Goal: Information Seeking & Learning: Learn about a topic

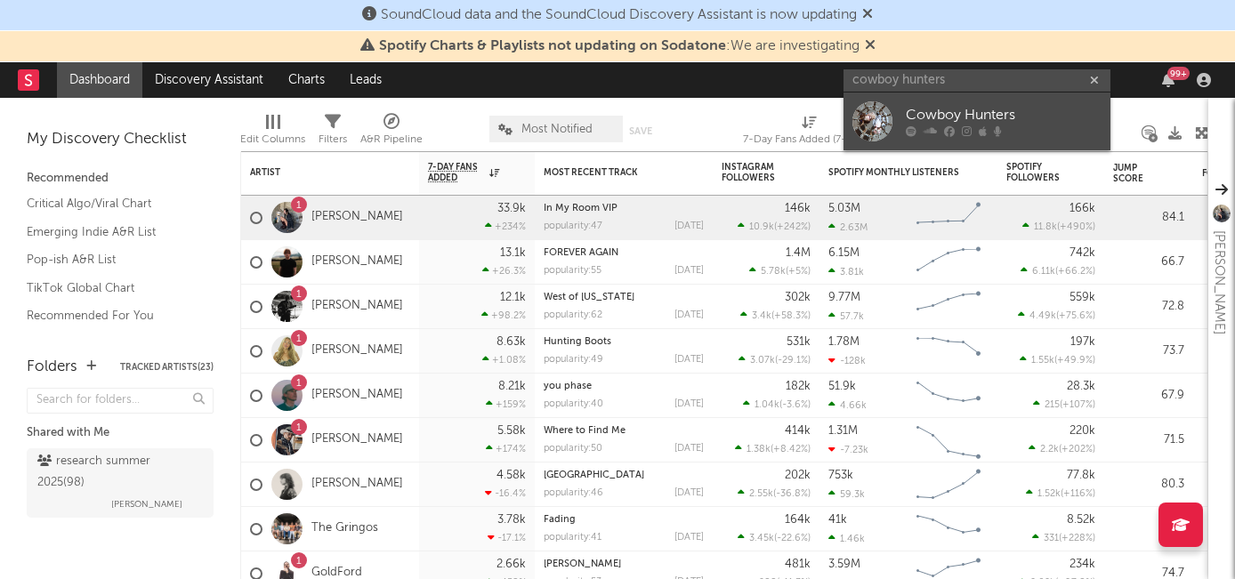
type input "cowboy hunters"
click at [922, 115] on div "Cowboy Hunters" at bounding box center [1004, 115] width 196 height 21
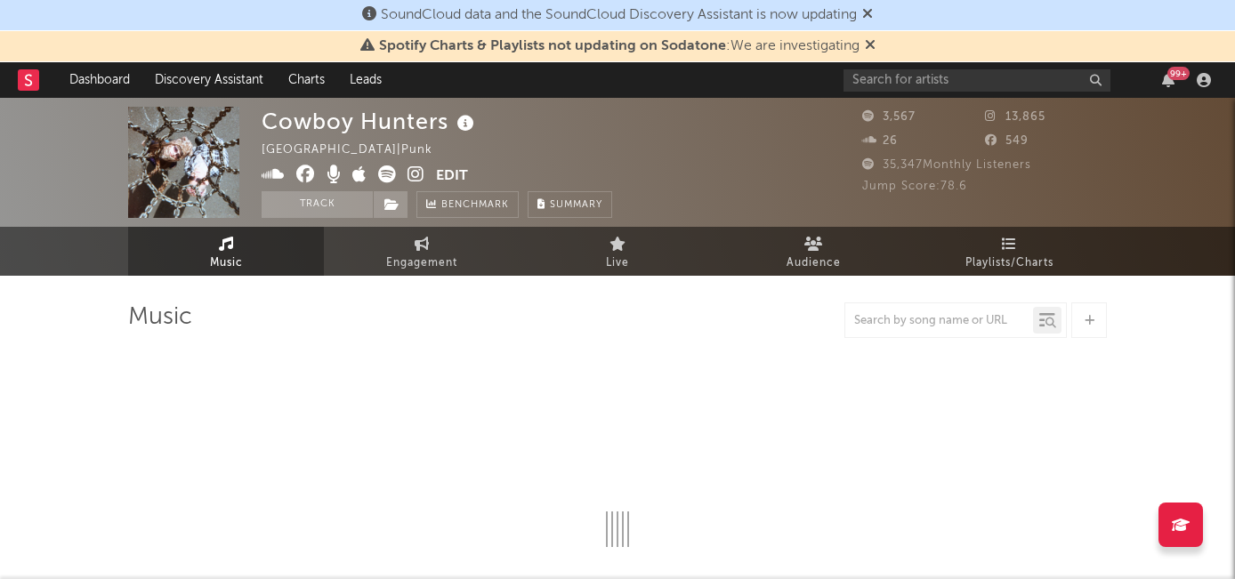
select select "6m"
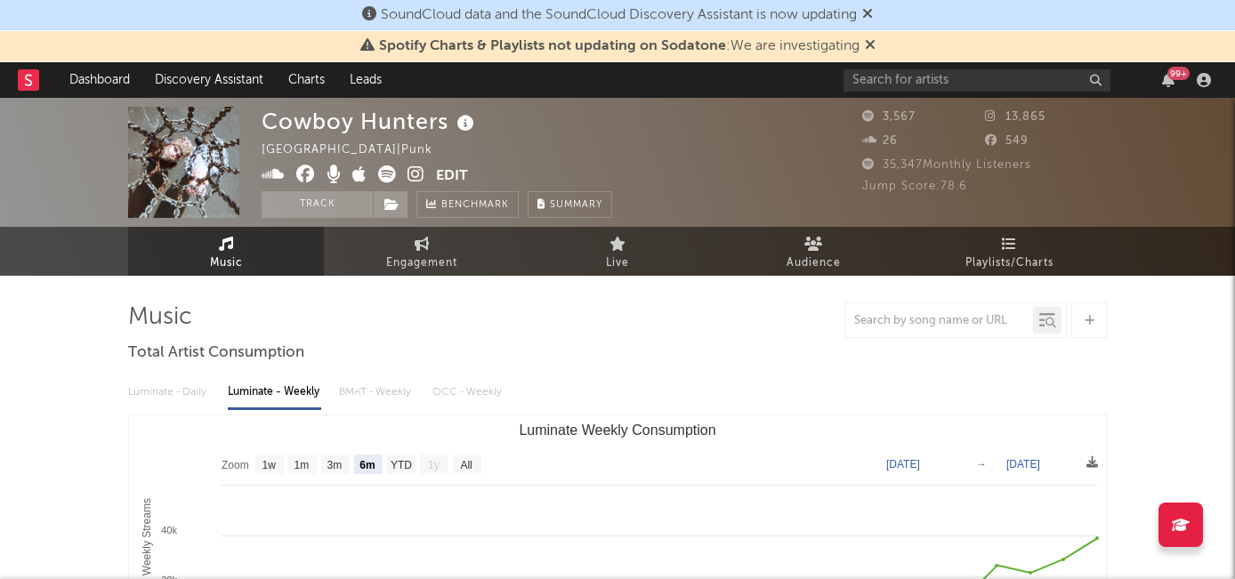
click at [415, 172] on icon at bounding box center [415, 174] width 17 height 18
drag, startPoint x: 266, startPoint y: 123, endPoint x: 447, endPoint y: 116, distance: 180.7
click at [447, 116] on div "Cowboy Hunters" at bounding box center [370, 121] width 217 height 29
copy div "Cowboy Hunters"
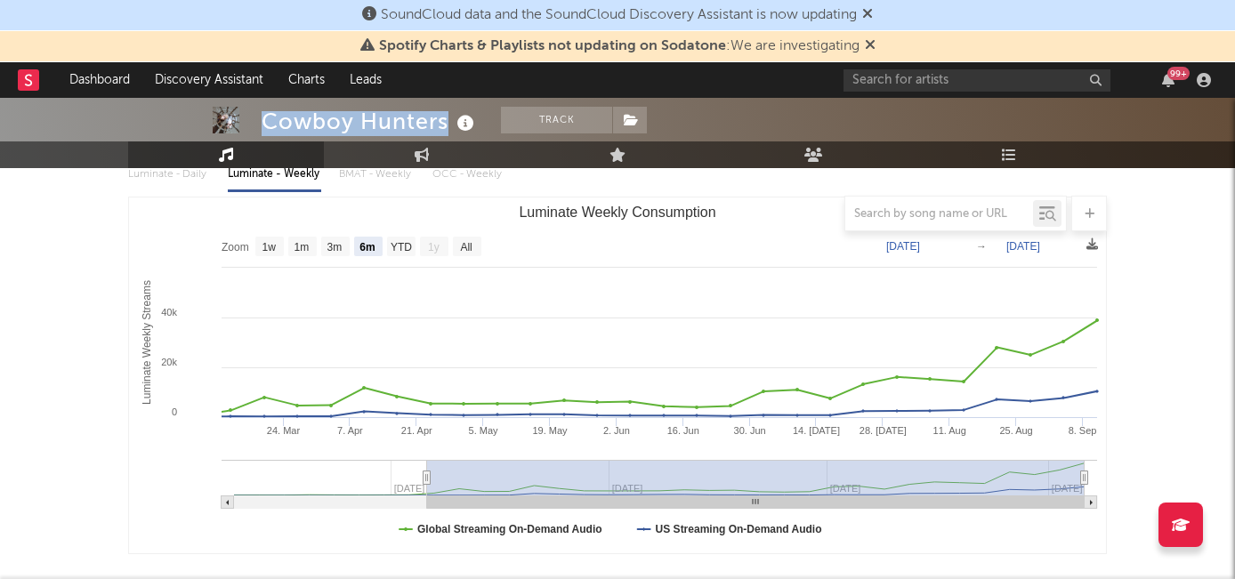
scroll to position [222, 0]
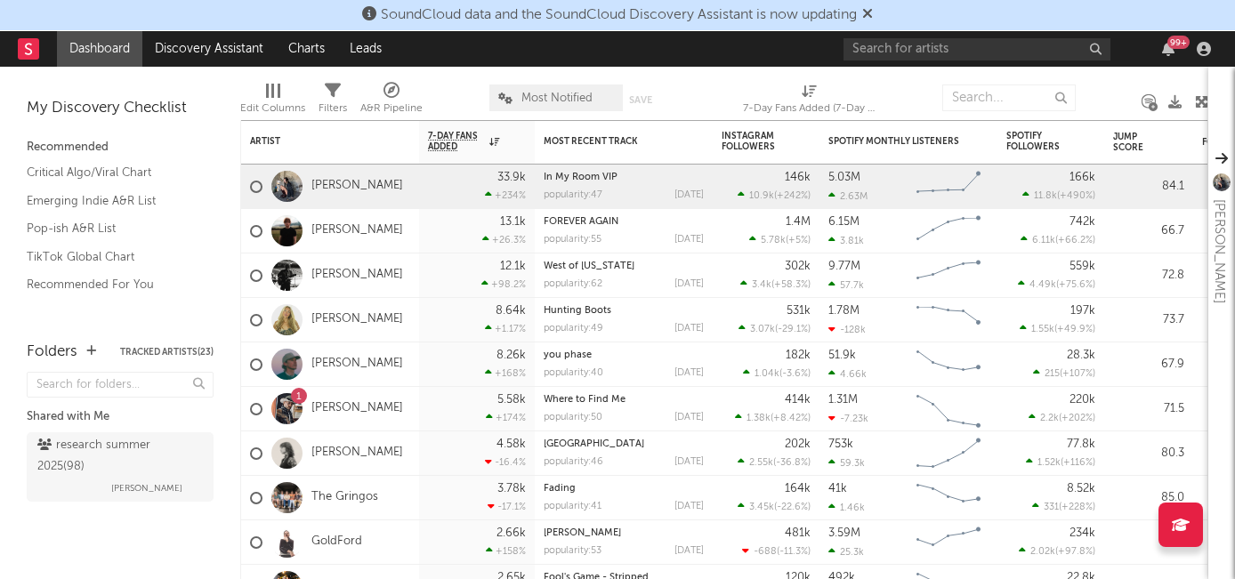
click at [873, 12] on icon at bounding box center [867, 13] width 11 height 14
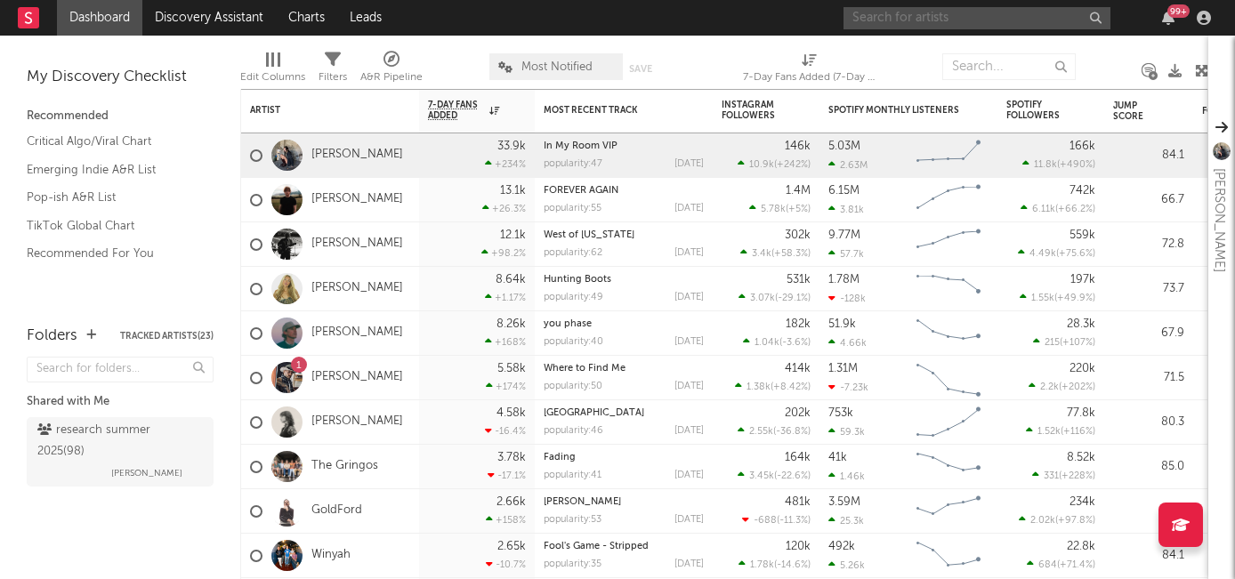
click at [875, 20] on input "text" at bounding box center [976, 18] width 267 height 22
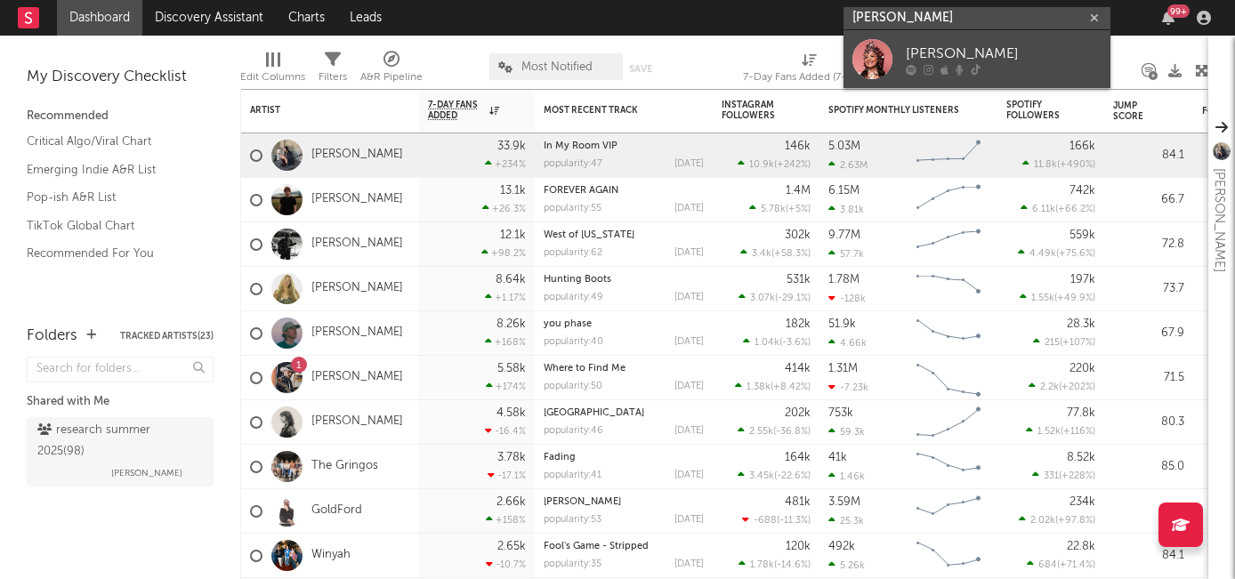
type input "abbie callahan"
click at [913, 47] on div "Abbie Callahan" at bounding box center [1004, 53] width 196 height 21
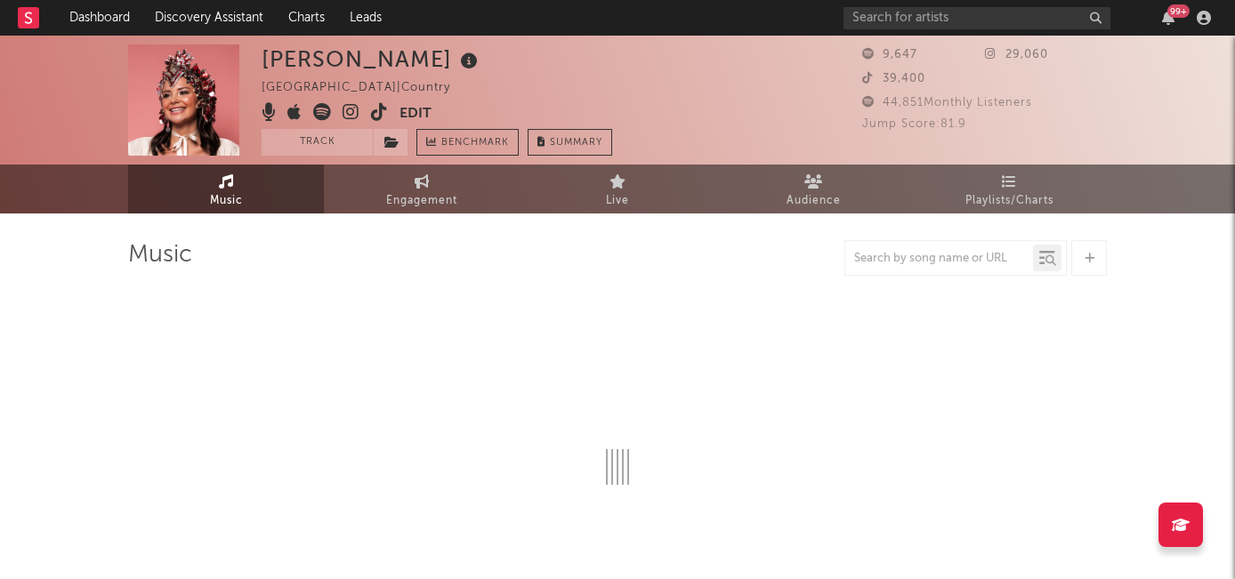
select select "6m"
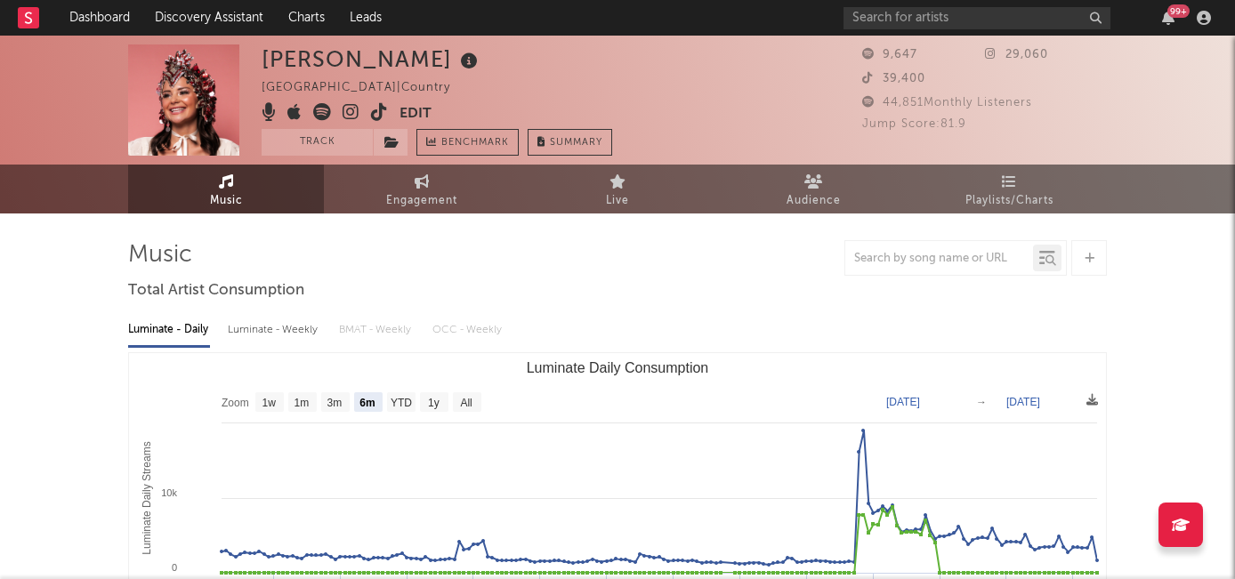
click at [343, 109] on icon at bounding box center [351, 112] width 17 height 18
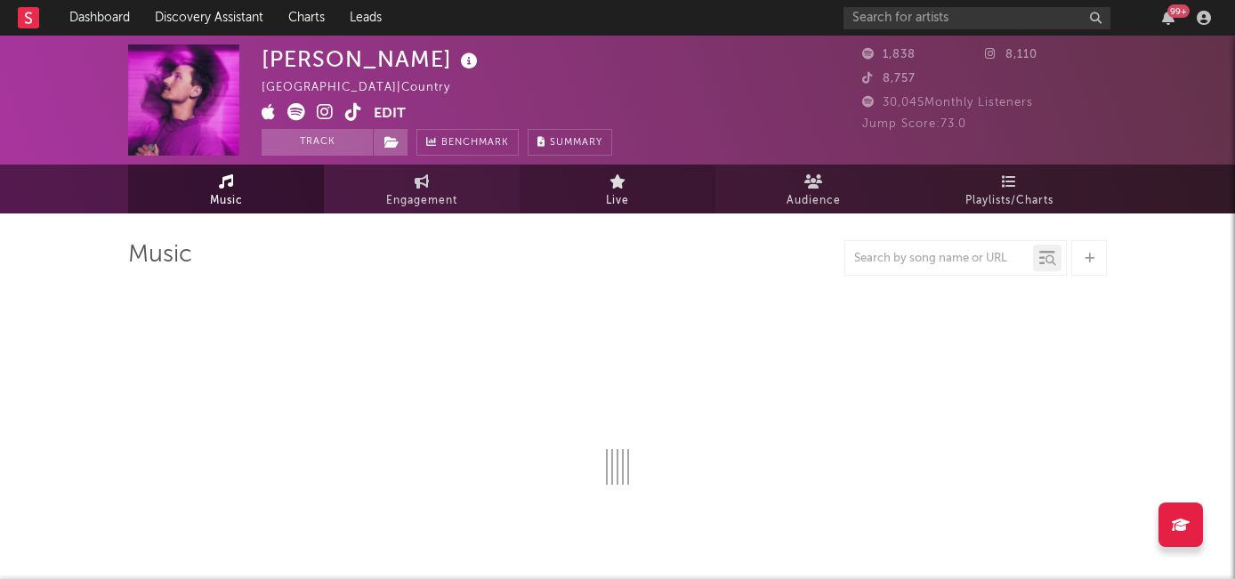
select select "6m"
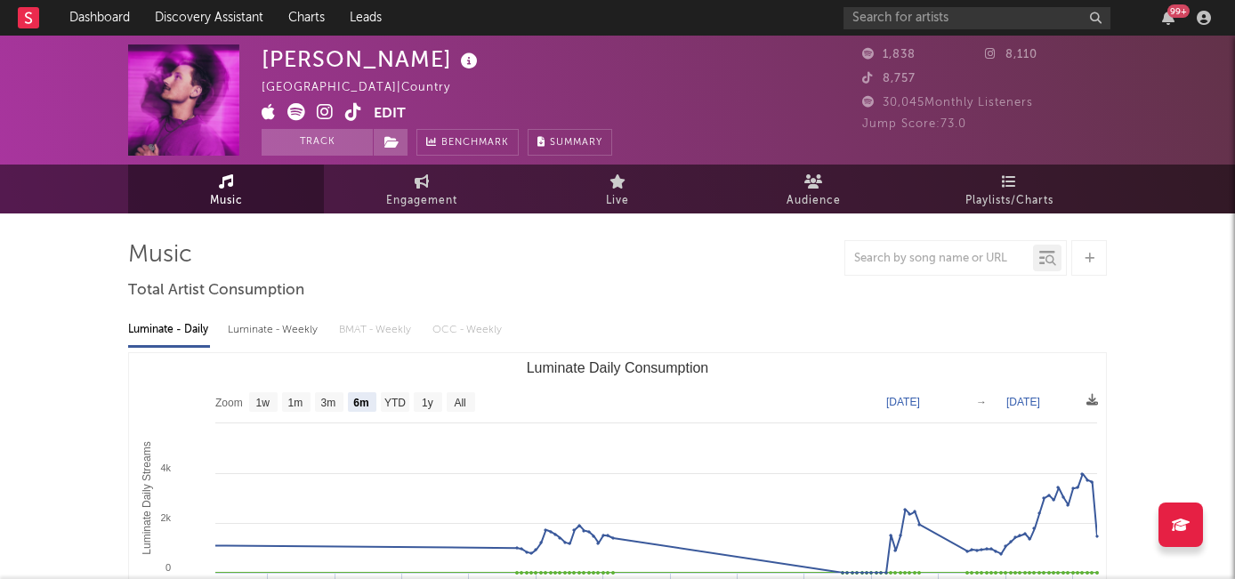
click at [321, 108] on icon at bounding box center [325, 112] width 17 height 18
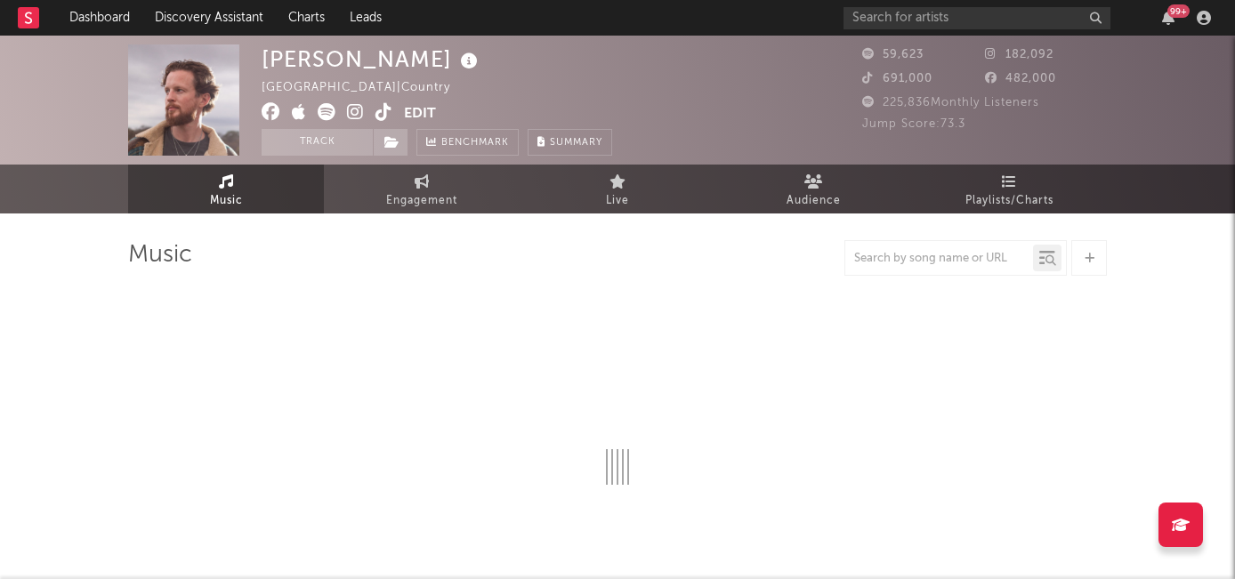
select select "6m"
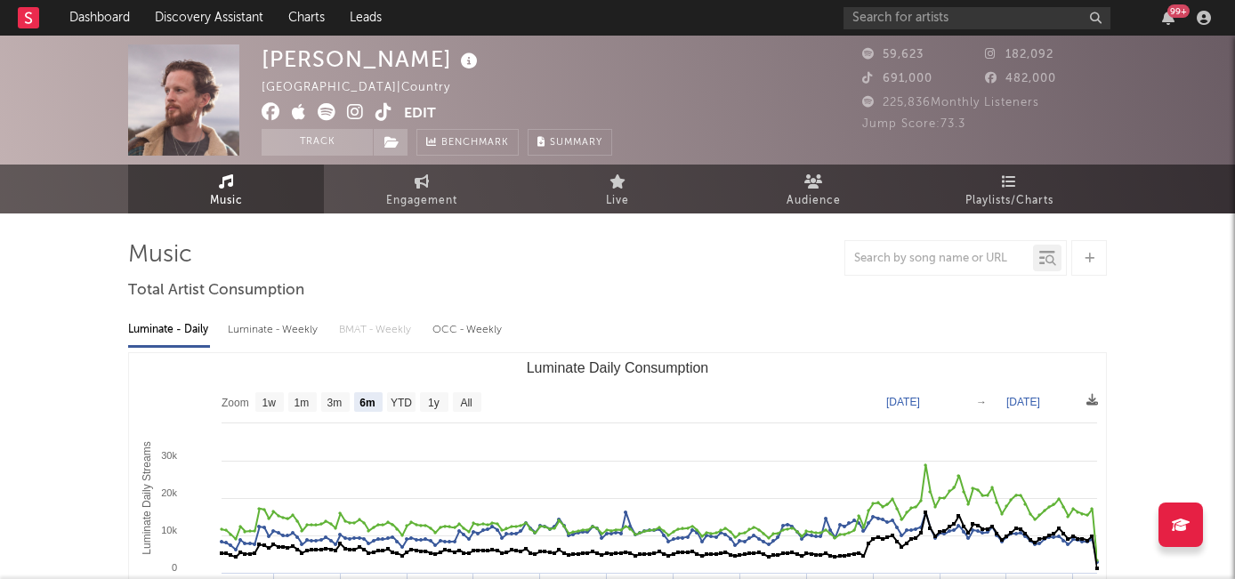
click at [353, 111] on icon at bounding box center [355, 112] width 17 height 18
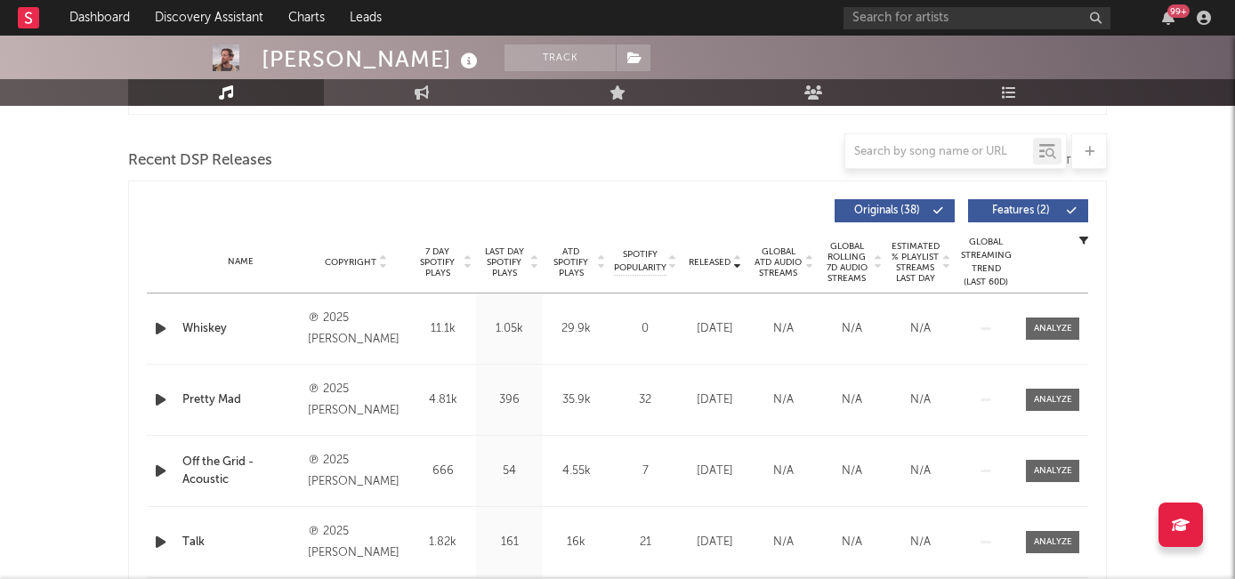
scroll to position [530, 0]
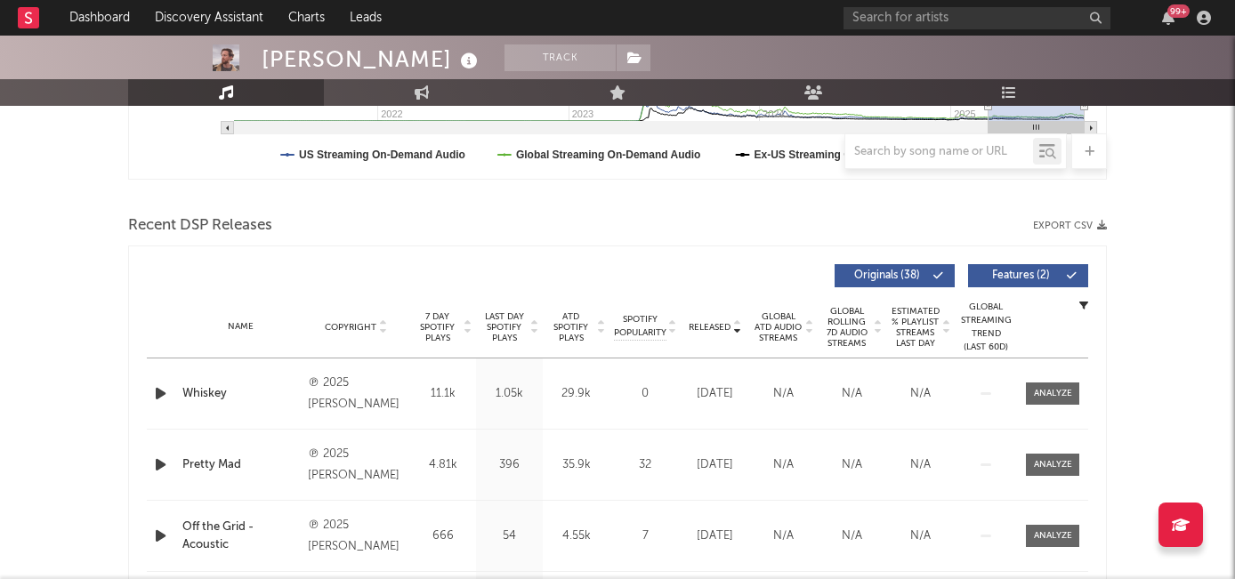
click at [431, 323] on span "7 Day Spotify Plays" at bounding box center [437, 327] width 47 height 32
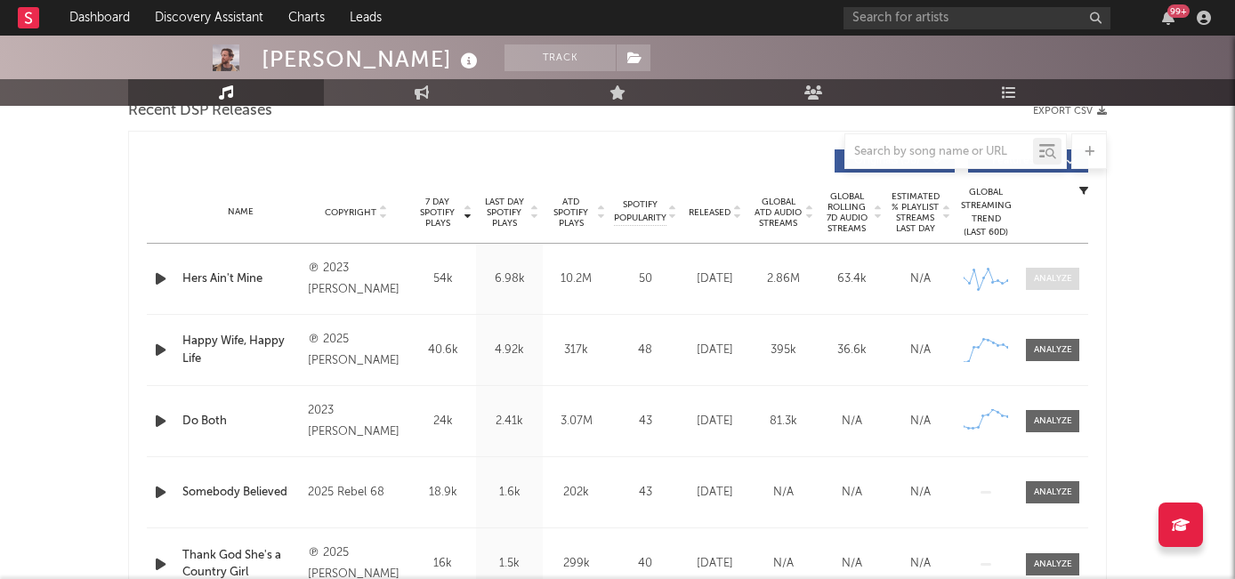
scroll to position [679, 0]
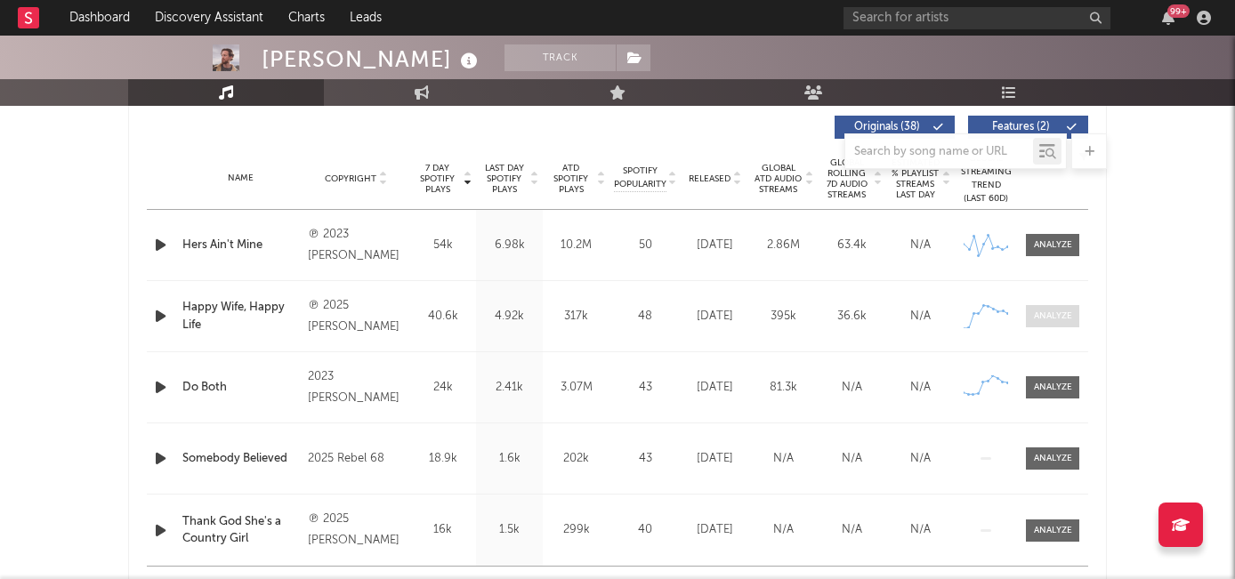
click at [1049, 312] on div at bounding box center [1053, 316] width 38 height 13
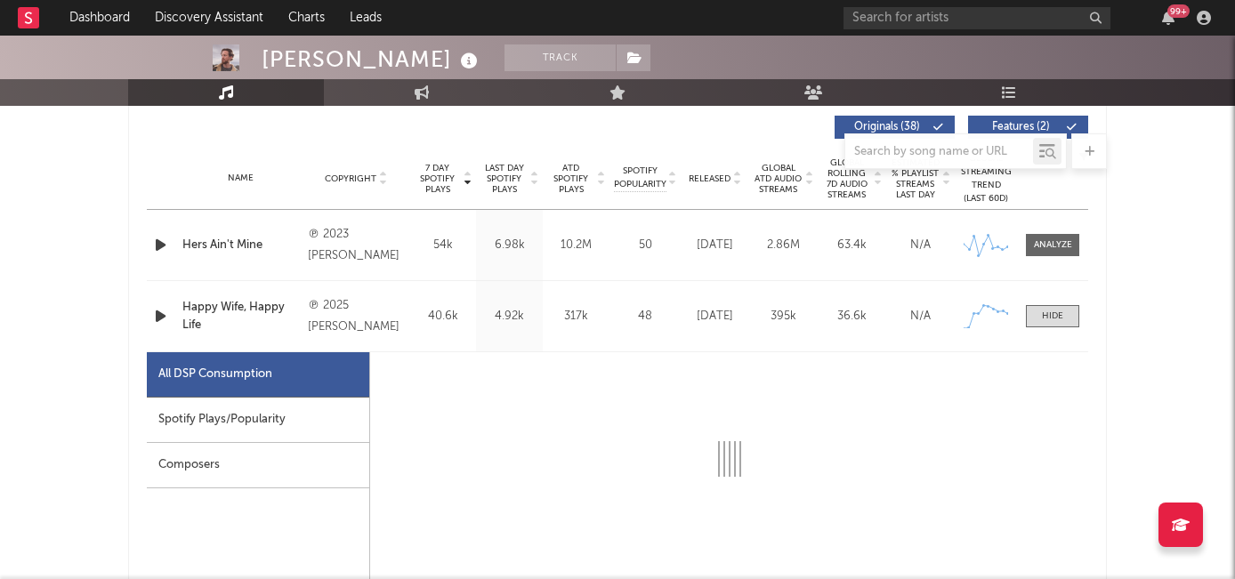
select select "1w"
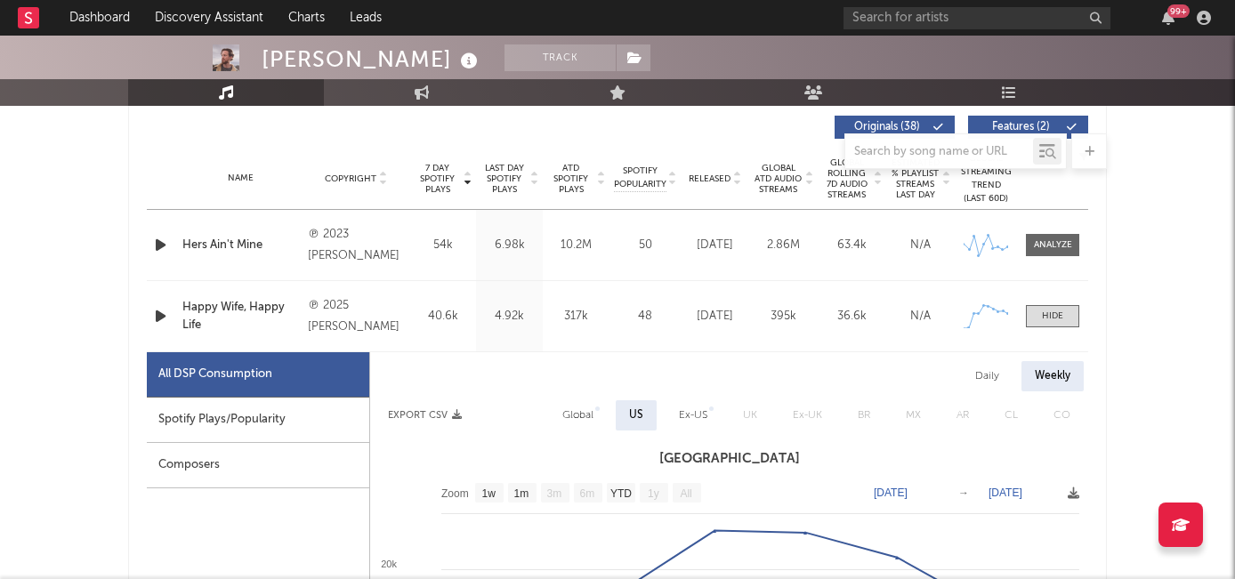
click at [264, 423] on div "Spotify Plays/Popularity" at bounding box center [258, 420] width 222 height 45
select select "1w"
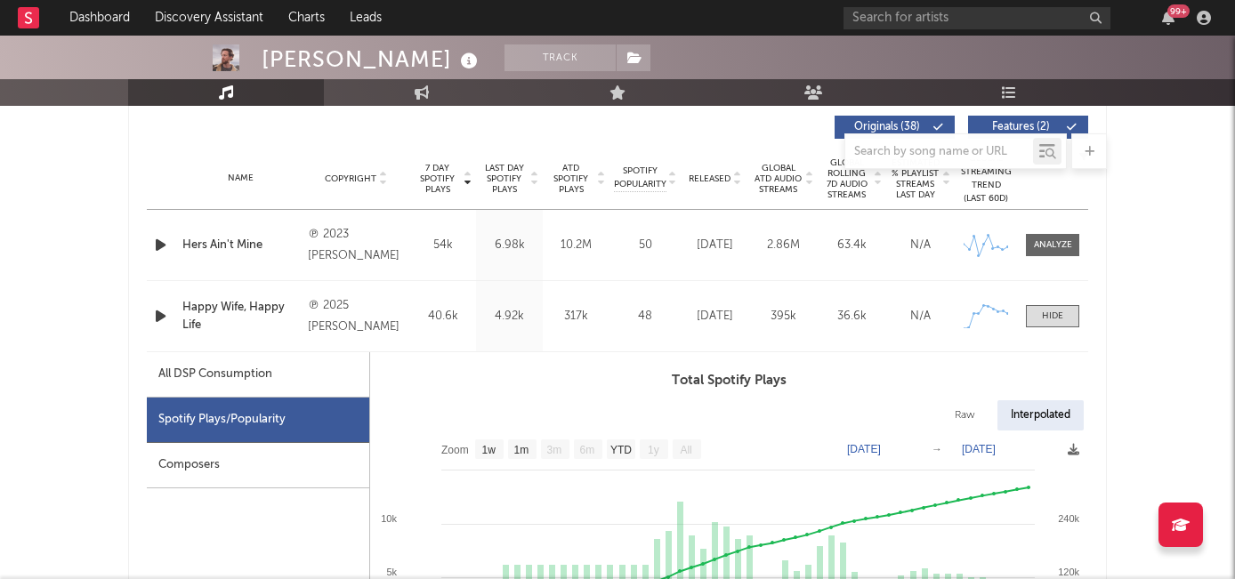
click at [236, 382] on div "All DSP Consumption" at bounding box center [215, 374] width 114 height 21
select select "1w"
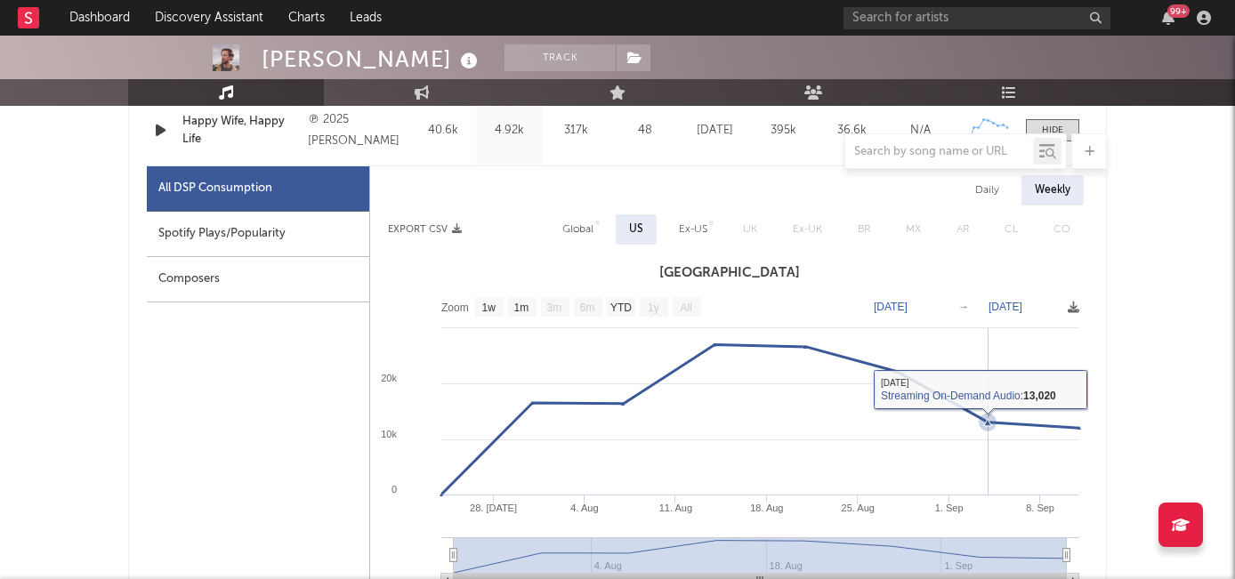
scroll to position [855, 0]
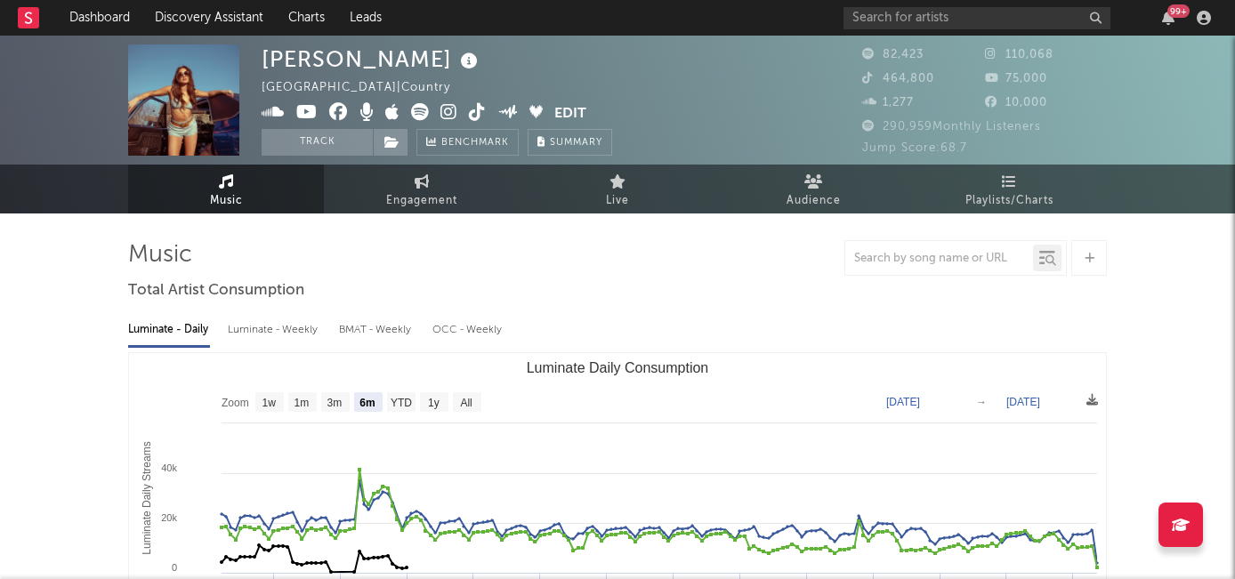
select select "6m"
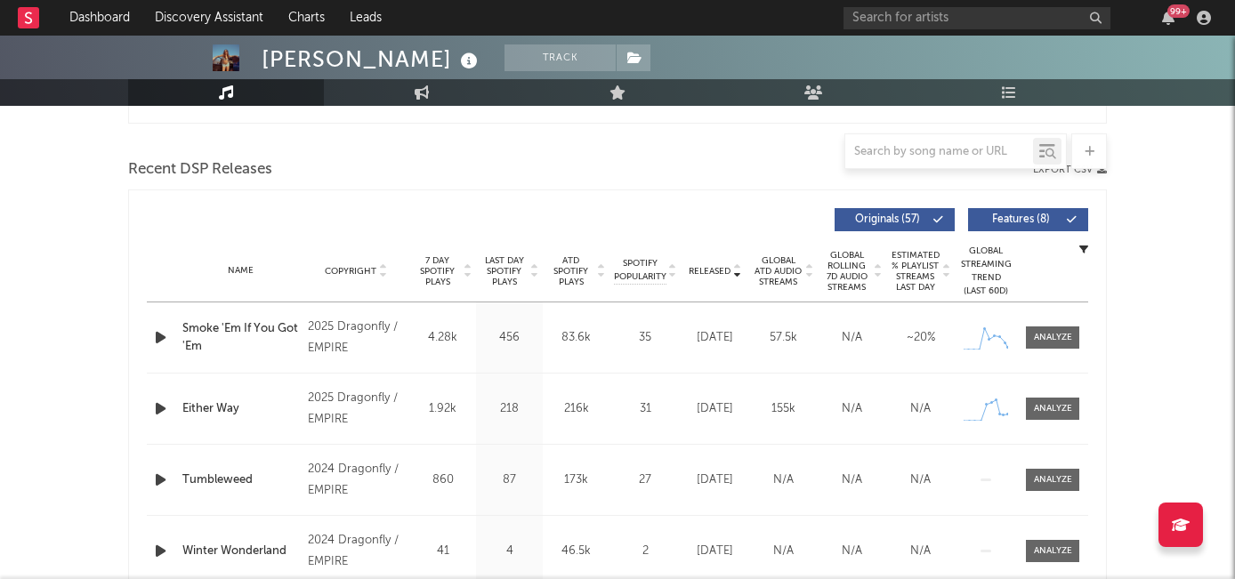
scroll to position [588, 0]
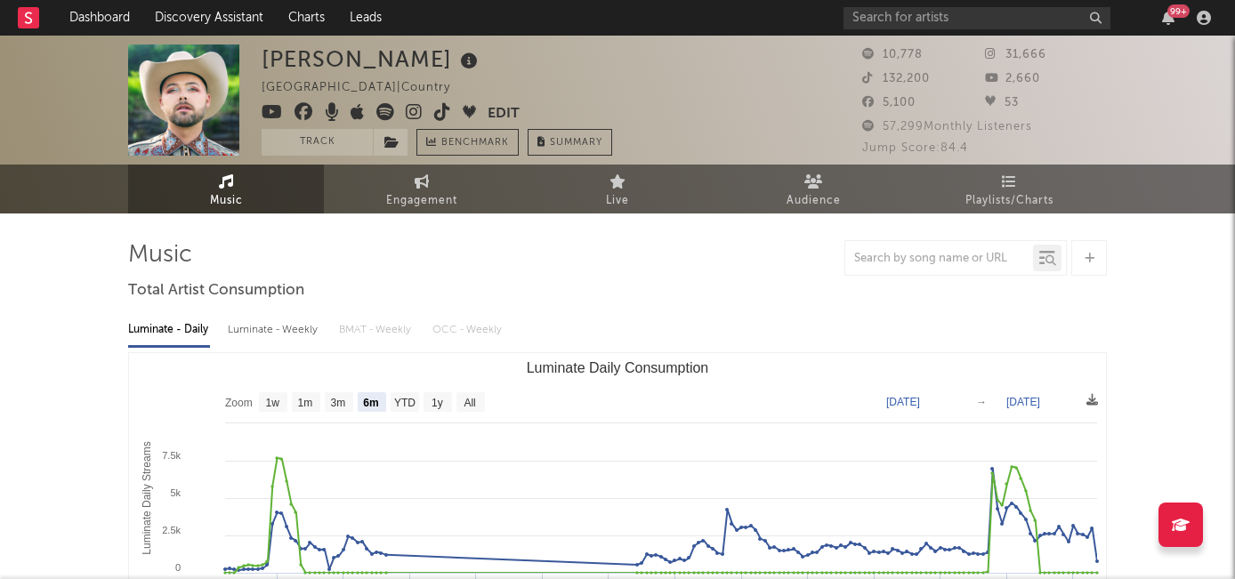
select select "6m"
click at [417, 115] on icon at bounding box center [414, 112] width 17 height 18
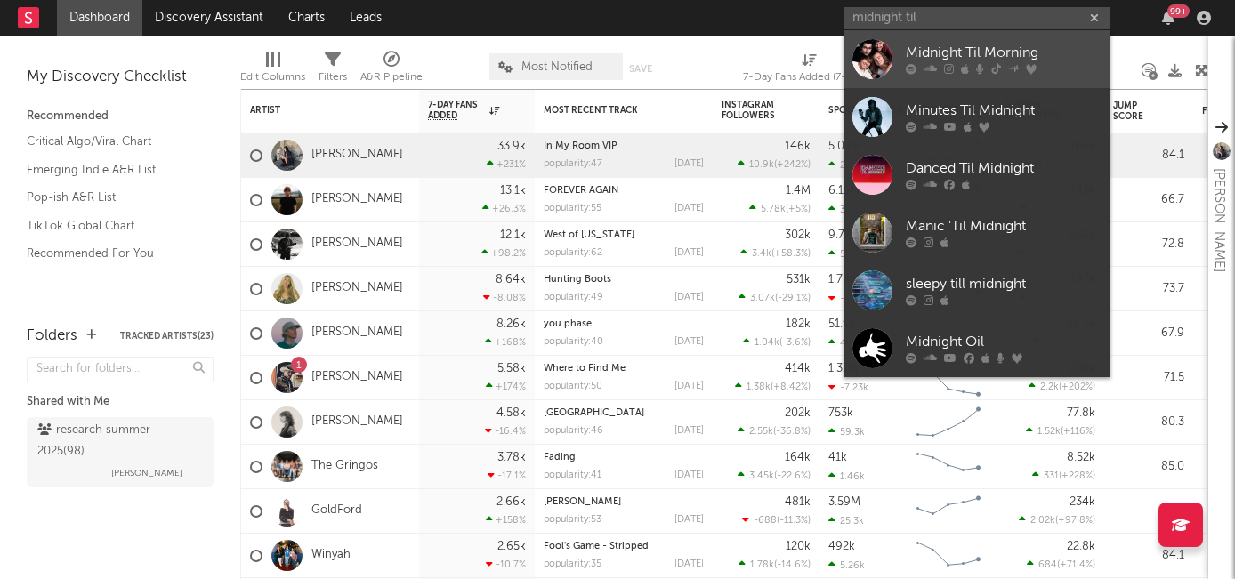
type input "midnight til"
click at [946, 53] on div "Midnight Til Morning" at bounding box center [1004, 53] width 196 height 21
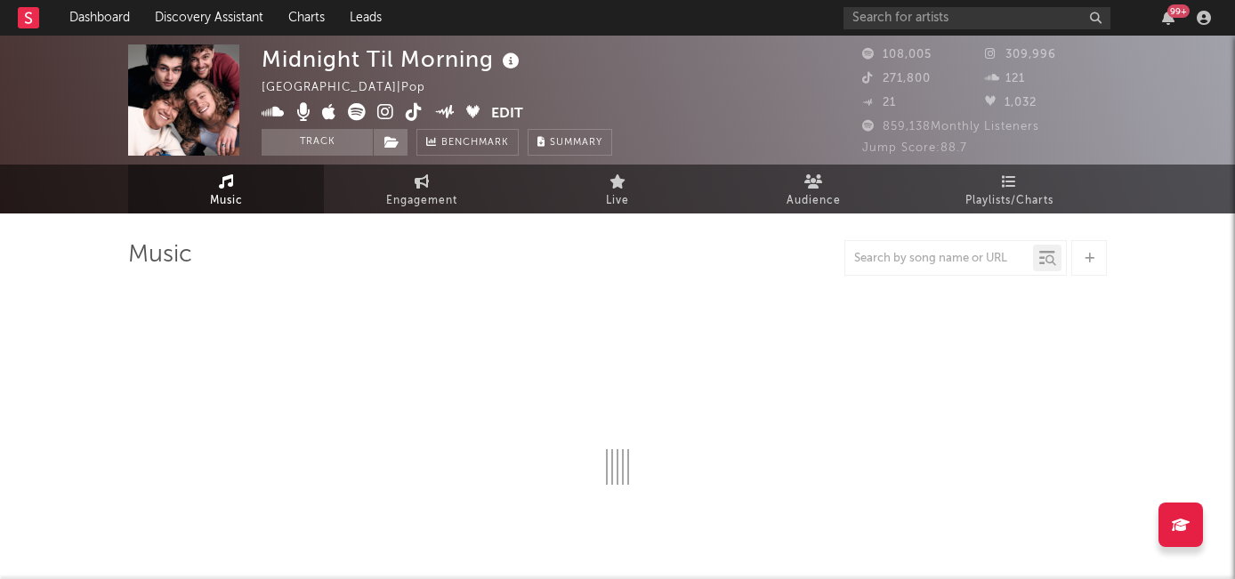
select select "1w"
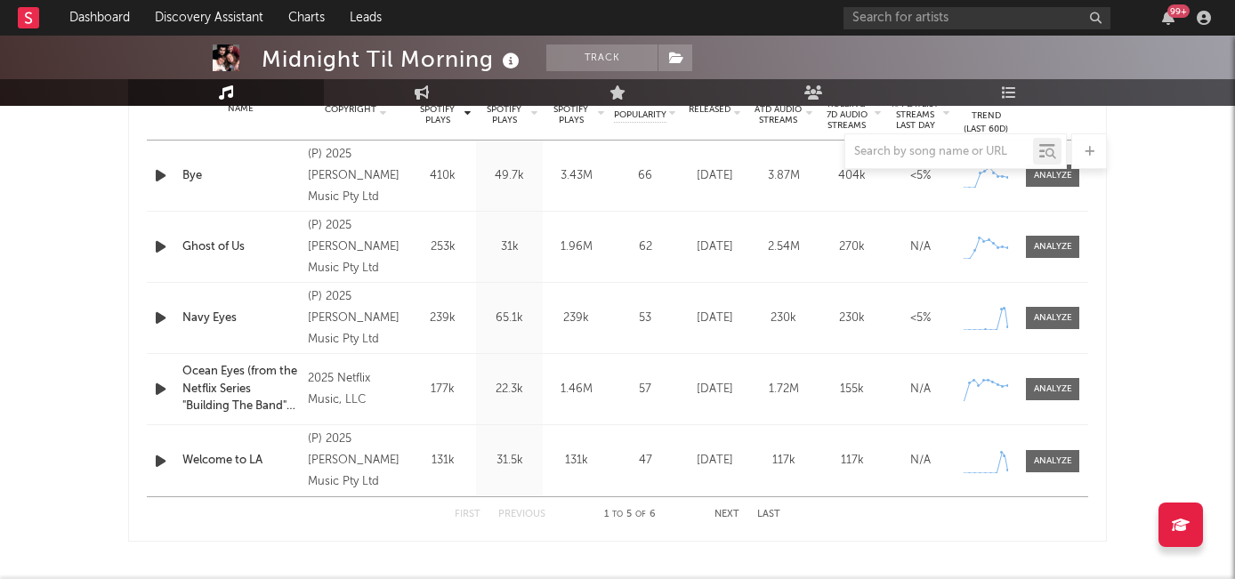
scroll to position [767, 0]
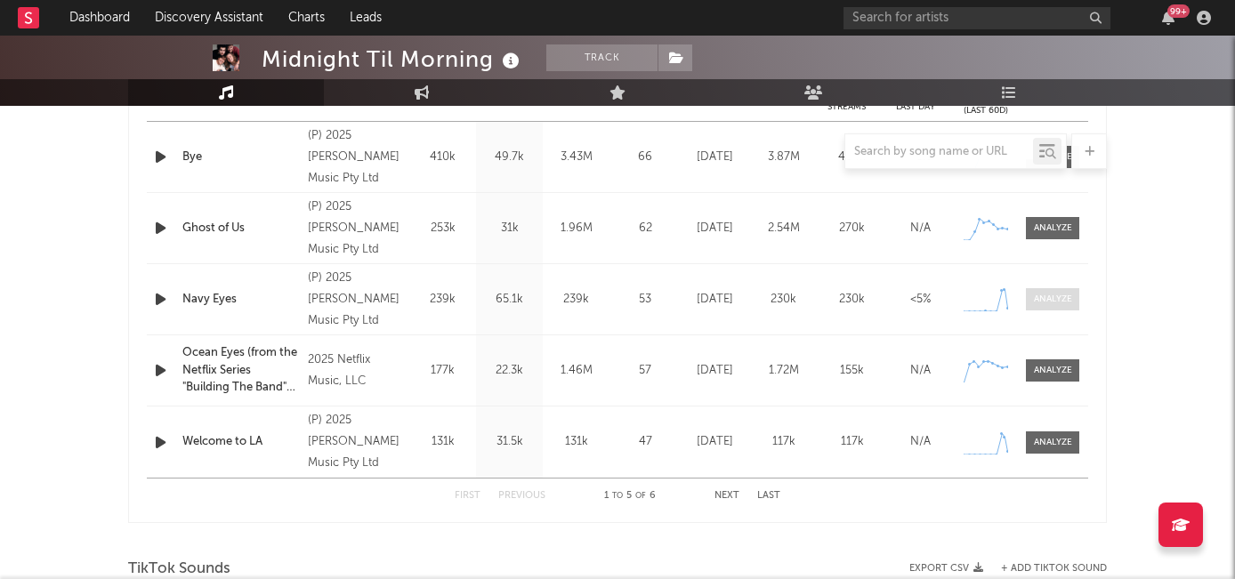
click at [1042, 297] on div at bounding box center [1053, 299] width 38 height 13
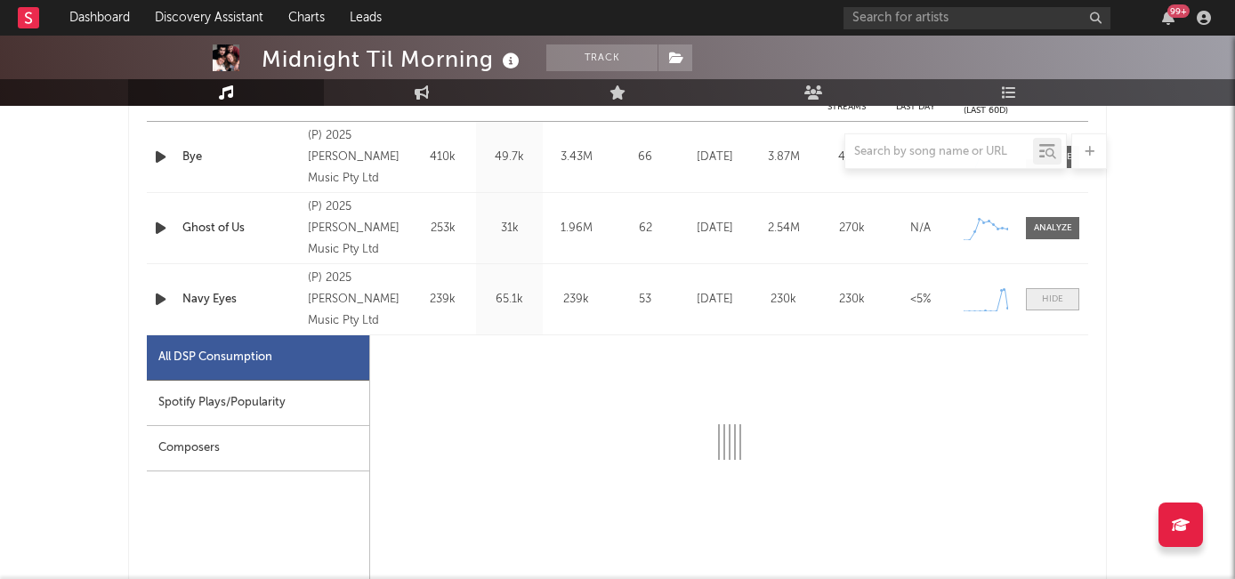
select select "1w"
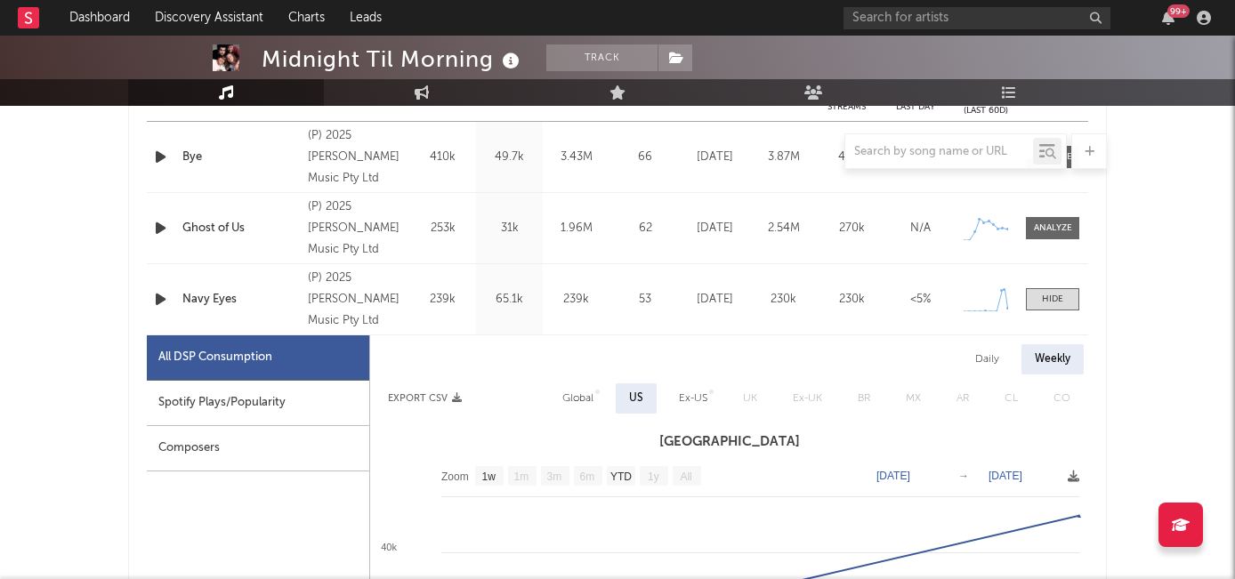
click at [302, 400] on div "Spotify Plays/Popularity" at bounding box center [258, 403] width 222 height 45
select select "1w"
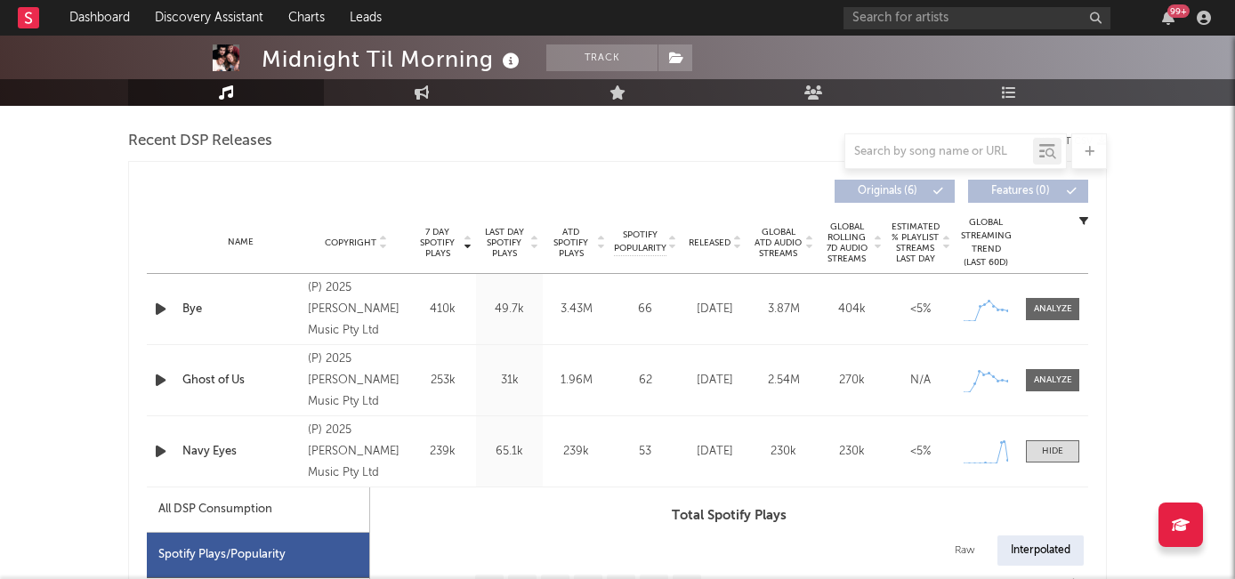
scroll to position [561, 0]
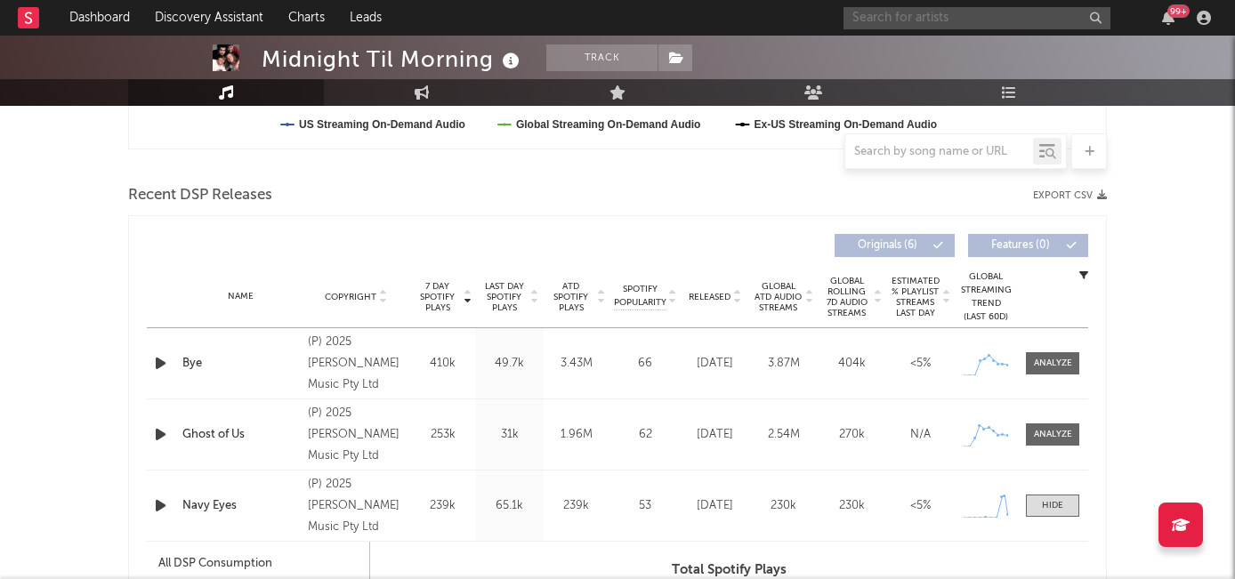
click at [891, 20] on input "text" at bounding box center [976, 18] width 267 height 22
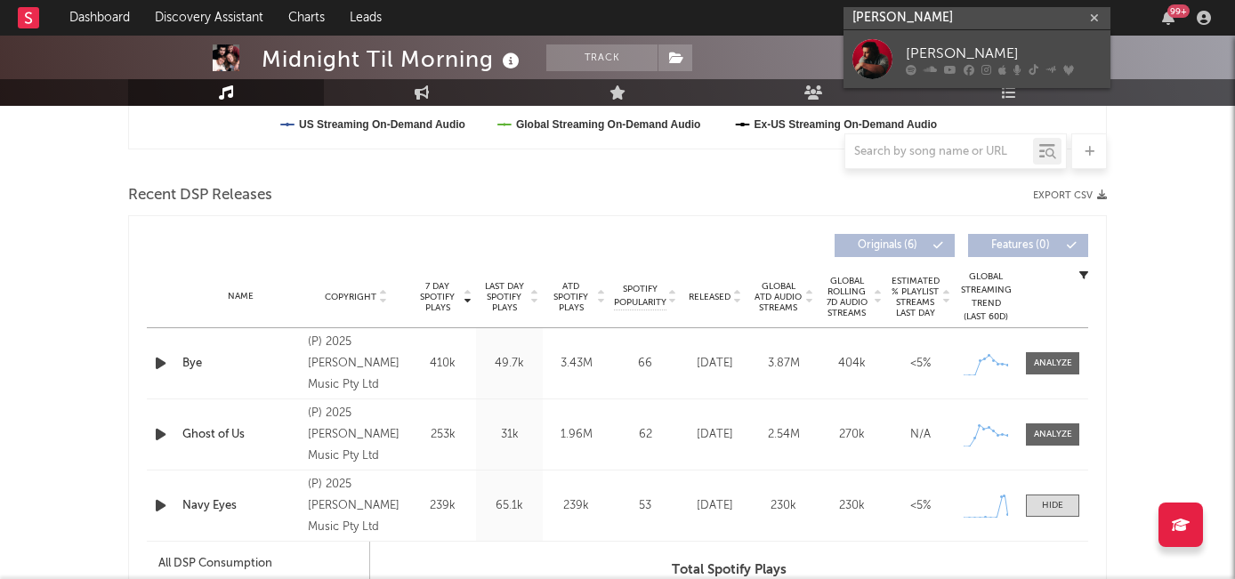
type input "evan honer"
click at [900, 59] on link "[PERSON_NAME]" at bounding box center [976, 59] width 267 height 58
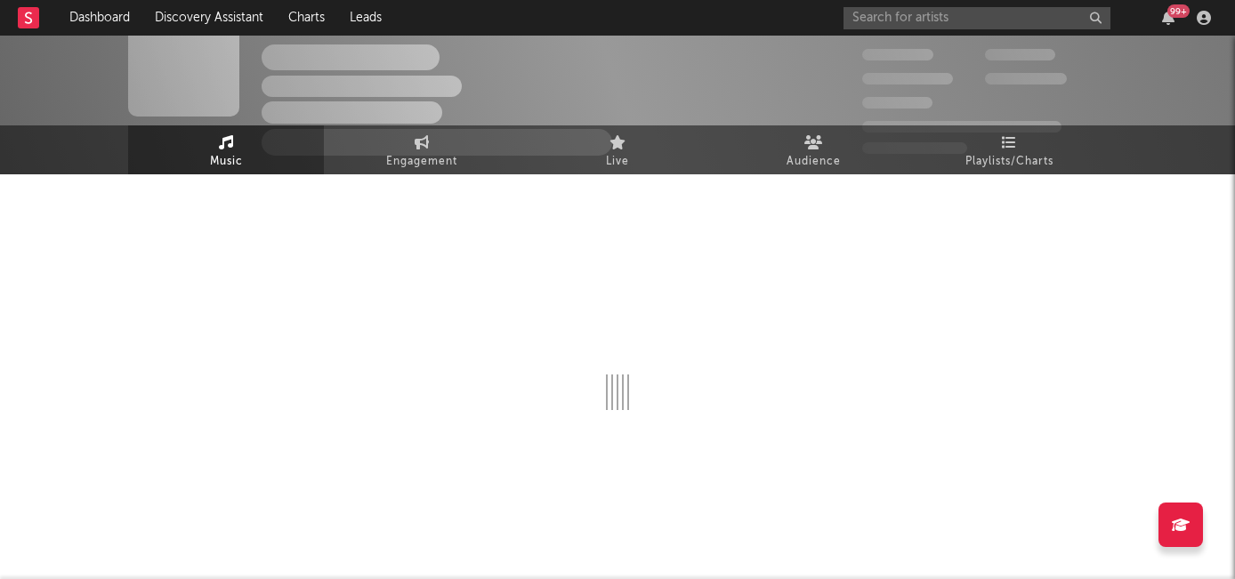
scroll to position [561, 0]
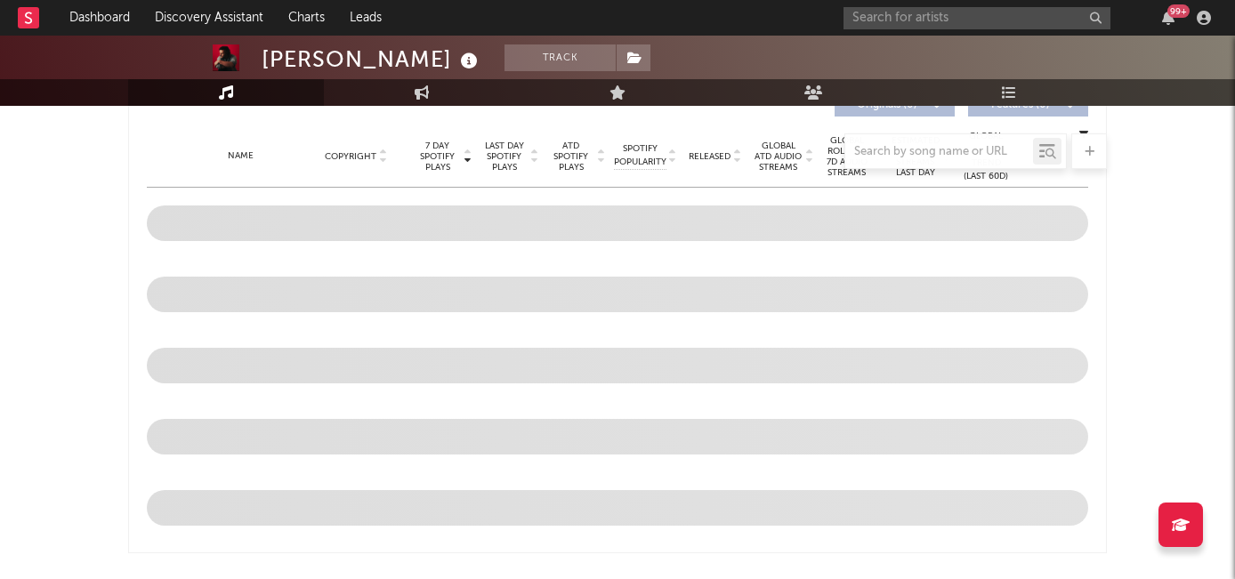
select select "6m"
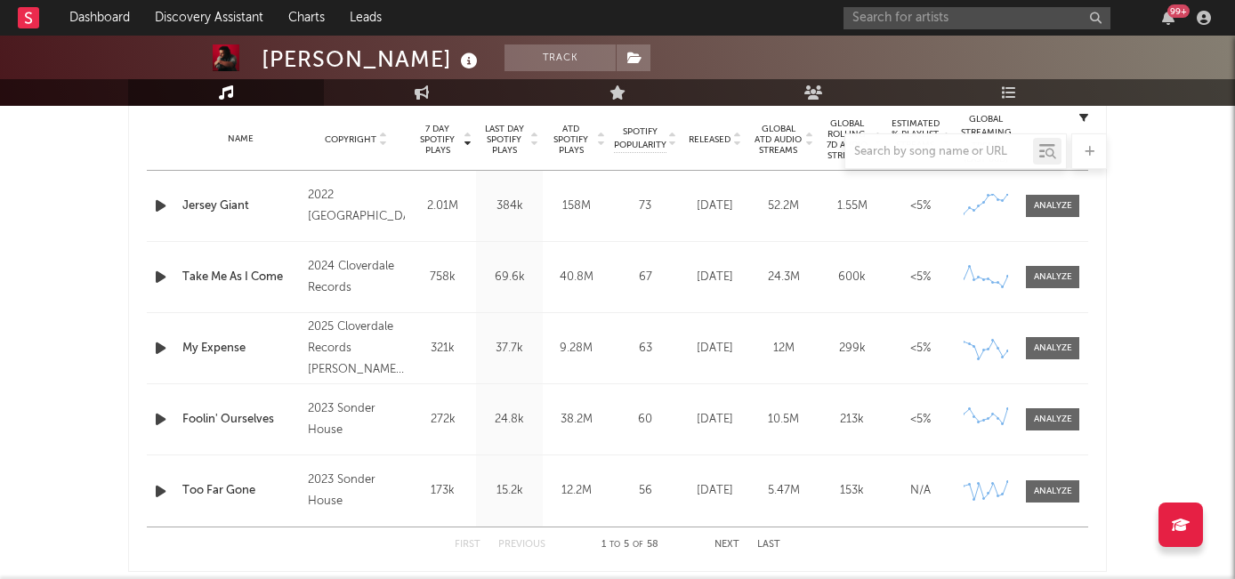
scroll to position [679, 0]
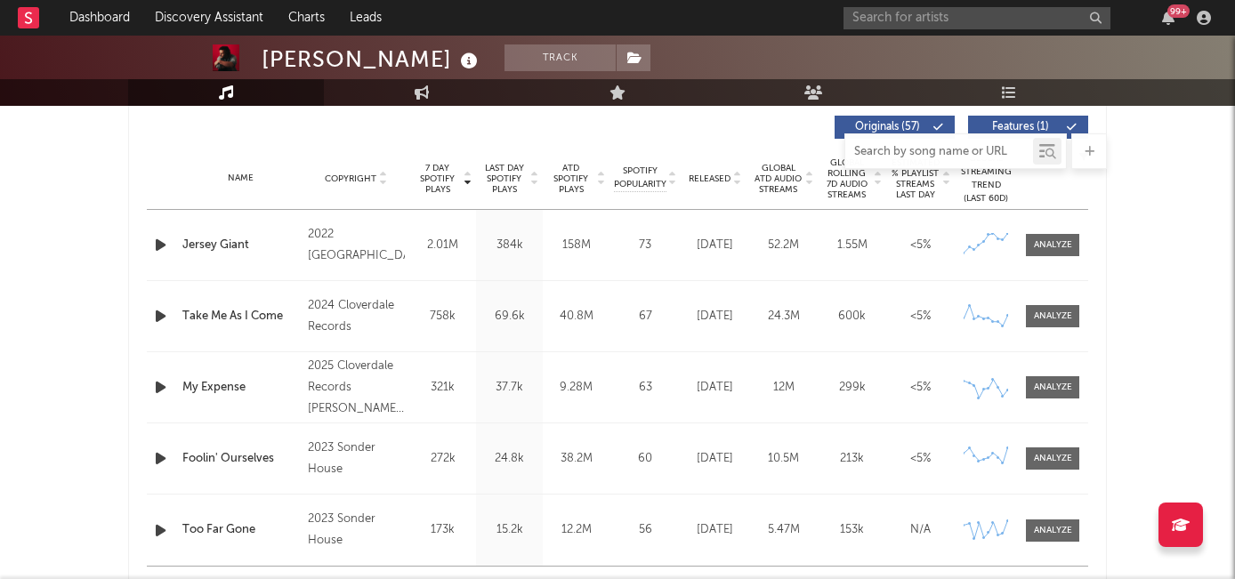
click at [907, 157] on input "text" at bounding box center [939, 152] width 188 height 14
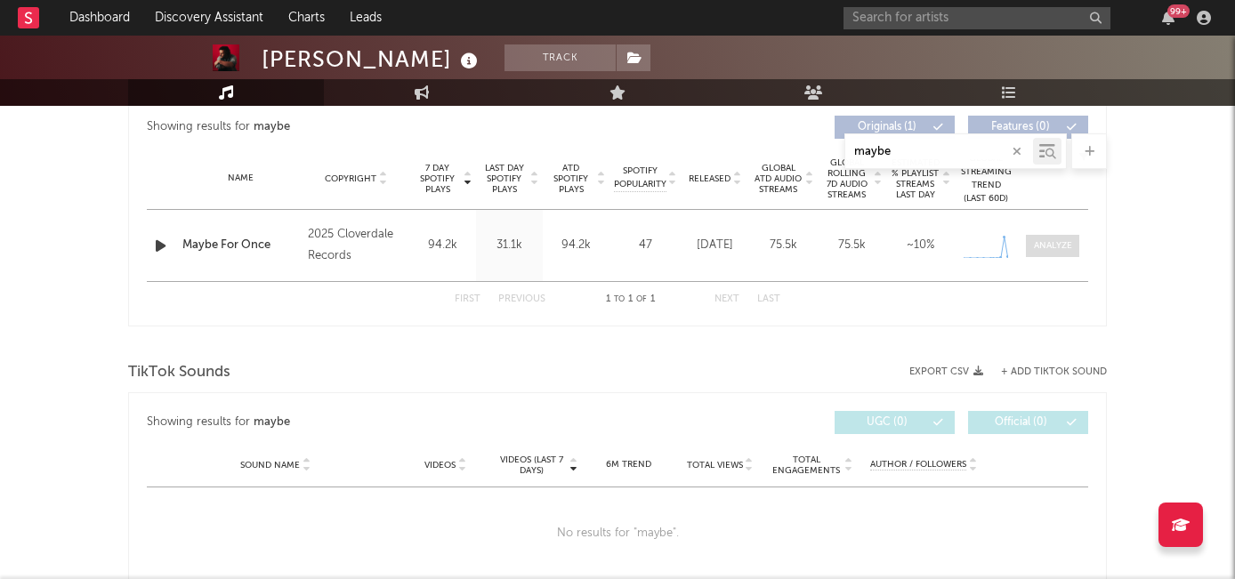
type input "maybe"
click at [1031, 238] on span at bounding box center [1052, 246] width 53 height 22
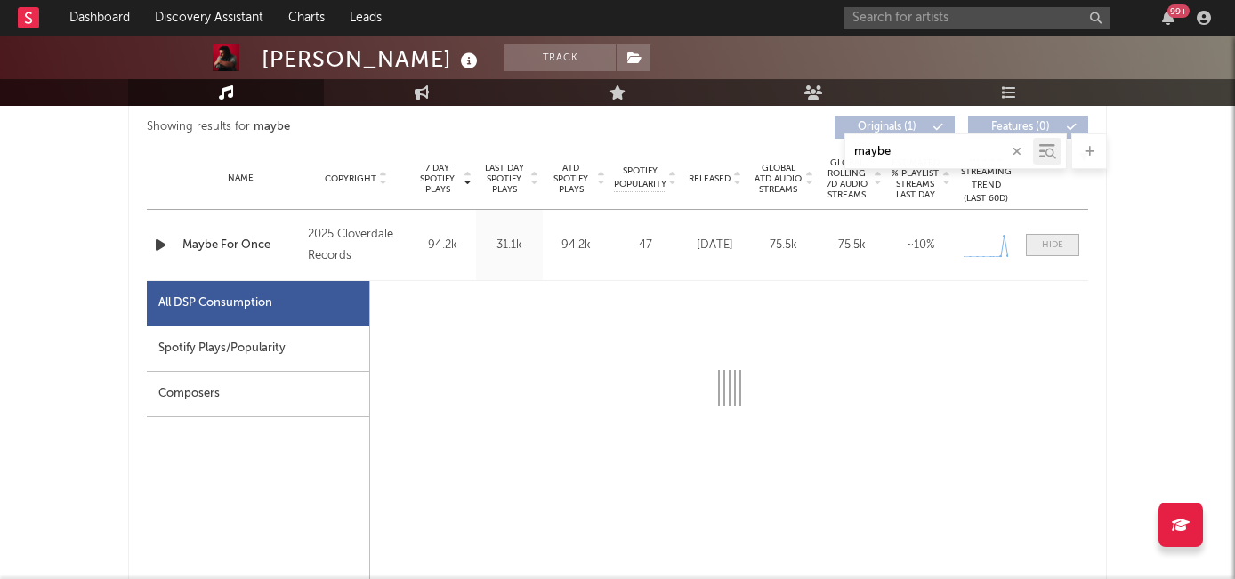
select select "1w"
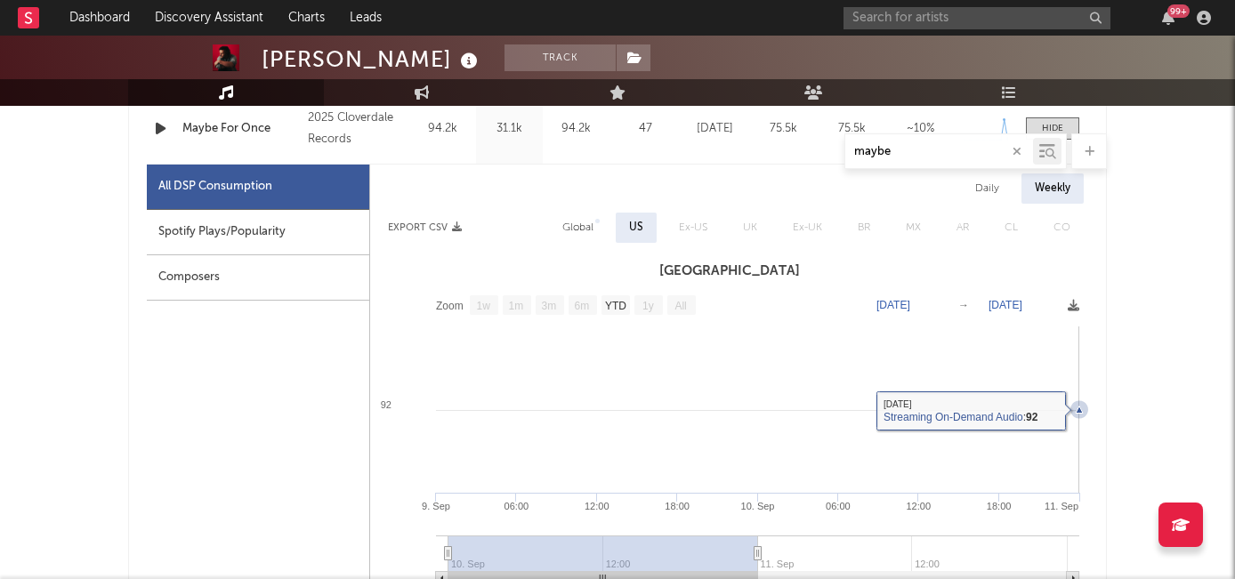
scroll to position [790, 0]
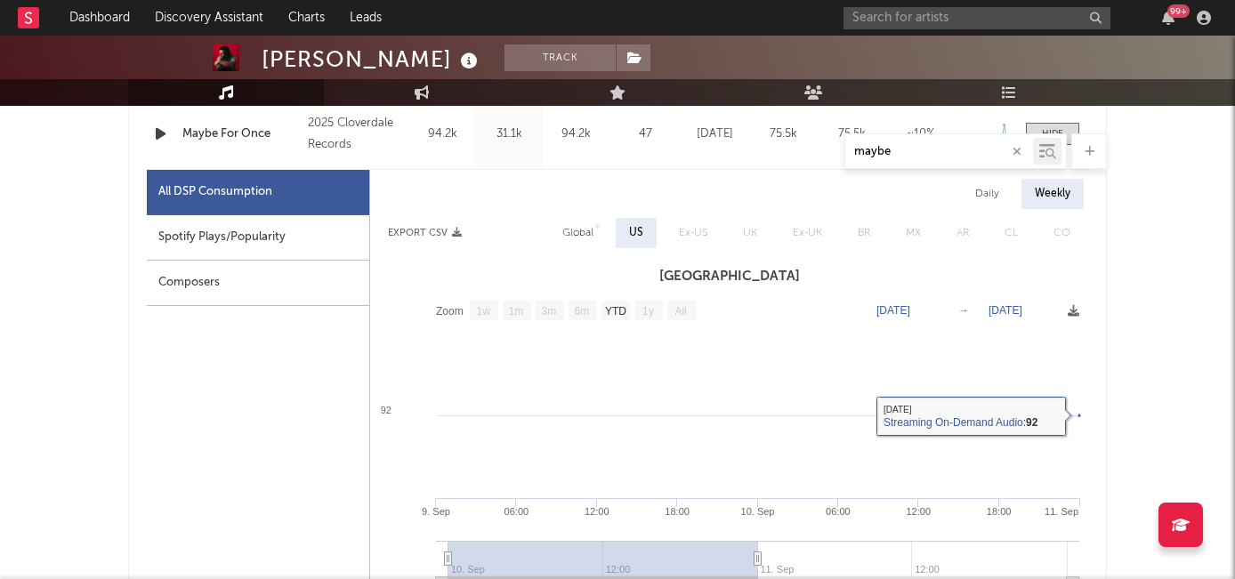
click at [270, 237] on div "Spotify Plays/Popularity" at bounding box center [258, 237] width 222 height 45
select select "1w"
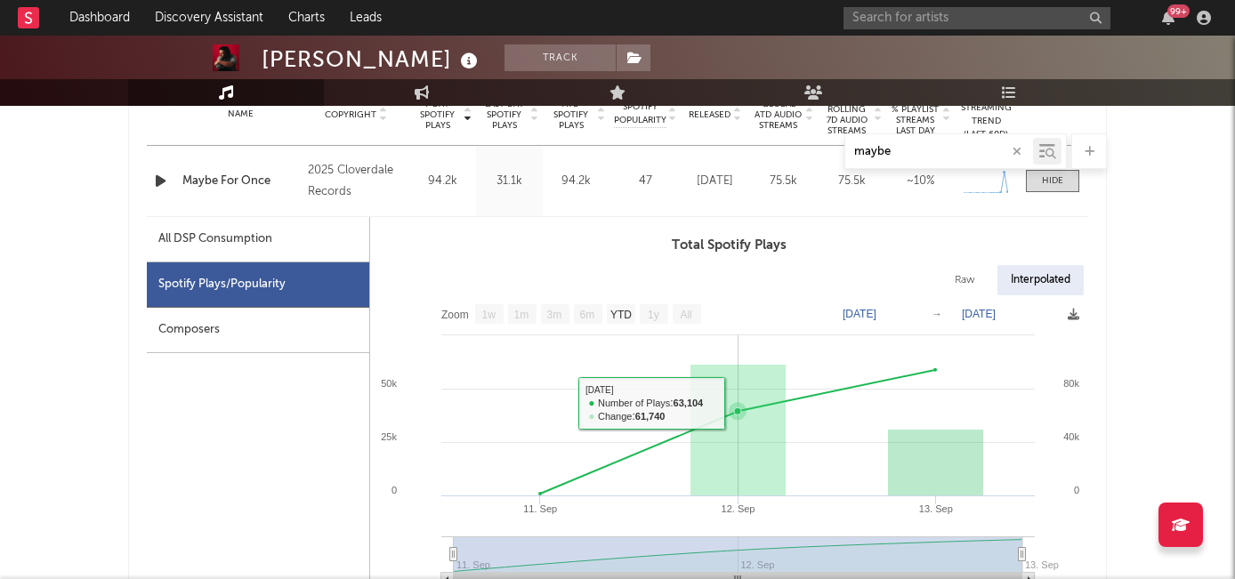
scroll to position [714, 0]
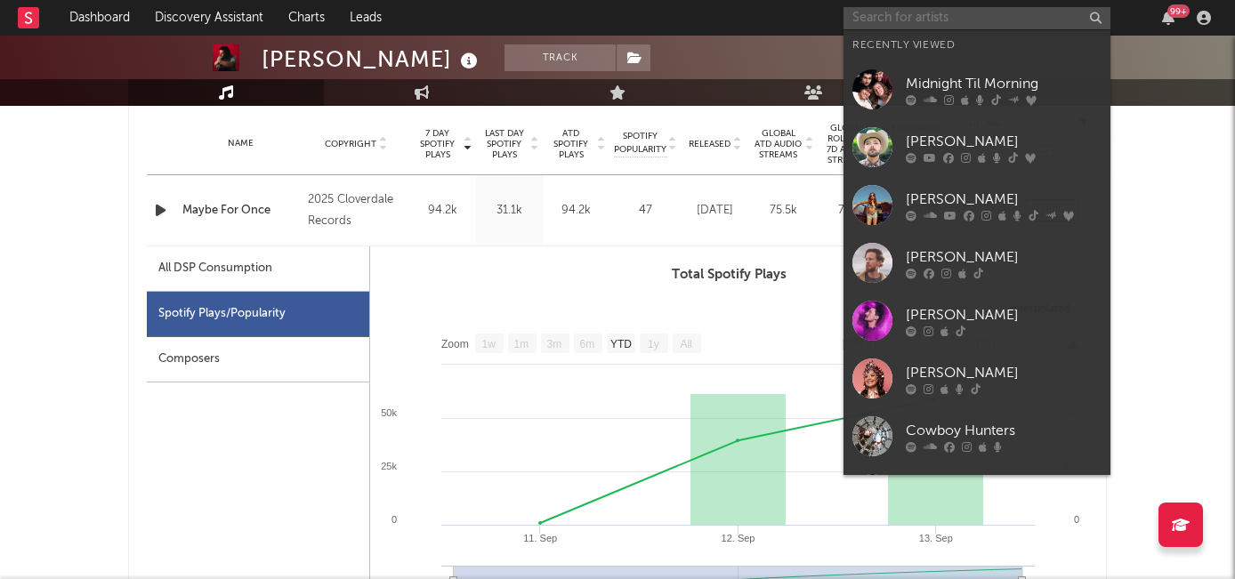
click at [894, 17] on input "text" at bounding box center [976, 18] width 267 height 22
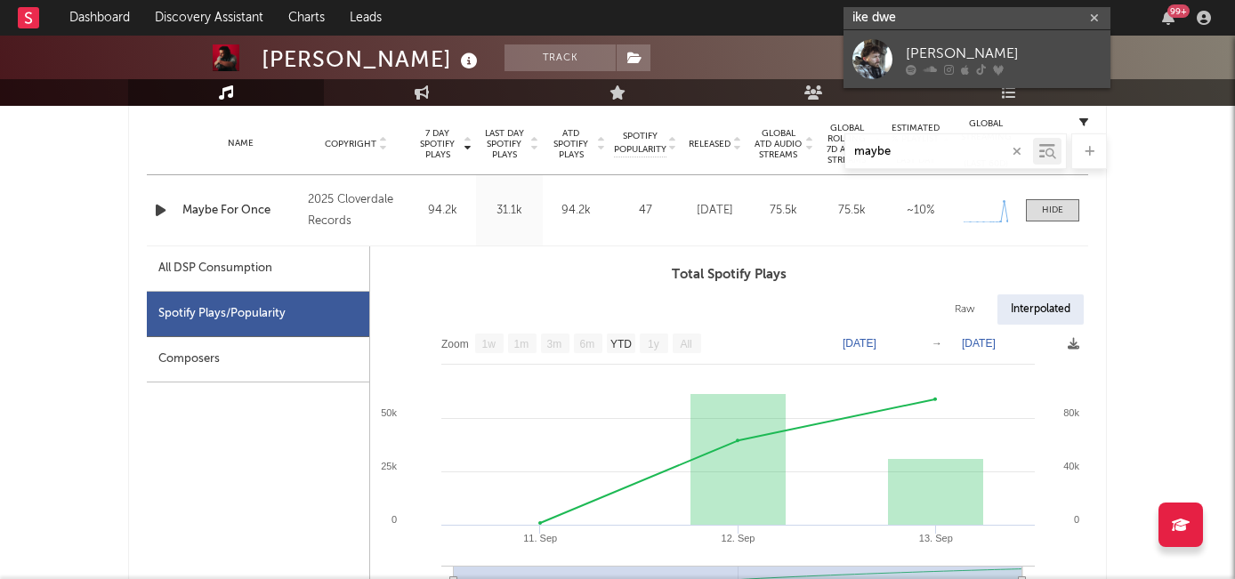
type input "ike dwe"
click at [952, 66] on icon at bounding box center [949, 69] width 10 height 11
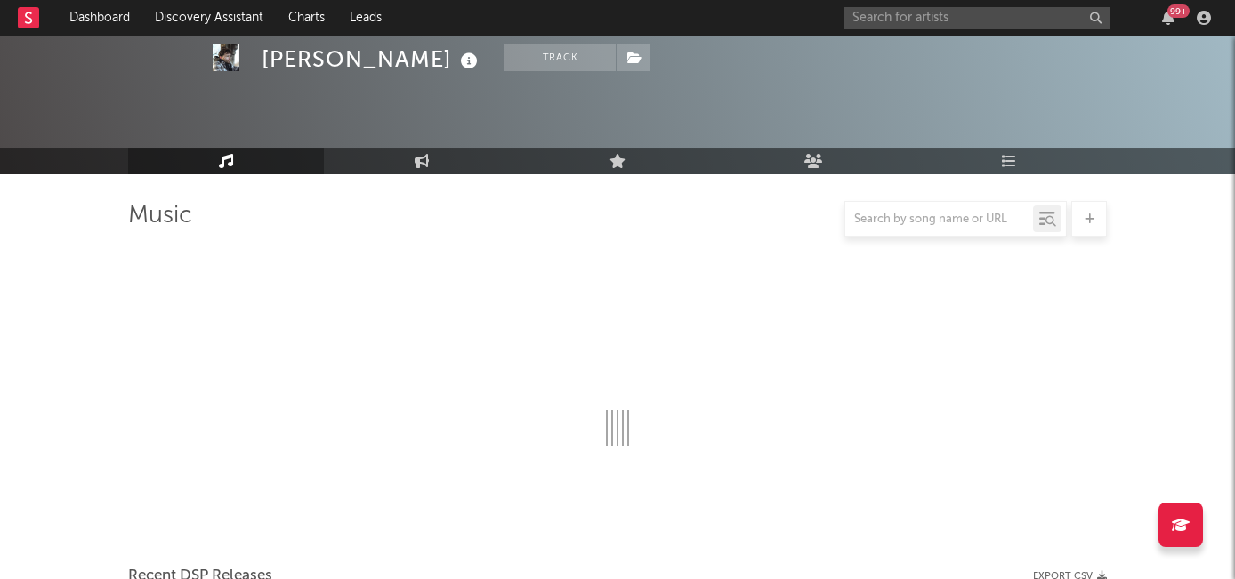
scroll to position [714, 0]
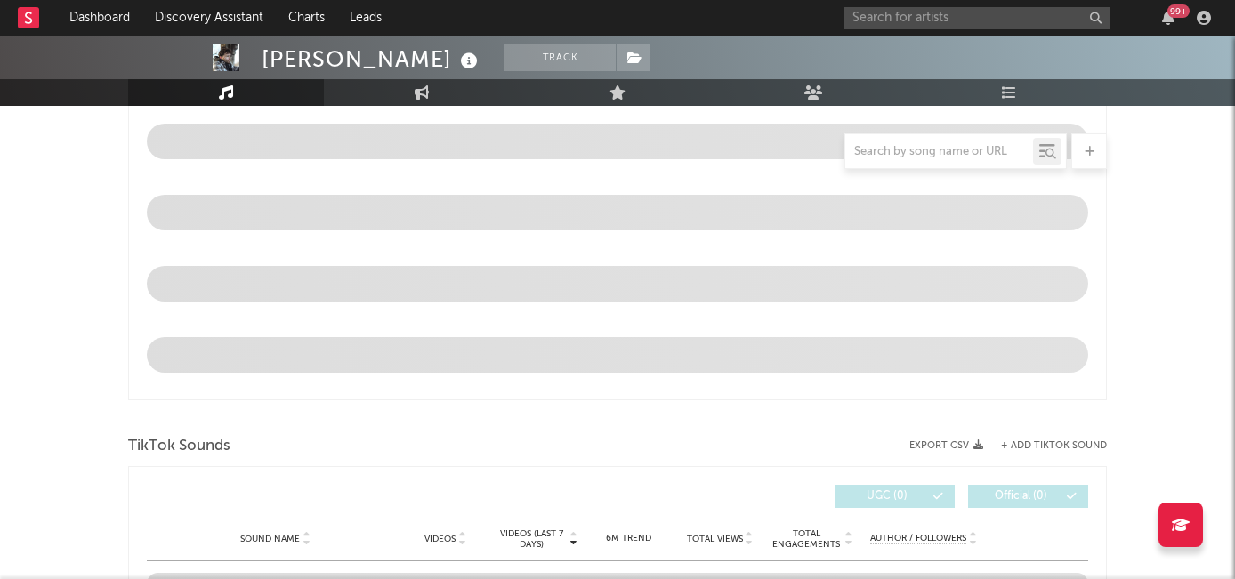
select select "6m"
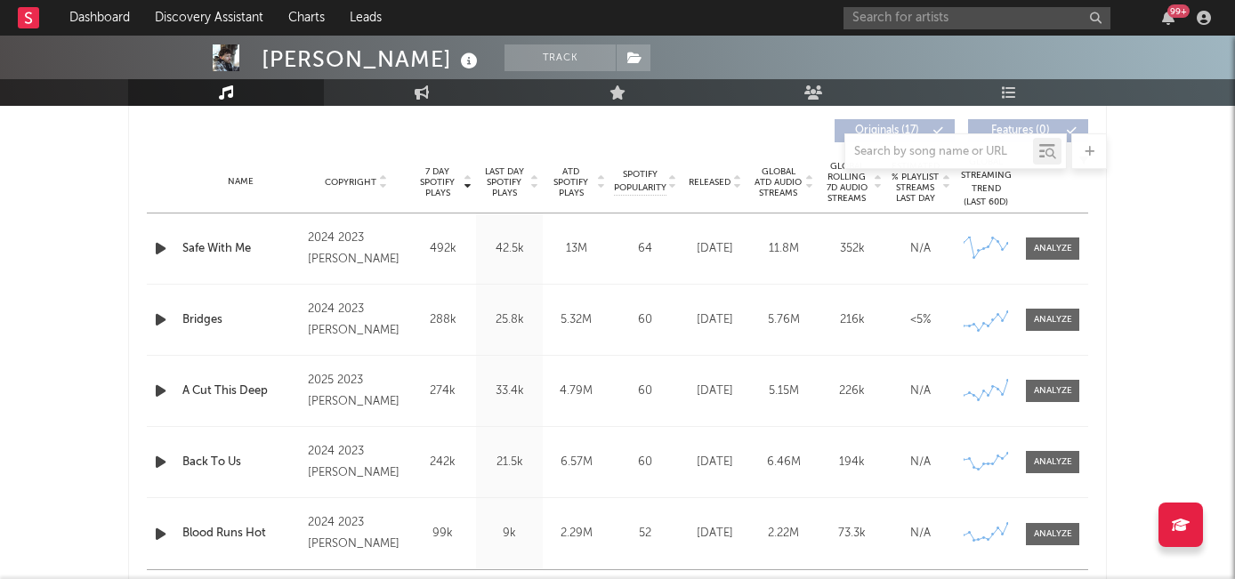
scroll to position [672, 0]
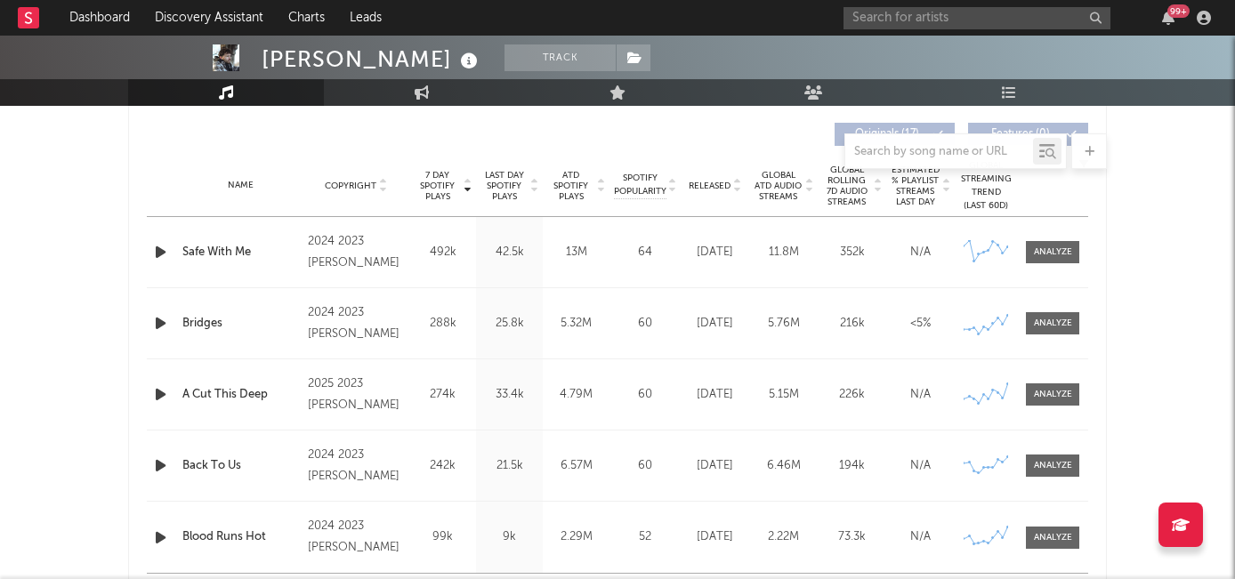
click at [703, 181] on span "Released" at bounding box center [710, 186] width 42 height 11
click at [1055, 247] on div at bounding box center [1053, 252] width 38 height 13
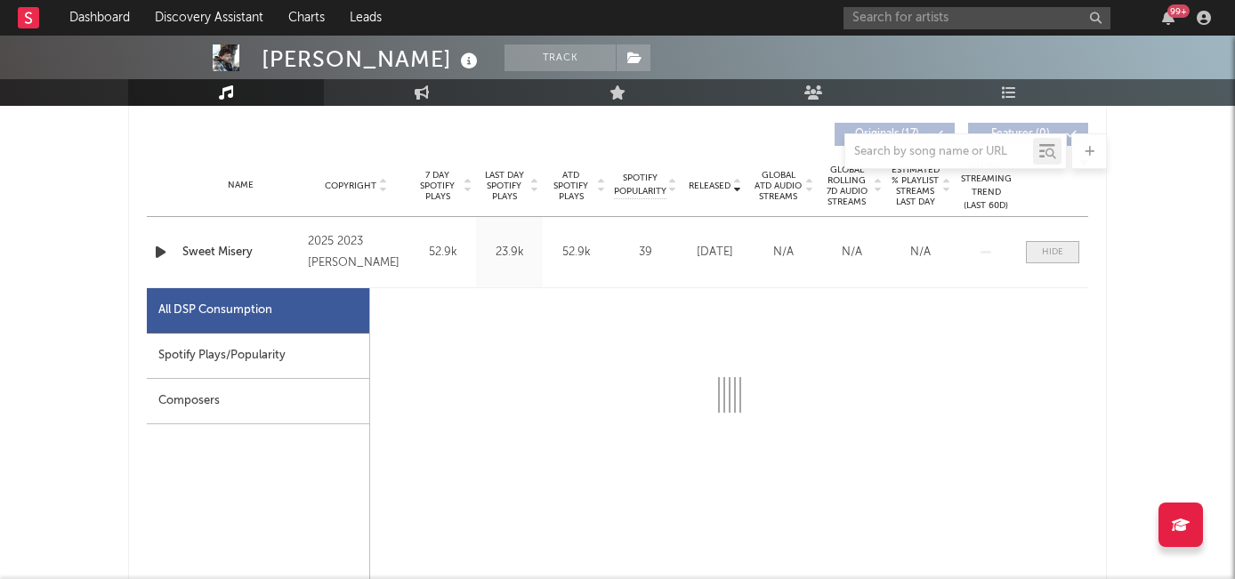
select select "1w"
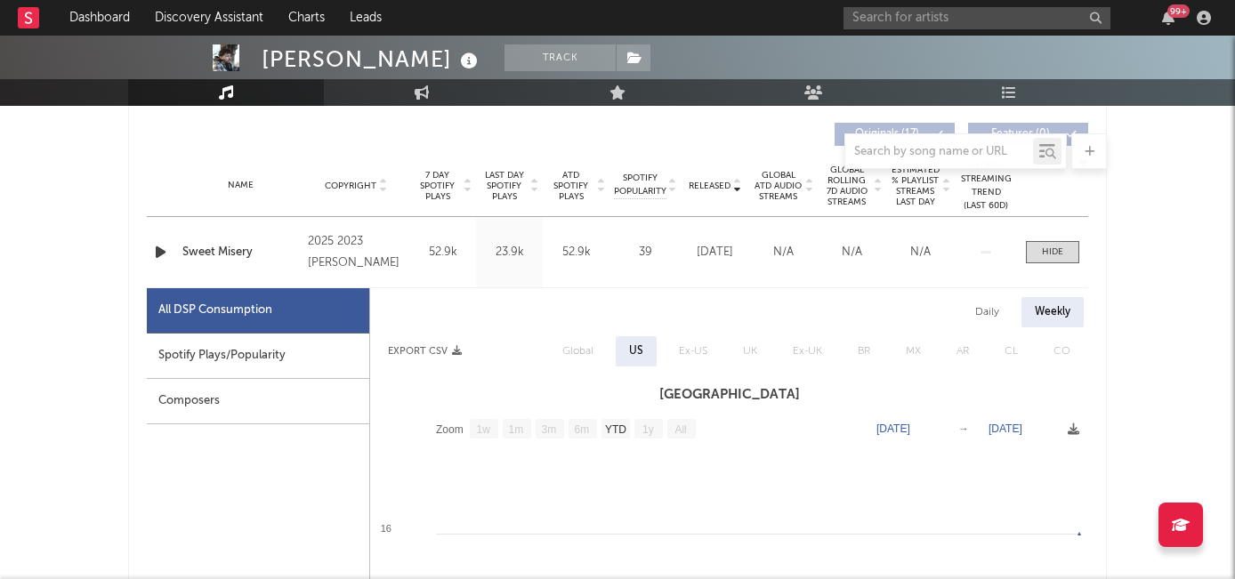
click at [246, 354] on div "Spotify Plays/Popularity" at bounding box center [258, 356] width 222 height 45
select select "1w"
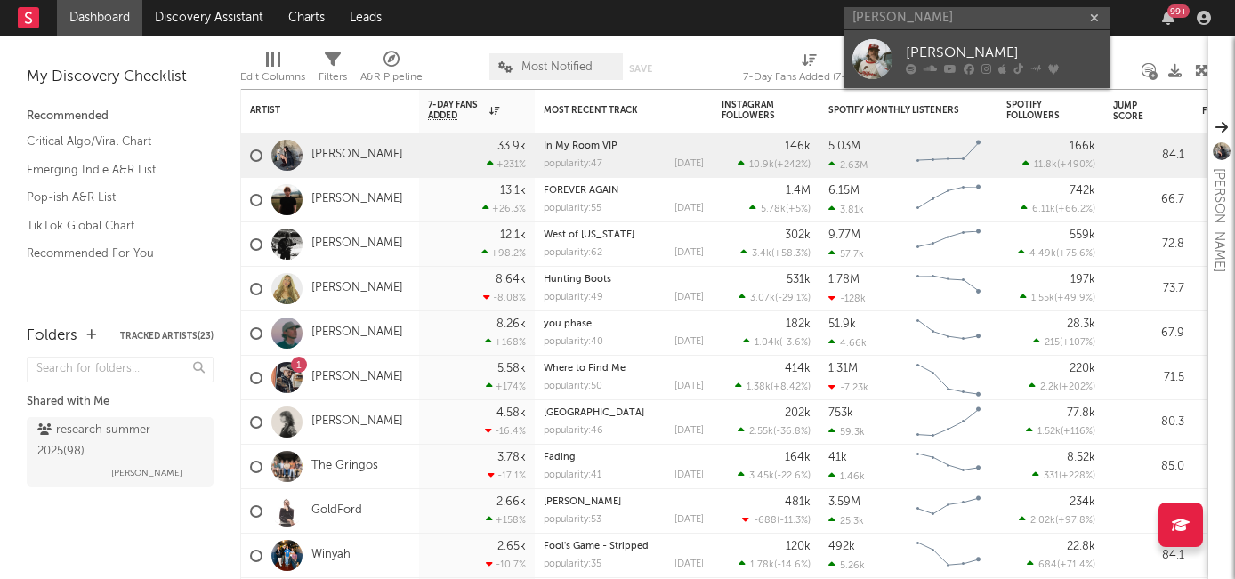
type input "hayden bloun"
click at [914, 52] on div "[PERSON_NAME]" at bounding box center [1004, 53] width 196 height 21
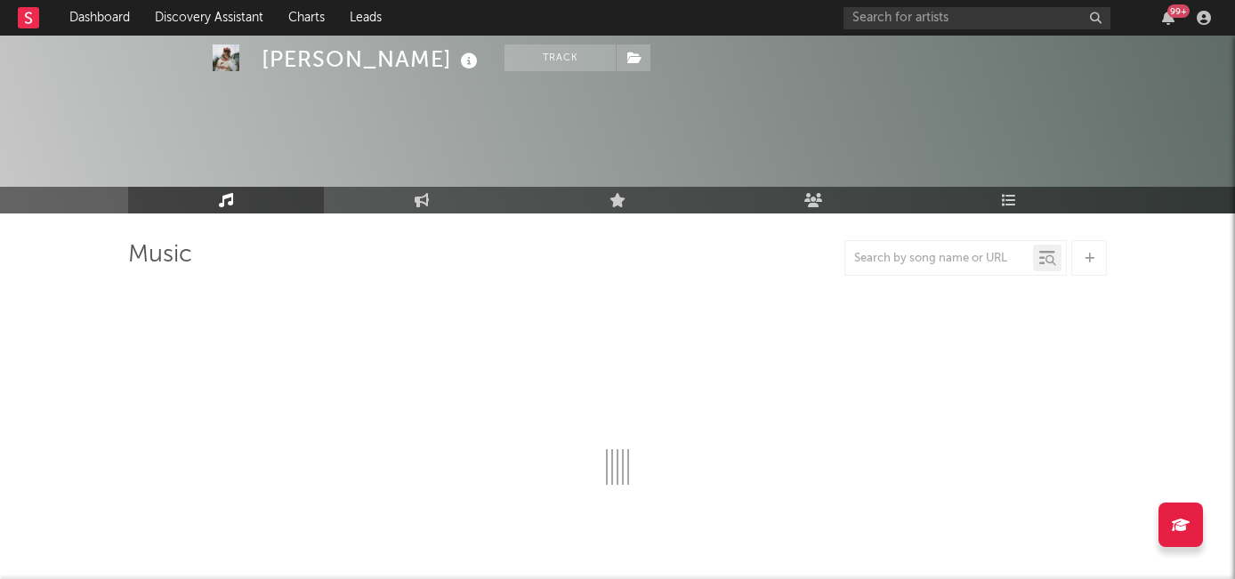
select select "6m"
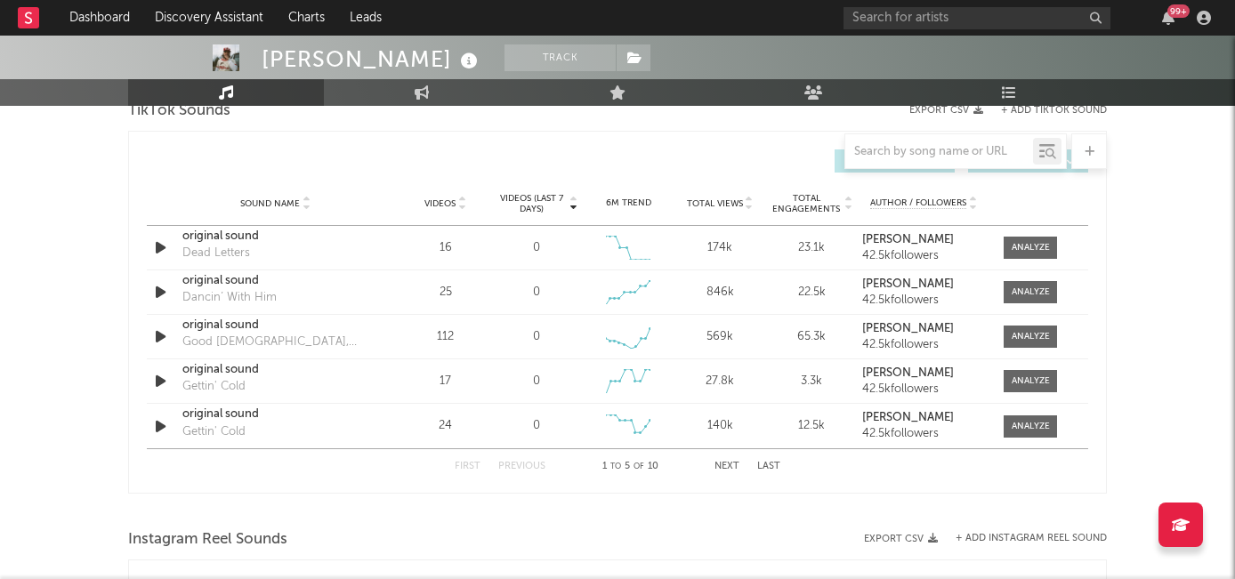
scroll to position [1149, 0]
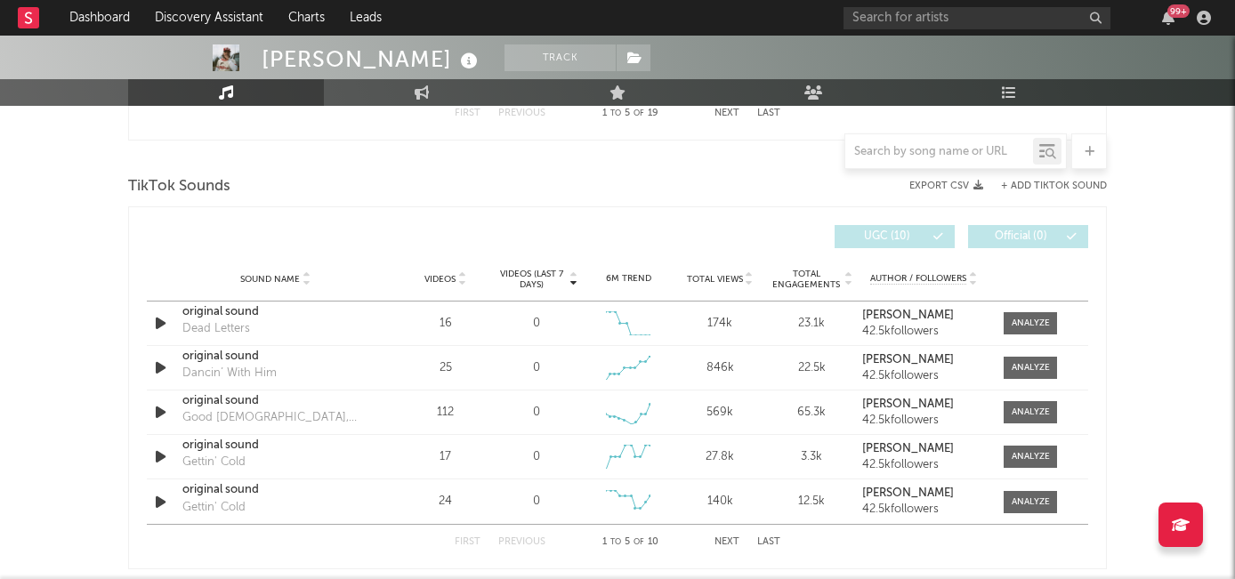
click at [436, 282] on span "Videos" at bounding box center [439, 279] width 31 height 11
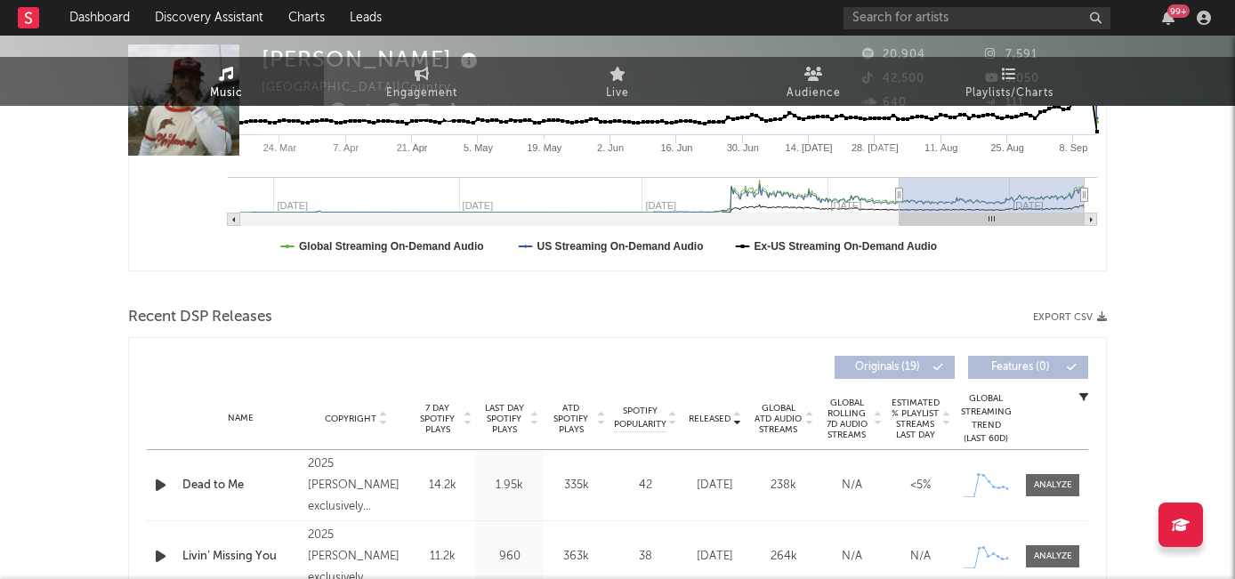
scroll to position [0, 0]
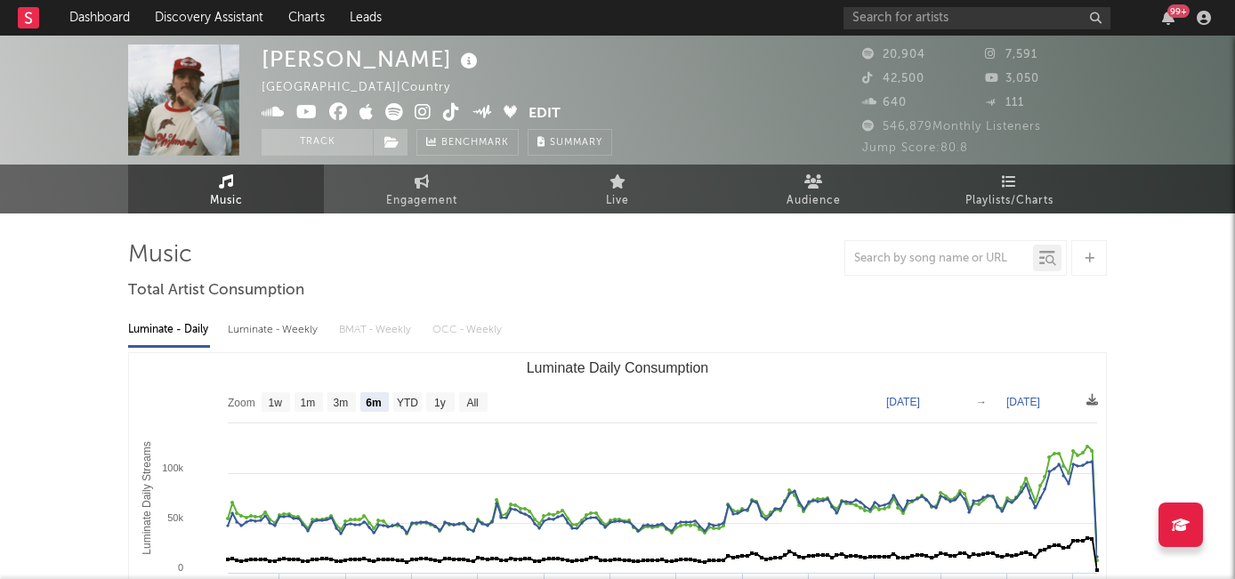
click at [453, 113] on icon at bounding box center [451, 112] width 17 height 18
click at [423, 106] on icon at bounding box center [423, 112] width 17 height 18
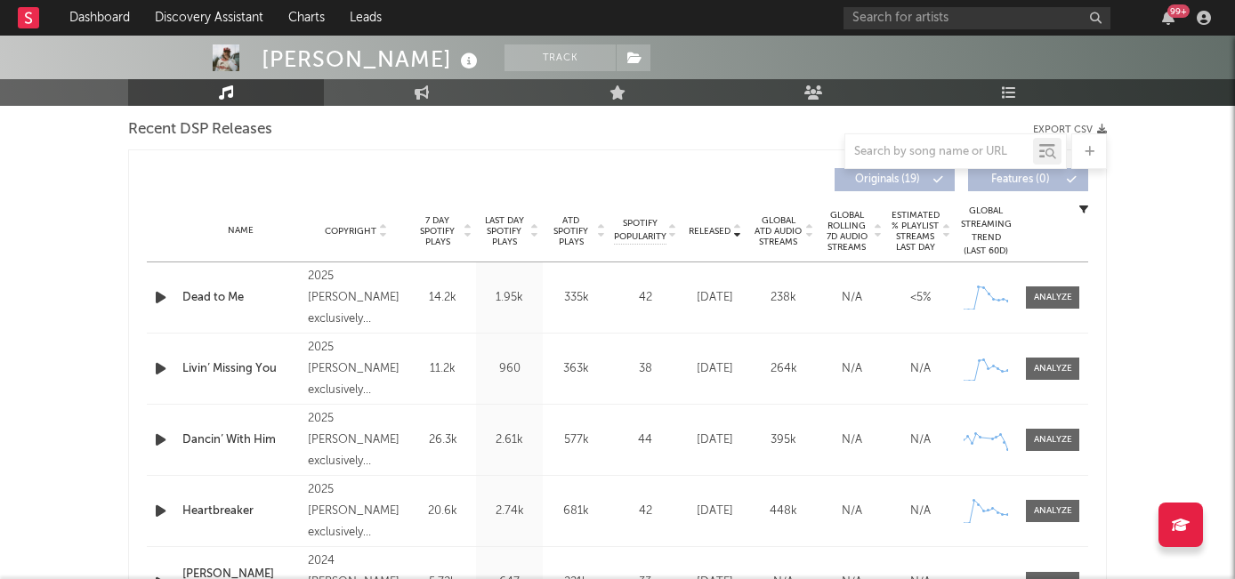
scroll to position [688, 0]
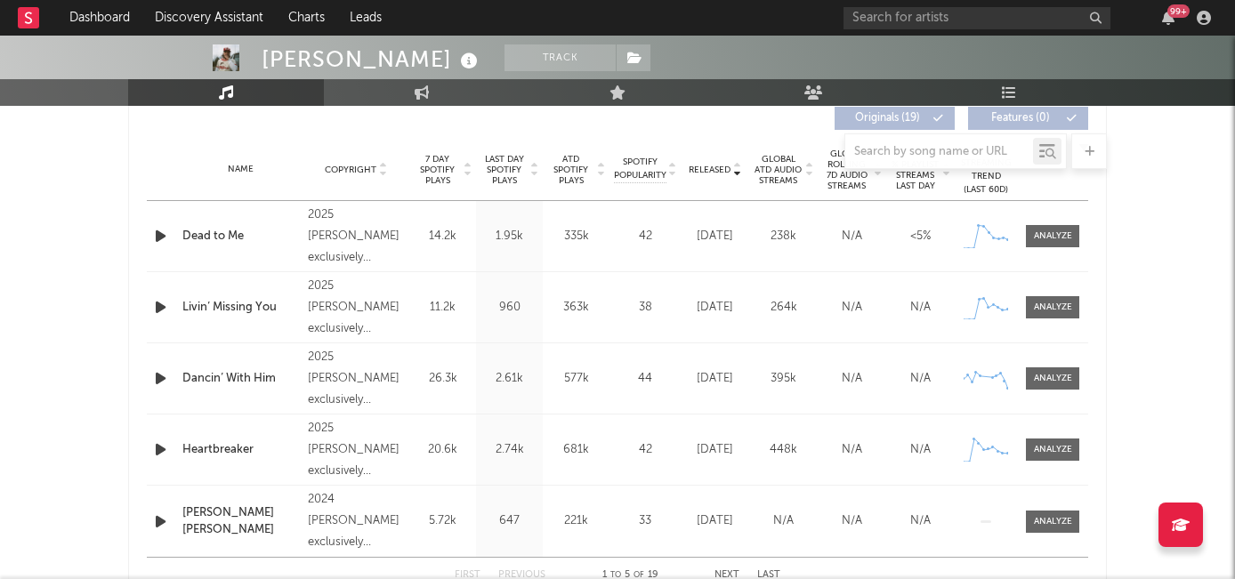
click at [461, 174] on div at bounding box center [466, 170] width 11 height 32
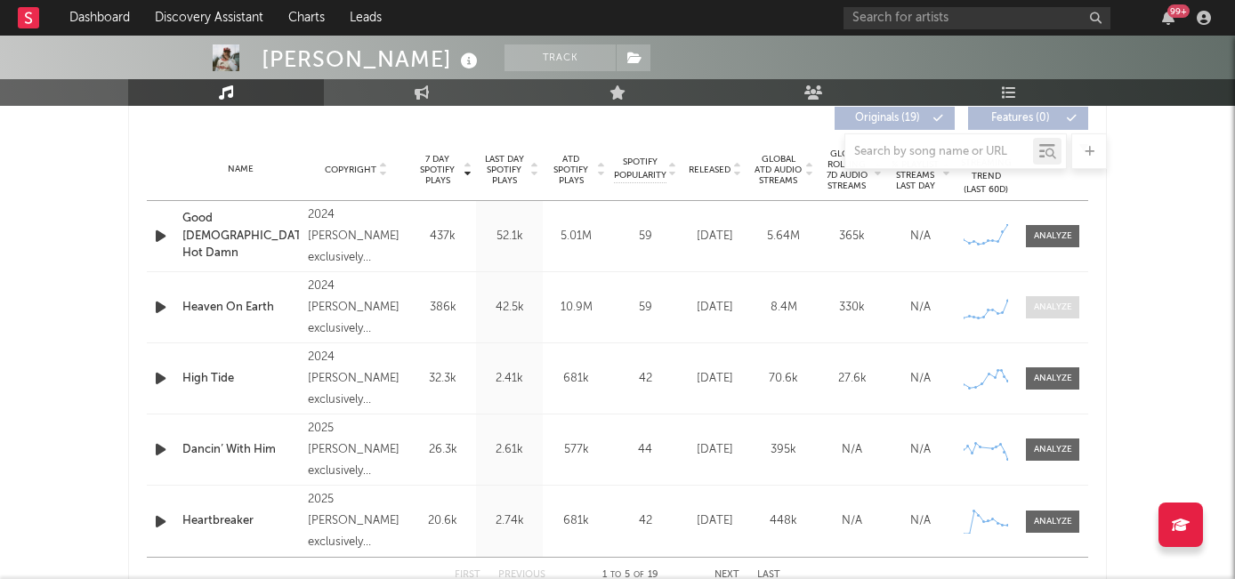
click at [1046, 314] on span at bounding box center [1052, 307] width 53 height 22
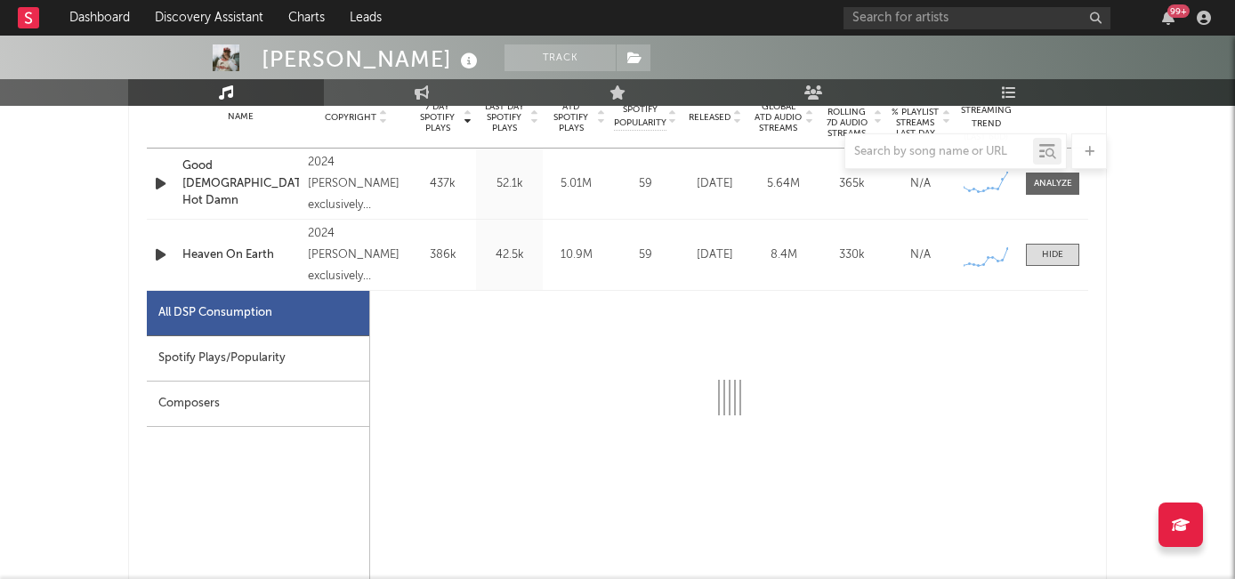
select select "6m"
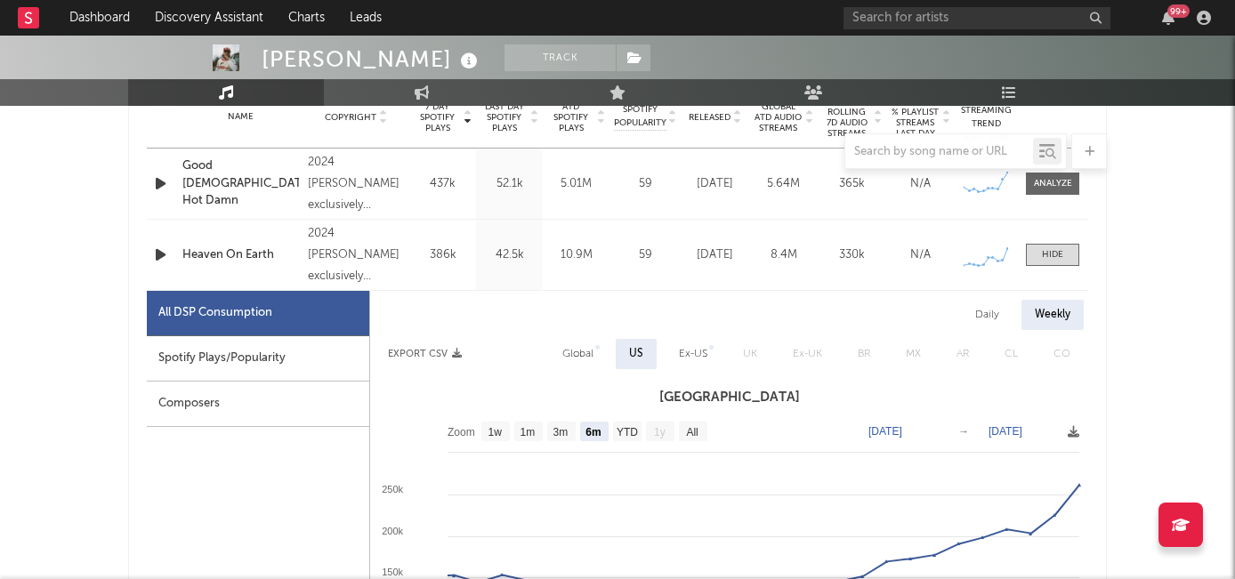
scroll to position [813, 0]
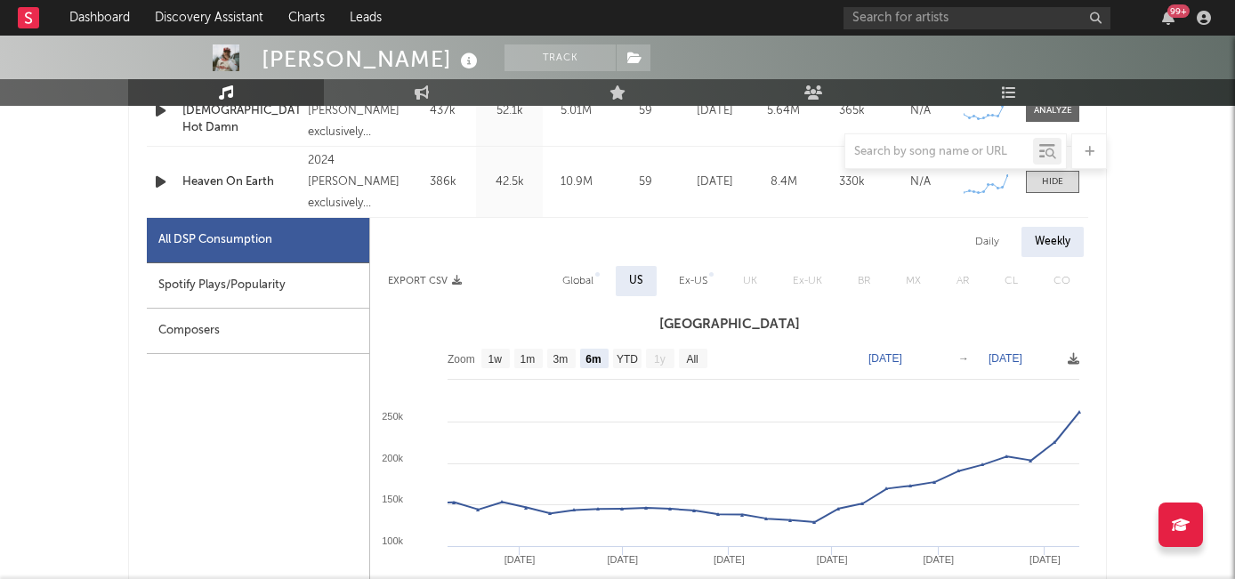
click at [296, 281] on div "Spotify Plays/Popularity" at bounding box center [258, 285] width 222 height 45
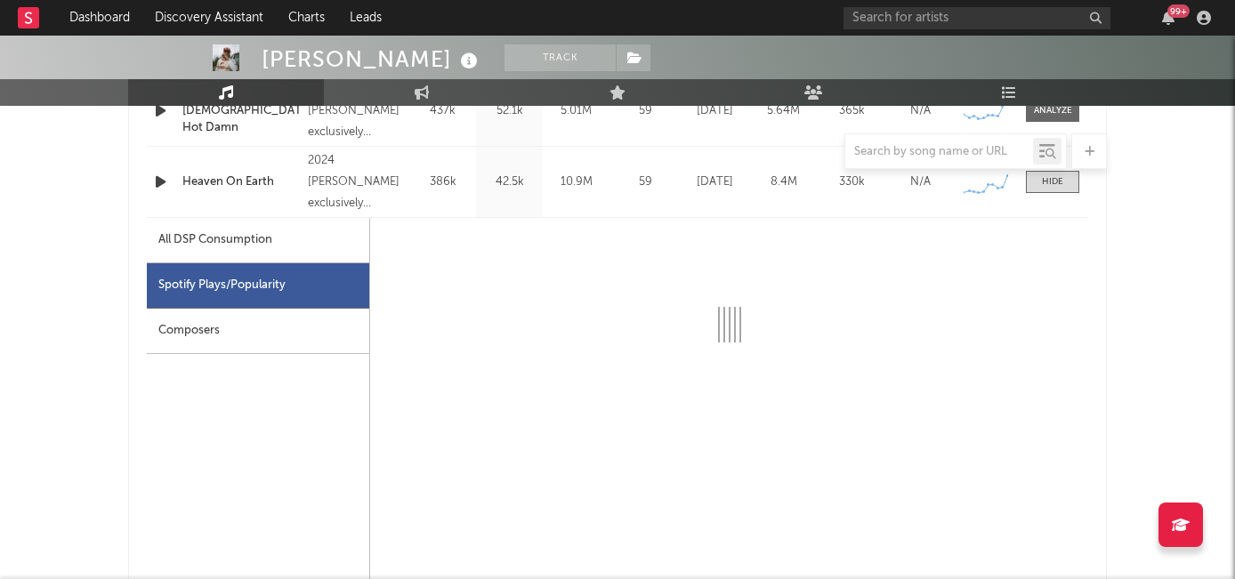
select select "6m"
select select "1w"
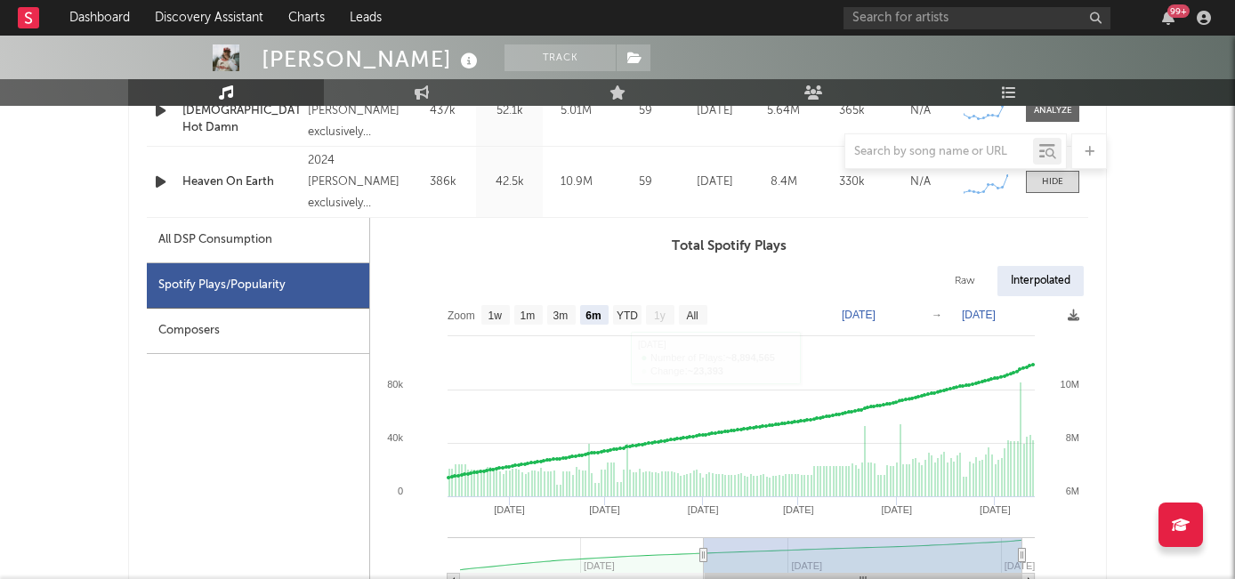
click at [220, 233] on div "All DSP Consumption" at bounding box center [215, 240] width 114 height 21
select select "6m"
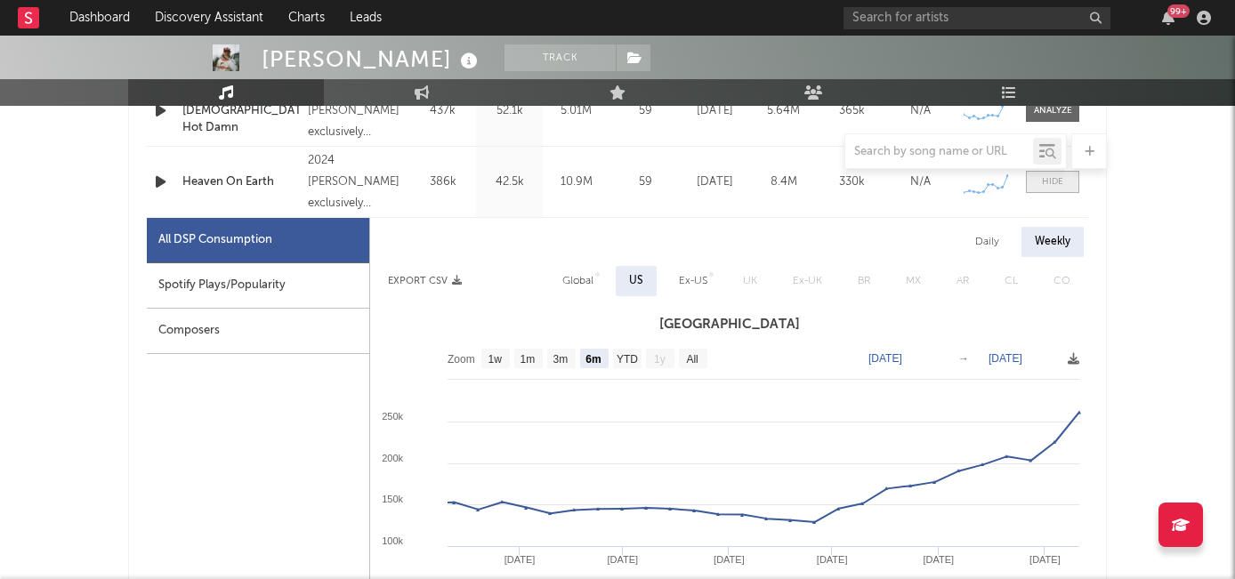
click at [1050, 191] on span at bounding box center [1052, 182] width 53 height 22
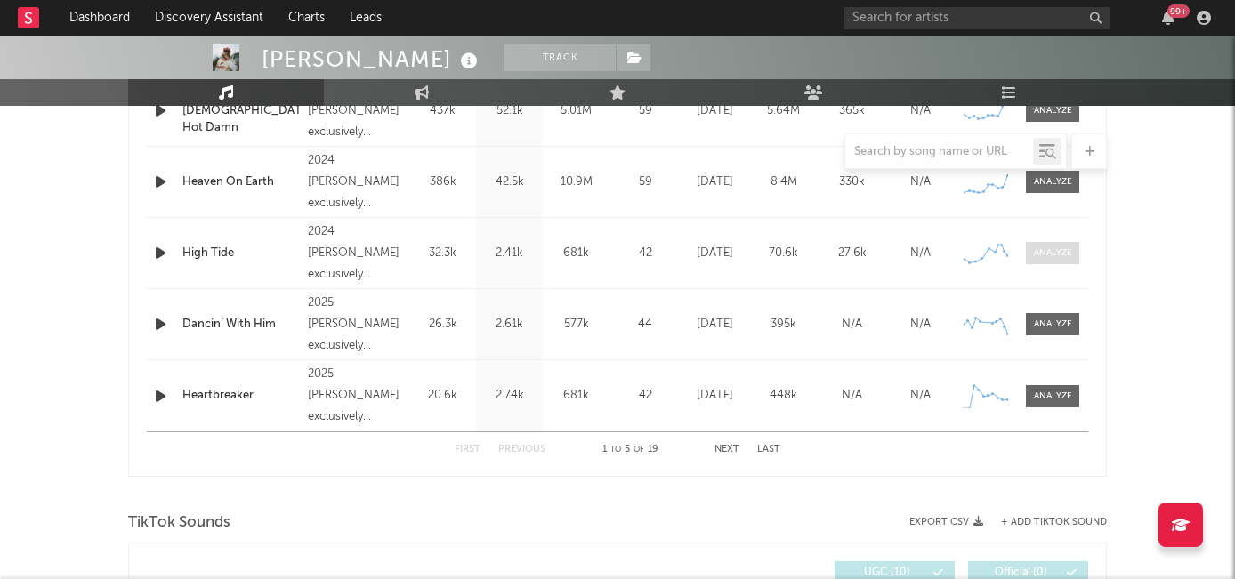
click at [1045, 263] on span at bounding box center [1052, 253] width 53 height 22
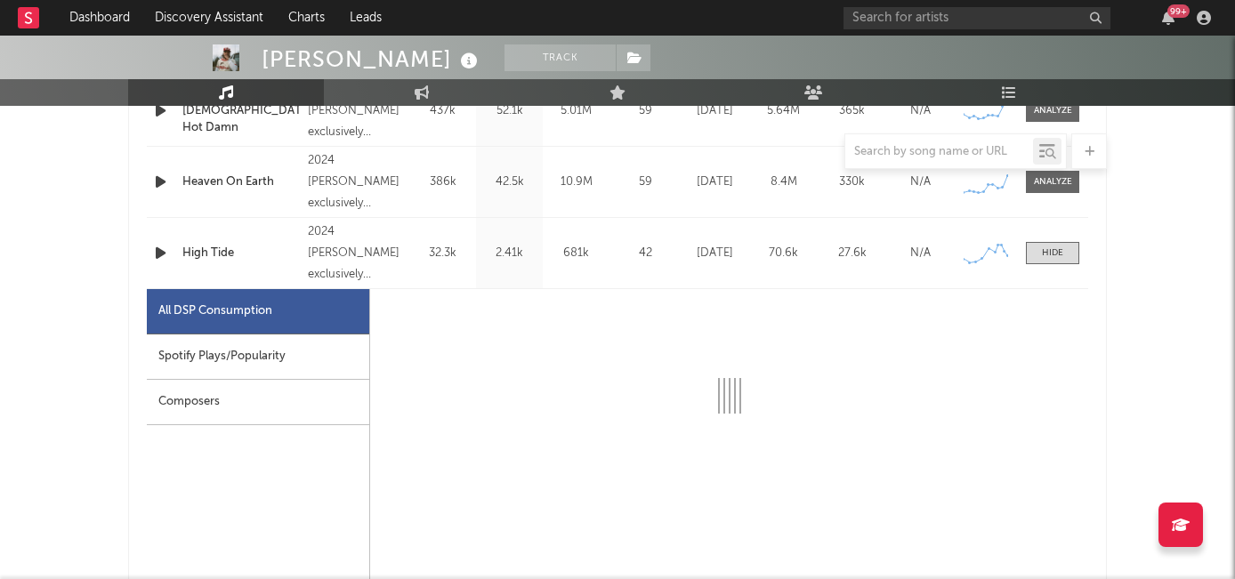
select select "6m"
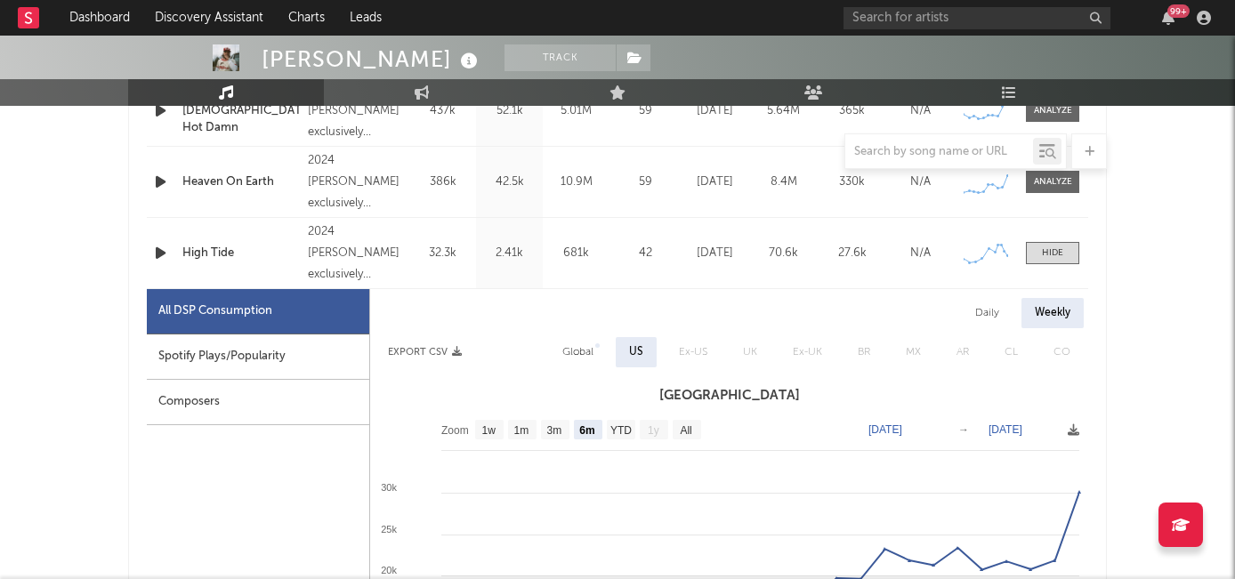
click at [210, 355] on div "Spotify Plays/Popularity" at bounding box center [258, 357] width 222 height 45
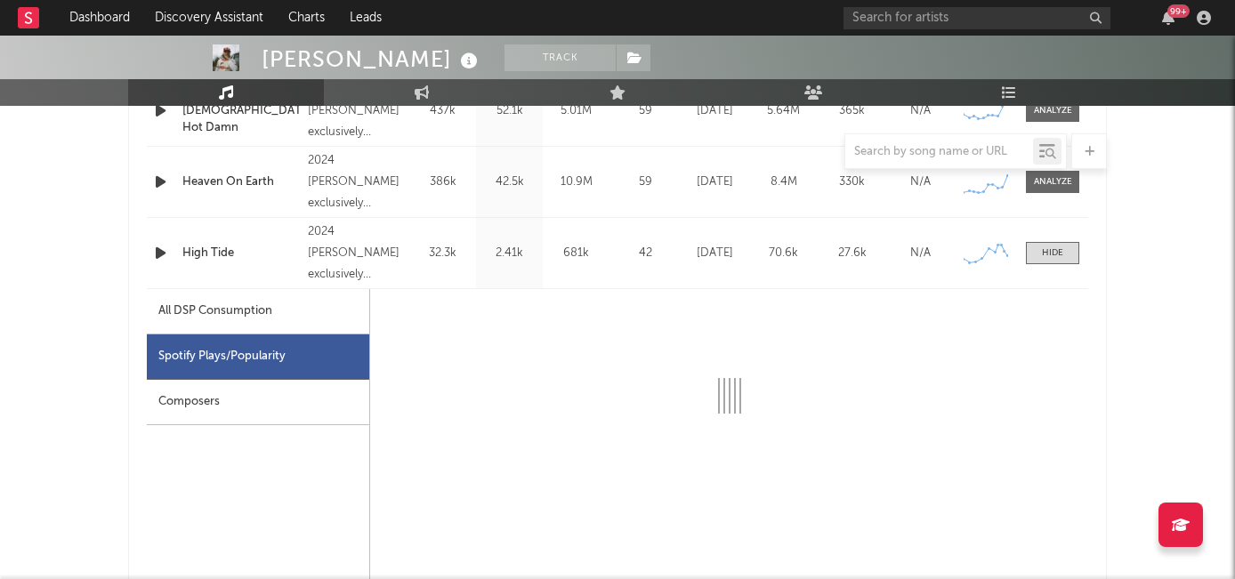
select select "6m"
select select "1w"
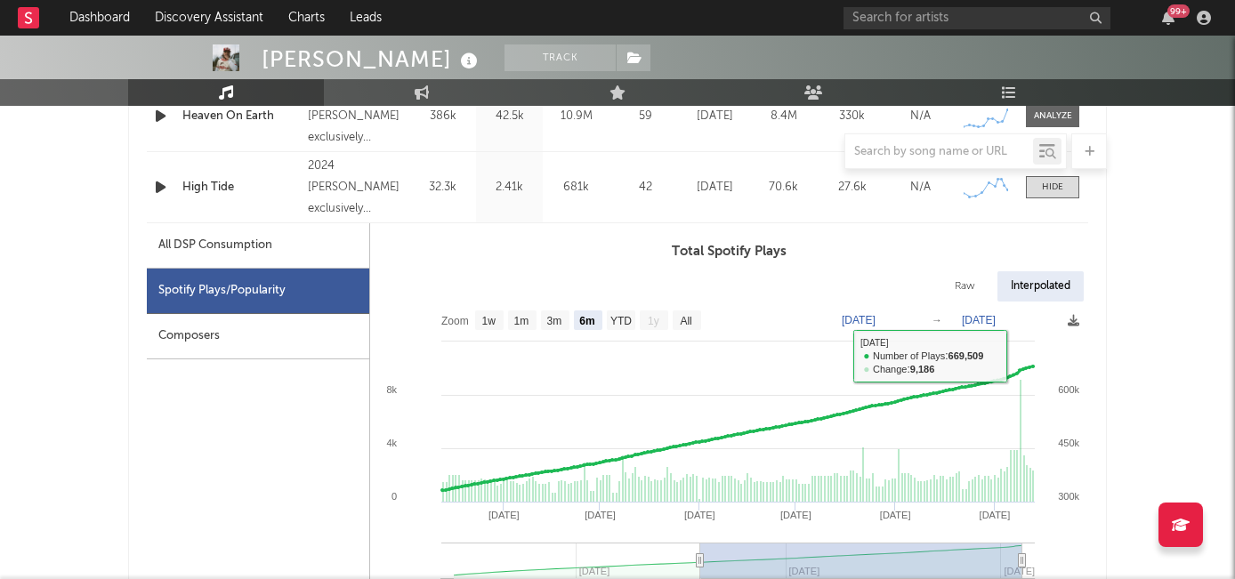
scroll to position [855, 0]
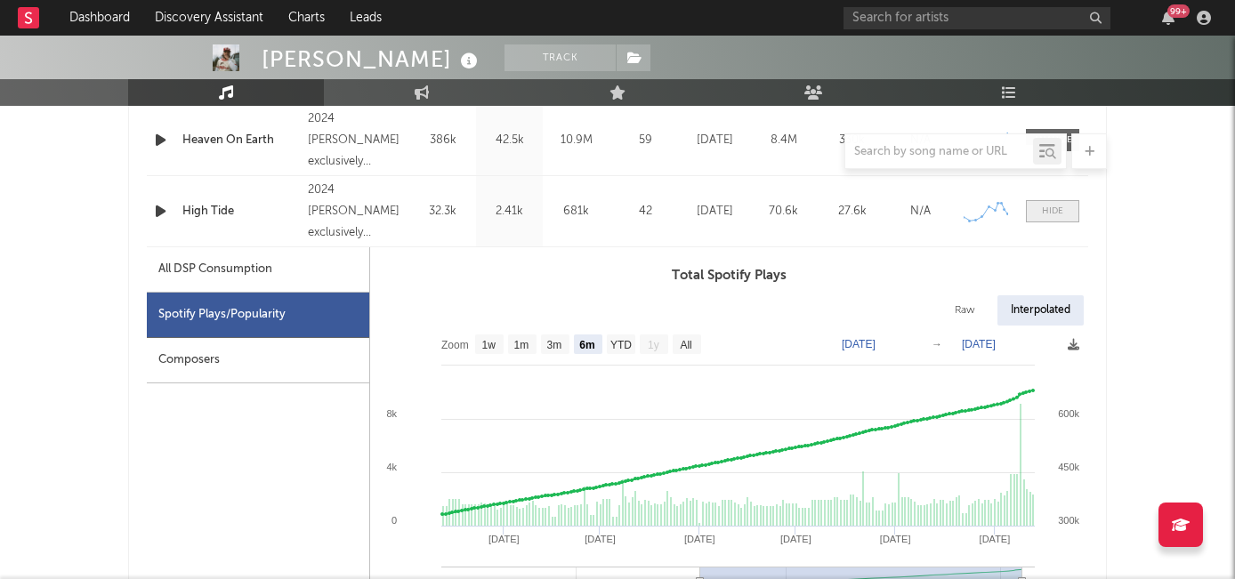
click at [1045, 212] on div at bounding box center [1052, 211] width 21 height 13
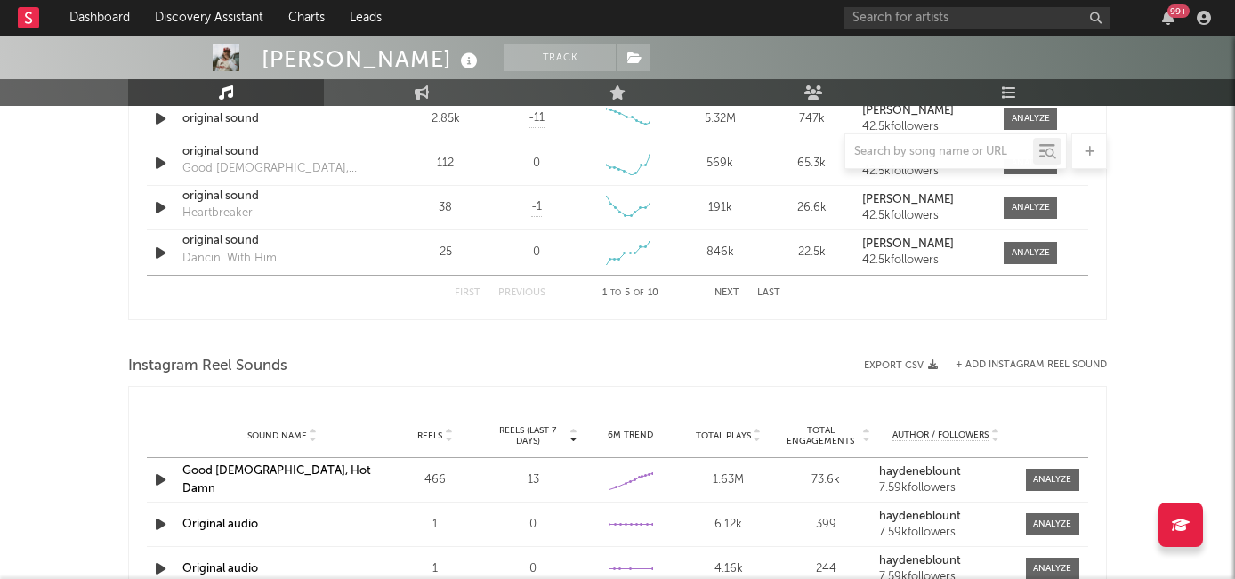
scroll to position [1499, 0]
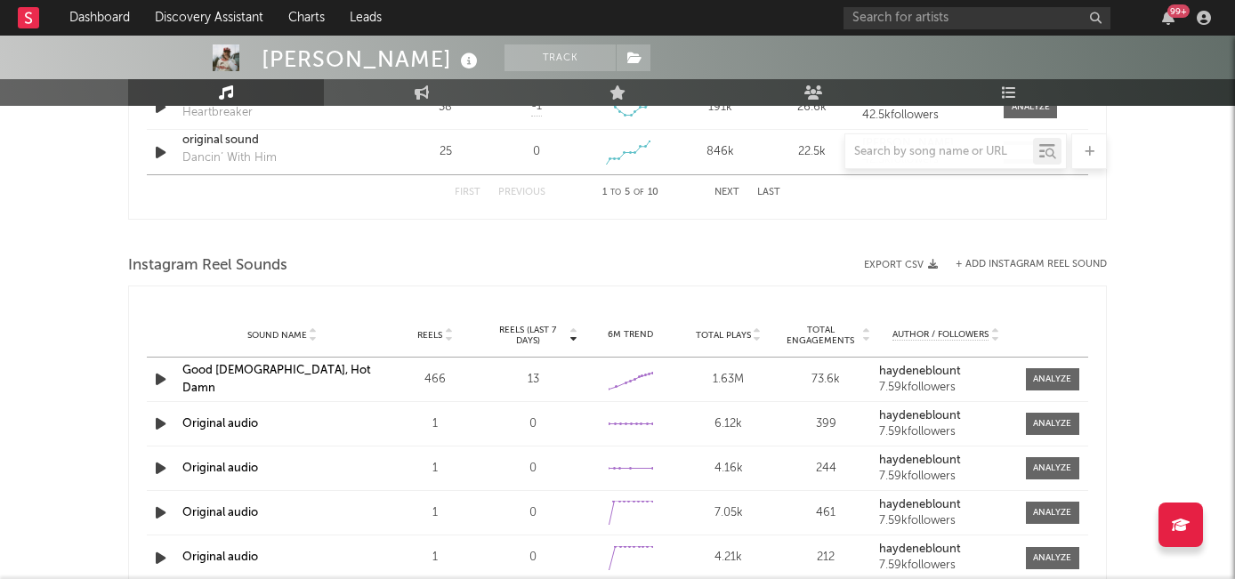
click at [276, 374] on link "Good God, Hot Damn" at bounding box center [276, 379] width 189 height 29
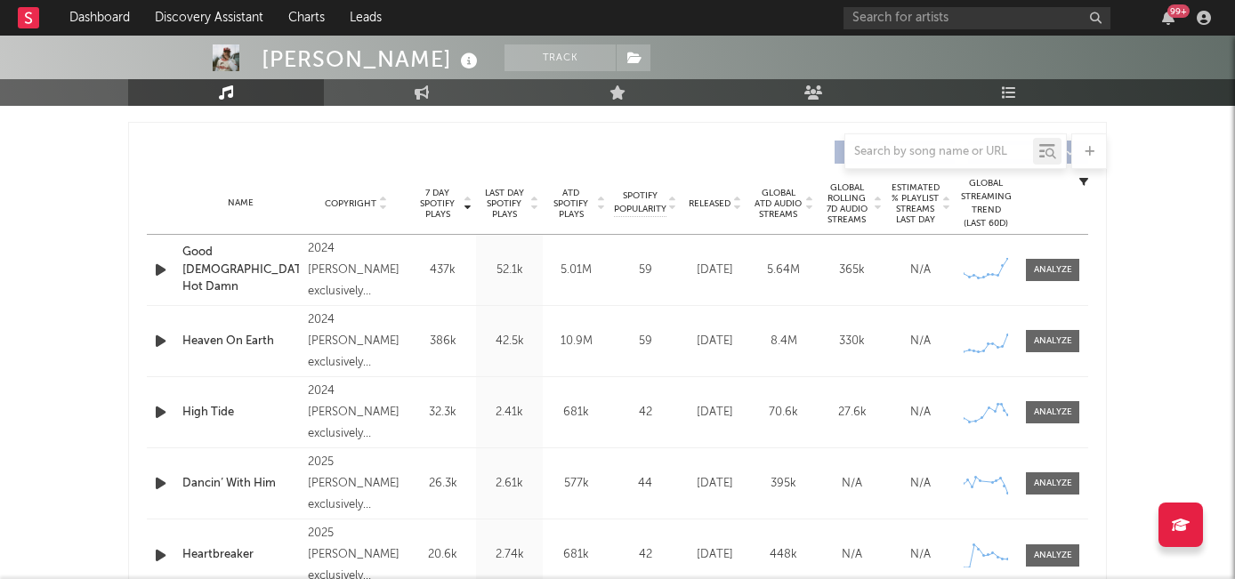
scroll to position [650, 0]
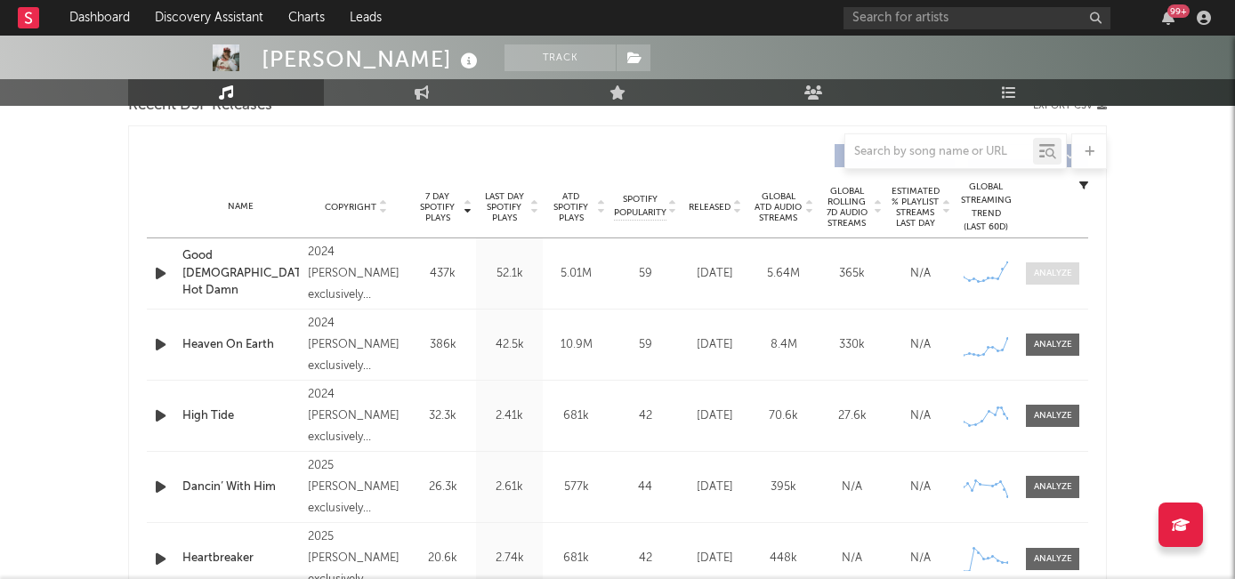
click at [1059, 270] on div at bounding box center [1053, 273] width 38 height 13
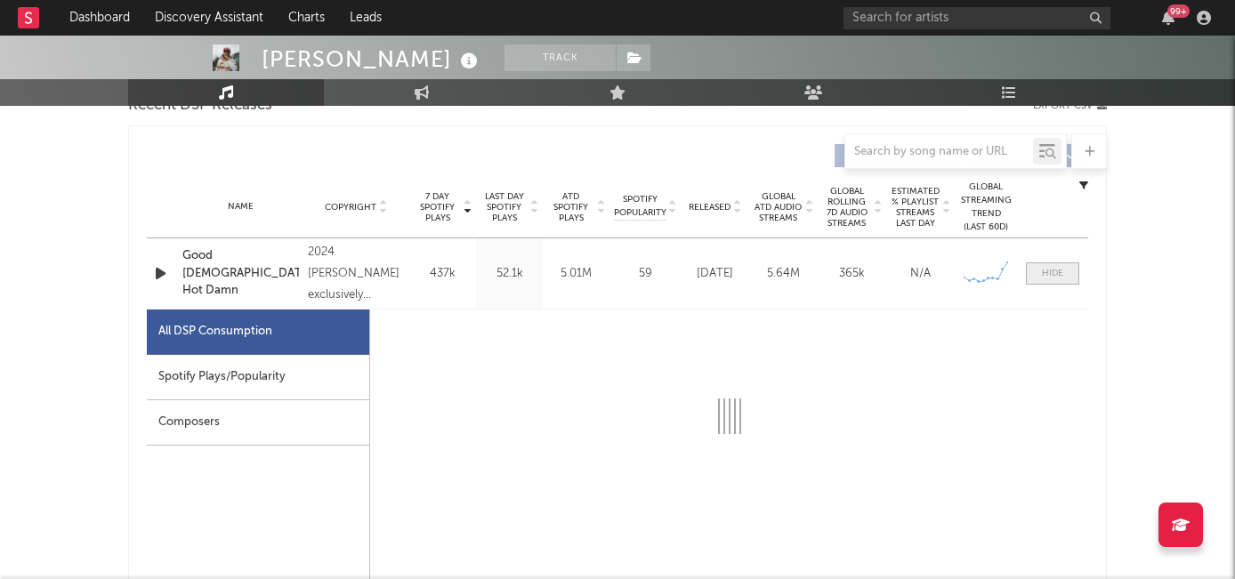
select select "6m"
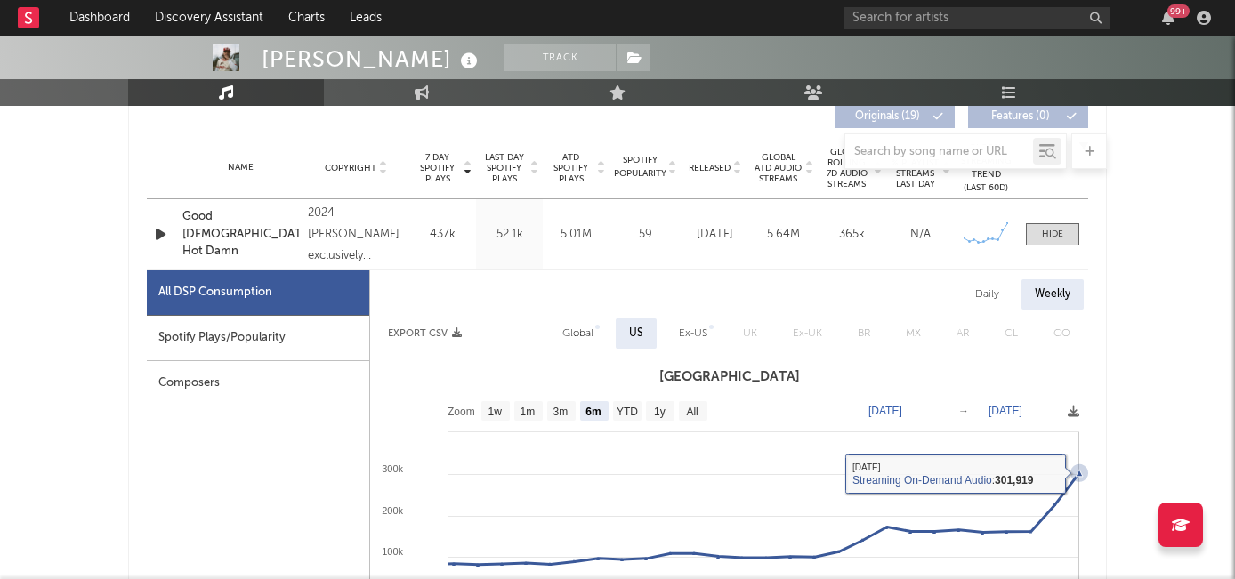
scroll to position [617, 0]
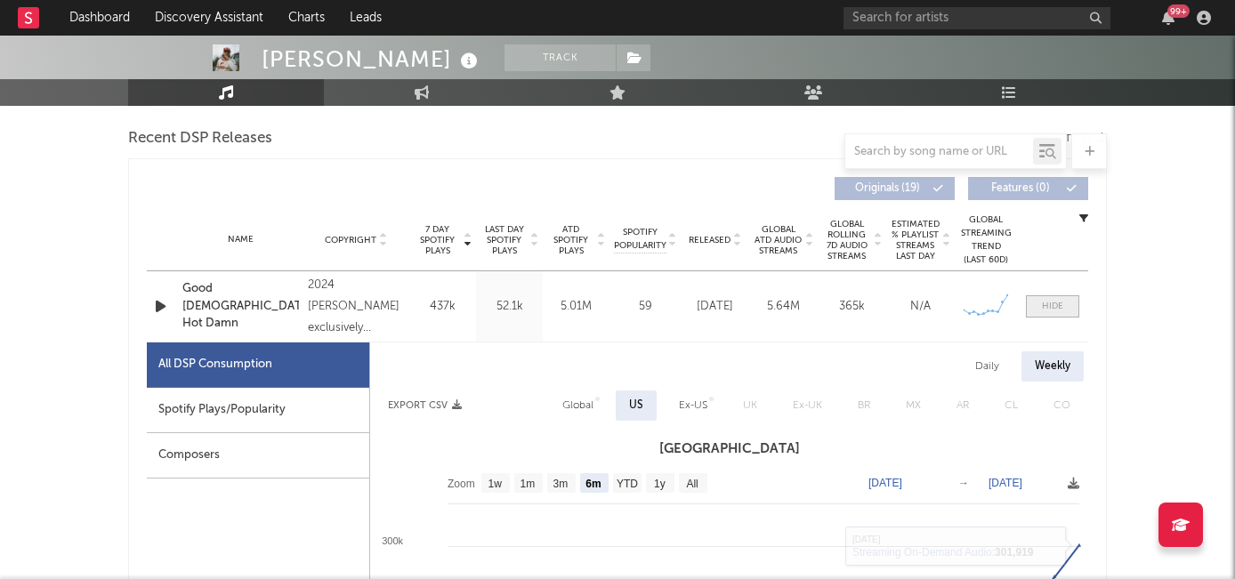
click at [1036, 302] on span at bounding box center [1052, 306] width 53 height 22
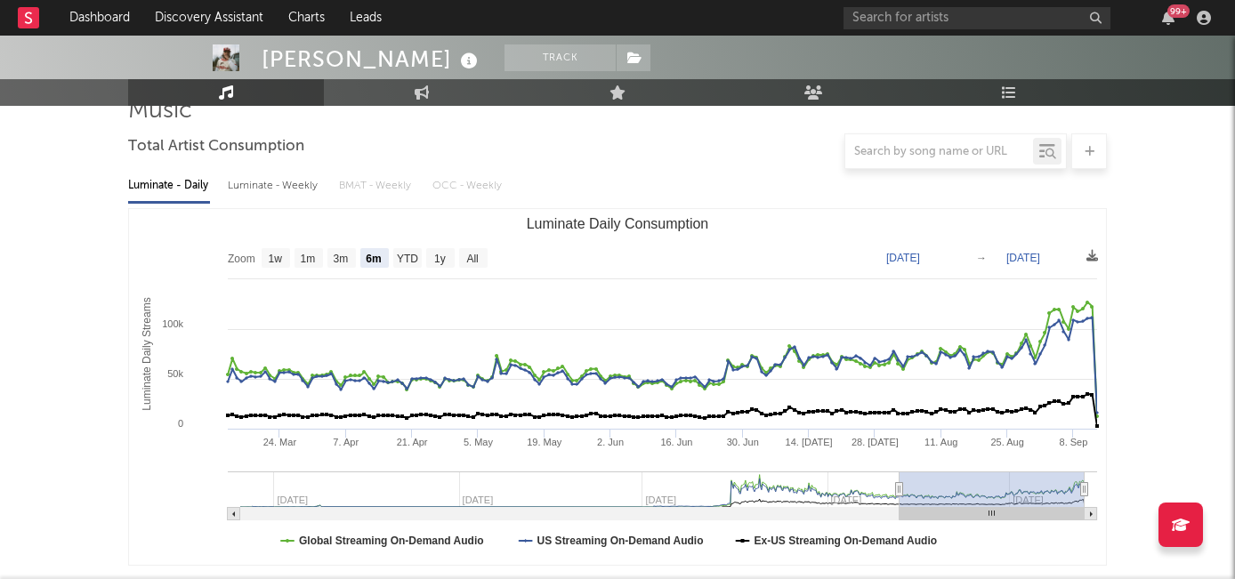
scroll to position [0, 0]
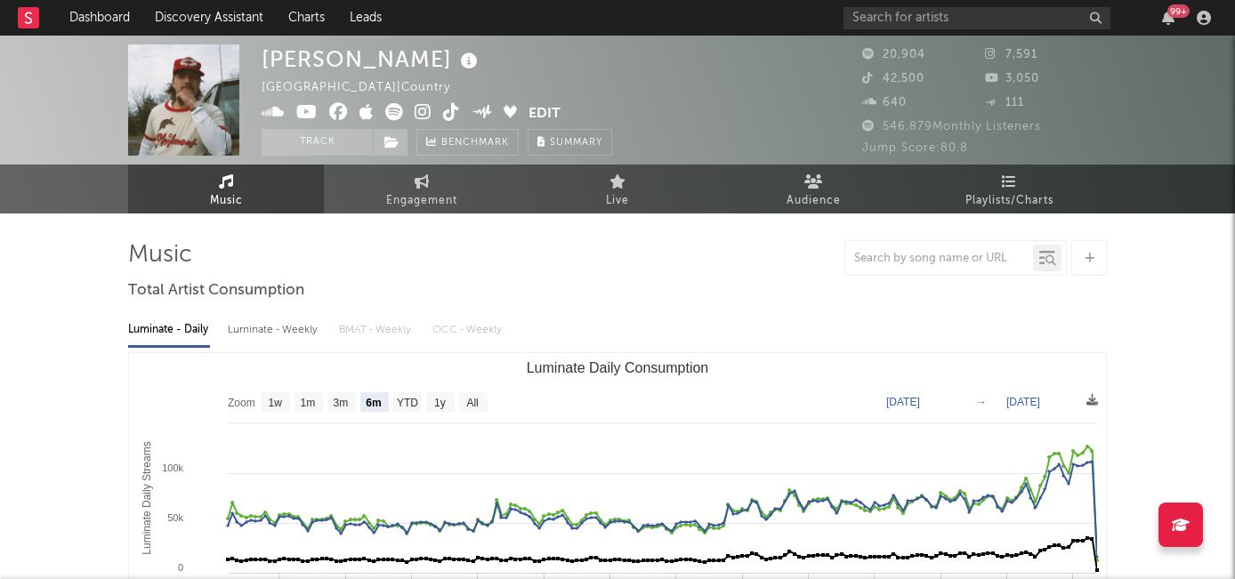
click at [419, 110] on icon at bounding box center [423, 112] width 17 height 18
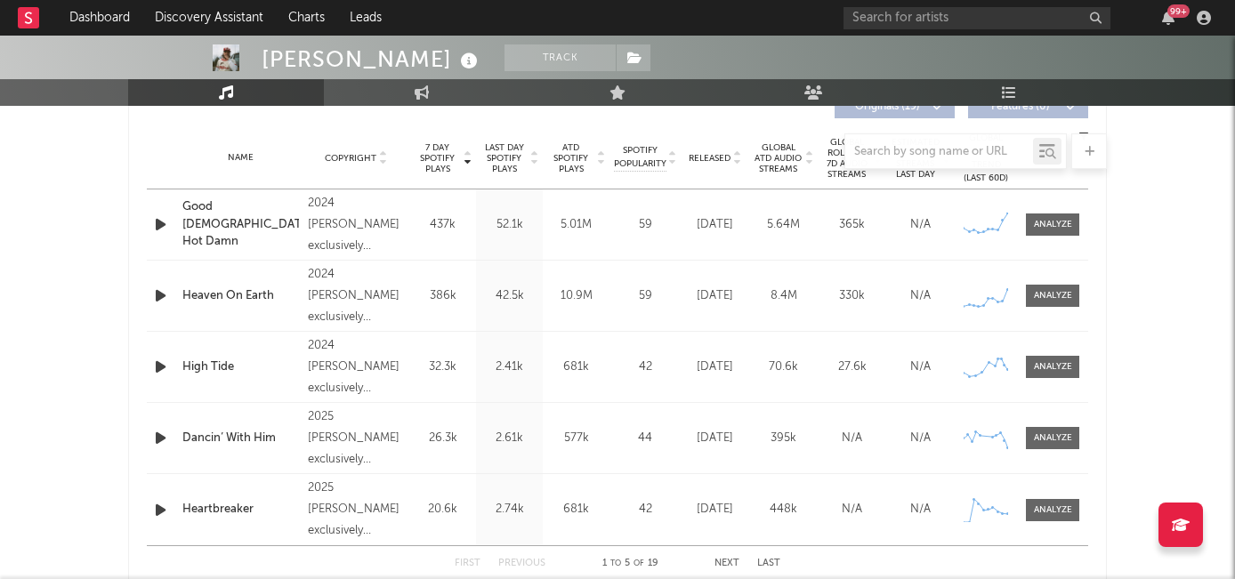
scroll to position [704, 0]
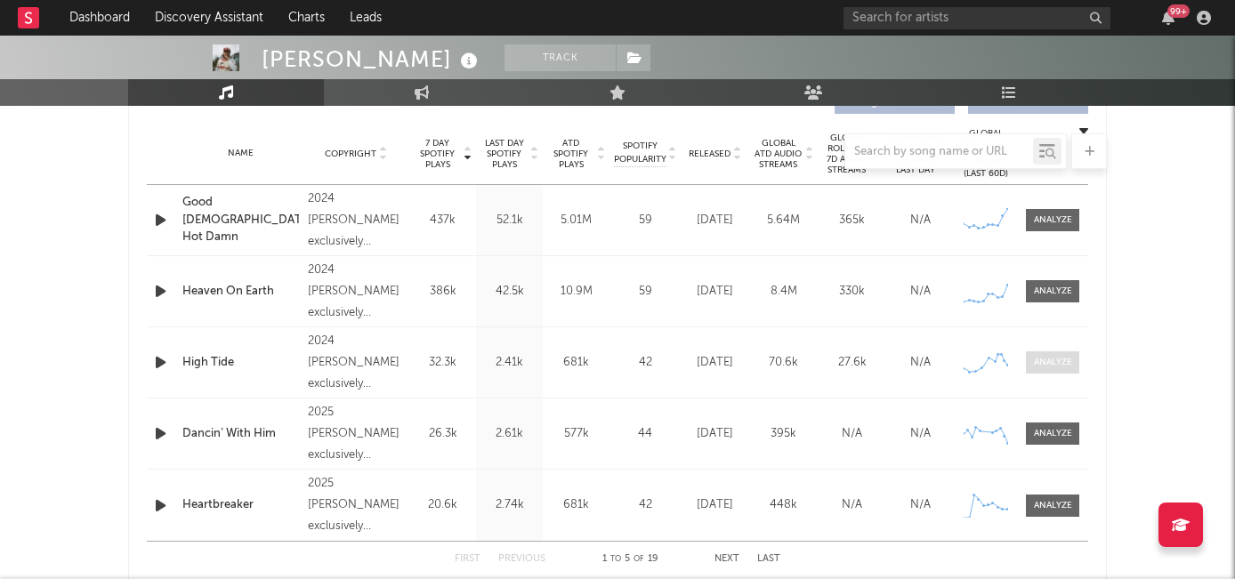
click at [1049, 360] on div at bounding box center [1053, 362] width 38 height 13
select select "6m"
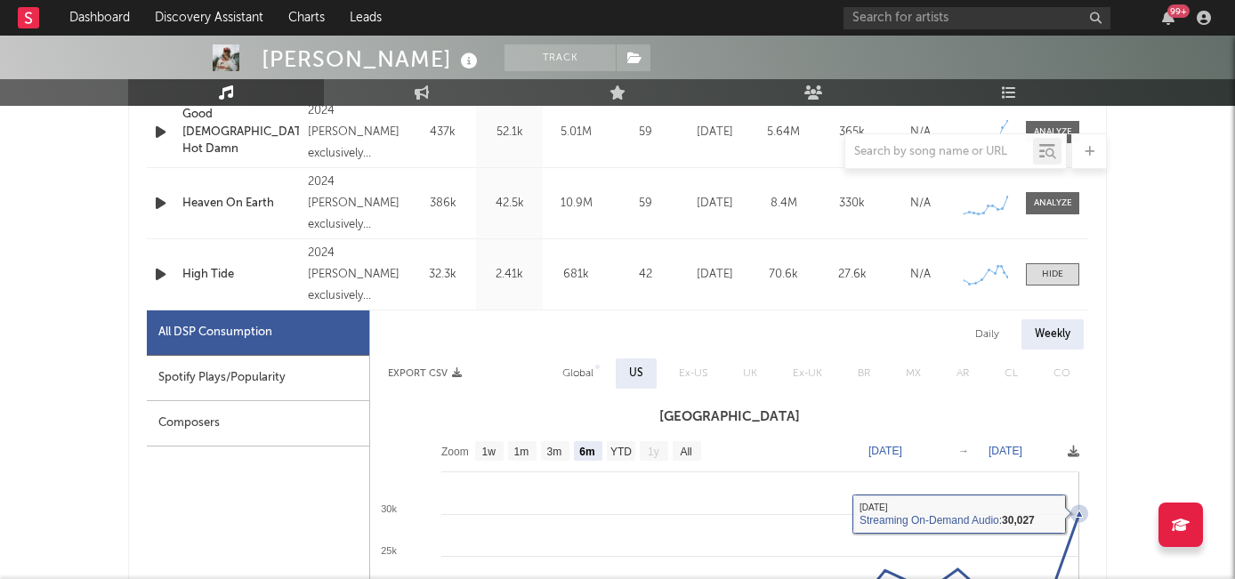
scroll to position [773, 0]
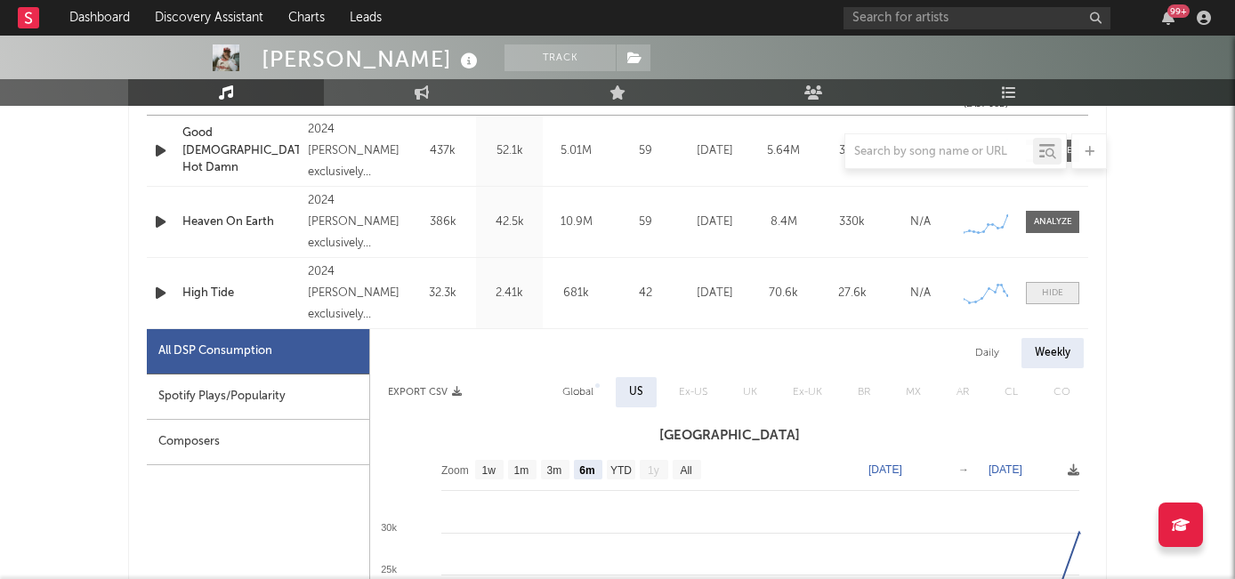
click at [1040, 292] on span at bounding box center [1052, 293] width 53 height 22
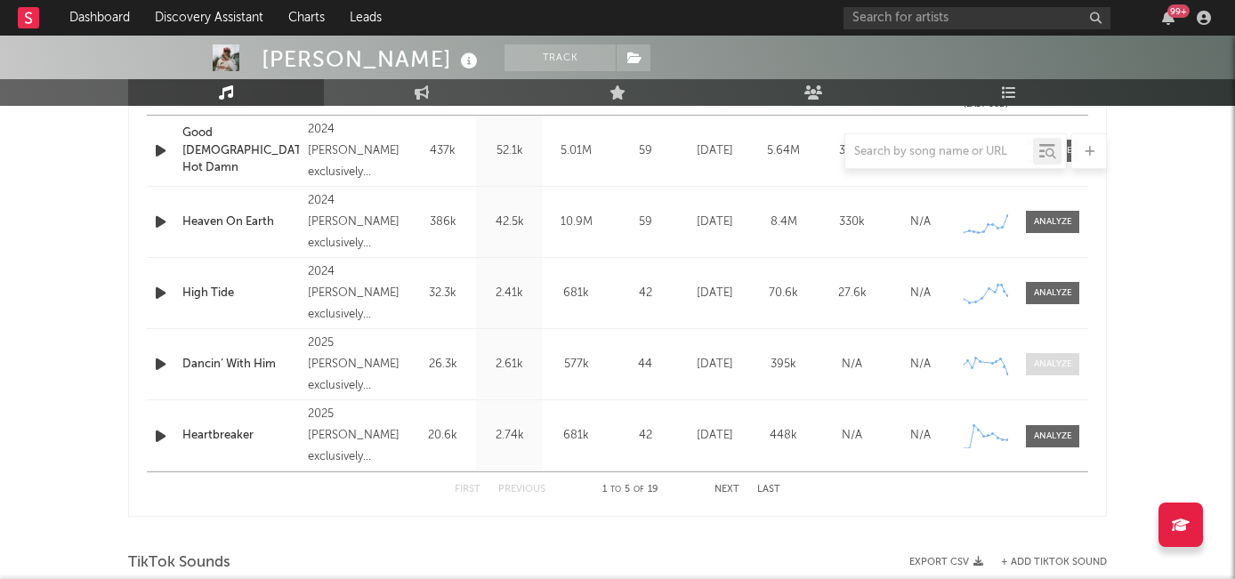
click at [1056, 368] on div at bounding box center [1053, 364] width 38 height 13
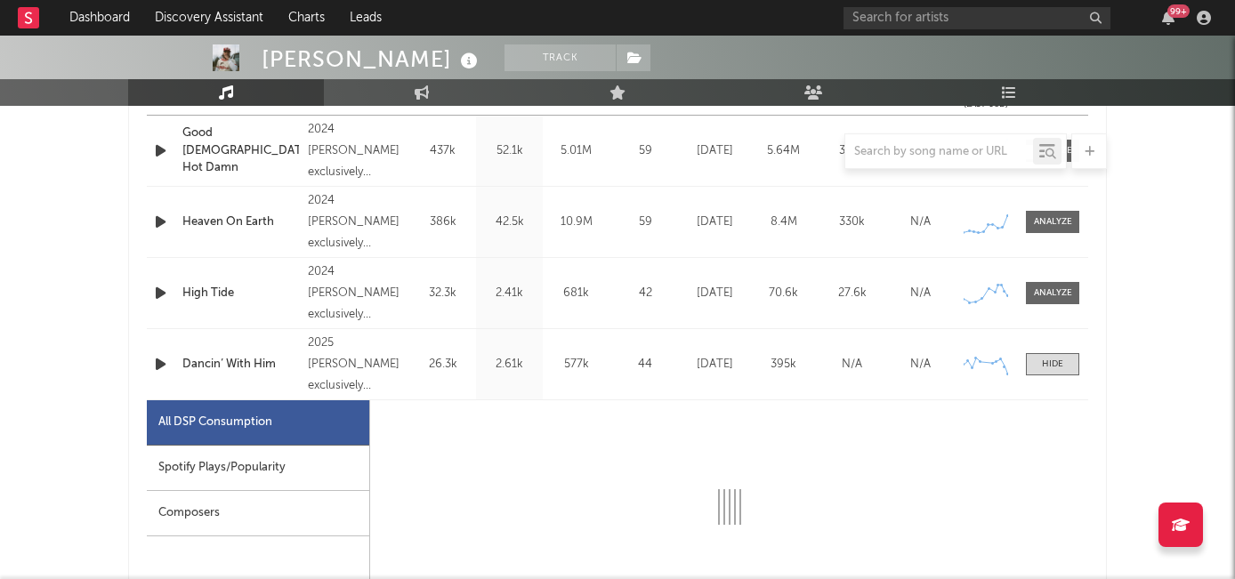
select select "6m"
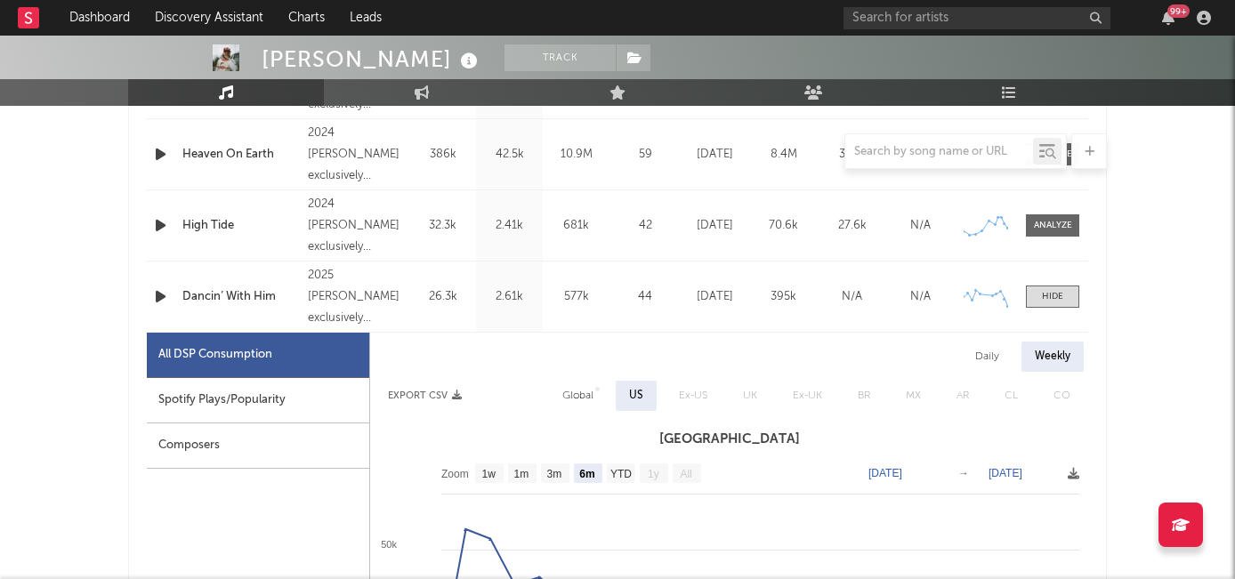
scroll to position [891, 0]
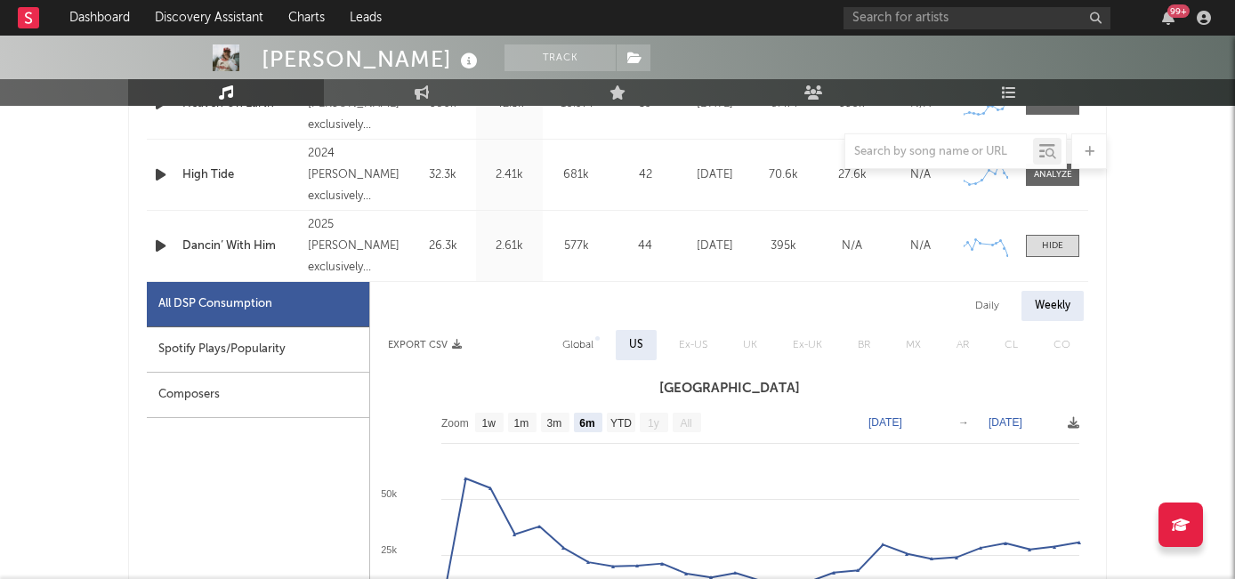
click at [298, 346] on div "Spotify Plays/Popularity" at bounding box center [258, 349] width 222 height 45
select select "1w"
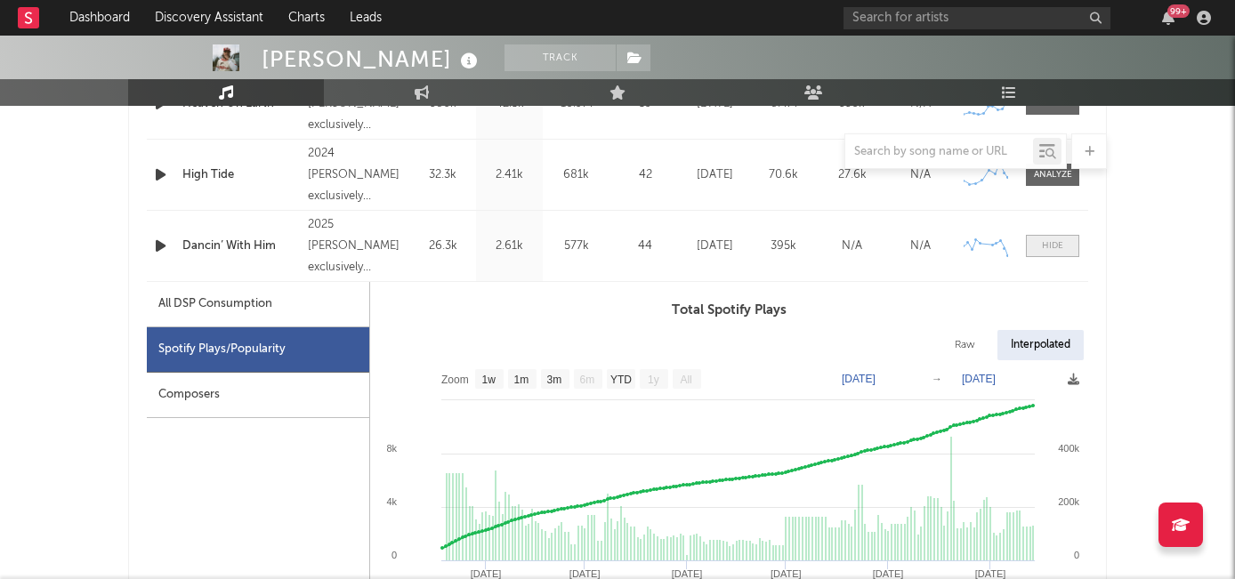
click at [1049, 253] on span at bounding box center [1052, 246] width 53 height 22
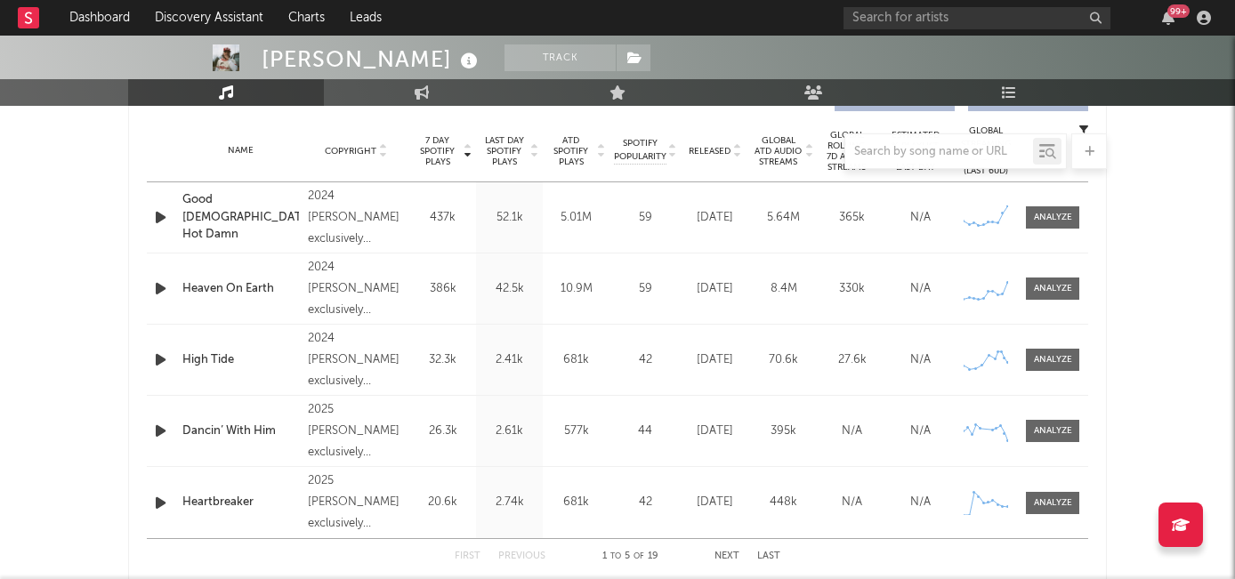
scroll to position [710, 0]
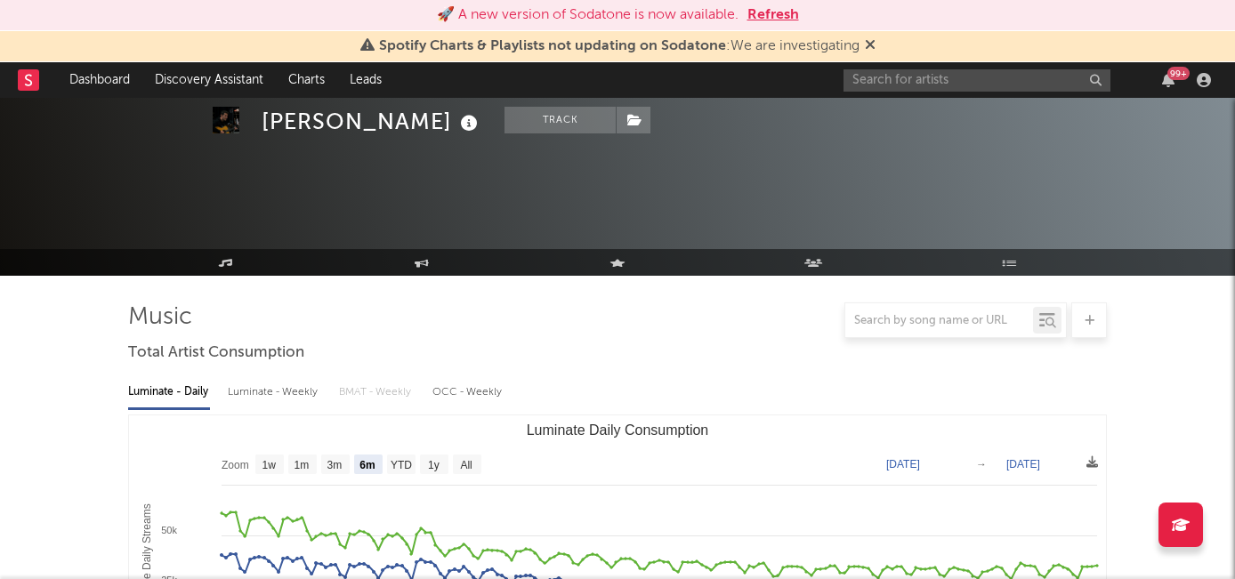
select select "6m"
select select "1w"
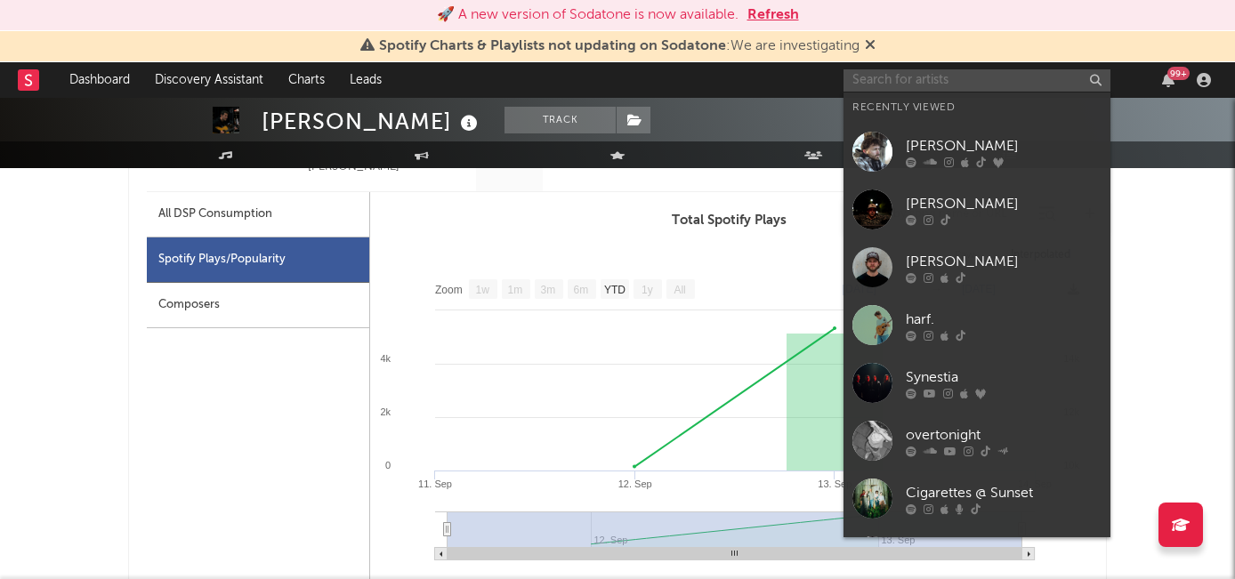
click at [910, 89] on input "text" at bounding box center [976, 80] width 267 height 22
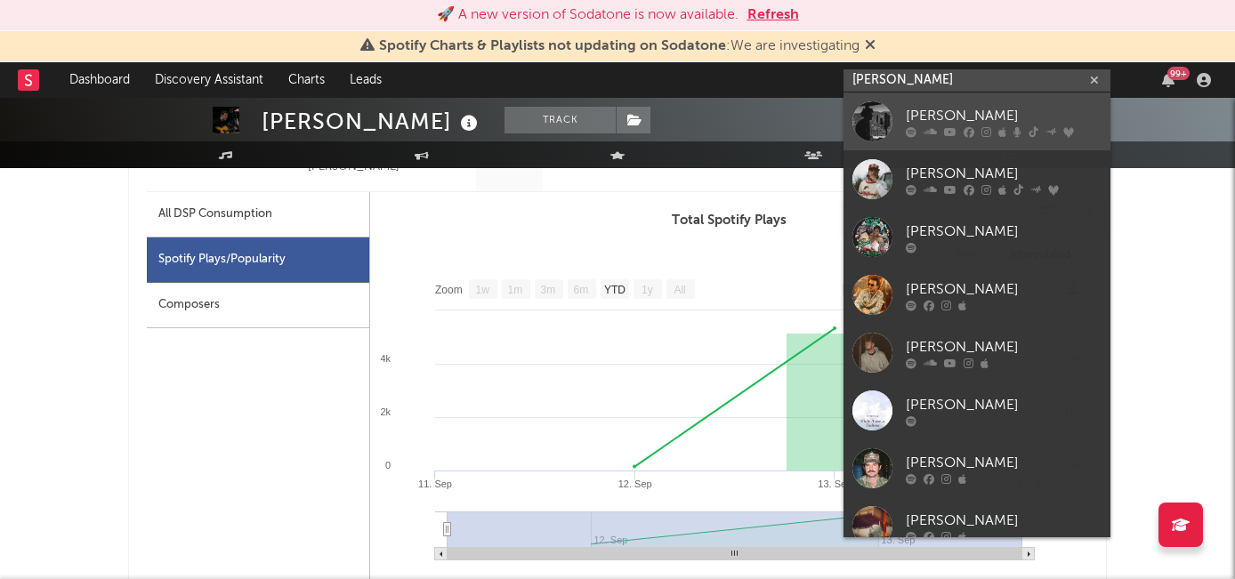
type input "hayden blount"
click at [981, 129] on icon at bounding box center [986, 131] width 10 height 11
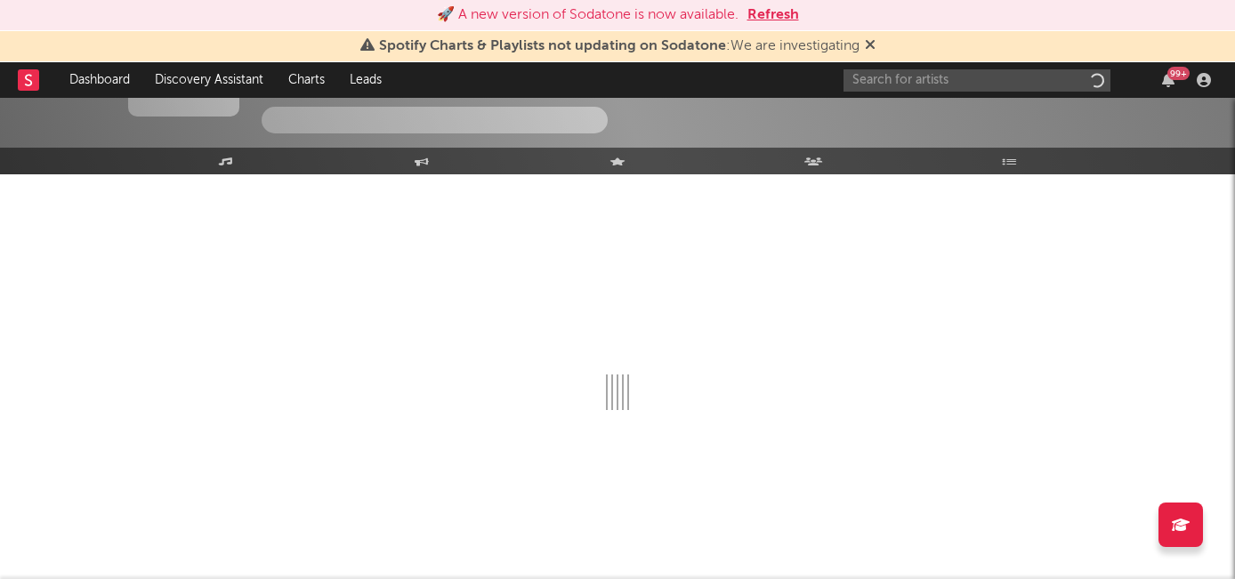
click at [927, 65] on div "99 +" at bounding box center [1030, 80] width 374 height 36
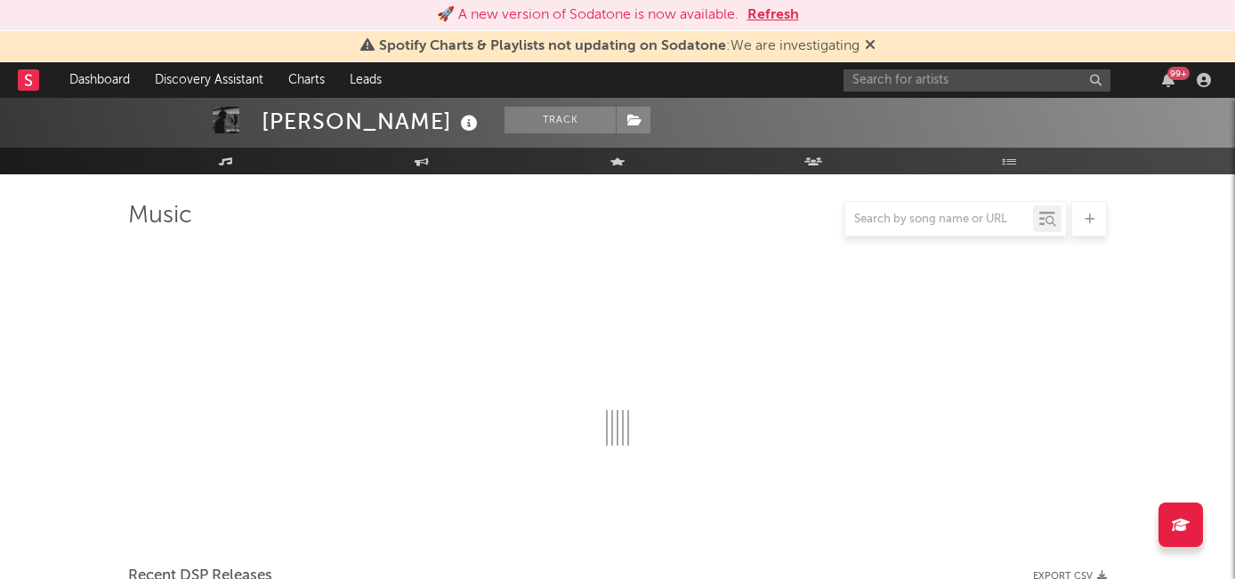
scroll to position [830, 0]
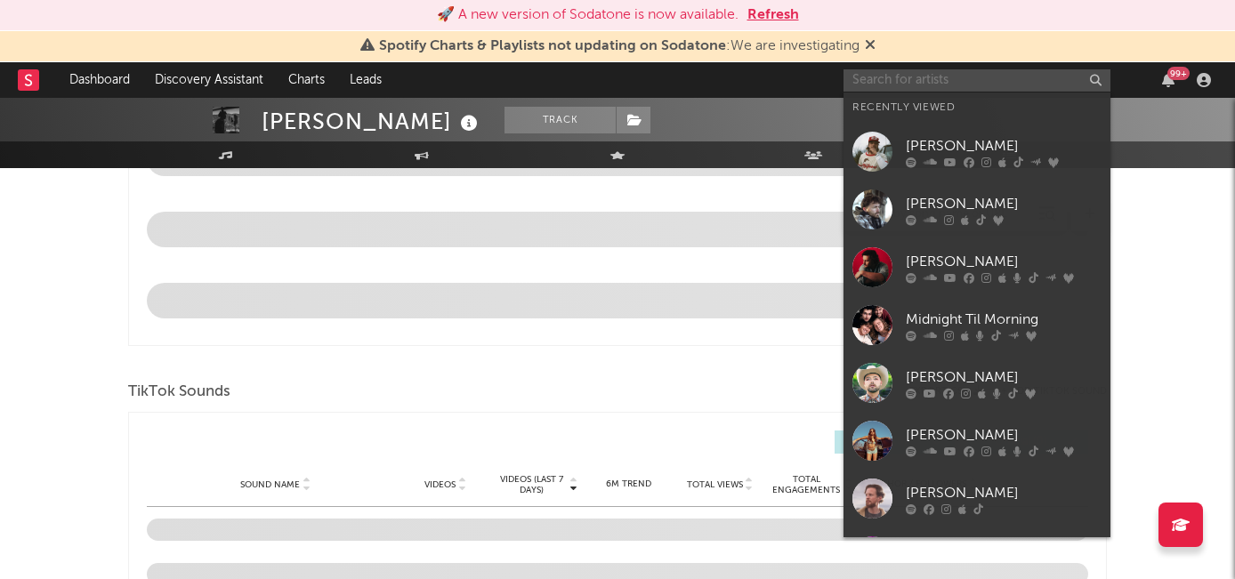
click at [926, 77] on input "text" at bounding box center [976, 80] width 267 height 22
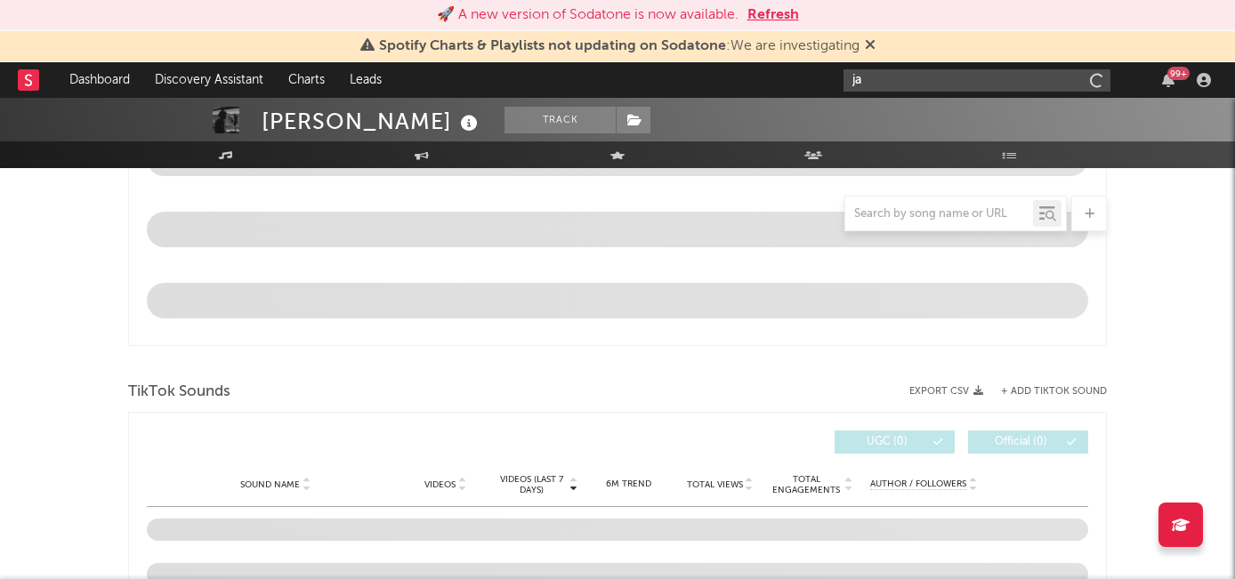
type input "j"
select select "6m"
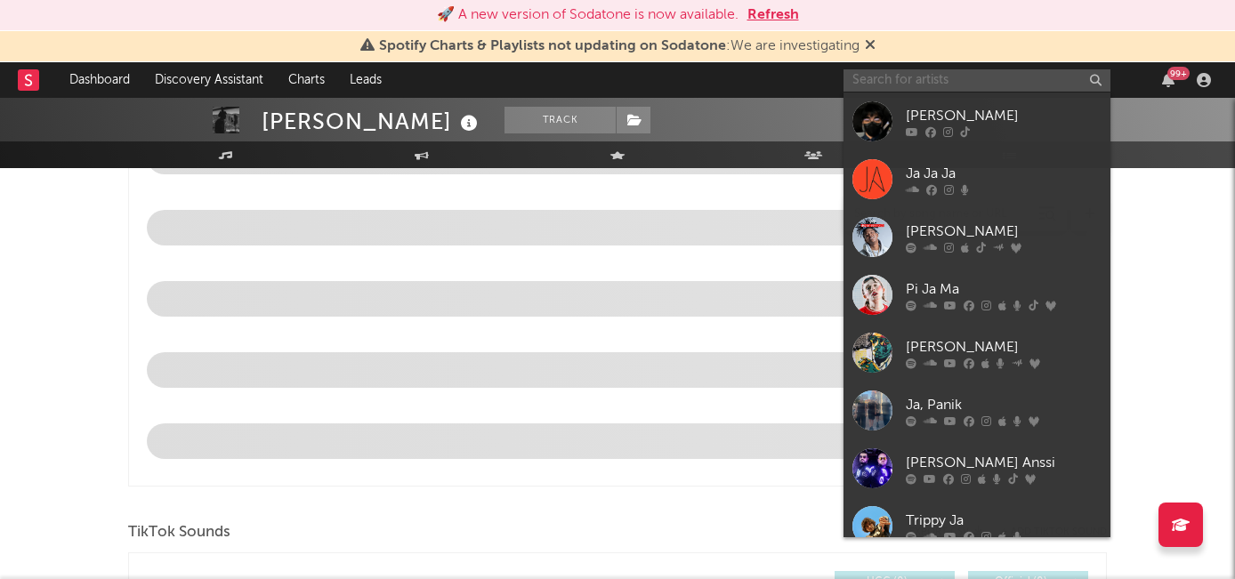
scroll to position [971, 0]
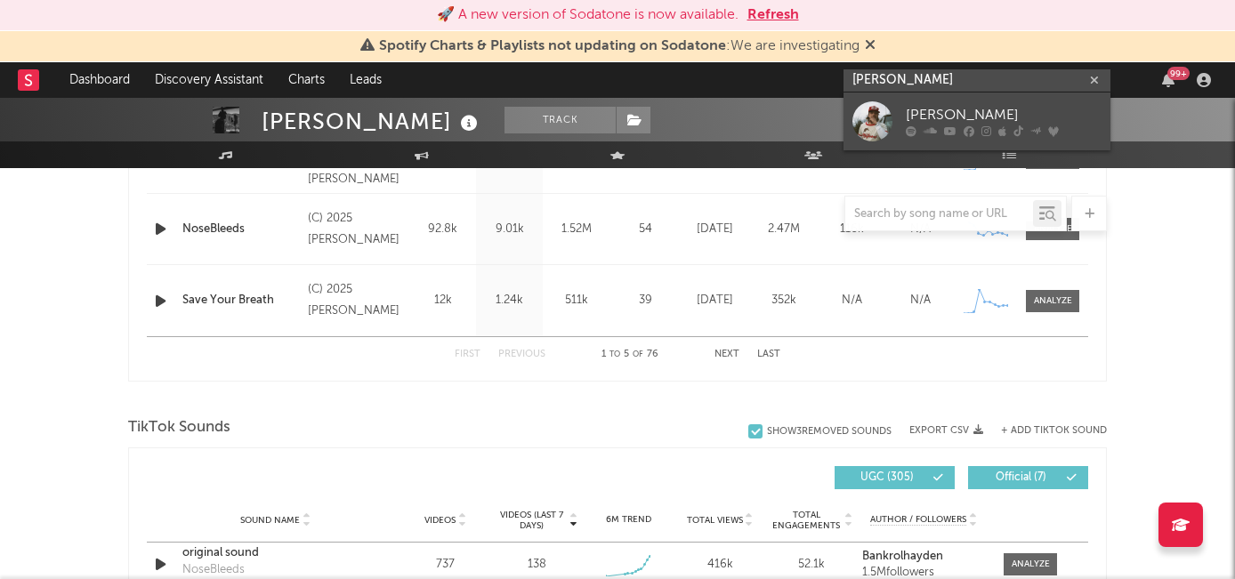
type input "hayden blo"
click at [970, 126] on icon at bounding box center [969, 131] width 11 height 11
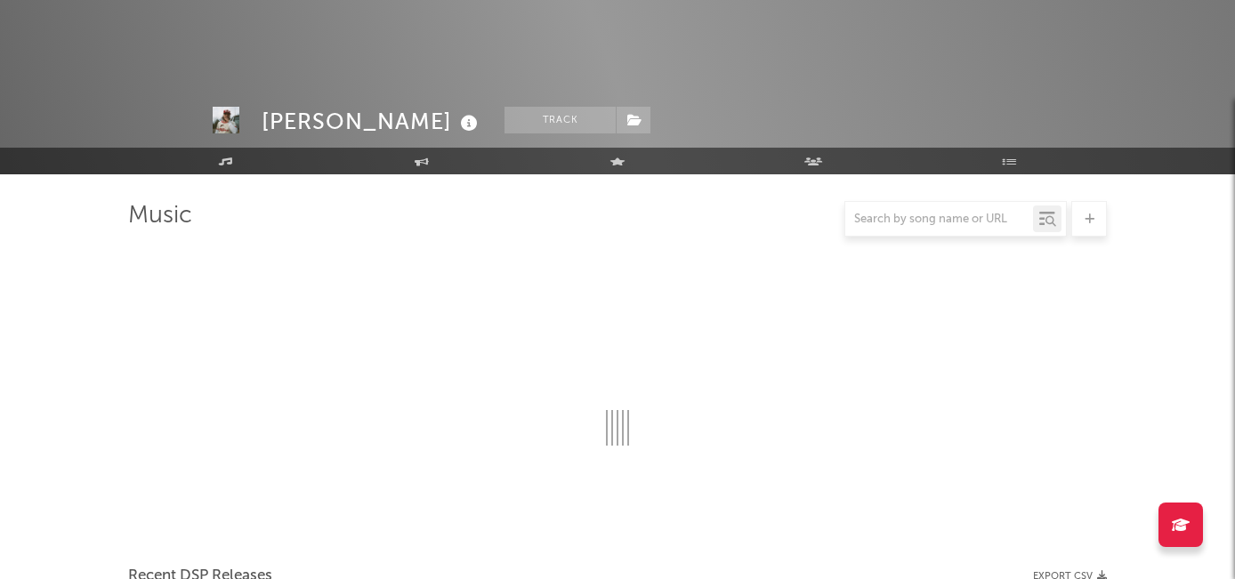
scroll to position [971, 0]
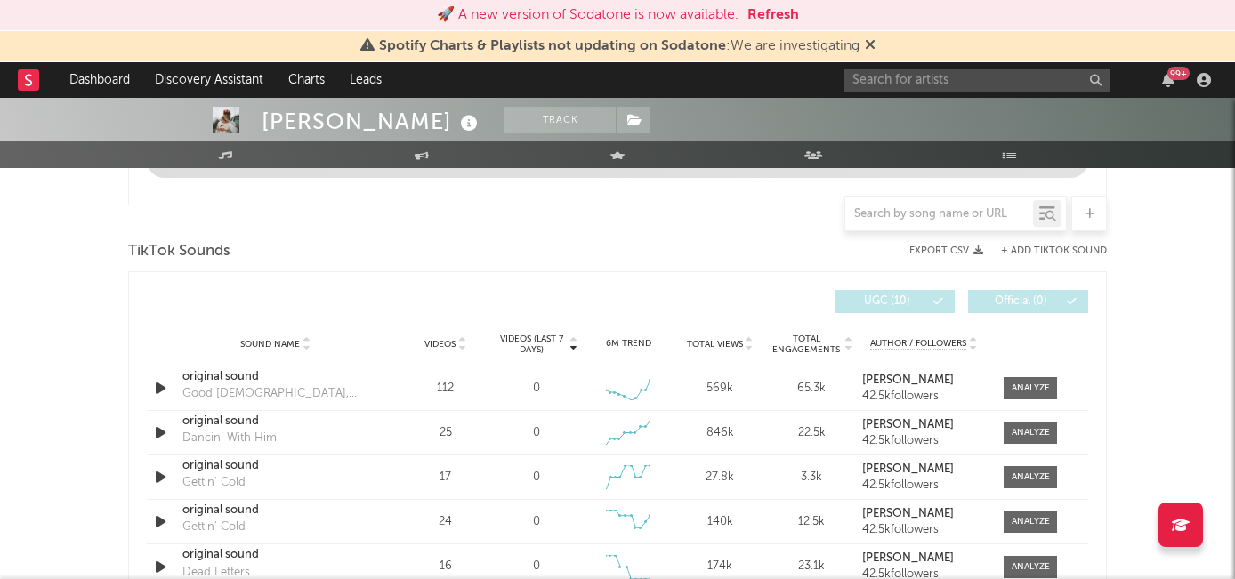
select select "6m"
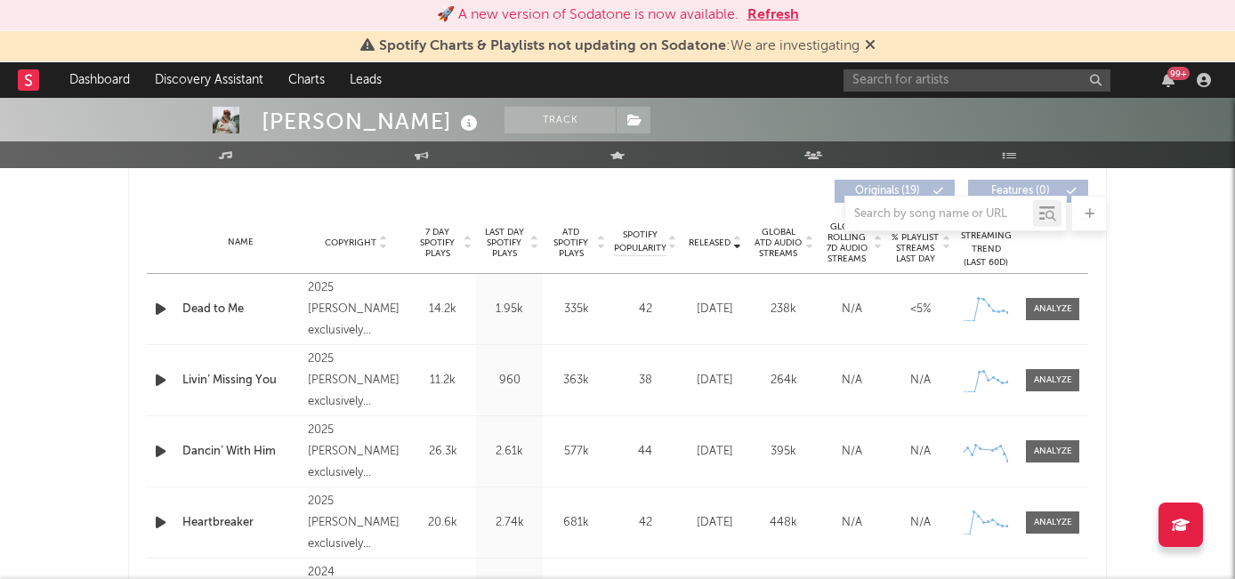
scroll to position [639, 0]
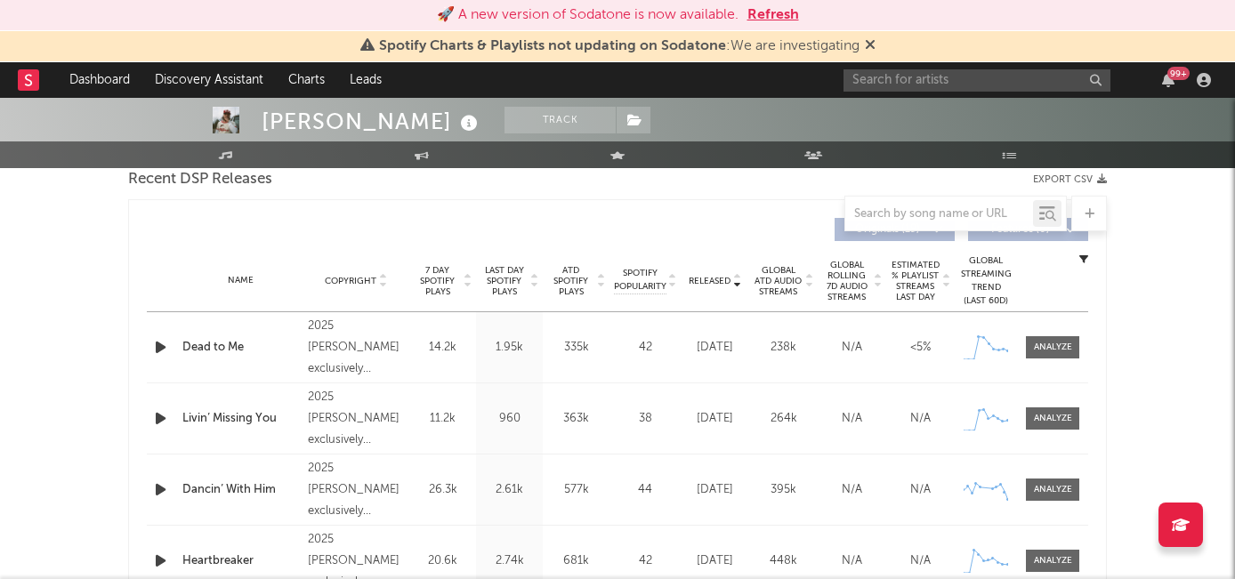
click at [451, 277] on span "7 Day Spotify Plays" at bounding box center [437, 281] width 47 height 32
click at [1044, 349] on div at bounding box center [1053, 347] width 38 height 13
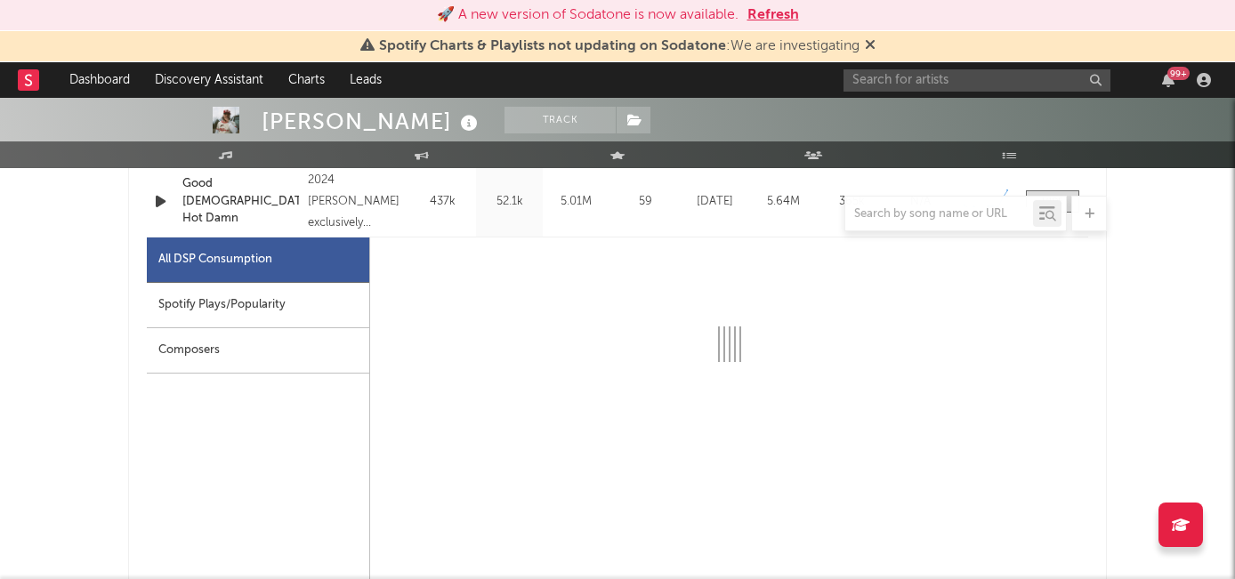
select select "6m"
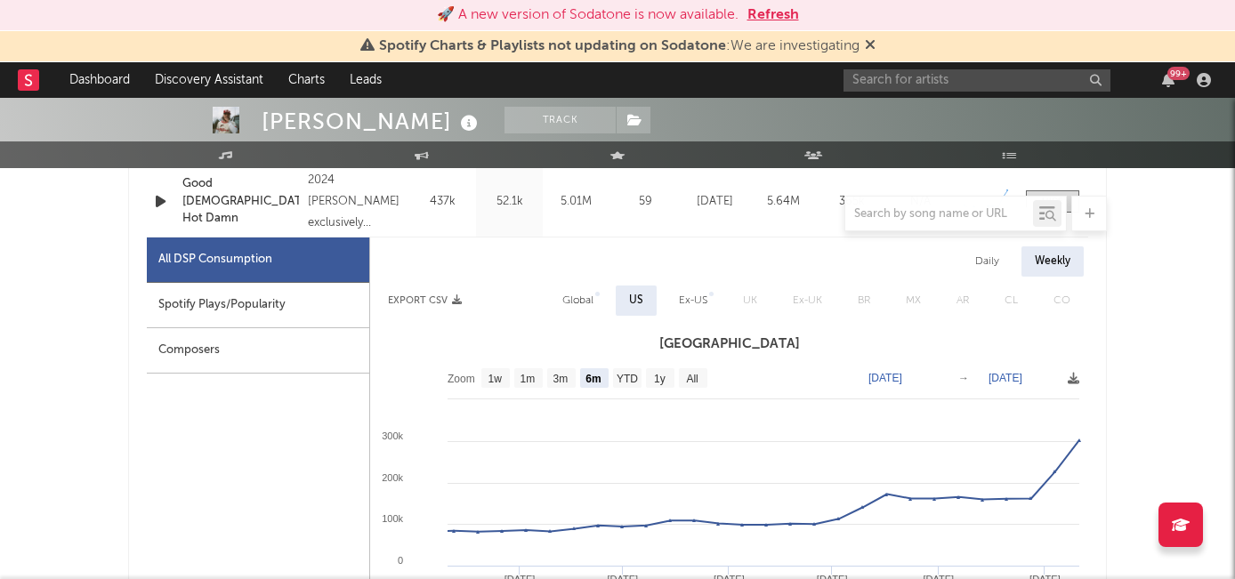
scroll to position [849, 0]
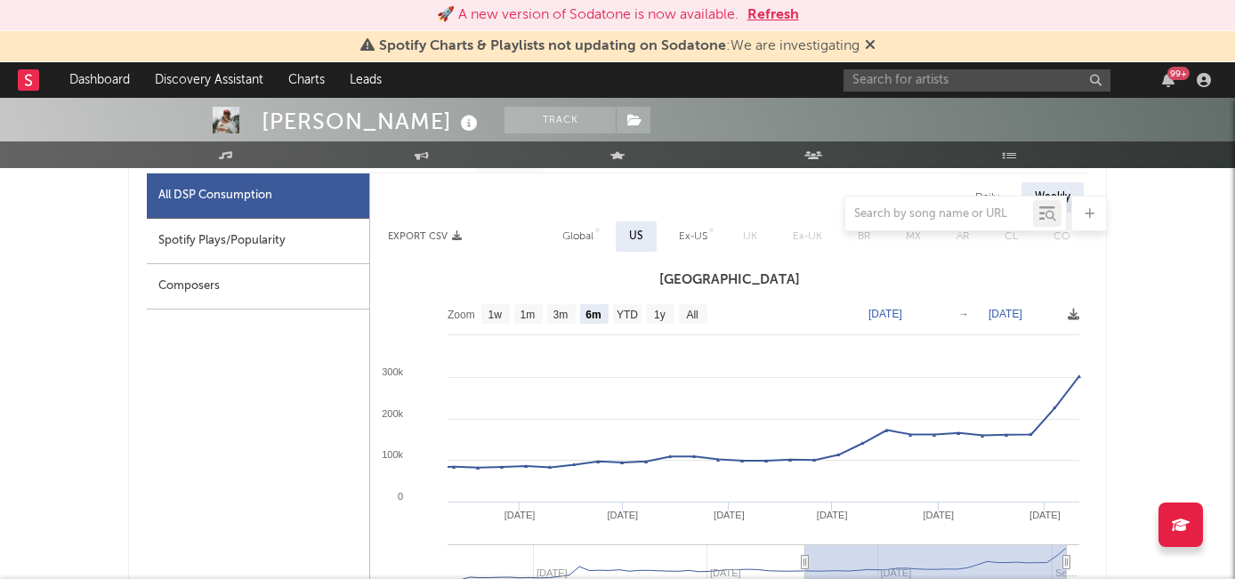
click at [287, 242] on div "Spotify Plays/Popularity" at bounding box center [258, 241] width 222 height 45
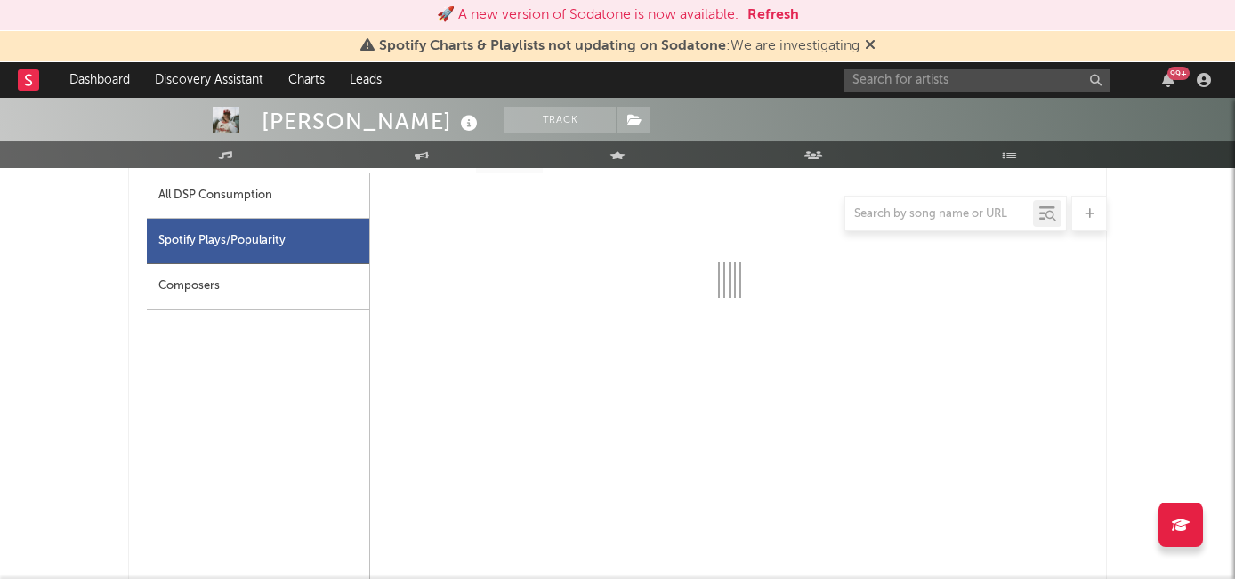
select select "6m"
select select "1w"
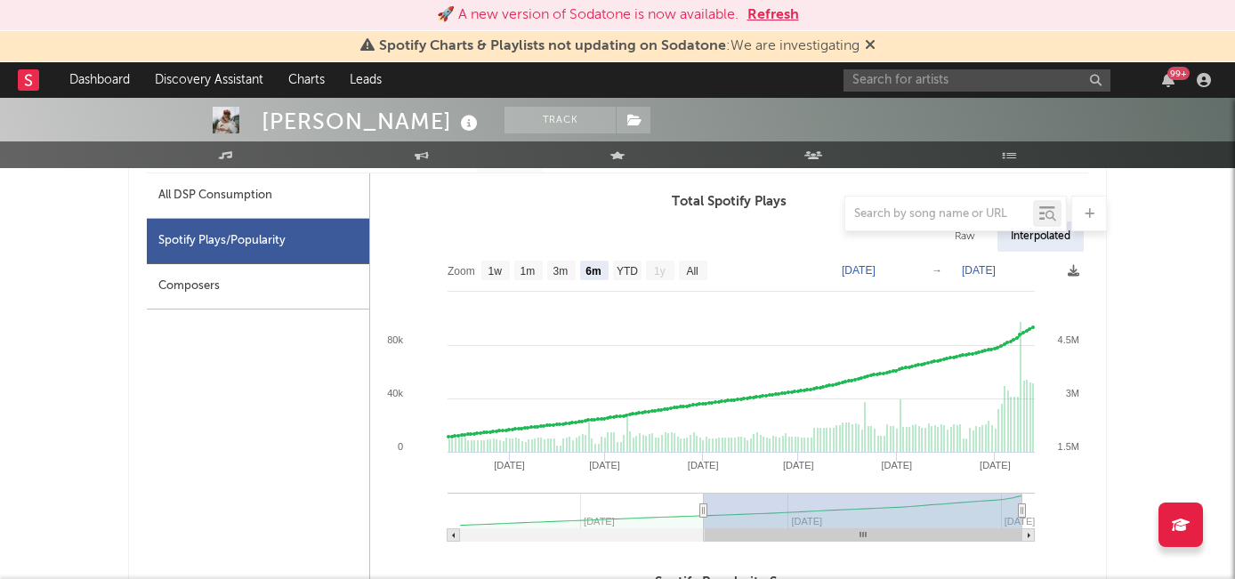
click at [276, 208] on div at bounding box center [617, 214] width 979 height 36
click at [294, 190] on div "All DSP Consumption" at bounding box center [258, 195] width 222 height 45
select select "6m"
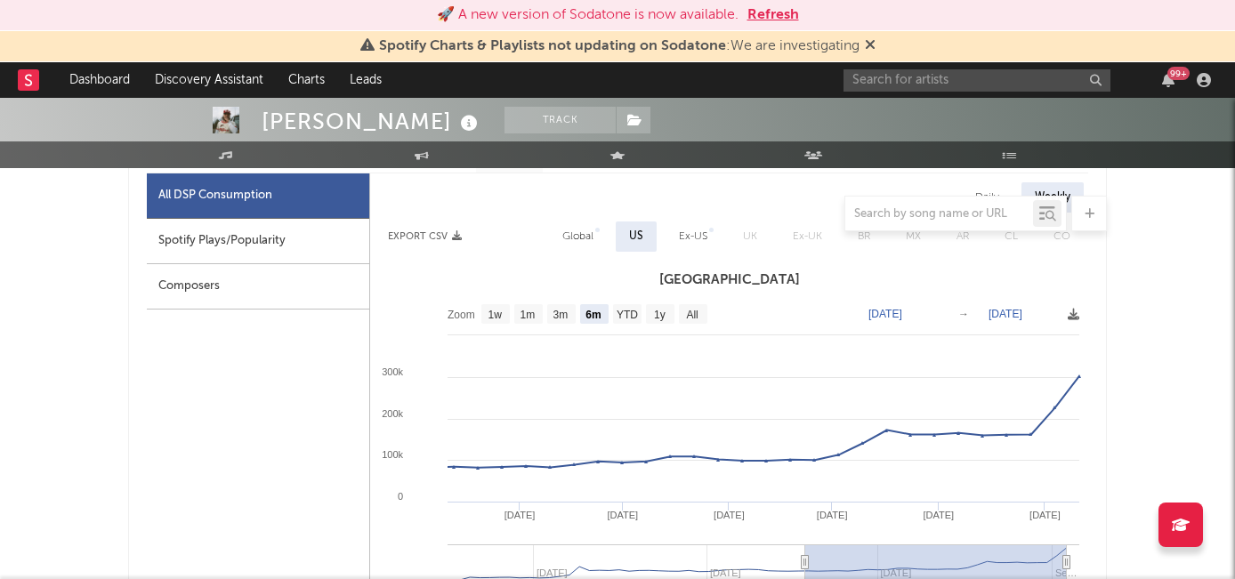
click at [289, 236] on div "Spotify Plays/Popularity" at bounding box center [258, 241] width 222 height 45
select select "6m"
select select "1w"
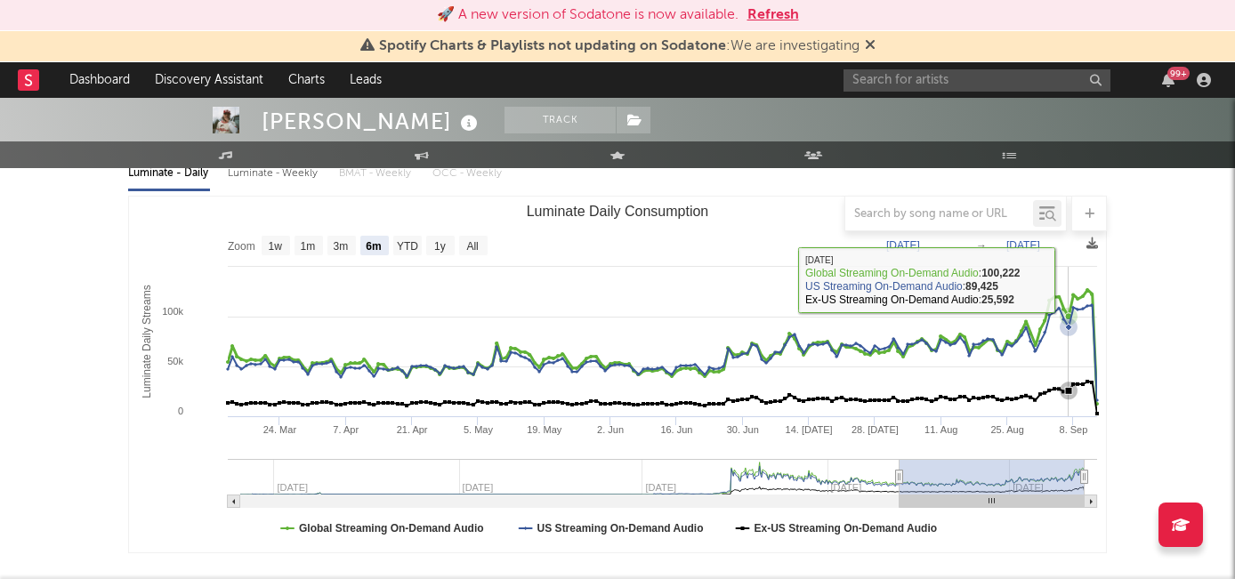
scroll to position [0, 0]
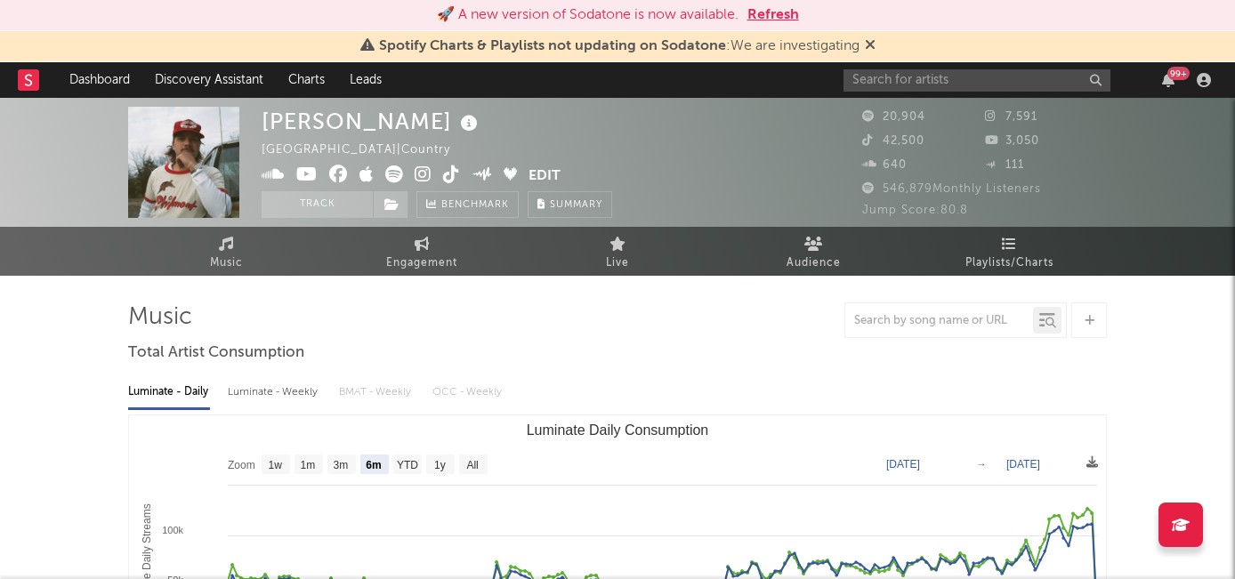
click at [415, 180] on icon at bounding box center [423, 174] width 17 height 18
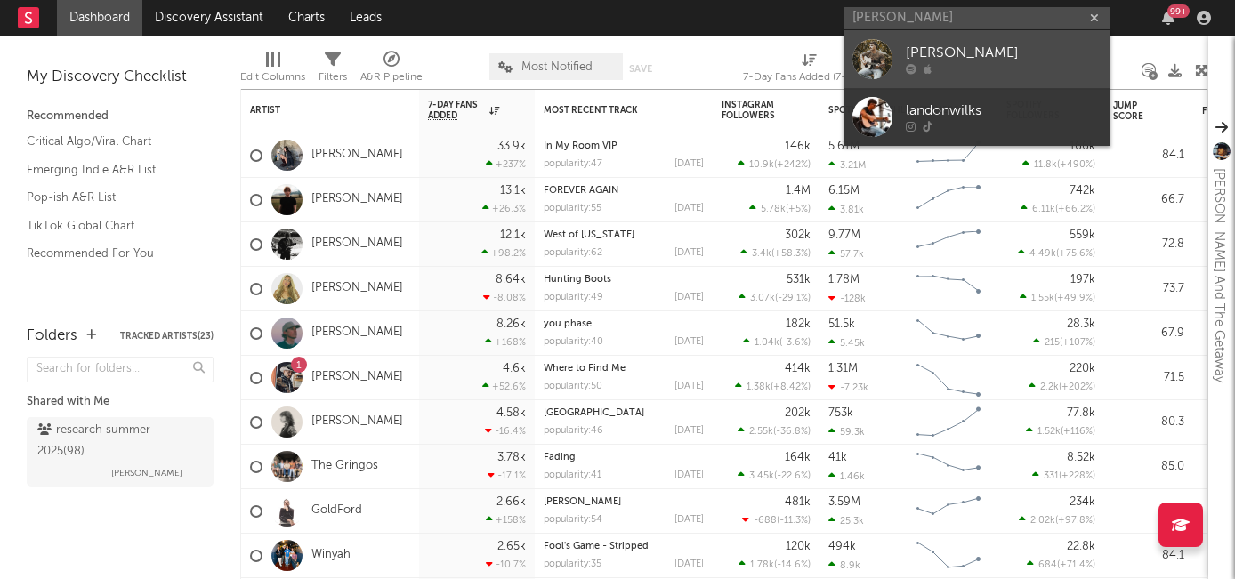
type input "[PERSON_NAME]"
click at [996, 48] on div "[PERSON_NAME]" at bounding box center [1004, 53] width 196 height 21
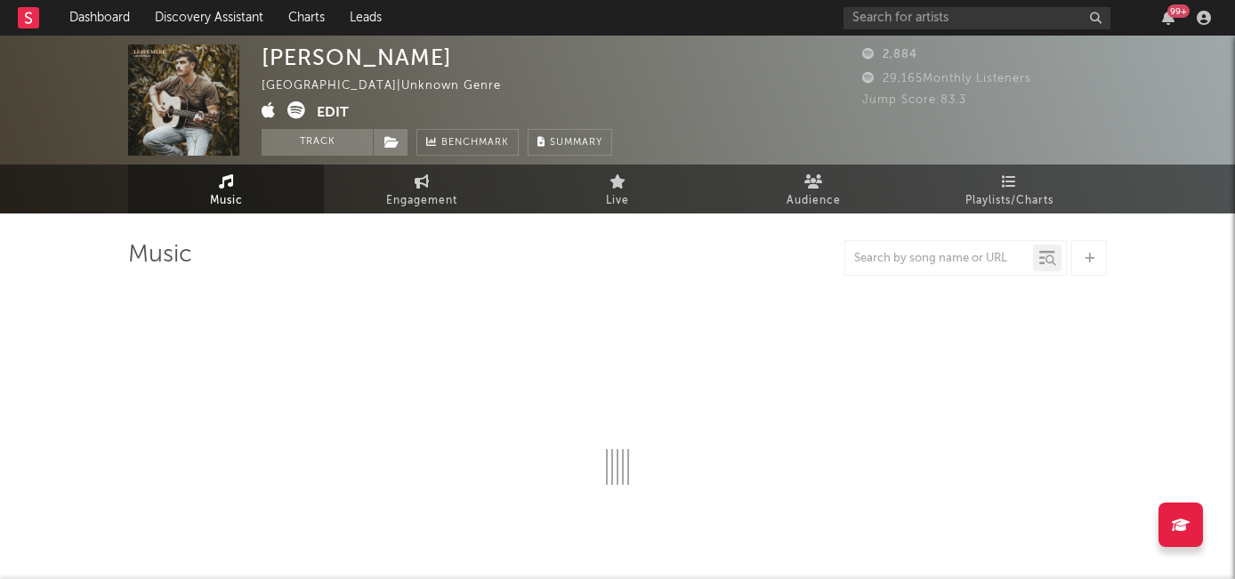
select select "1w"
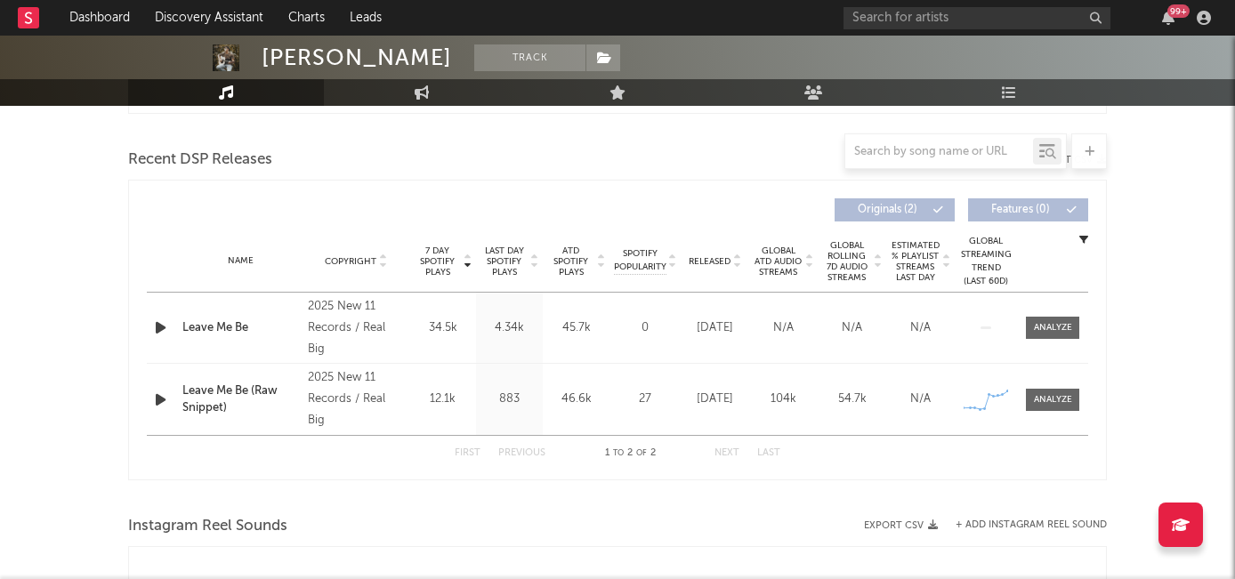
scroll to position [625, 0]
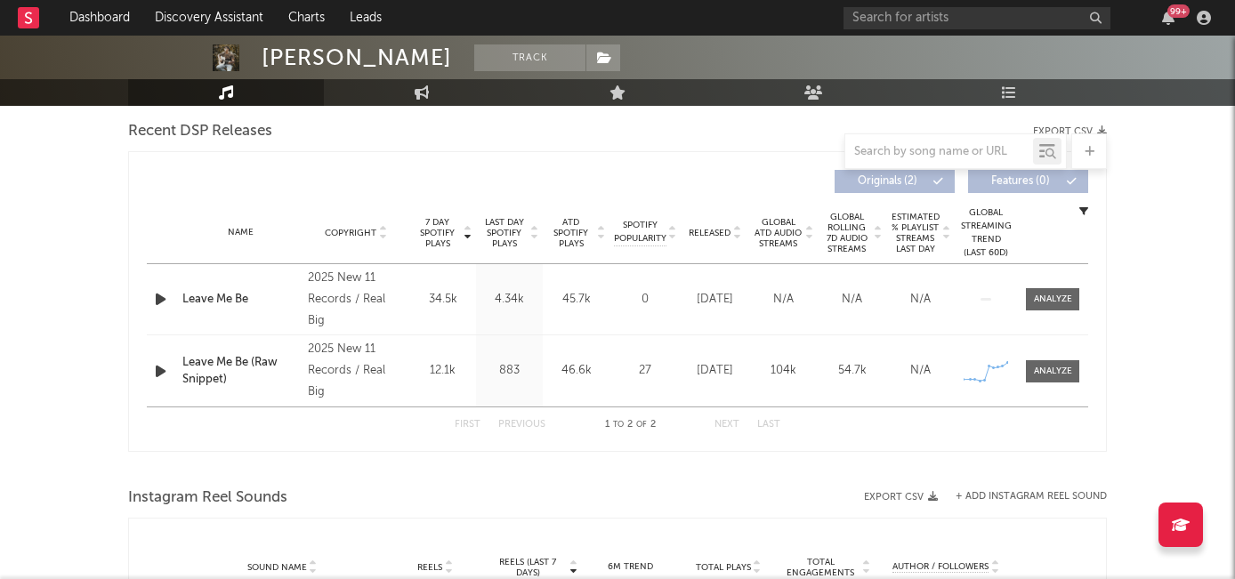
click at [154, 305] on icon "button" at bounding box center [160, 299] width 19 height 22
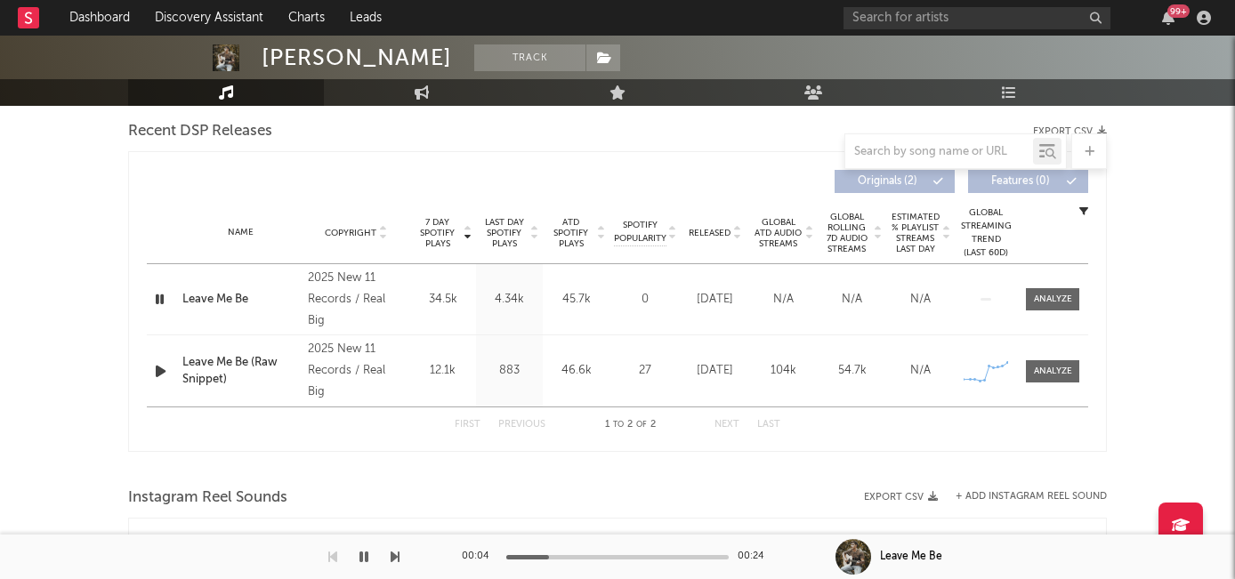
scroll to position [0, 0]
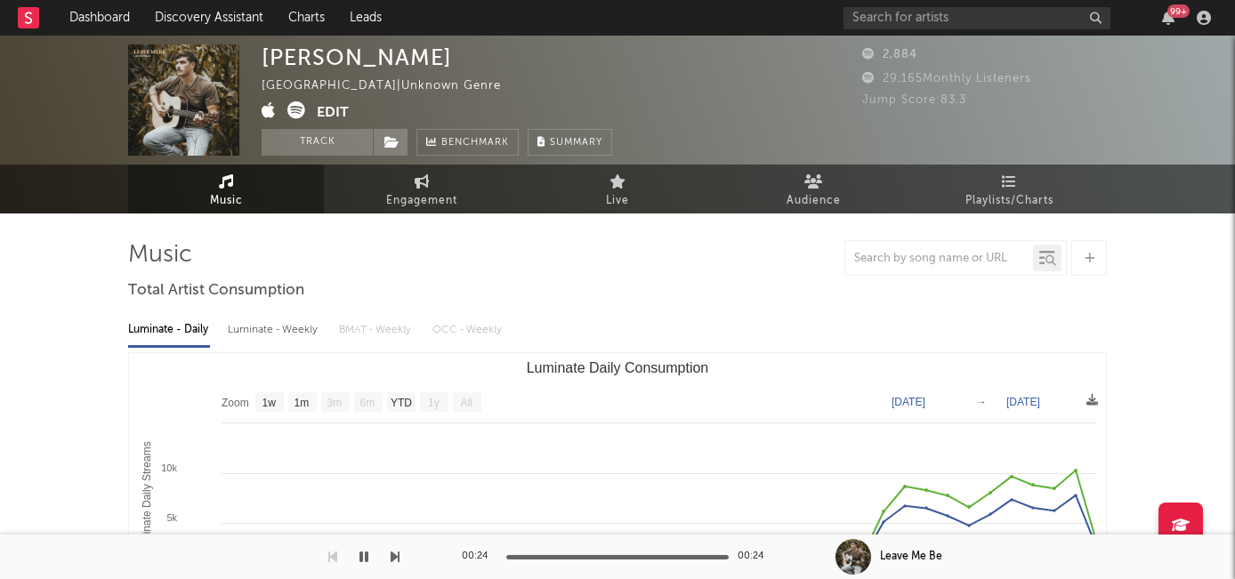
click at [335, 111] on button "Edit" at bounding box center [333, 112] width 32 height 22
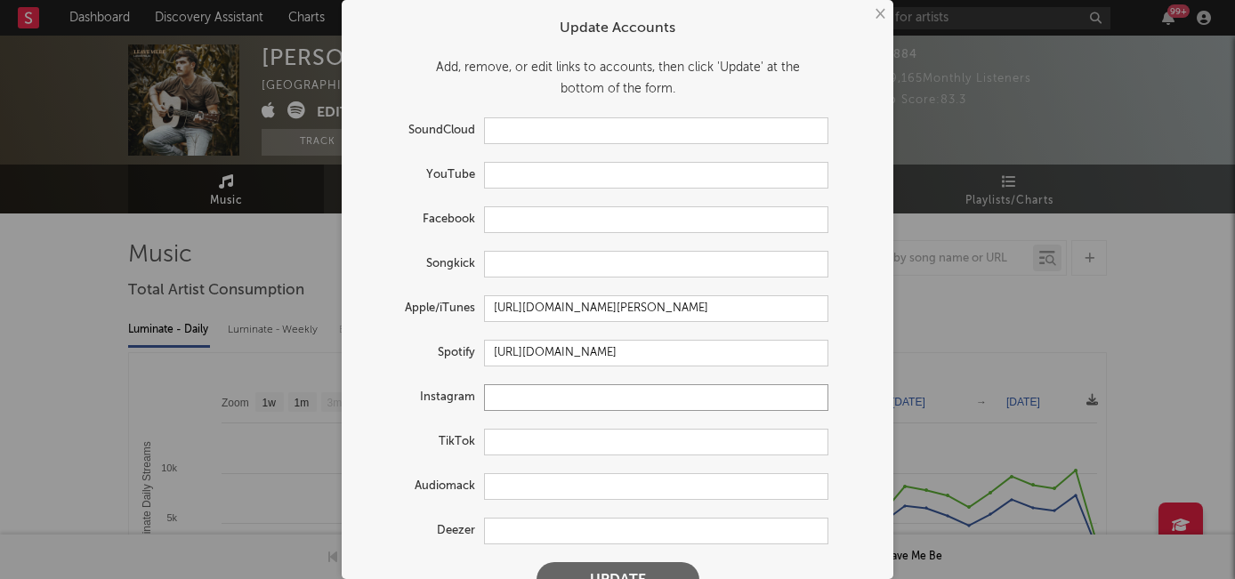
click at [514, 398] on input "text" at bounding box center [656, 397] width 344 height 27
paste input "[URL][DOMAIN_NAME]"
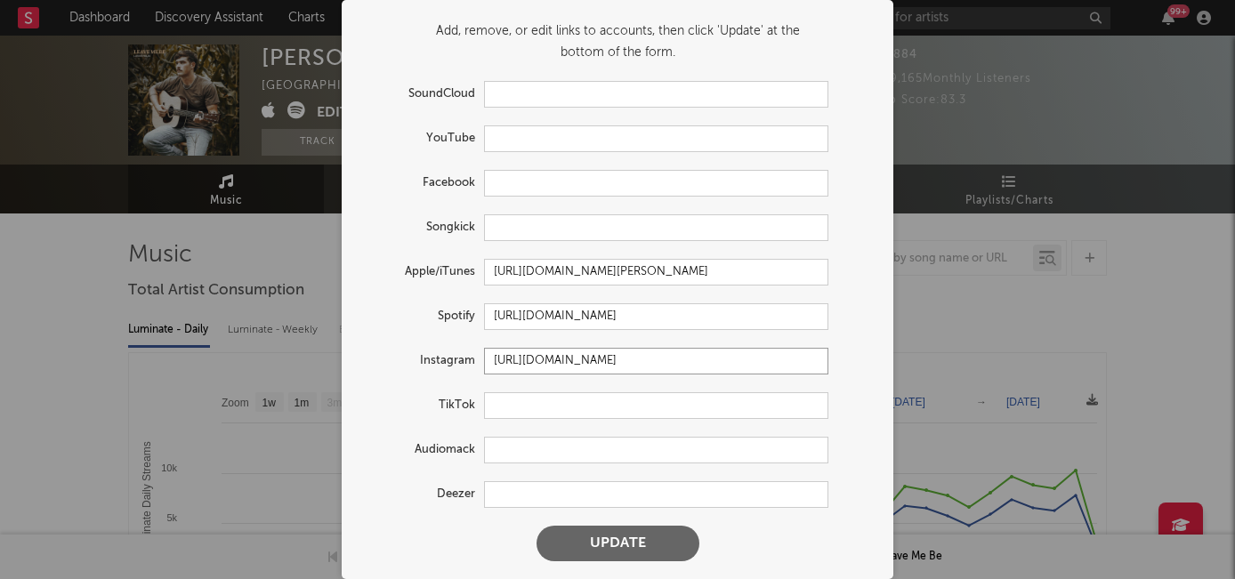
type input "[URL][DOMAIN_NAME]"
click at [617, 534] on button "Update" at bounding box center [617, 544] width 163 height 36
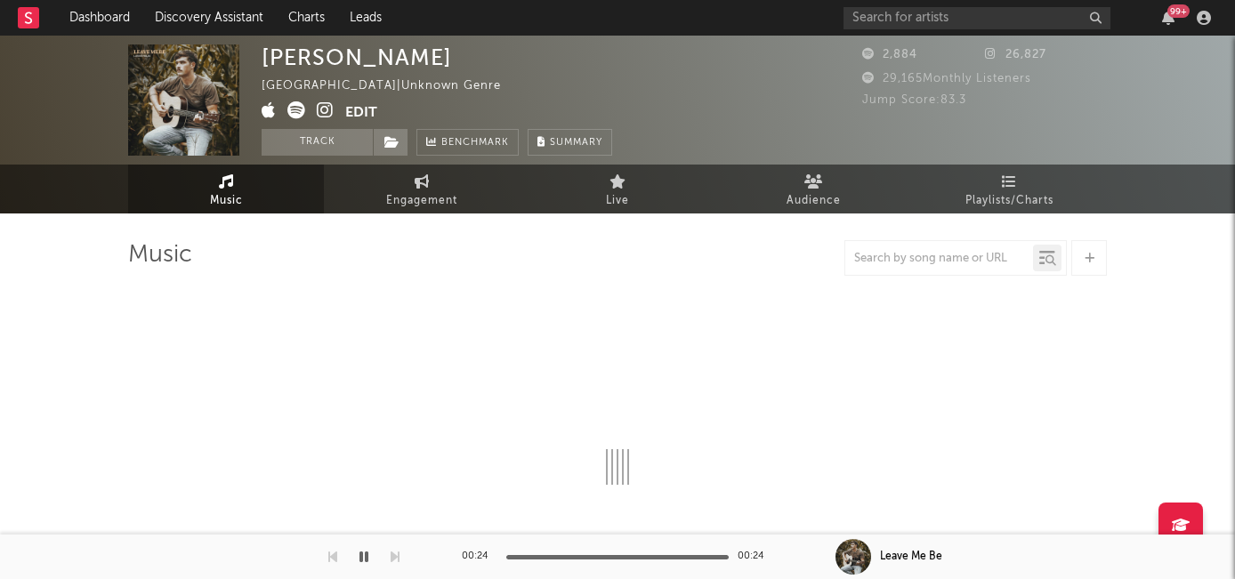
select select "1w"
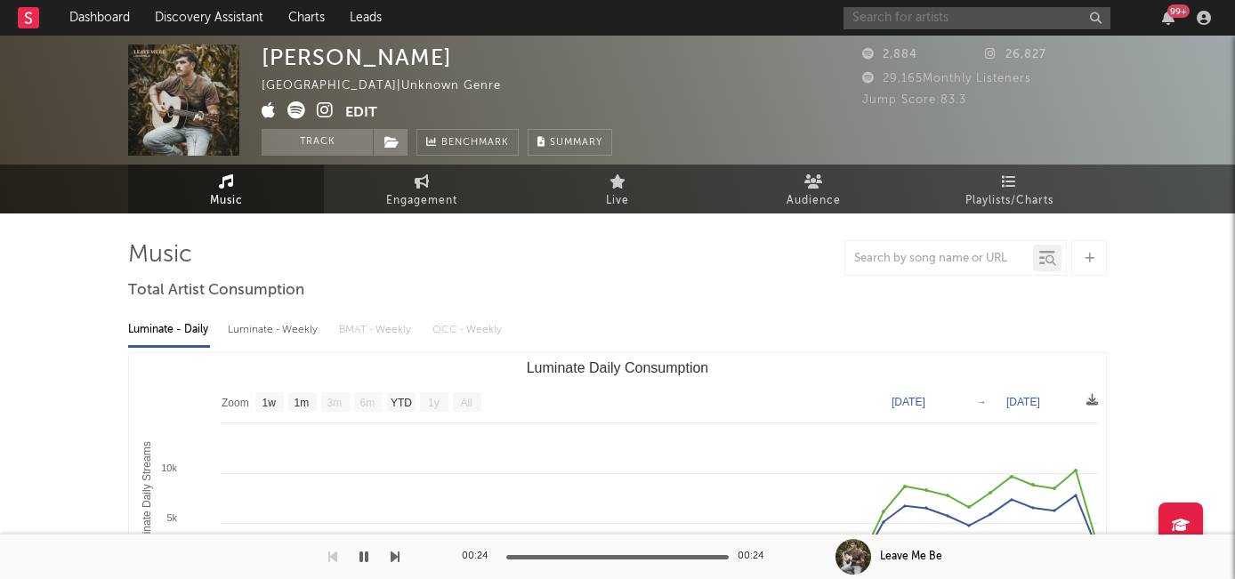
click at [891, 20] on input "text" at bounding box center [976, 18] width 267 height 22
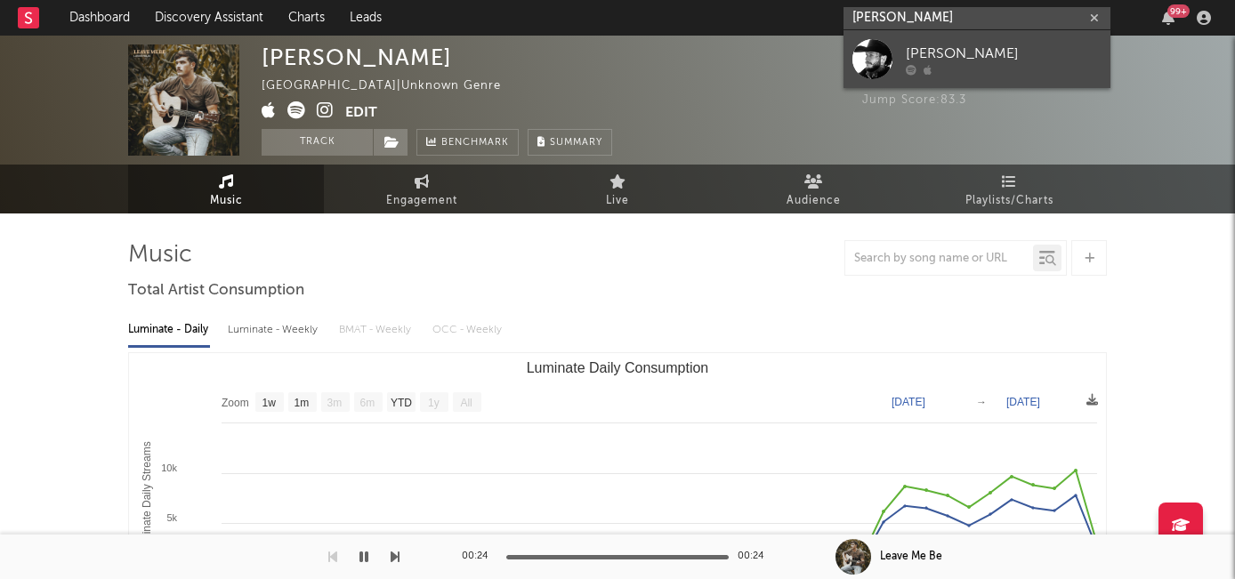
type input "[PERSON_NAME]"
click at [969, 58] on div "[PERSON_NAME]" at bounding box center [1004, 53] width 196 height 21
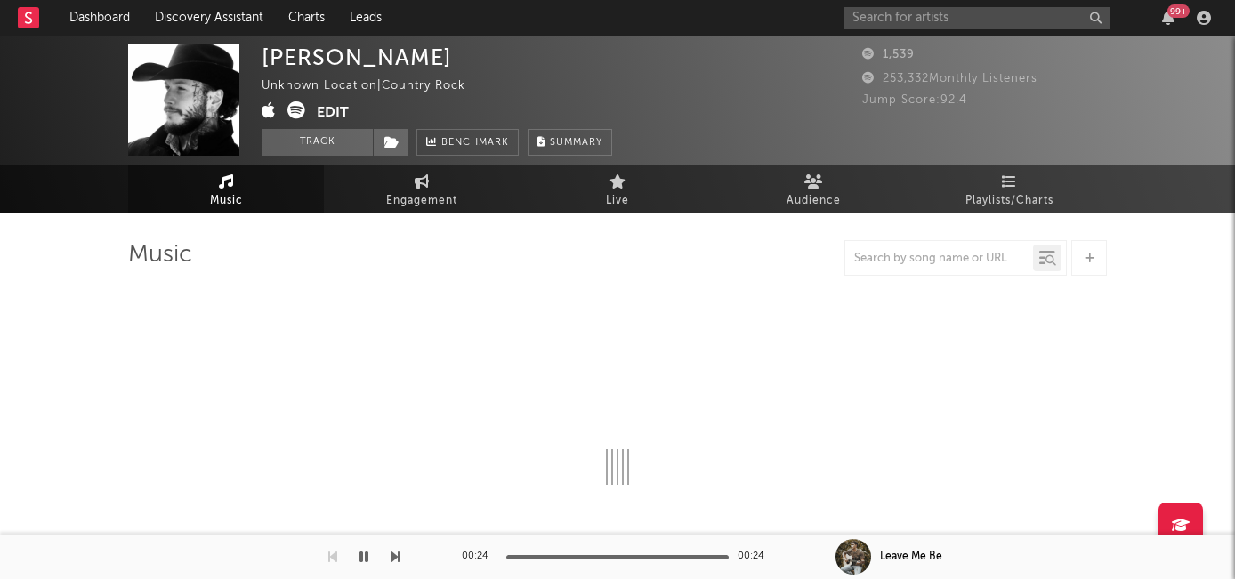
select select "1w"
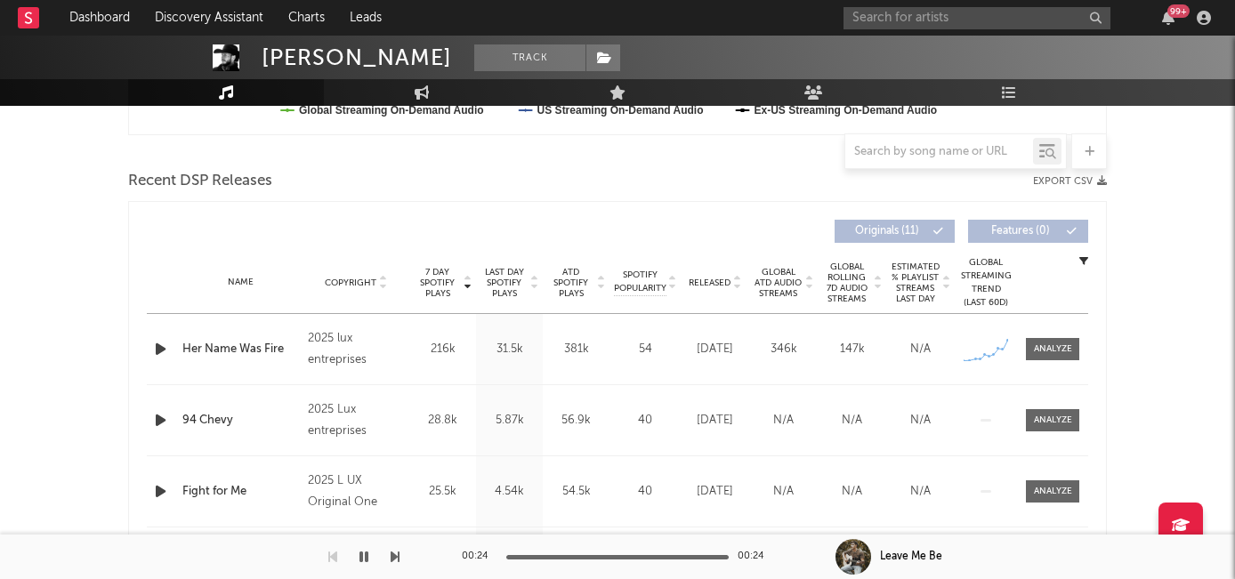
scroll to position [652, 0]
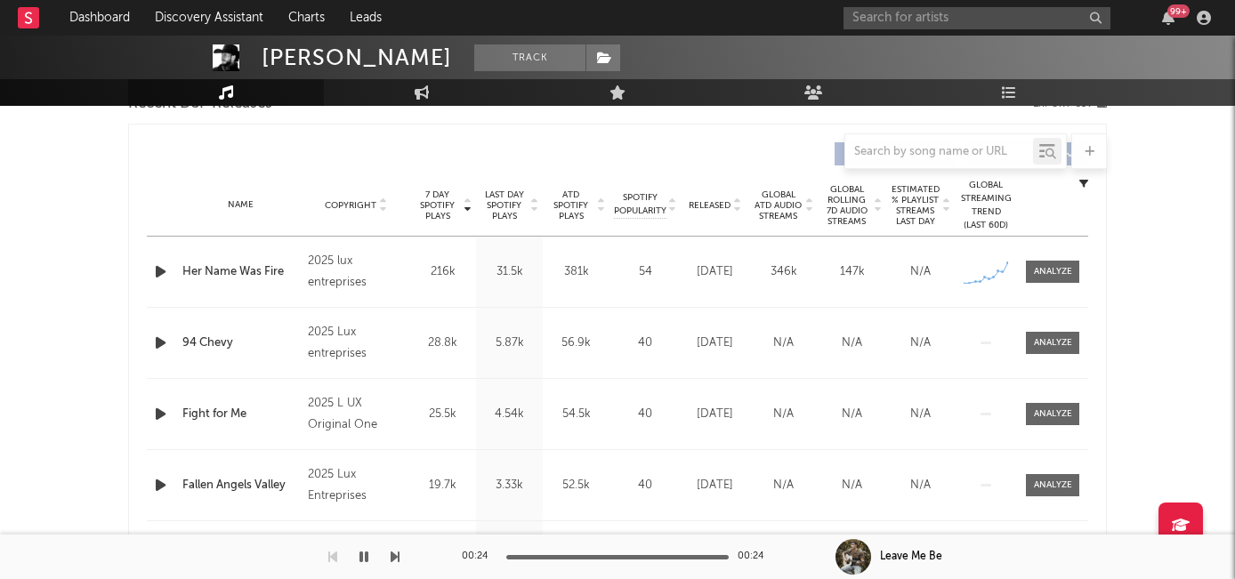
click at [165, 271] on icon "button" at bounding box center [160, 272] width 19 height 22
click at [1038, 271] on div at bounding box center [1053, 271] width 38 height 13
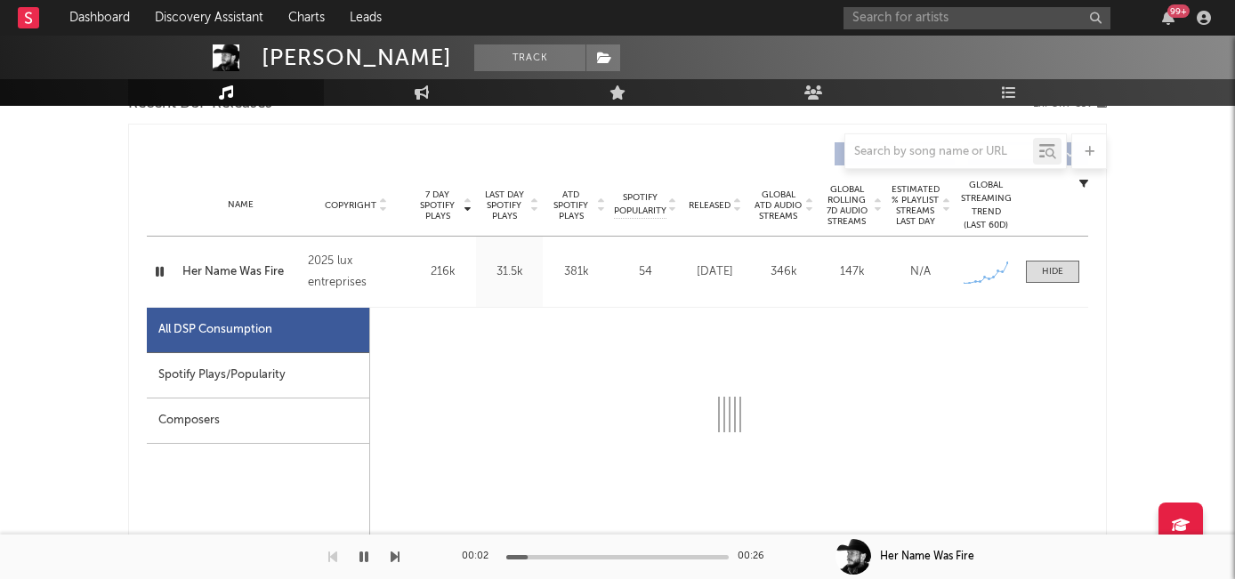
select select "1w"
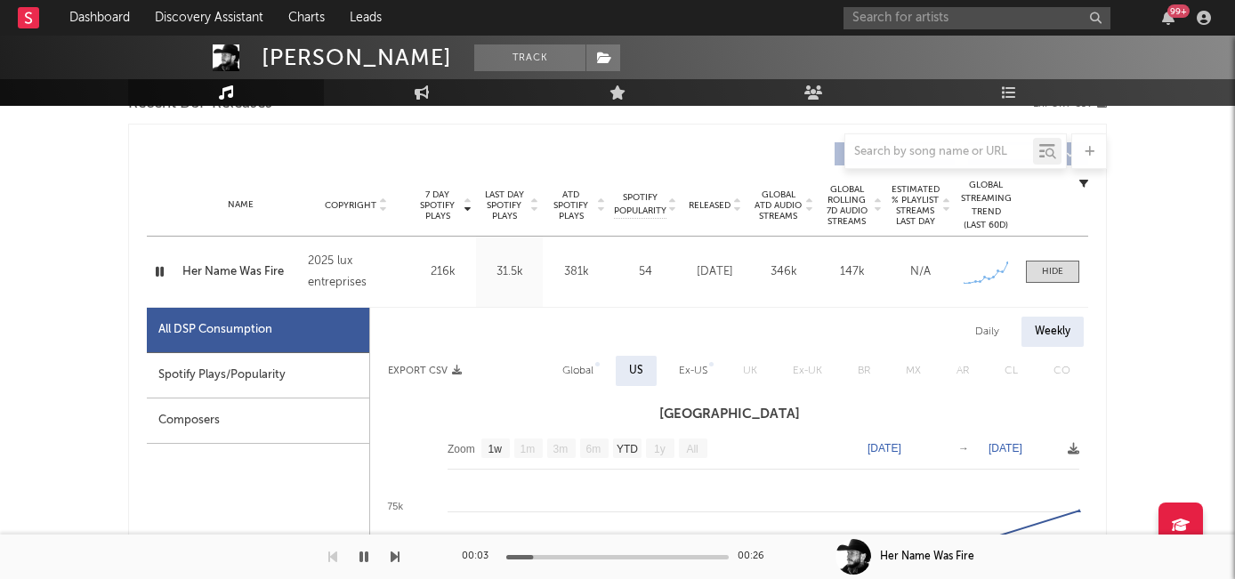
click at [274, 380] on div "Spotify Plays/Popularity" at bounding box center [258, 375] width 222 height 45
select select "1w"
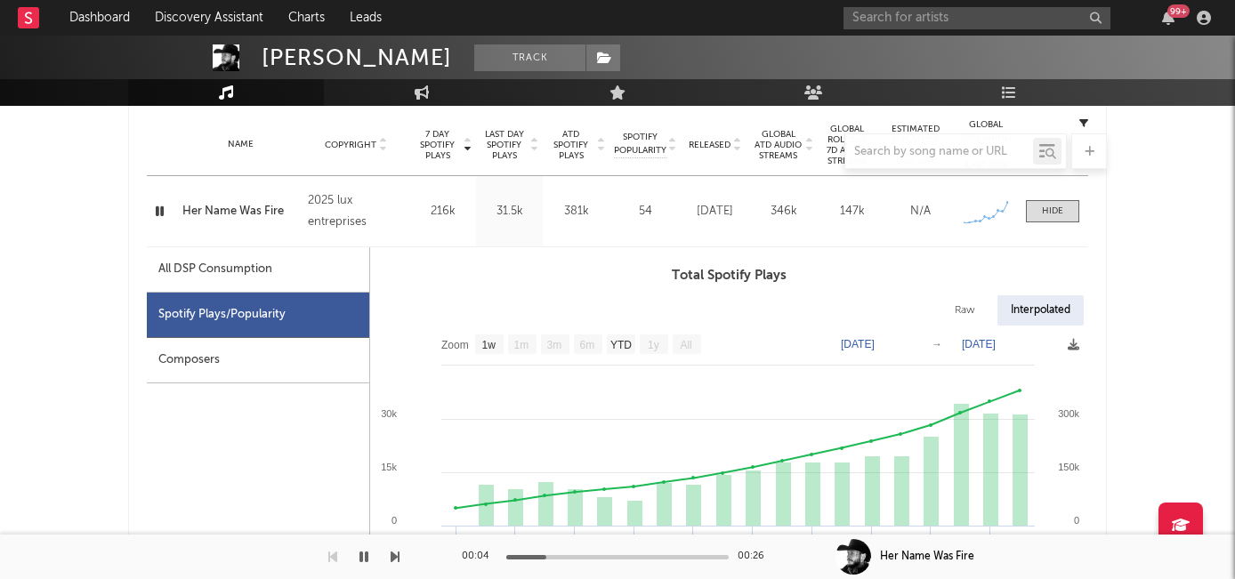
scroll to position [651, 0]
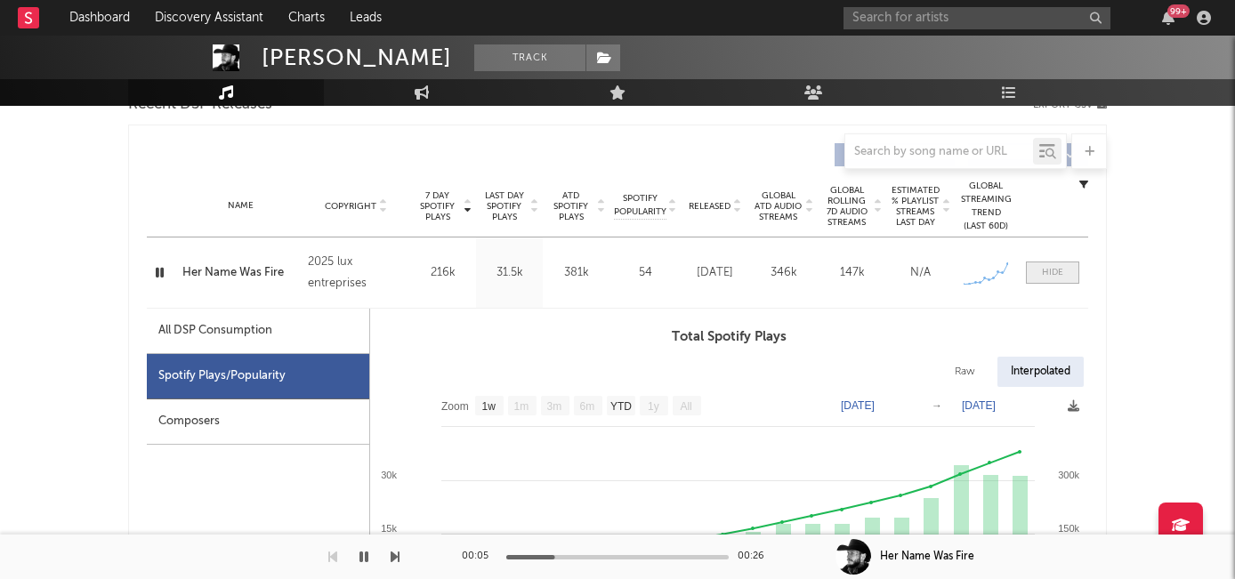
click at [1045, 273] on div at bounding box center [1052, 272] width 21 height 13
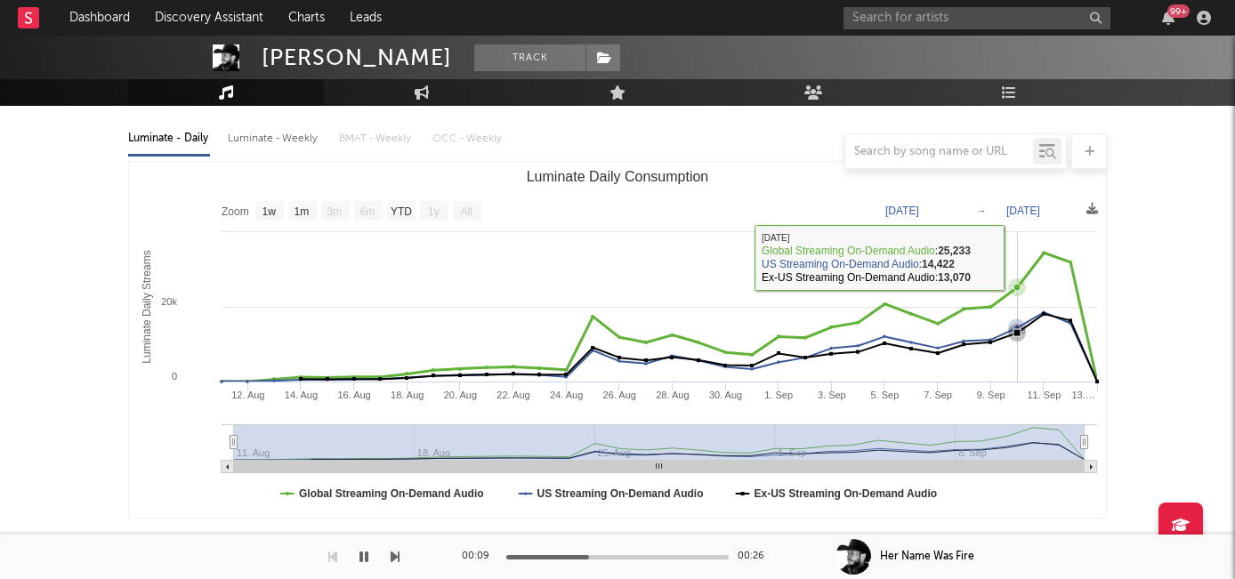
scroll to position [0, 0]
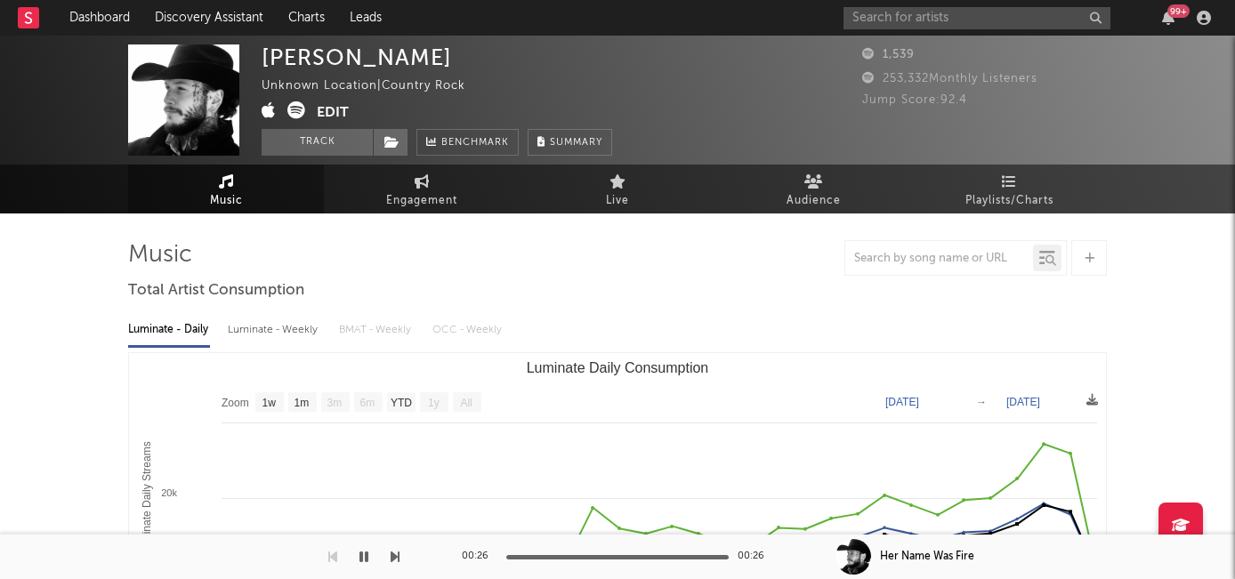
click at [332, 113] on button "Edit" at bounding box center [333, 112] width 32 height 22
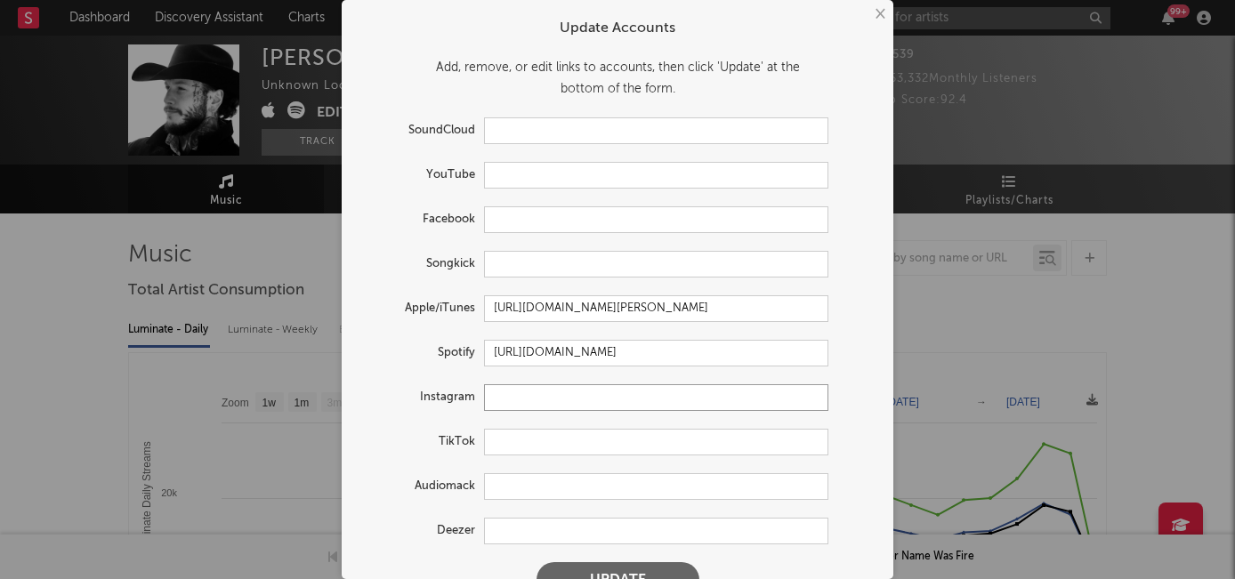
click at [513, 391] on input "text" at bounding box center [656, 397] width 344 height 27
paste input "https://www.instagram.com/lux_original_one/"
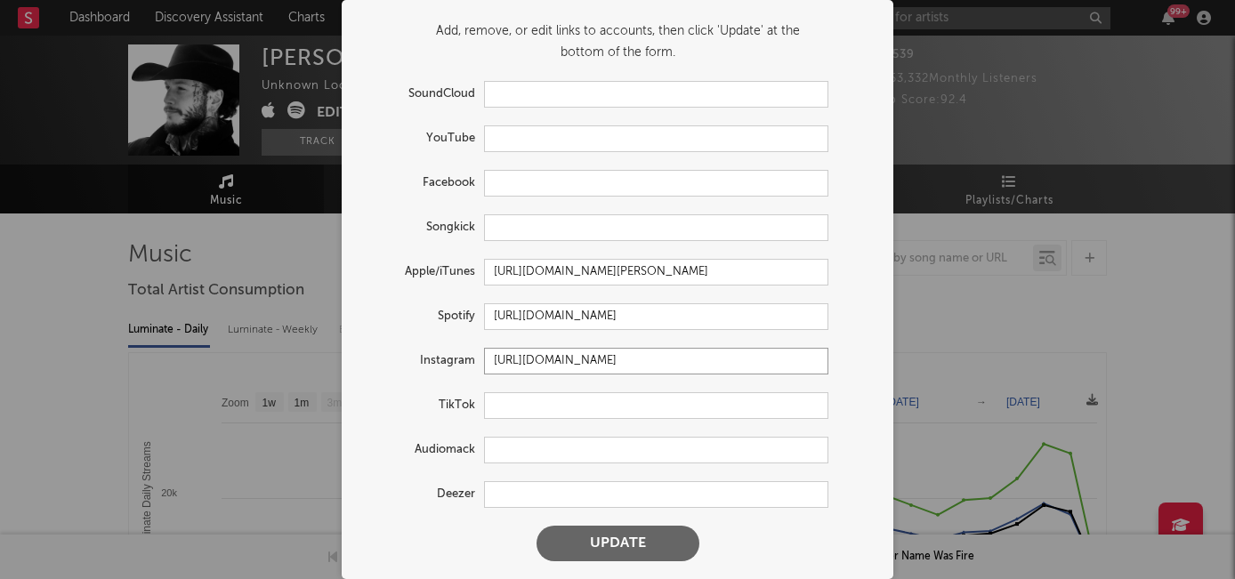
type input "https://www.instagram.com/lux_original_one/"
click at [589, 529] on button "Update" at bounding box center [617, 544] width 163 height 36
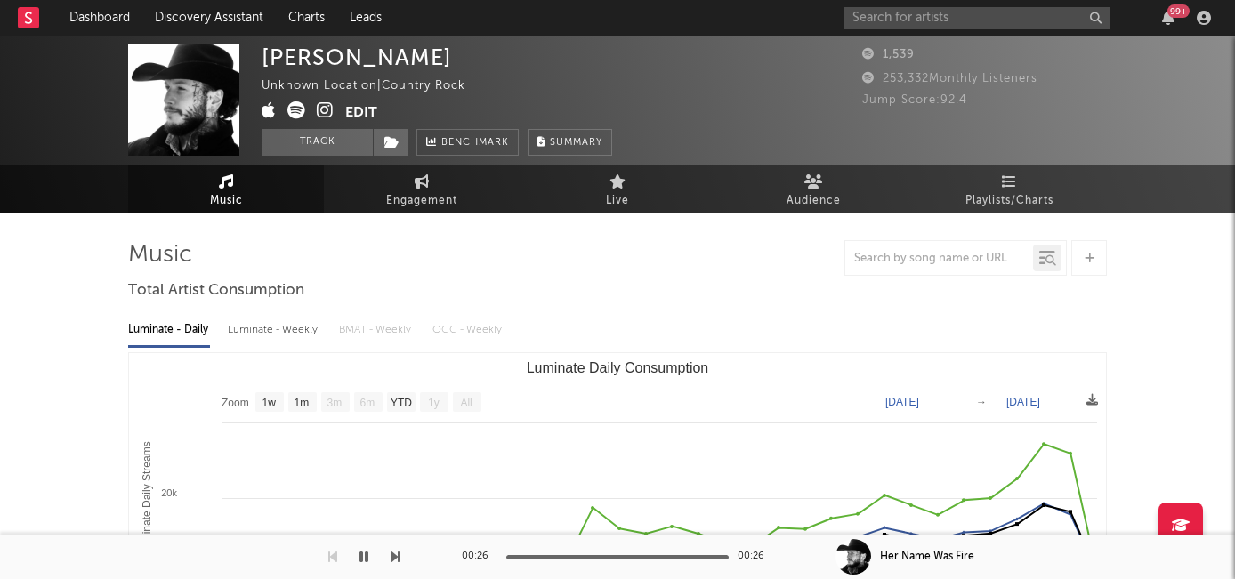
select select "1w"
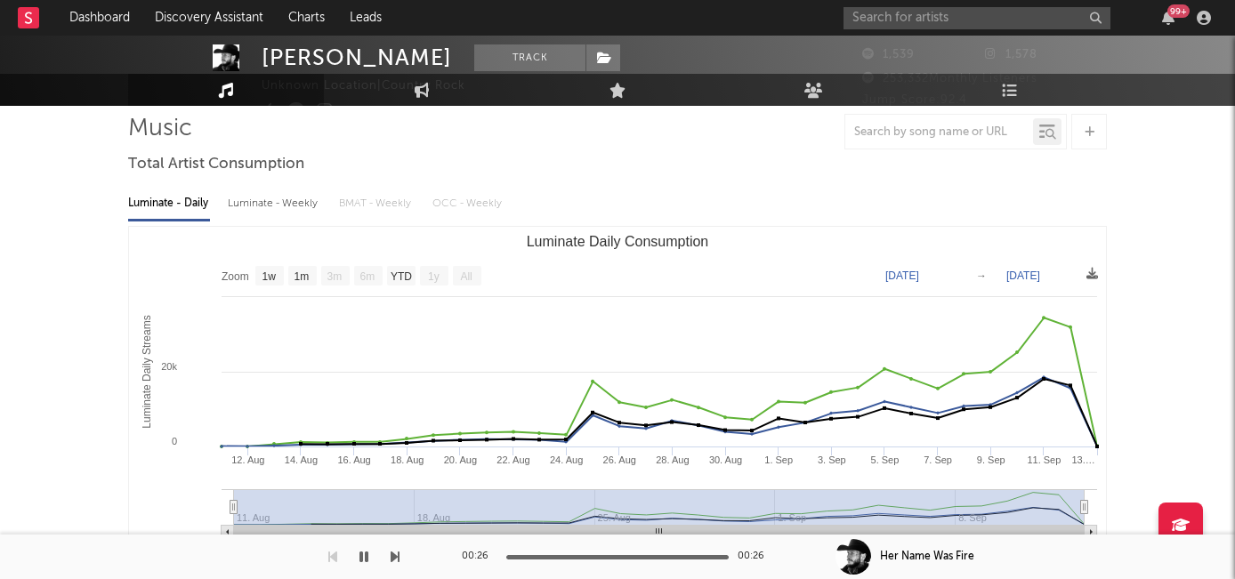
scroll to position [0, 0]
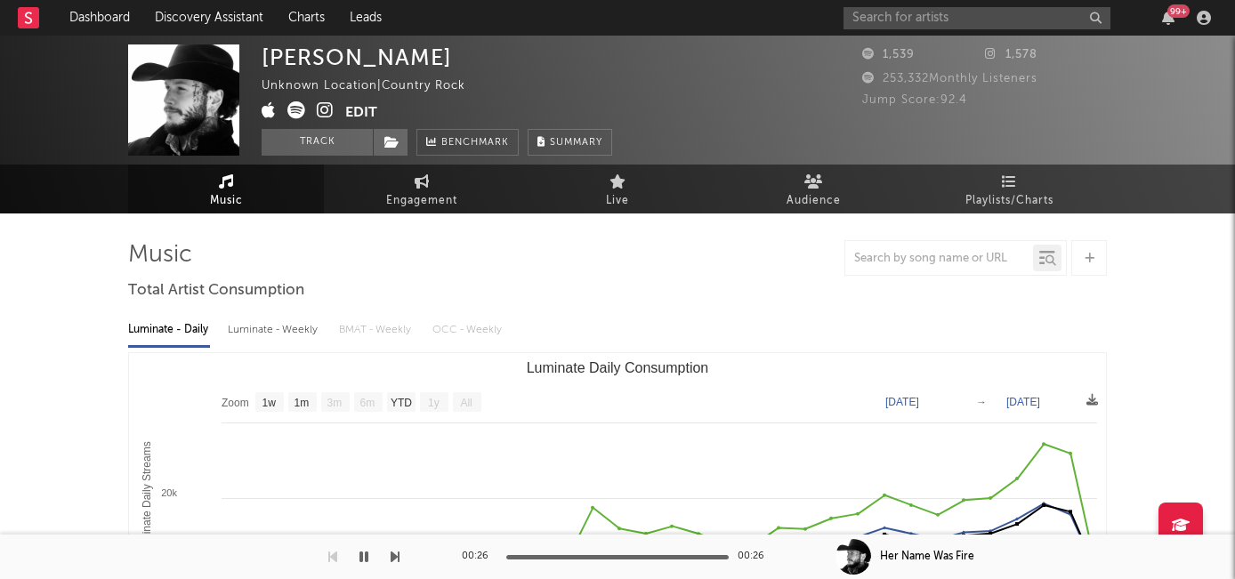
click at [322, 111] on icon at bounding box center [325, 110] width 17 height 18
click at [415, 193] on span "Engagement" at bounding box center [421, 200] width 71 height 21
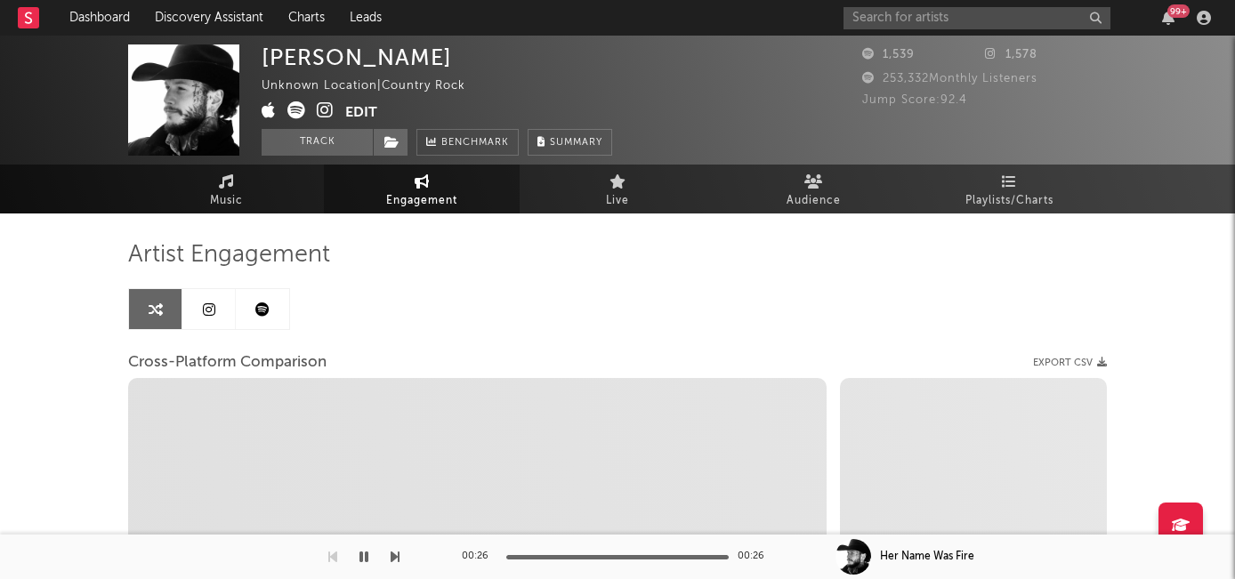
select select "1w"
select select "1m"
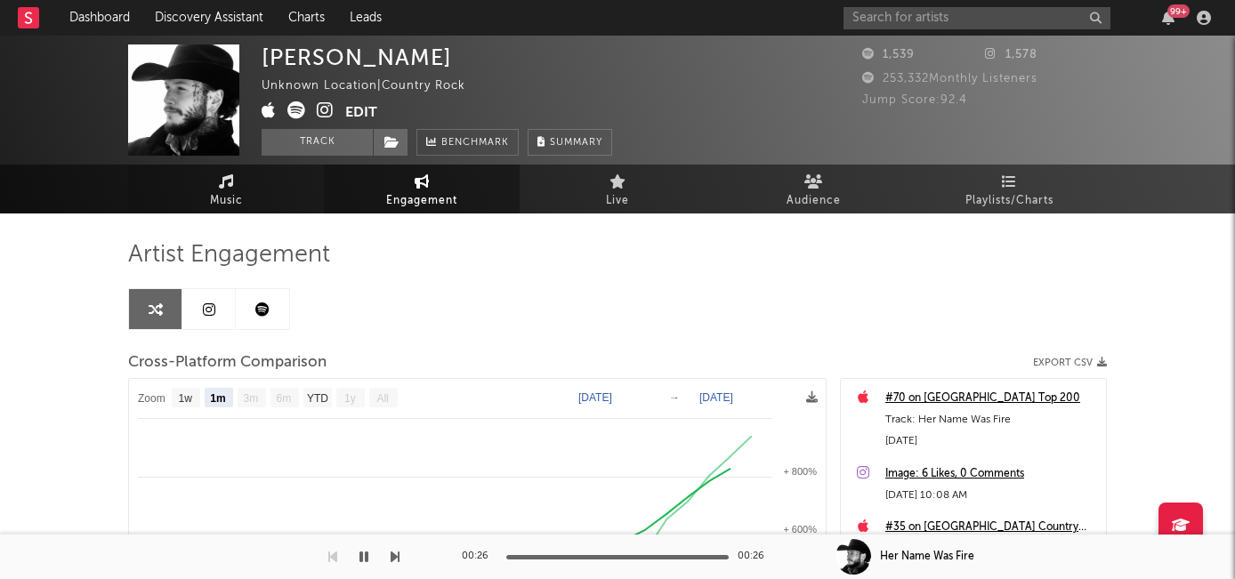
click at [205, 198] on link "Music" at bounding box center [226, 189] width 196 height 49
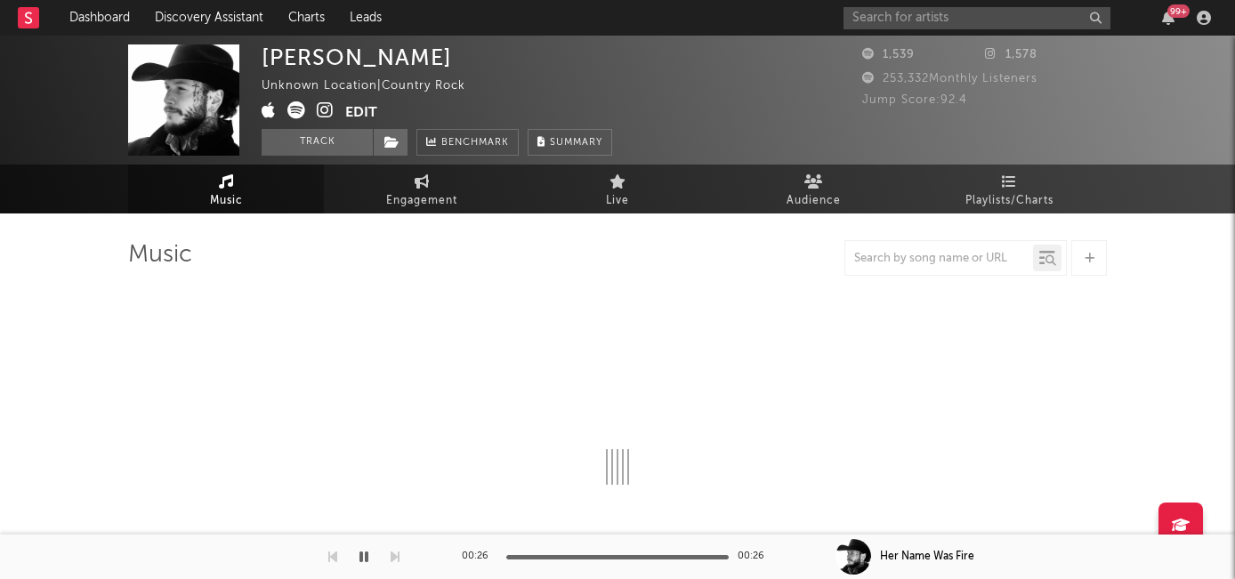
select select "1w"
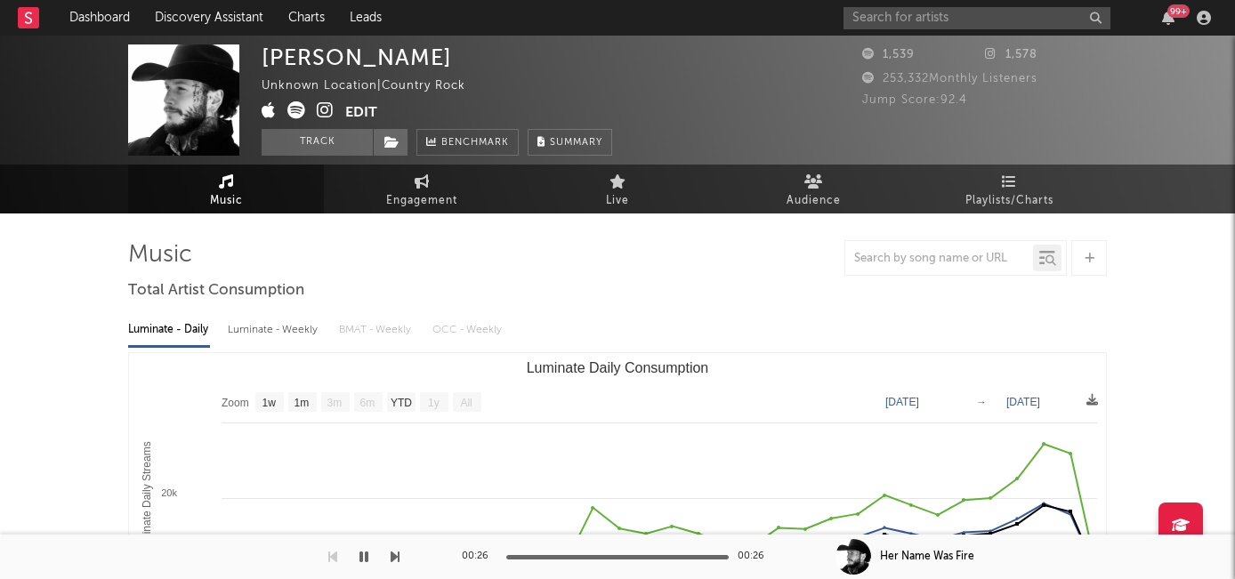
click at [324, 111] on icon at bounding box center [325, 110] width 17 height 18
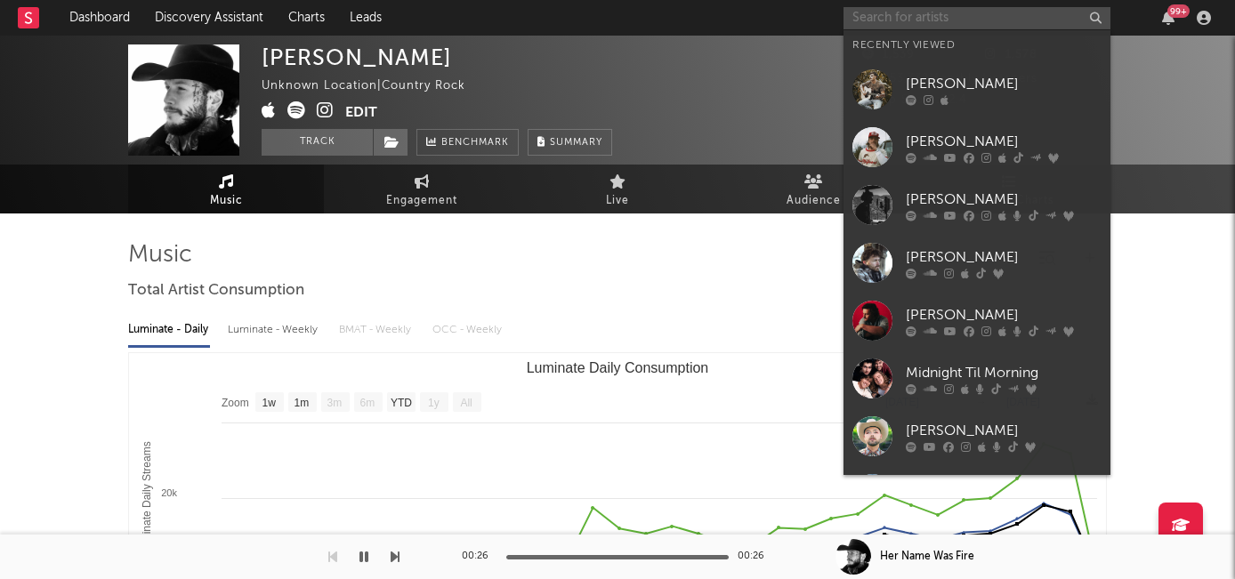
click at [868, 25] on input "text" at bounding box center [976, 18] width 267 height 22
paste input "https://www.tiktok.com/@lawsonknightmusic1"
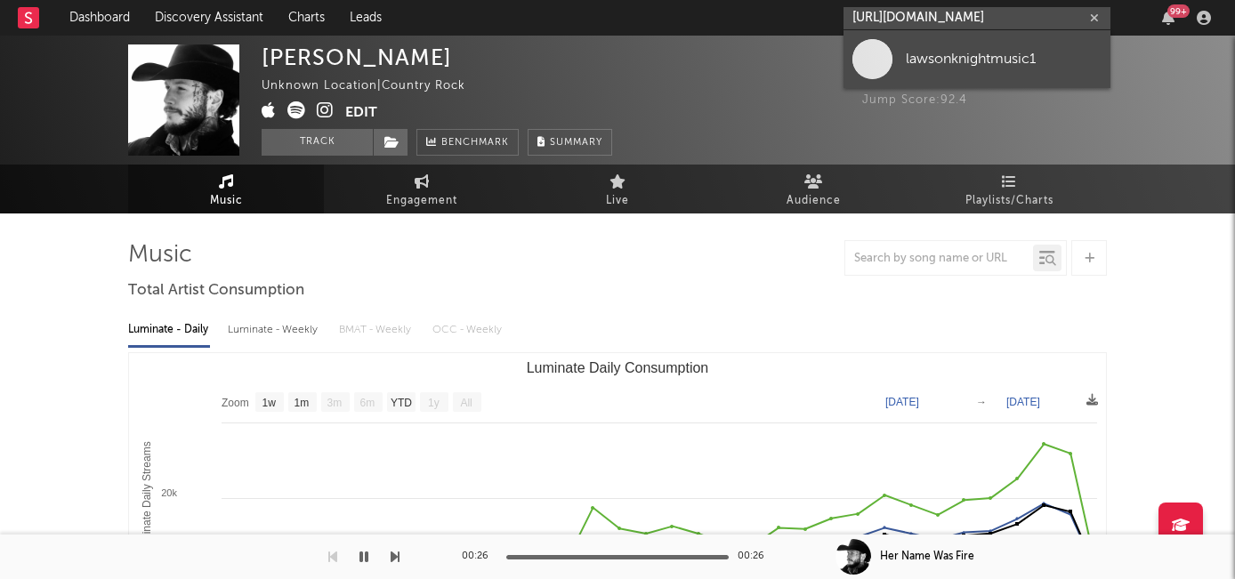
type input "https://www.tiktok.com/@lawsonknightmusic1"
click at [939, 62] on div "lawsonknightmusic1" at bounding box center [1004, 58] width 196 height 21
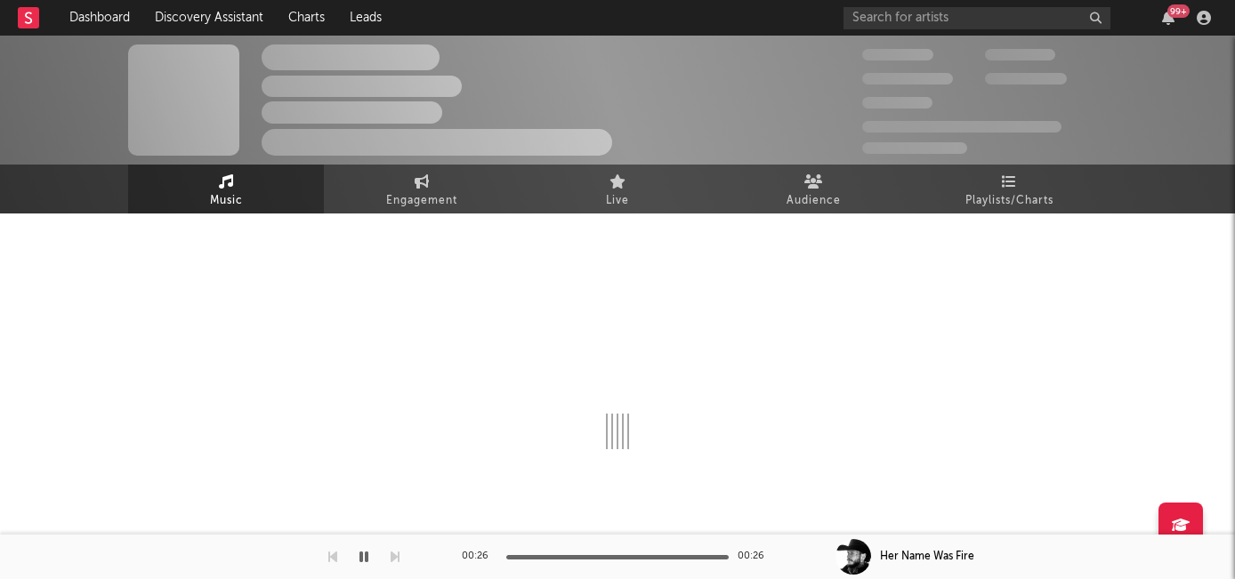
select select "1w"
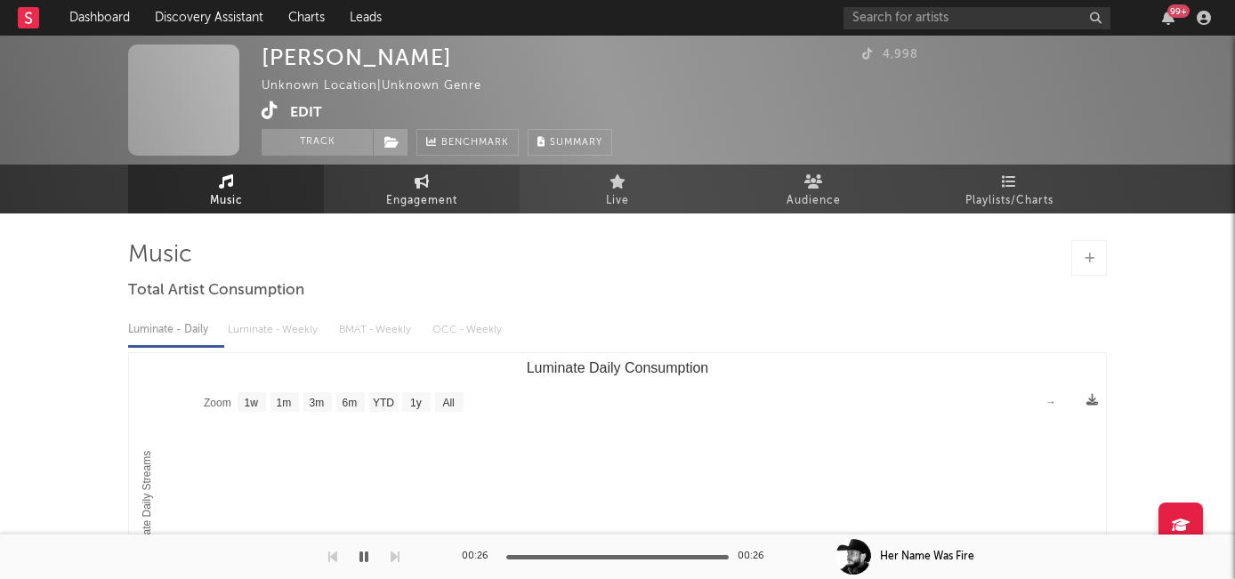
click at [416, 191] on span "Engagement" at bounding box center [421, 200] width 71 height 21
select select "1w"
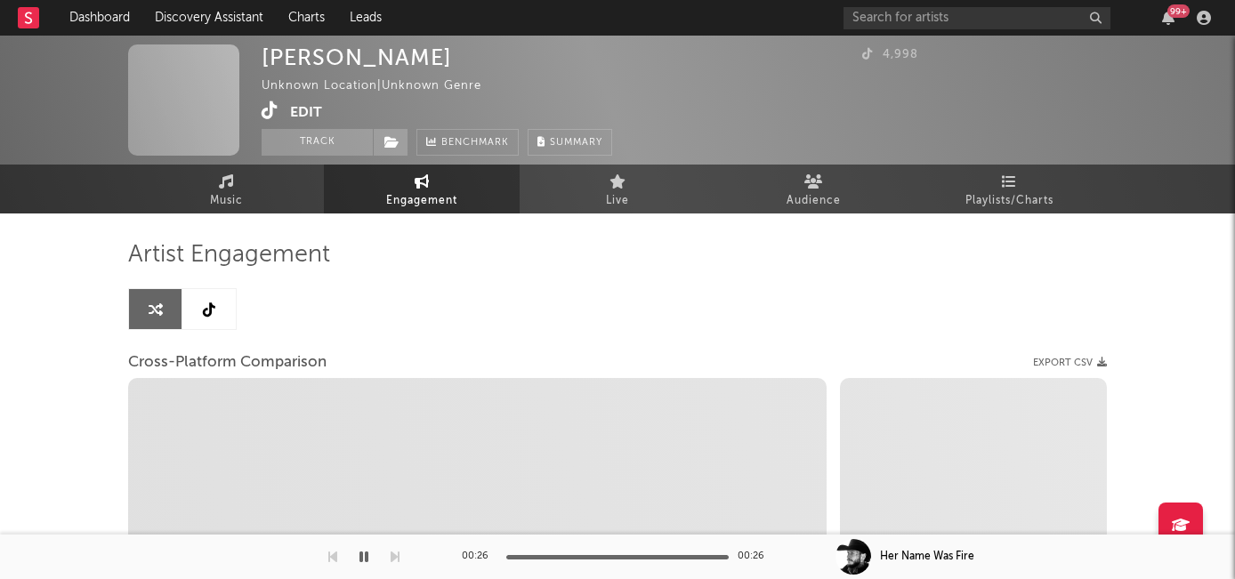
select select "1m"
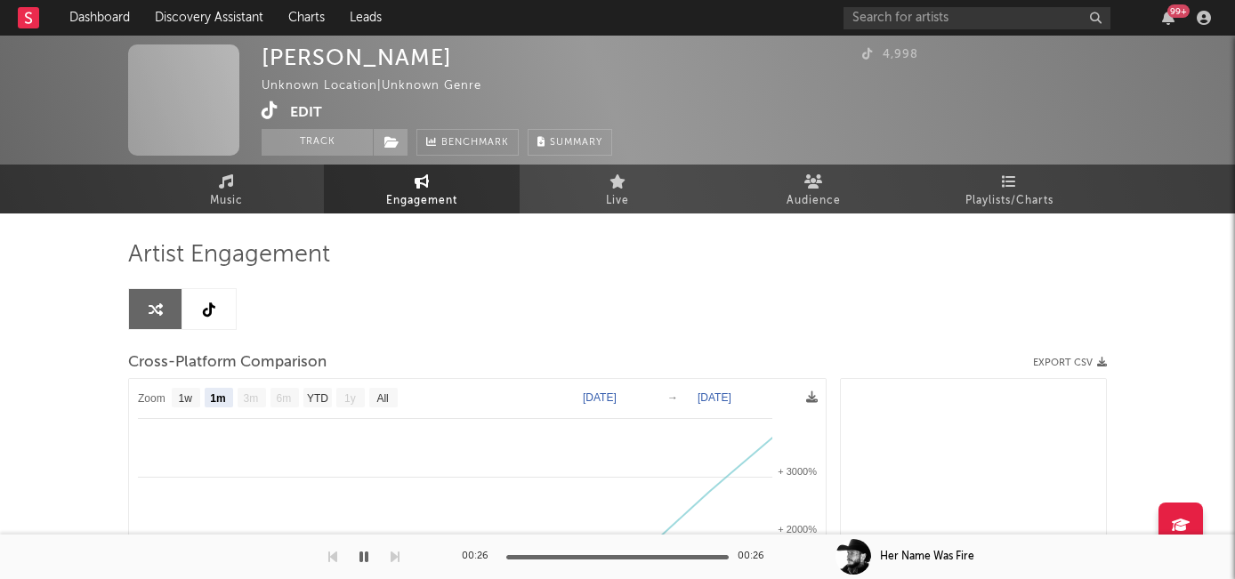
click at [309, 114] on button "Edit" at bounding box center [306, 112] width 32 height 22
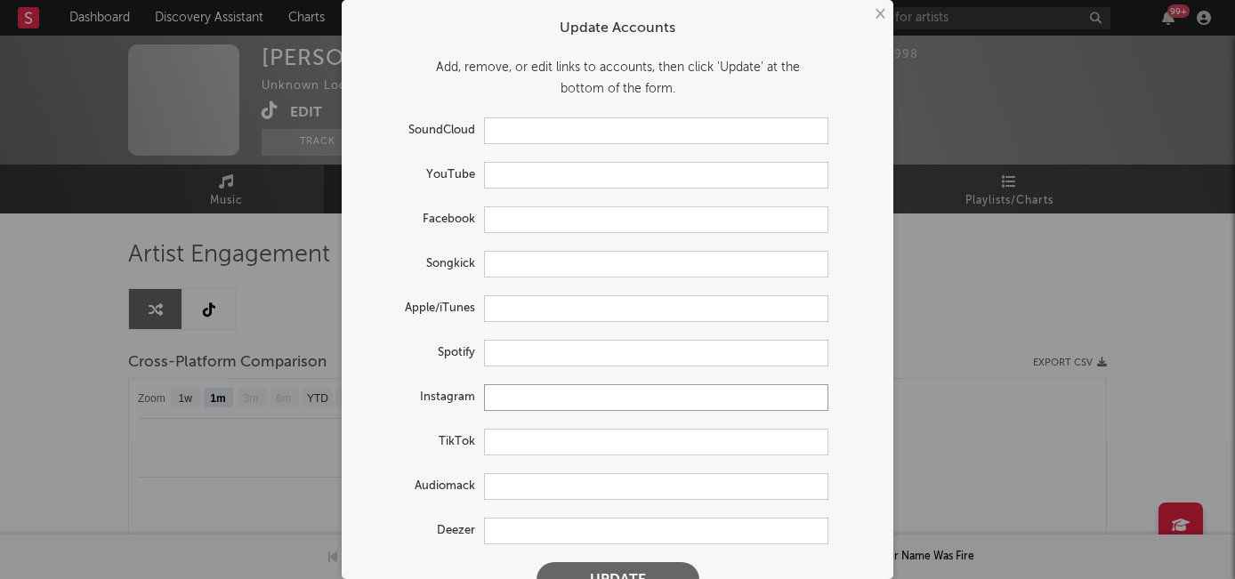
click at [544, 400] on input "text" at bounding box center [656, 397] width 344 height 27
paste input "https://www.instagram.com/lawsonknightmusic/"
type input "https://www.instagram.com/lawsonknightmusic/"
click at [612, 571] on button "Update" at bounding box center [617, 580] width 163 height 36
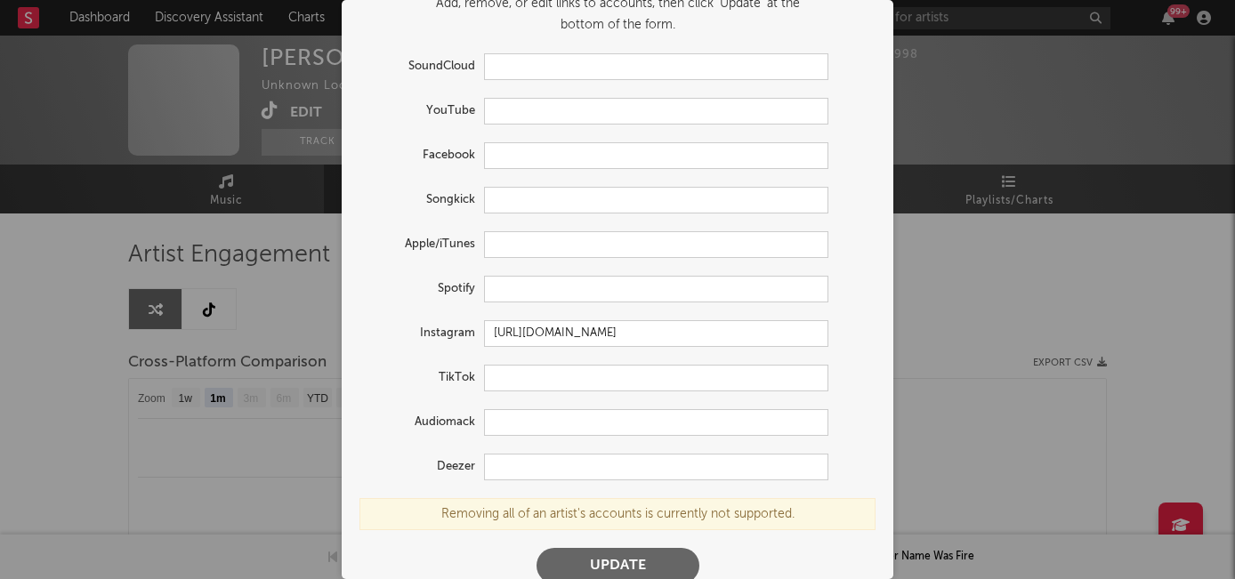
scroll to position [86, 0]
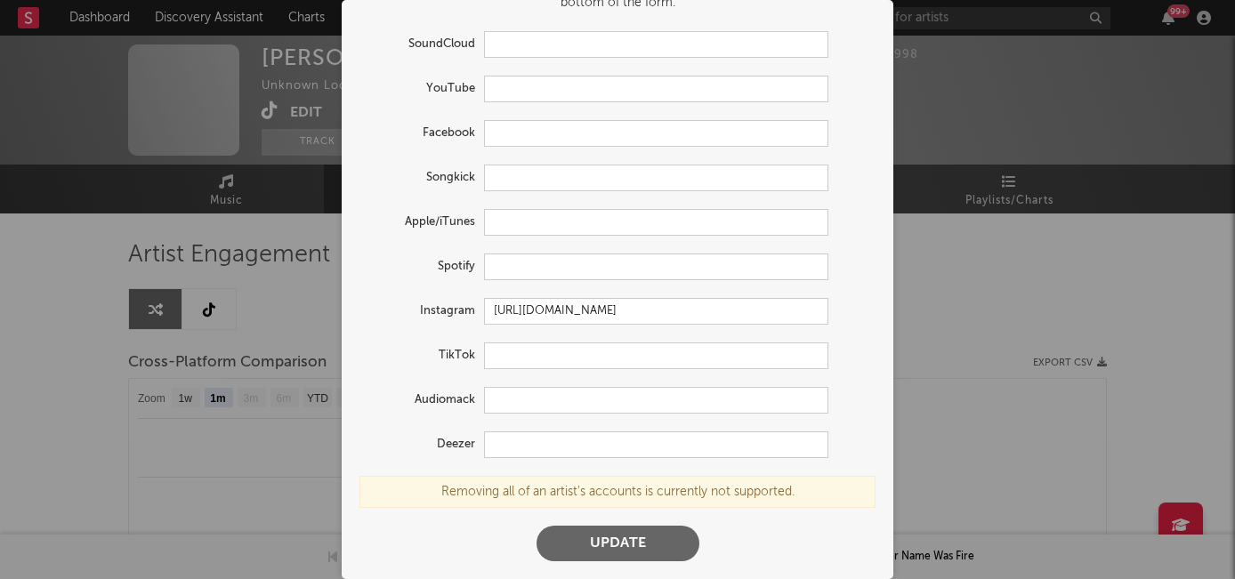
click at [262, 431] on div "× Update Accounts Add, remove, or edit links to accounts, then click 'Update' a…" at bounding box center [617, 289] width 1235 height 579
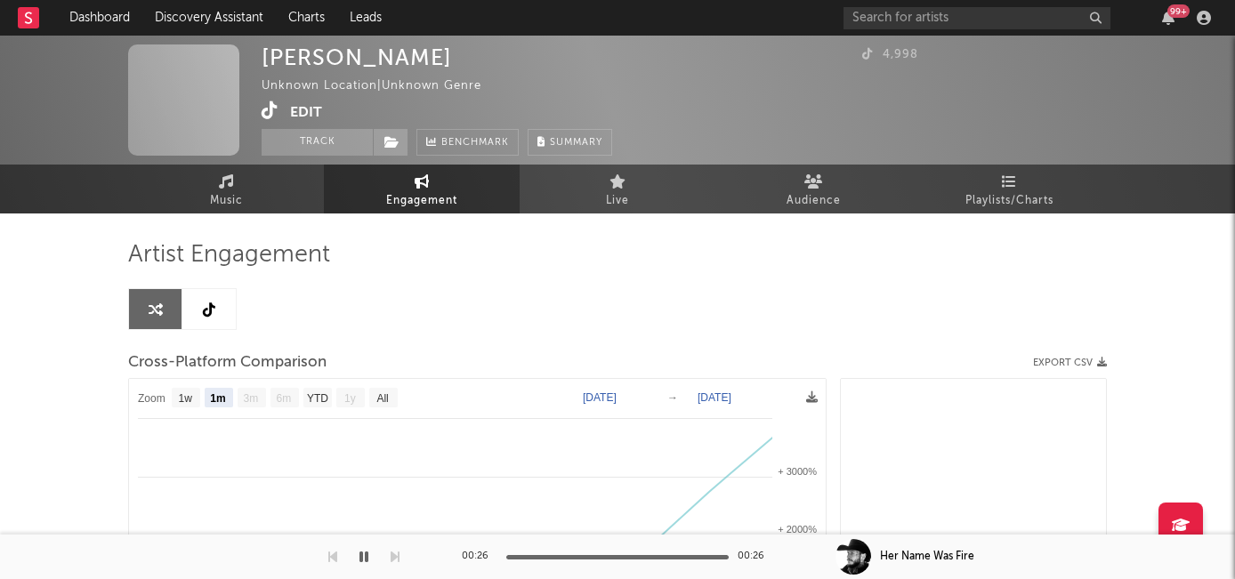
click at [312, 112] on button "Edit" at bounding box center [306, 112] width 32 height 22
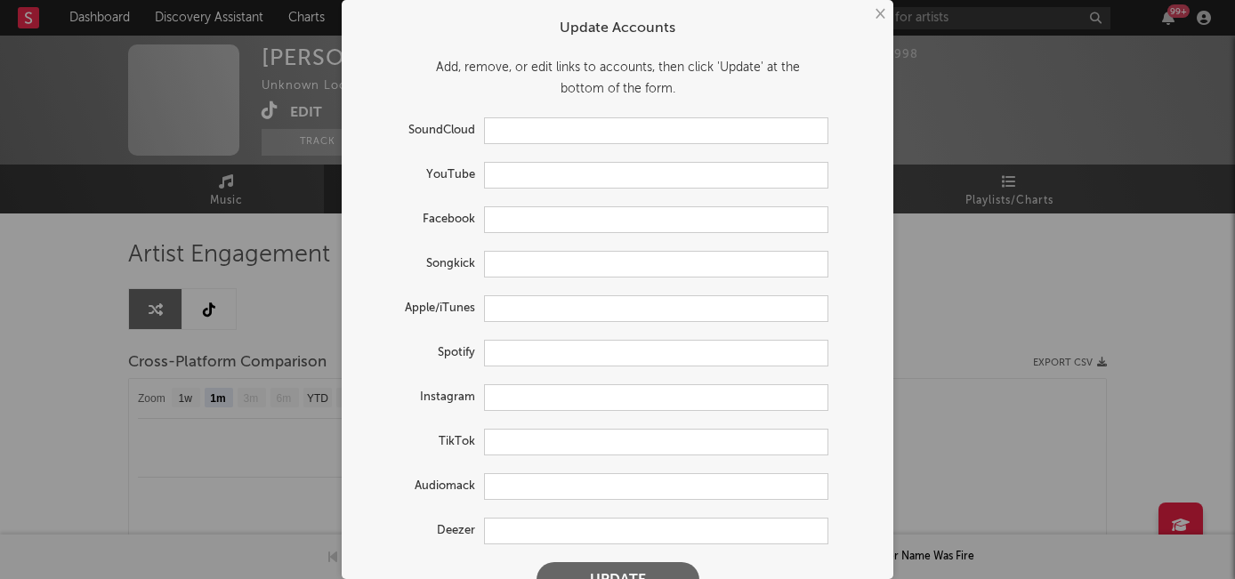
scroll to position [36, 0]
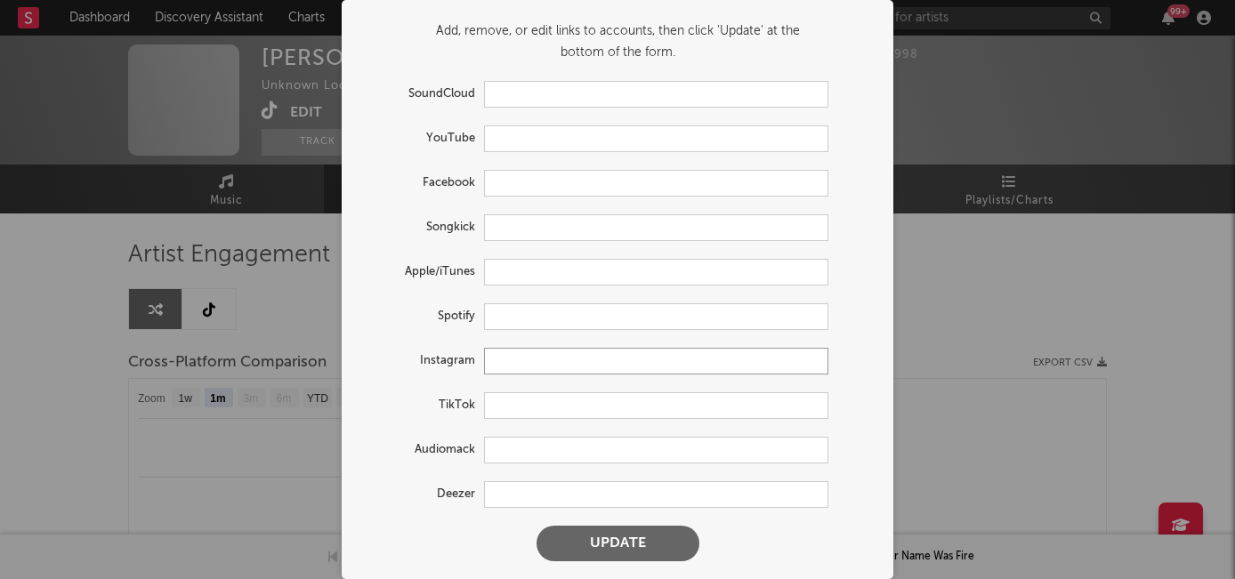
click at [526, 352] on input "text" at bounding box center [656, 361] width 344 height 27
paste input "https://www.instagram.com/lawsonknightmusic/"
type input "https://www.instagram.com/lawsonknightmusic/"
click at [490, 403] on input "text" at bounding box center [656, 405] width 344 height 27
paste input "https://www.tiktok.com/@lawsonknightmusic1"
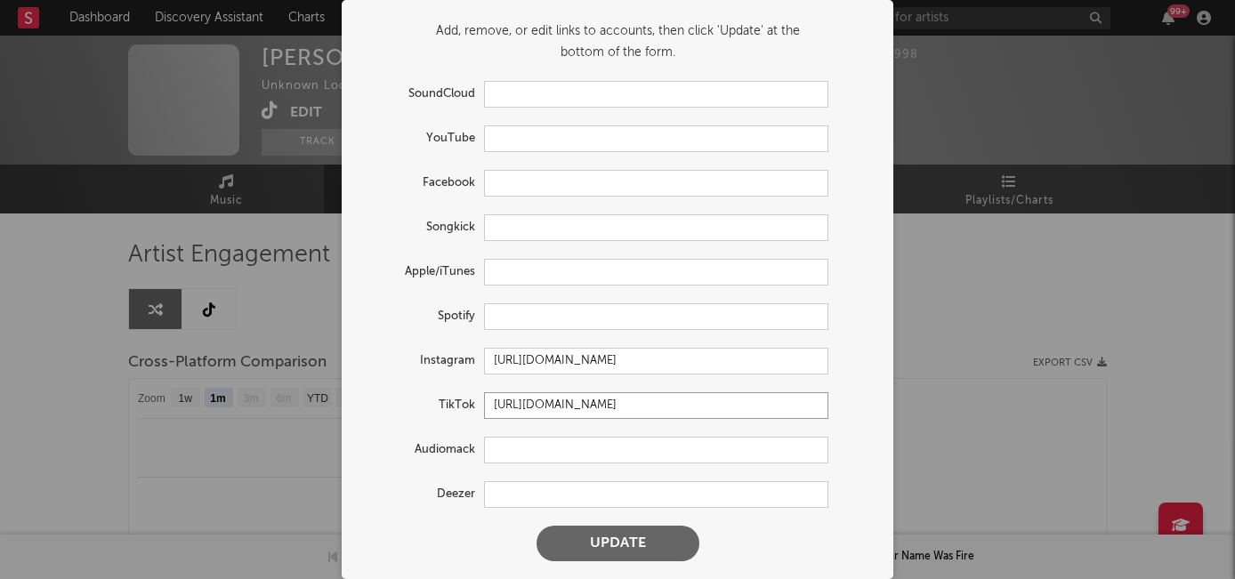
type input "https://www.tiktok.com/@lawsonknightmusic1"
click at [616, 529] on button "Update" at bounding box center [617, 544] width 163 height 36
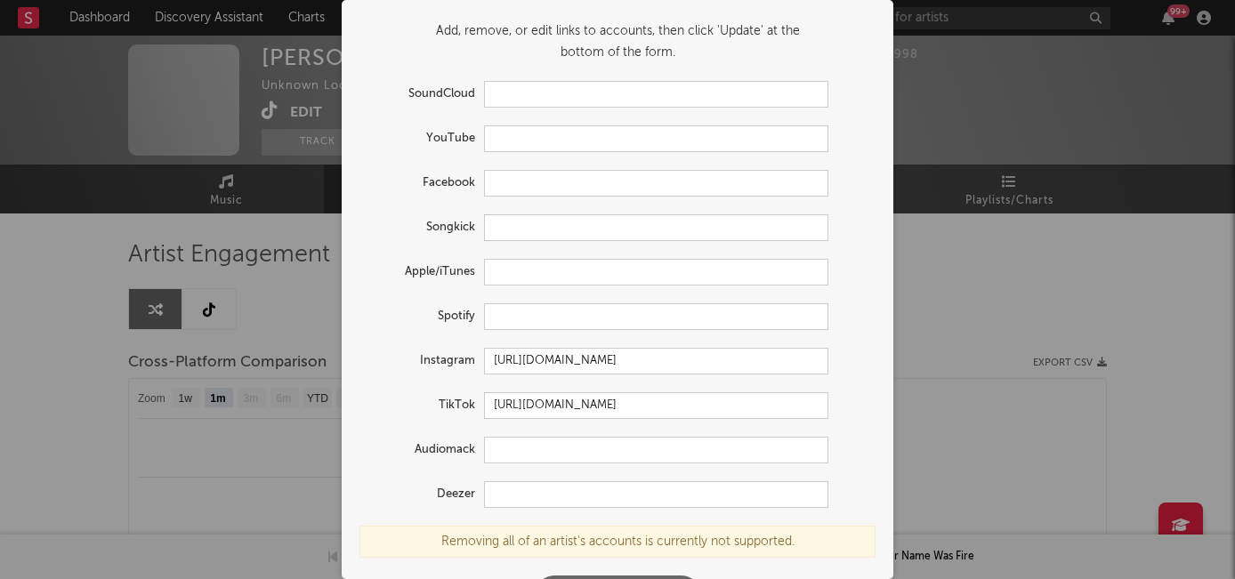
scroll to position [86, 0]
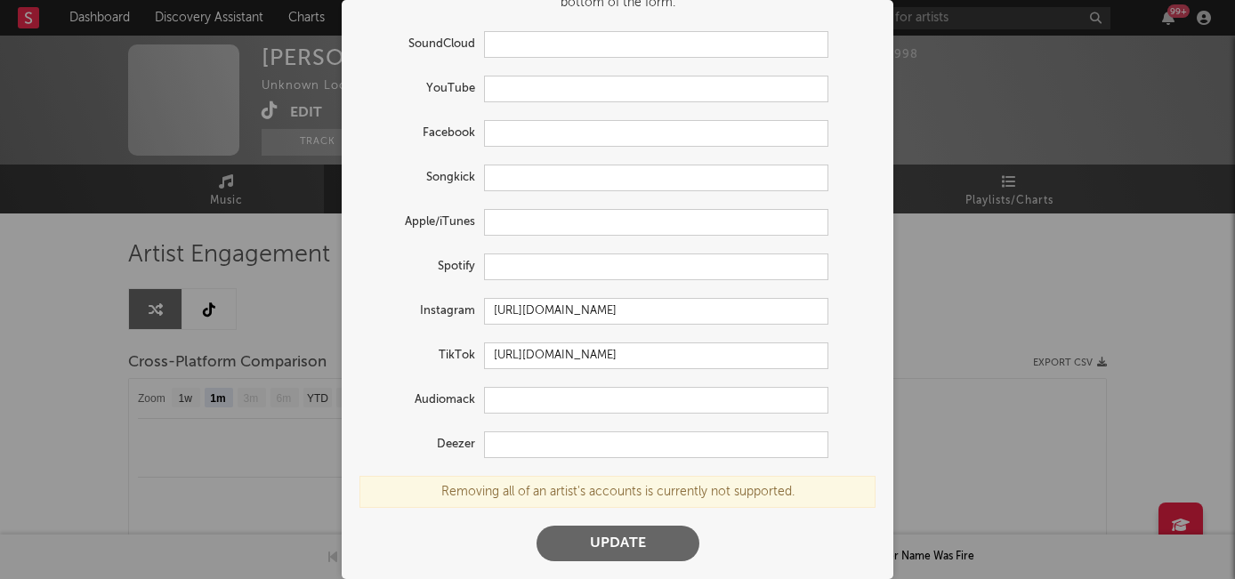
click at [601, 554] on button "Update" at bounding box center [617, 544] width 163 height 36
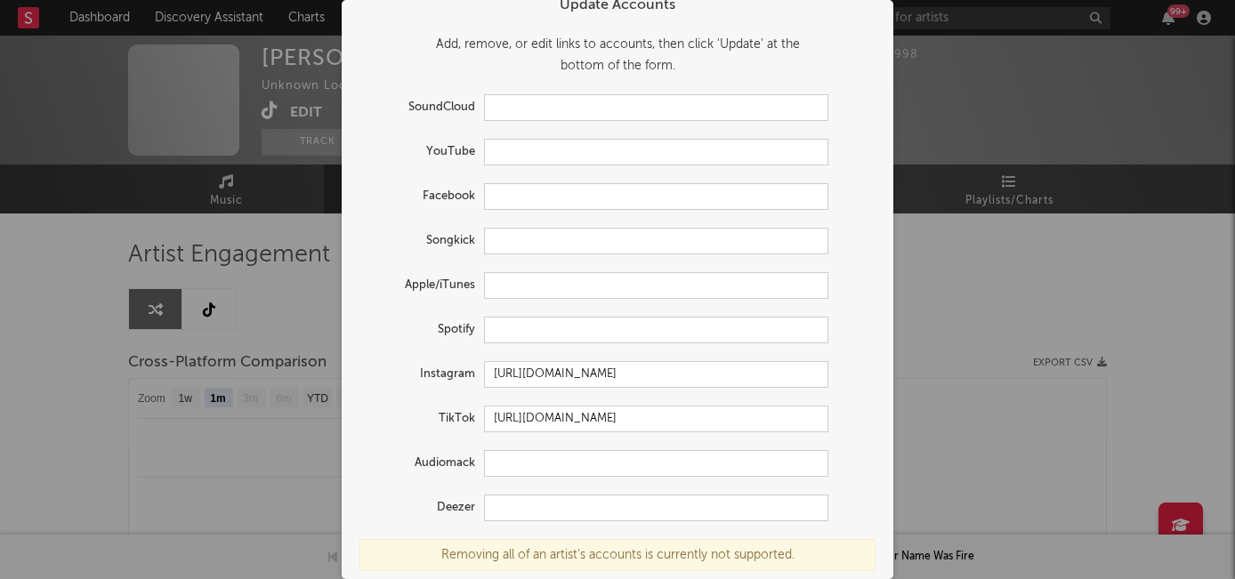
scroll to position [0, 0]
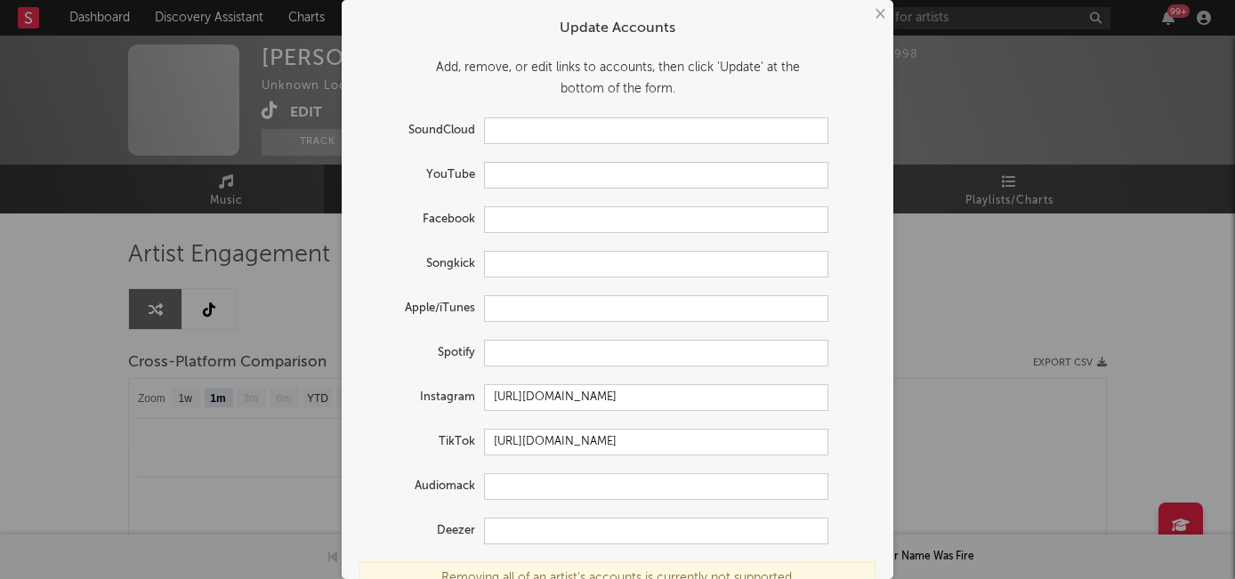
click at [878, 10] on button "×" at bounding box center [879, 14] width 20 height 20
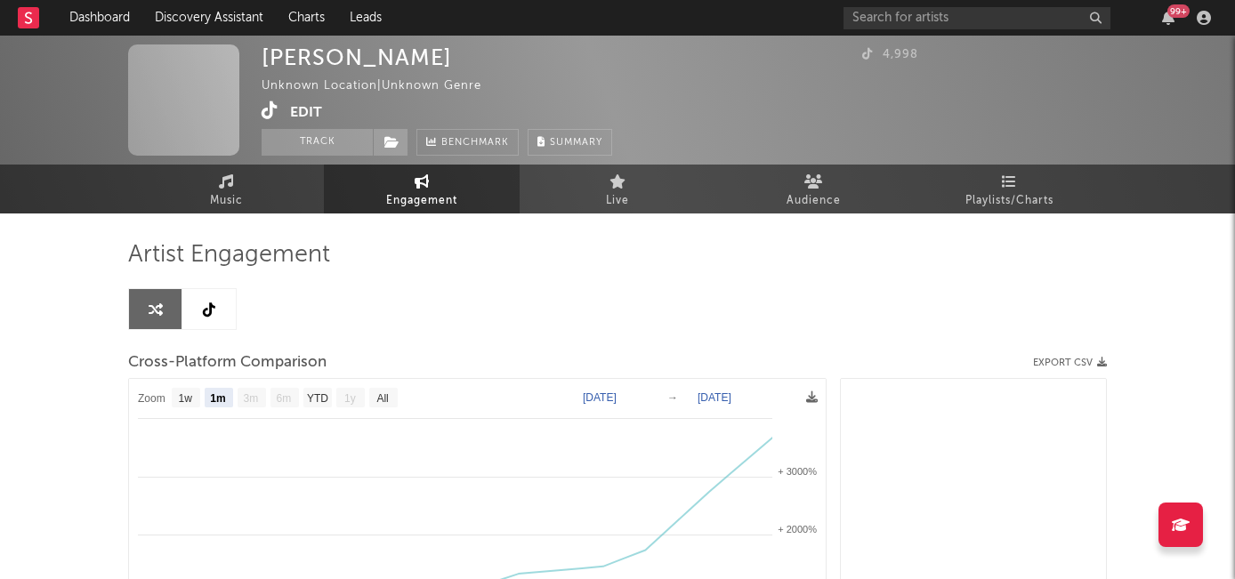
select select "1m"
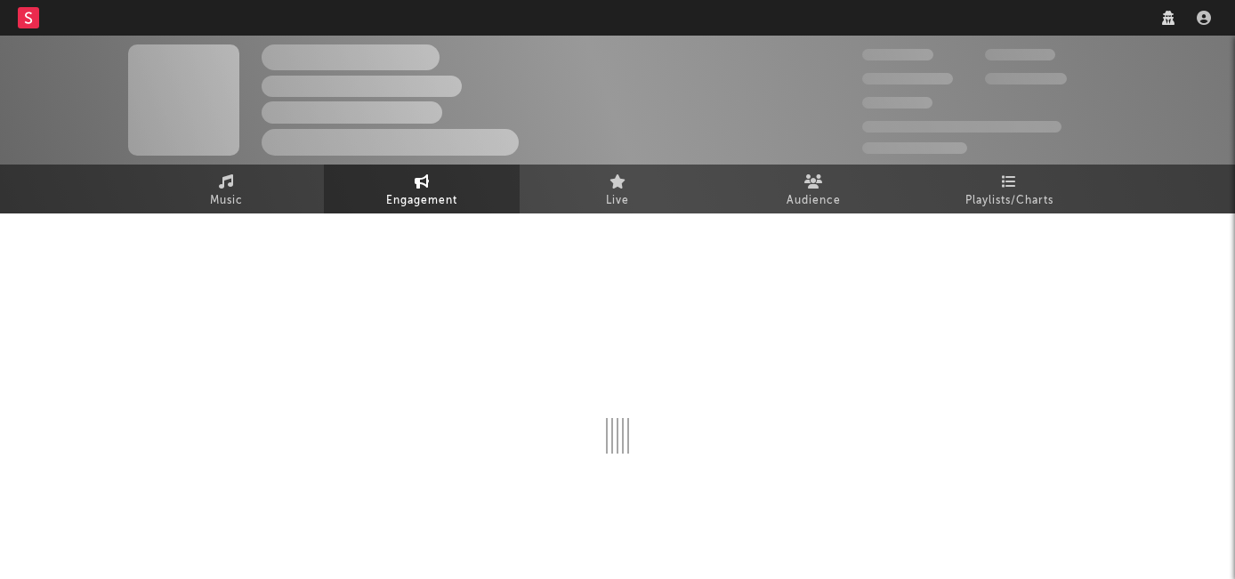
select select "1m"
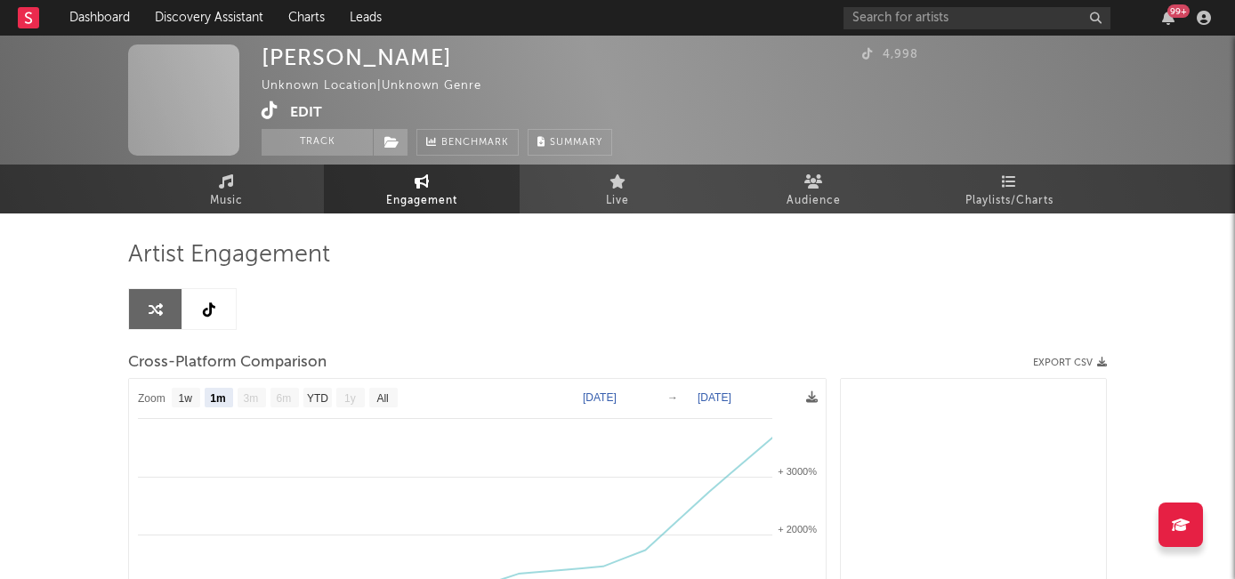
click at [246, 215] on div "Artist Engagement Cross-Platform Comparison Export CSV Zoom 1w 1m 3m 6m YTD 1y …" at bounding box center [617, 565] width 979 height 703
click at [242, 194] on link "Music" at bounding box center [226, 189] width 196 height 49
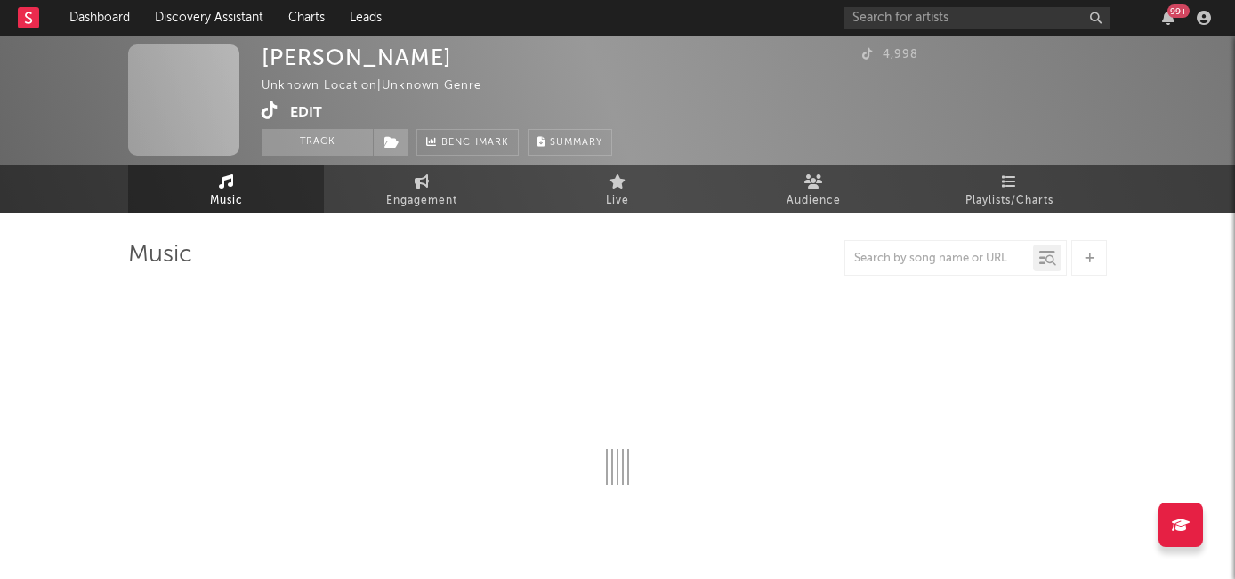
select select "1w"
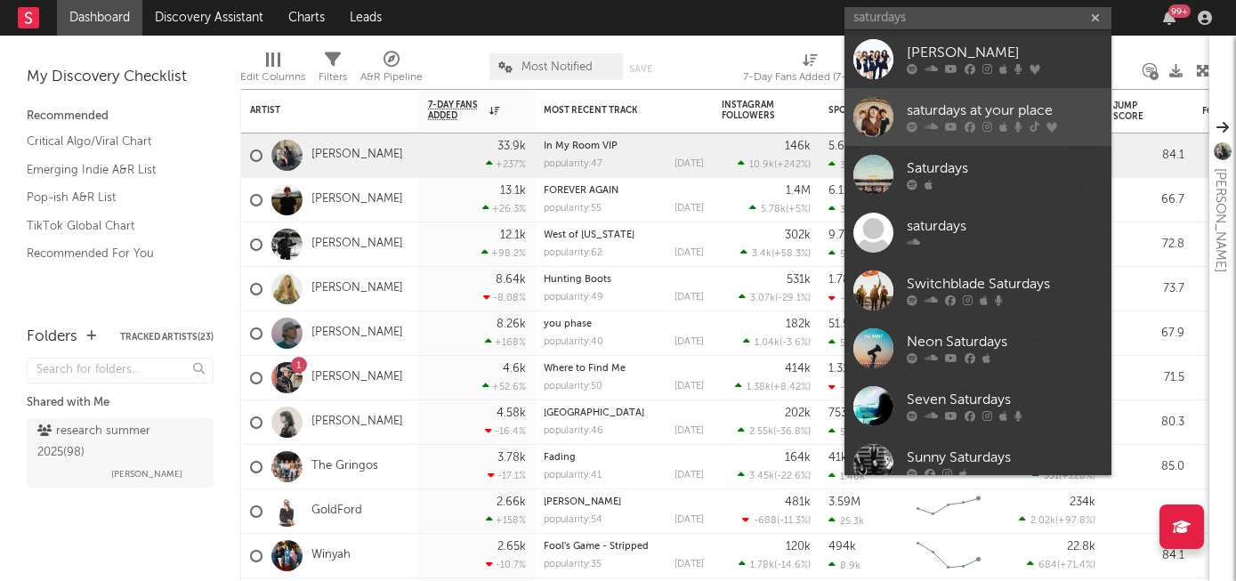
type input "saturdays"
click at [988, 119] on div "saturdays at your place" at bounding box center [1005, 111] width 196 height 21
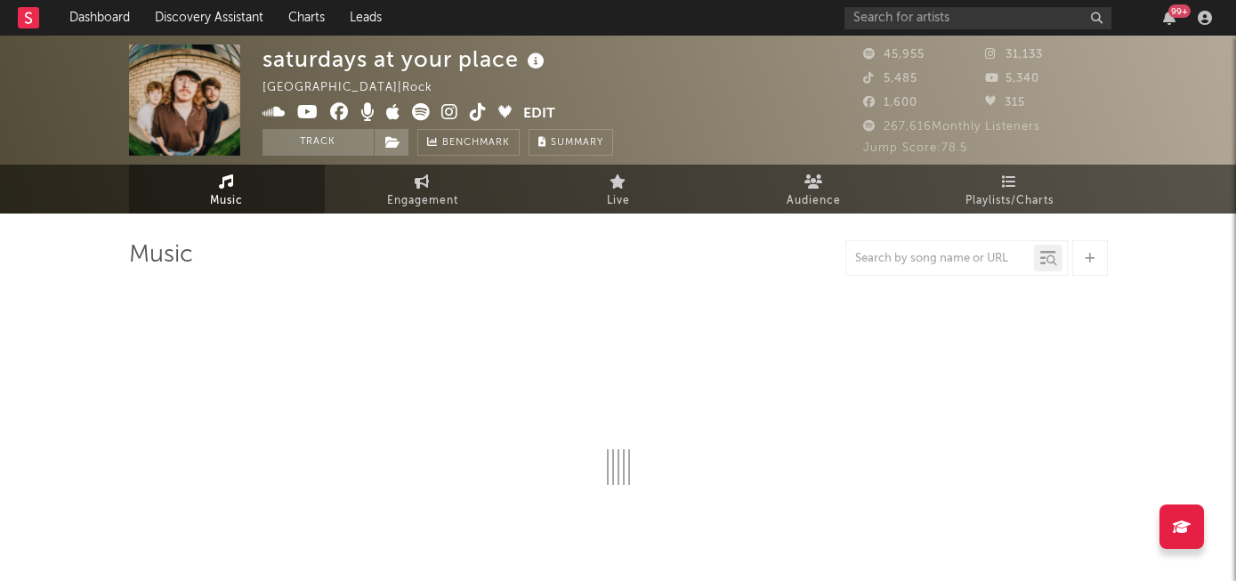
select select "6m"
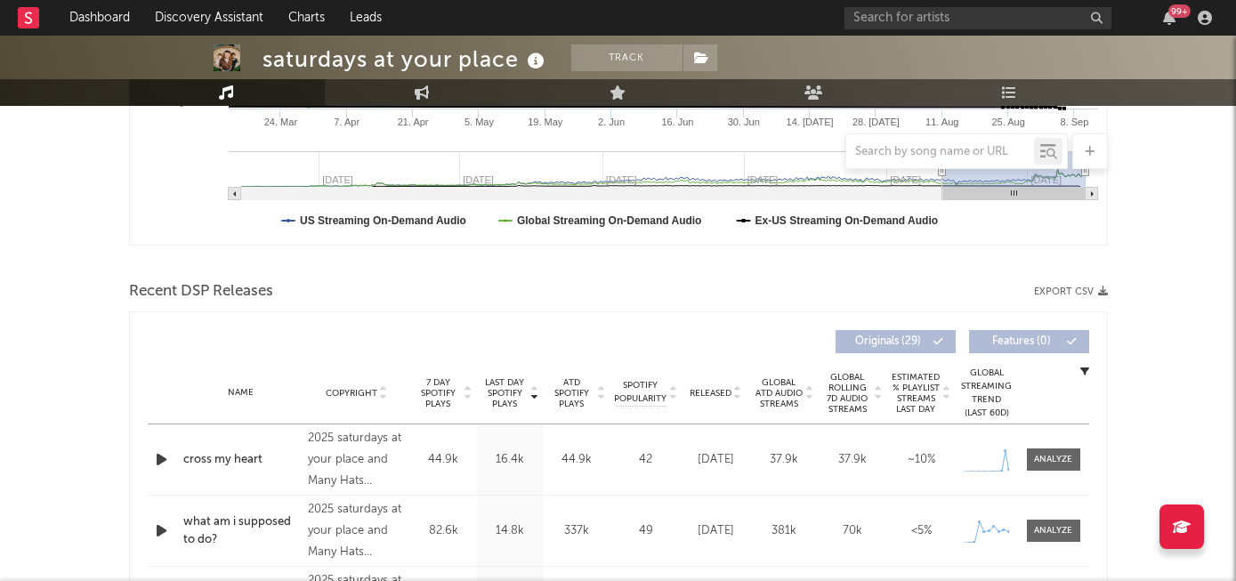
scroll to position [453, 0]
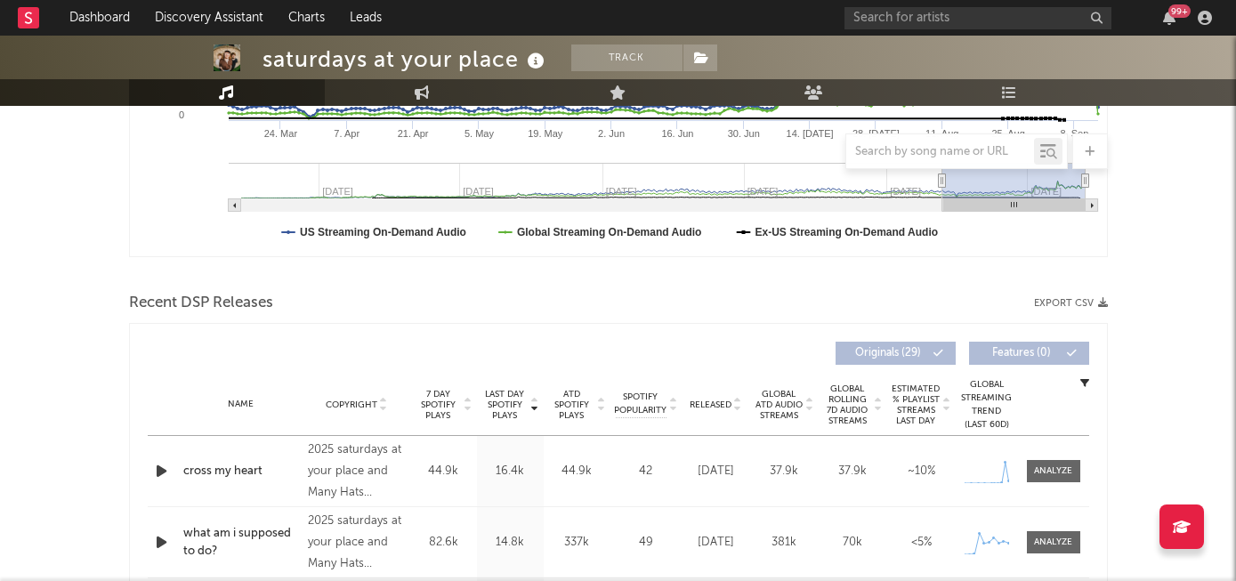
click at [714, 401] on span "Released" at bounding box center [711, 404] width 42 height 11
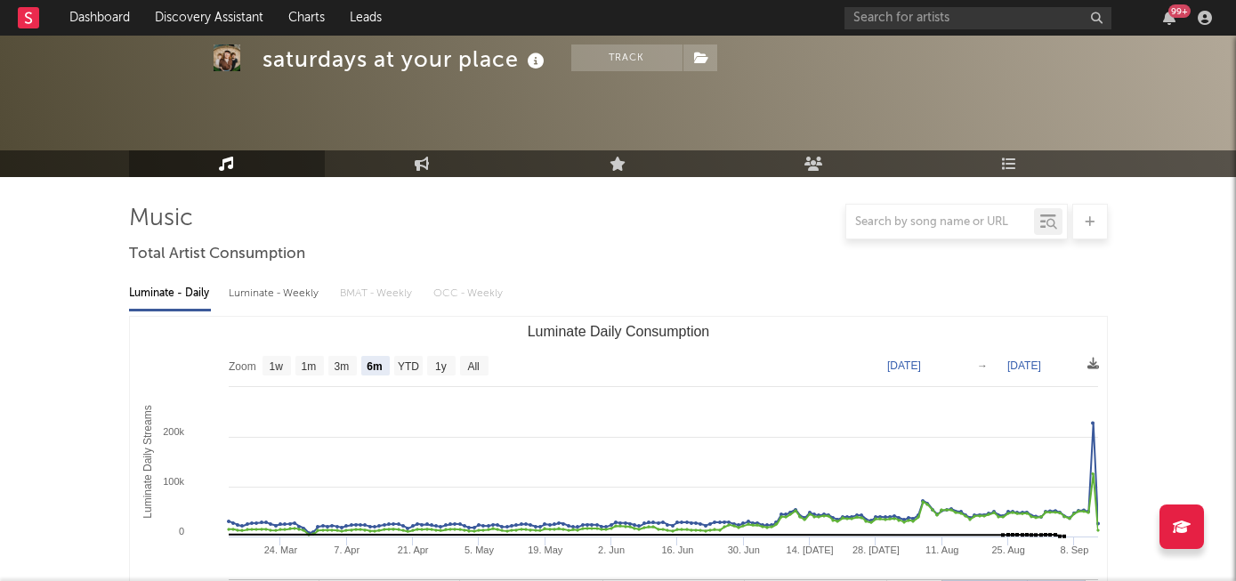
scroll to position [0, 0]
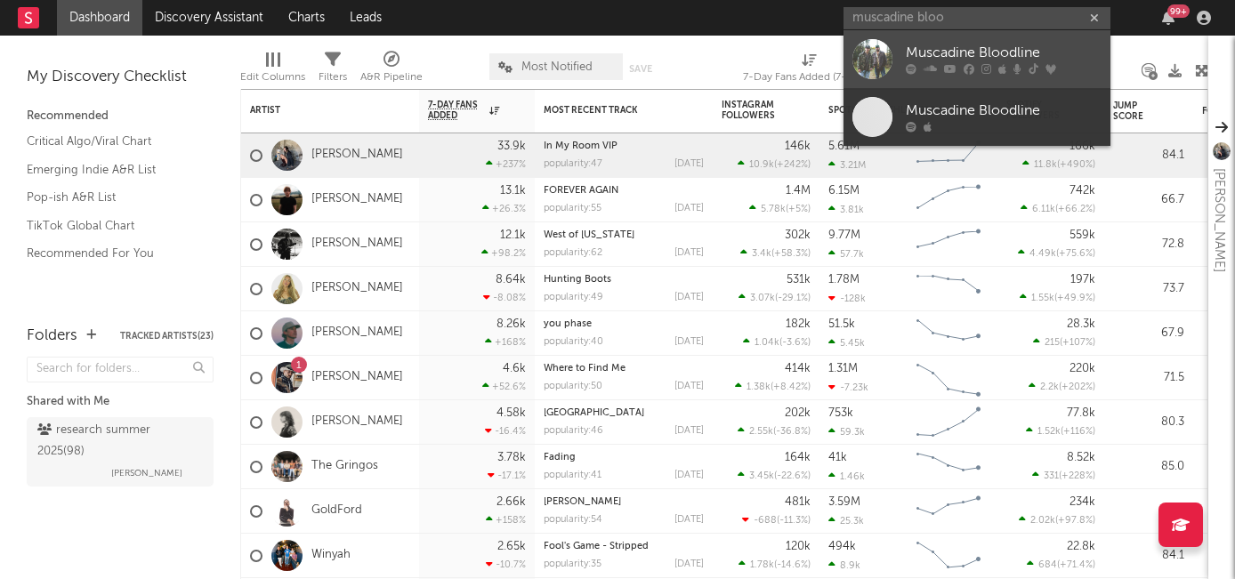
type input "muscadine bloo"
click at [920, 49] on div "Muscadine Bloodline" at bounding box center [1004, 53] width 196 height 21
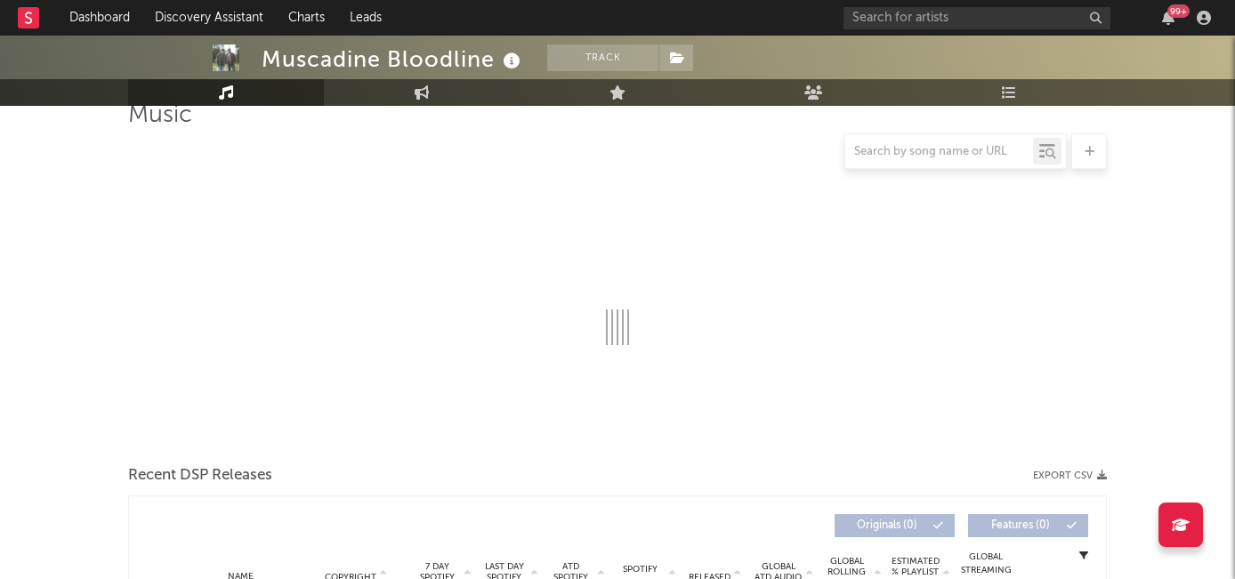
scroll to position [156, 0]
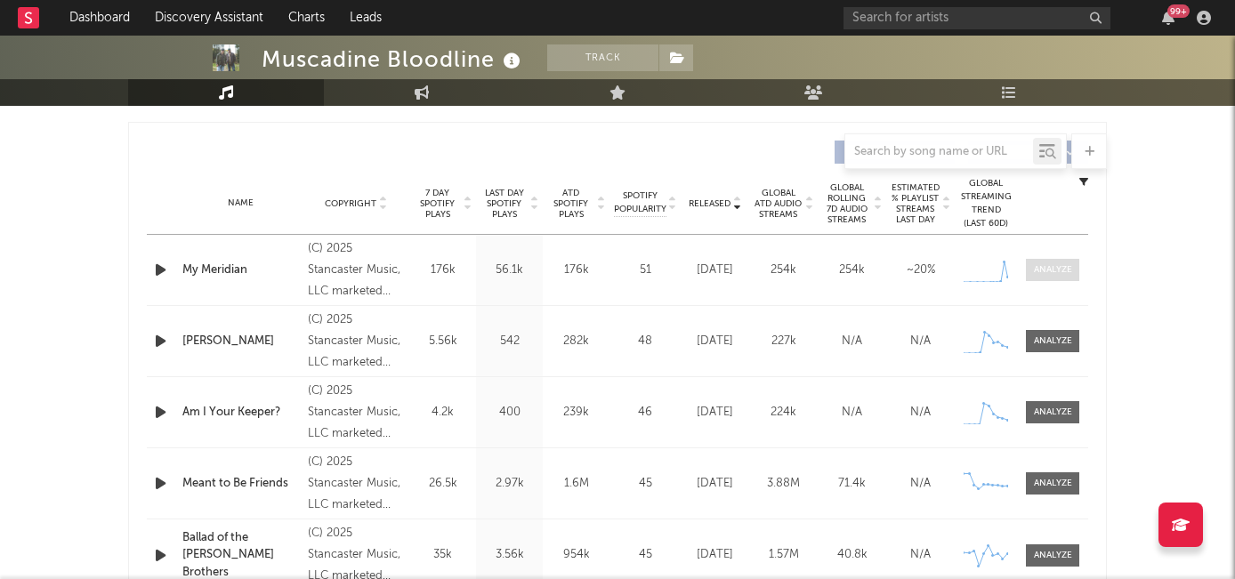
select select "6m"
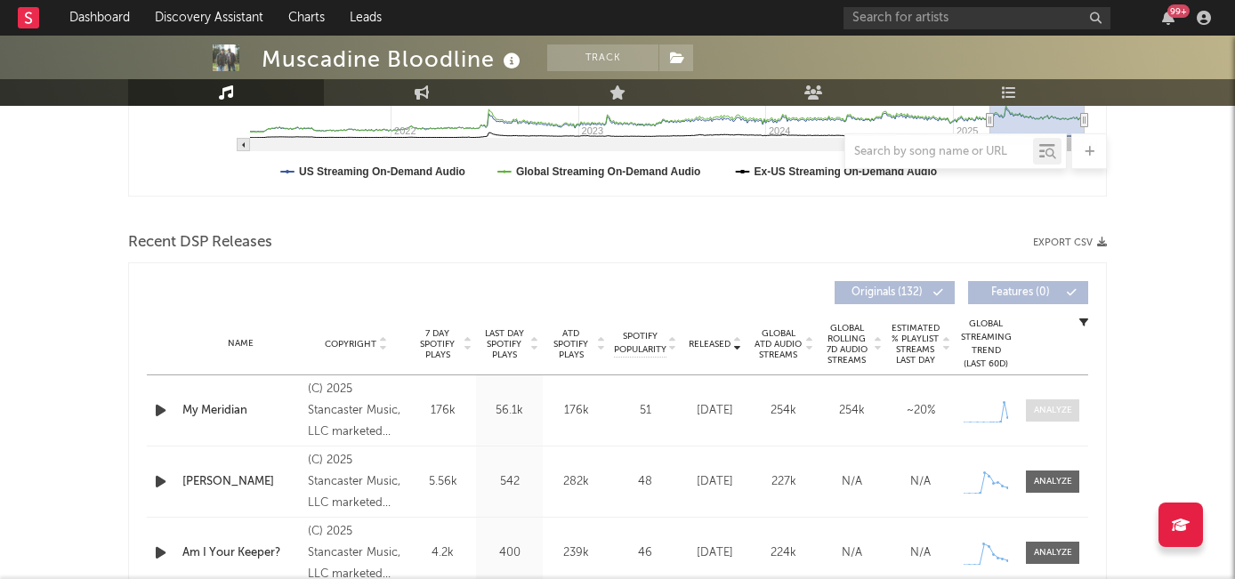
scroll to position [654, 0]
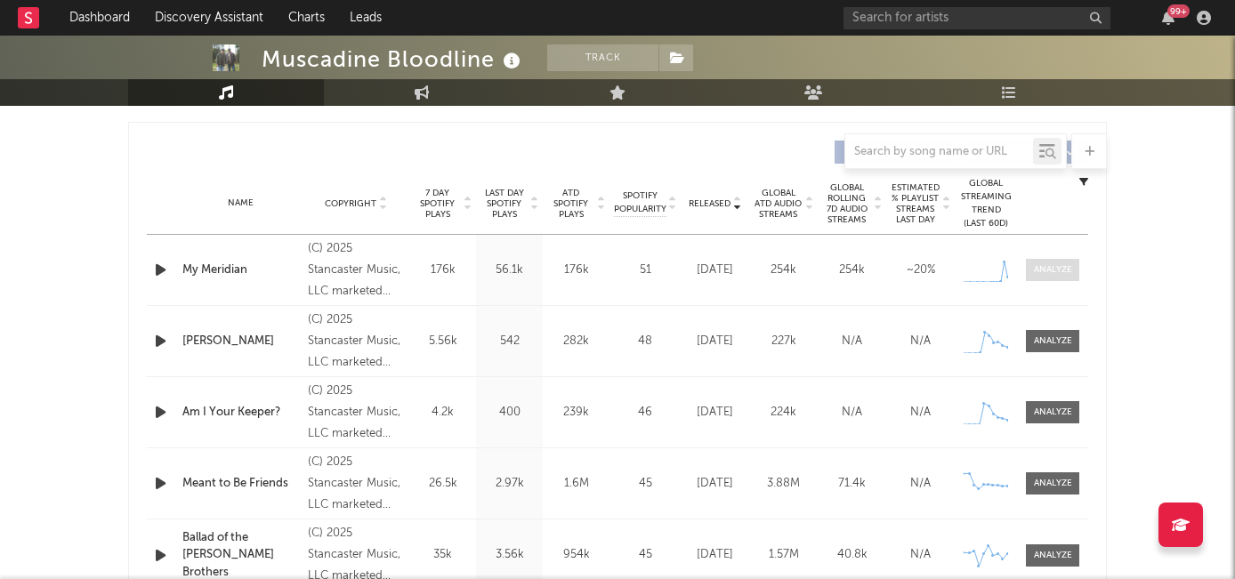
click at [1054, 269] on div at bounding box center [1053, 269] width 38 height 13
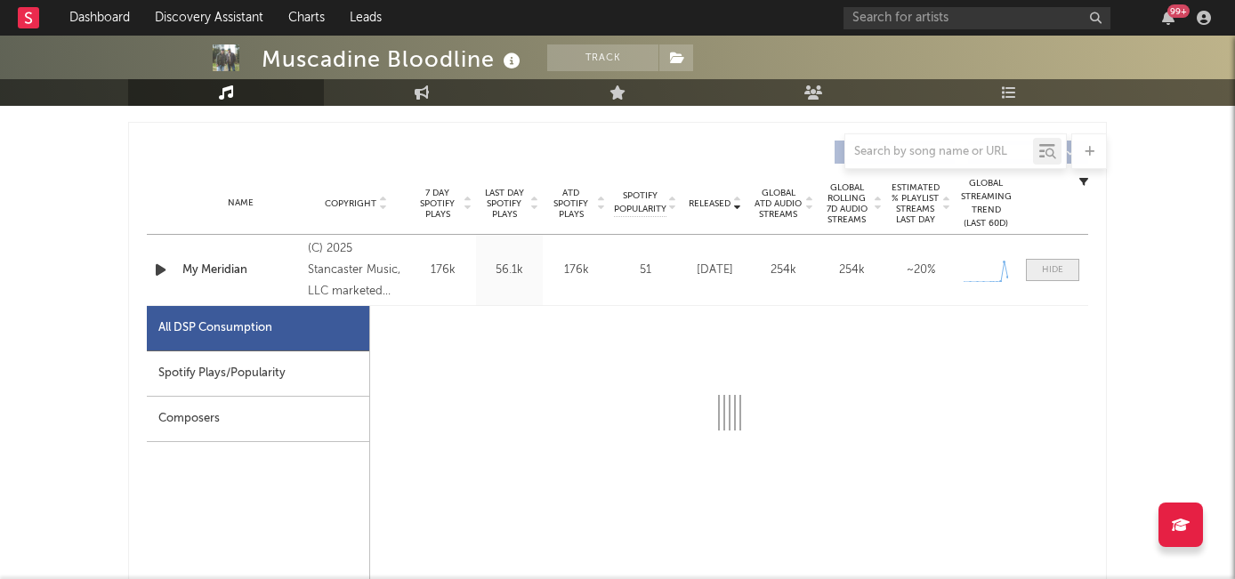
select select "1w"
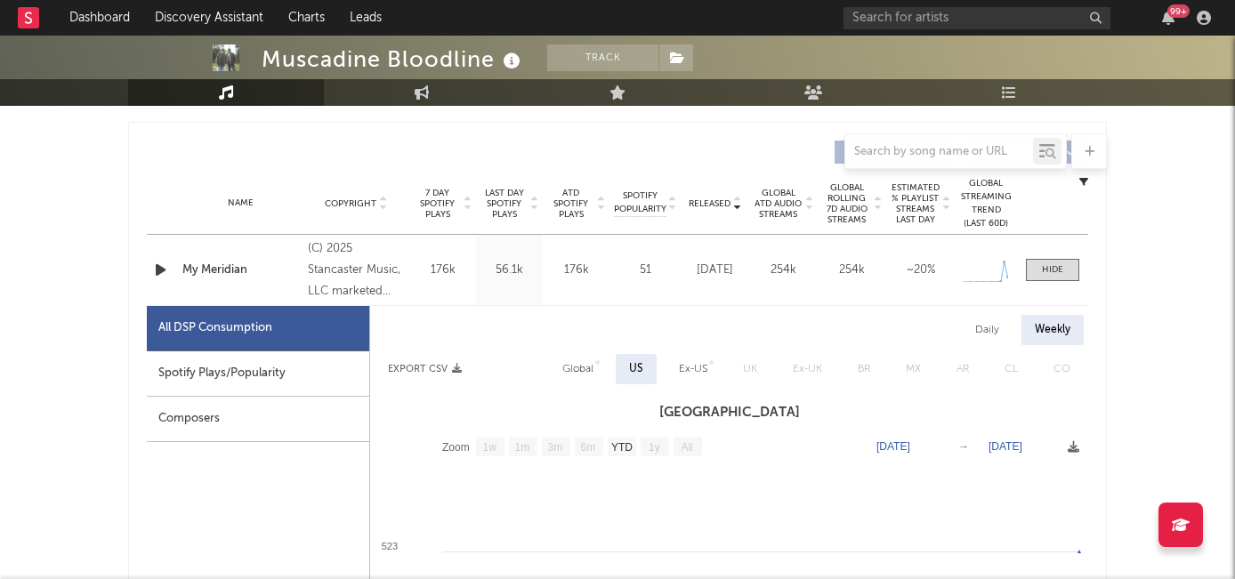
click at [319, 367] on div "Spotify Plays/Popularity" at bounding box center [258, 373] width 222 height 45
select select "1w"
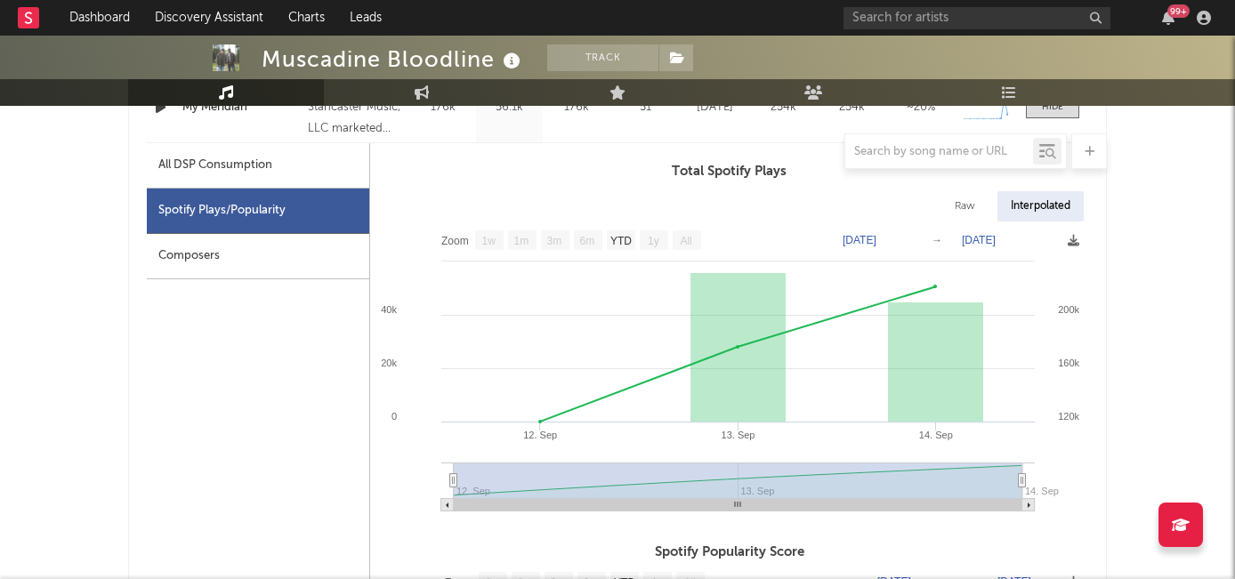
scroll to position [824, 0]
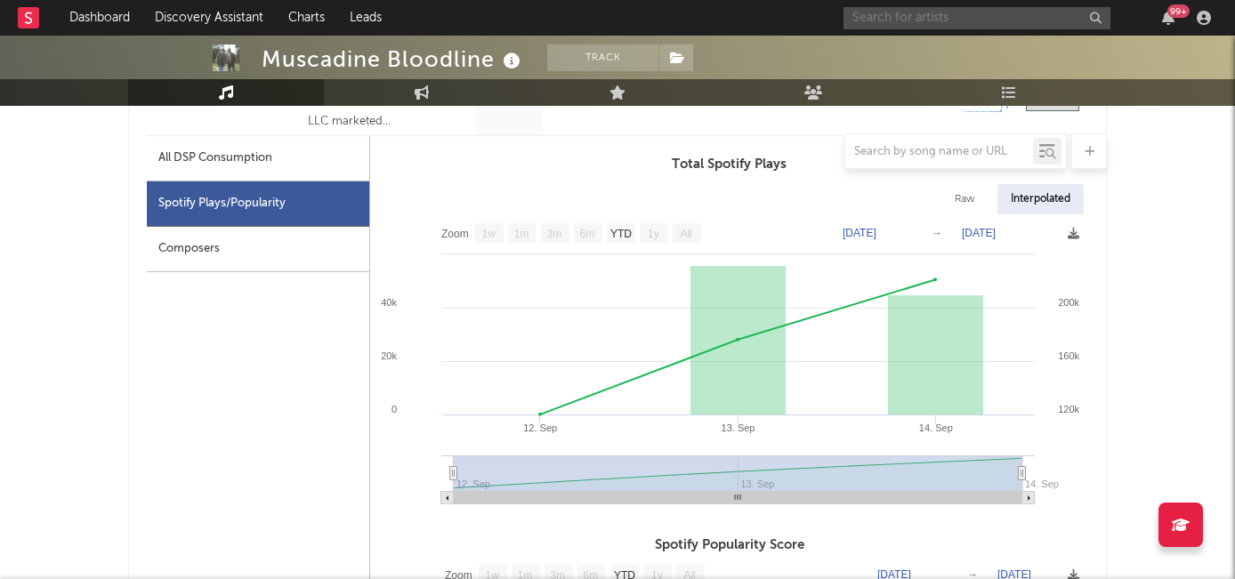
click at [887, 20] on input "text" at bounding box center [976, 18] width 267 height 22
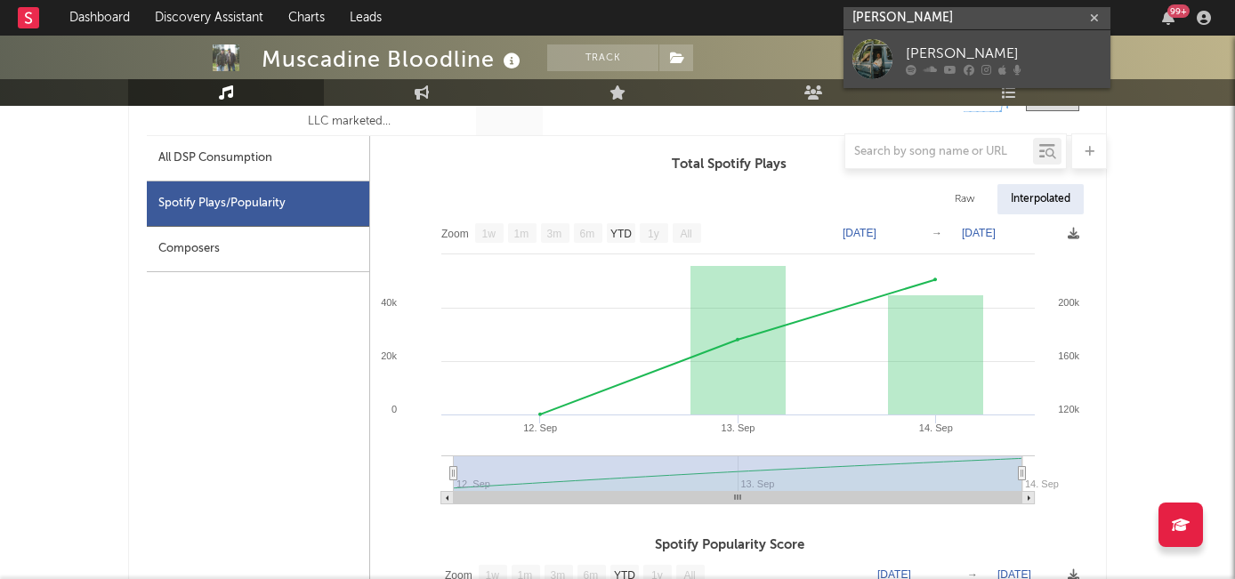
type input "leon majcan"
click at [891, 53] on div at bounding box center [872, 59] width 40 height 40
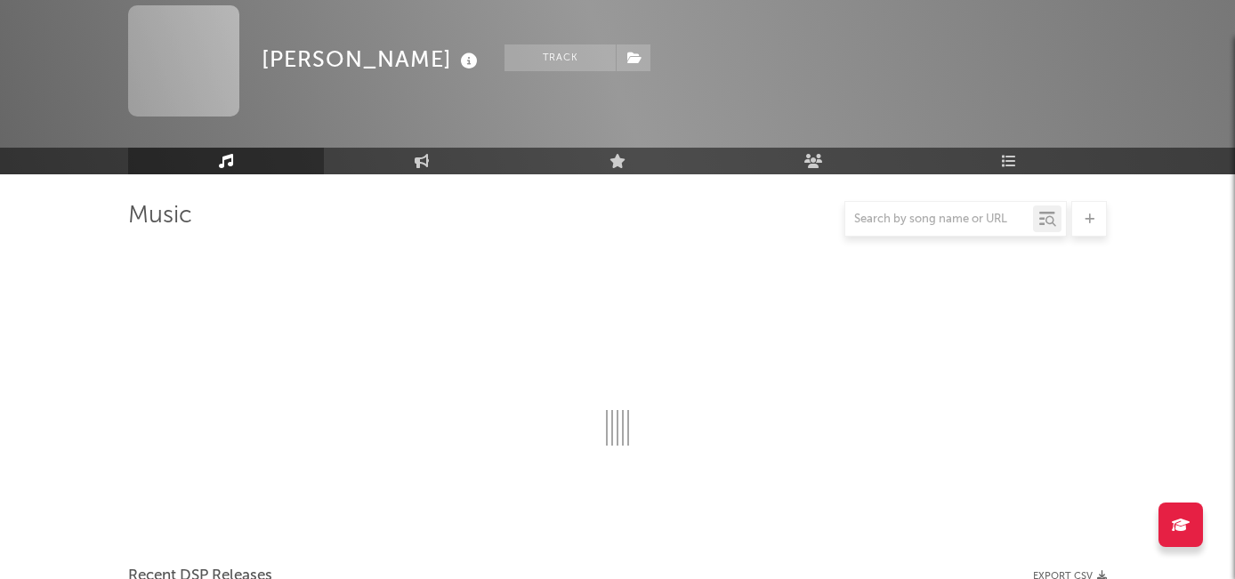
scroll to position [824, 0]
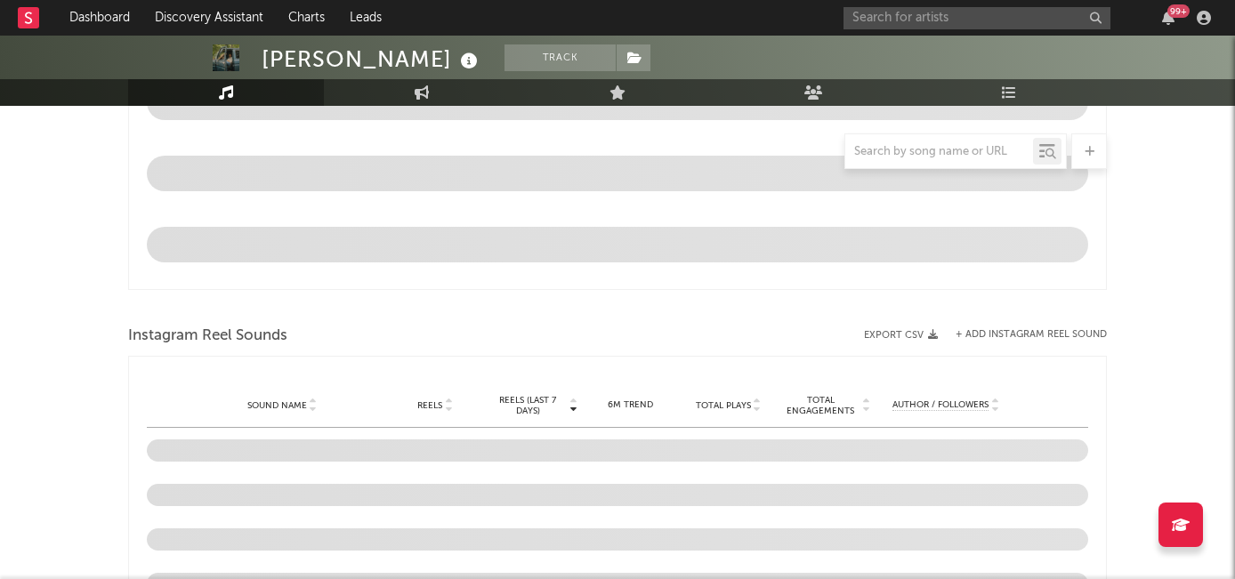
select select "6m"
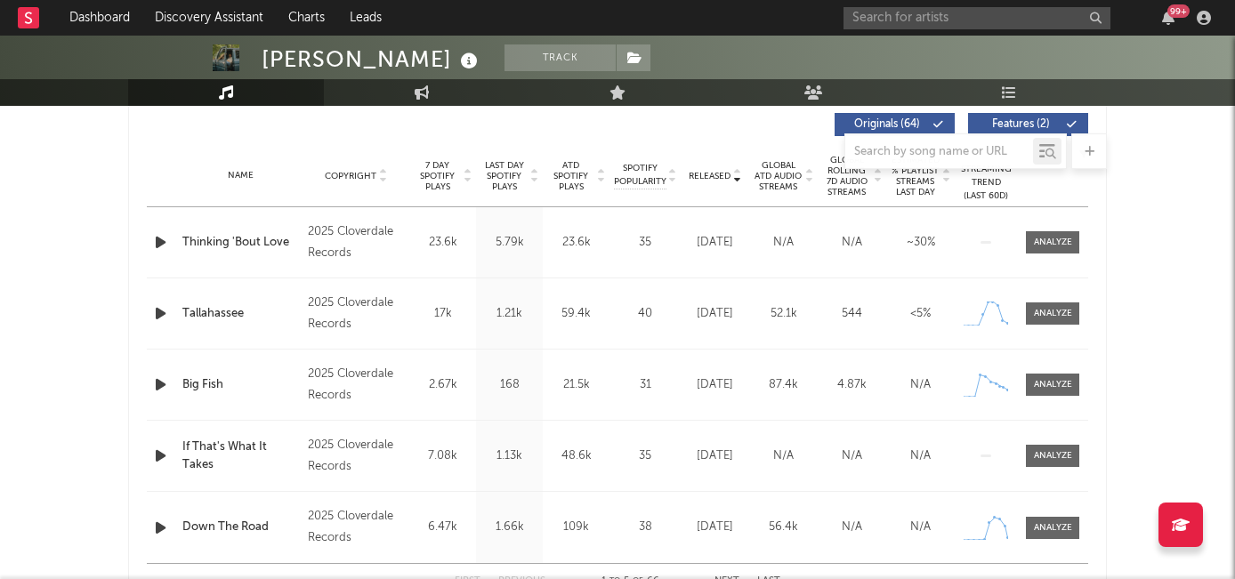
scroll to position [627, 0]
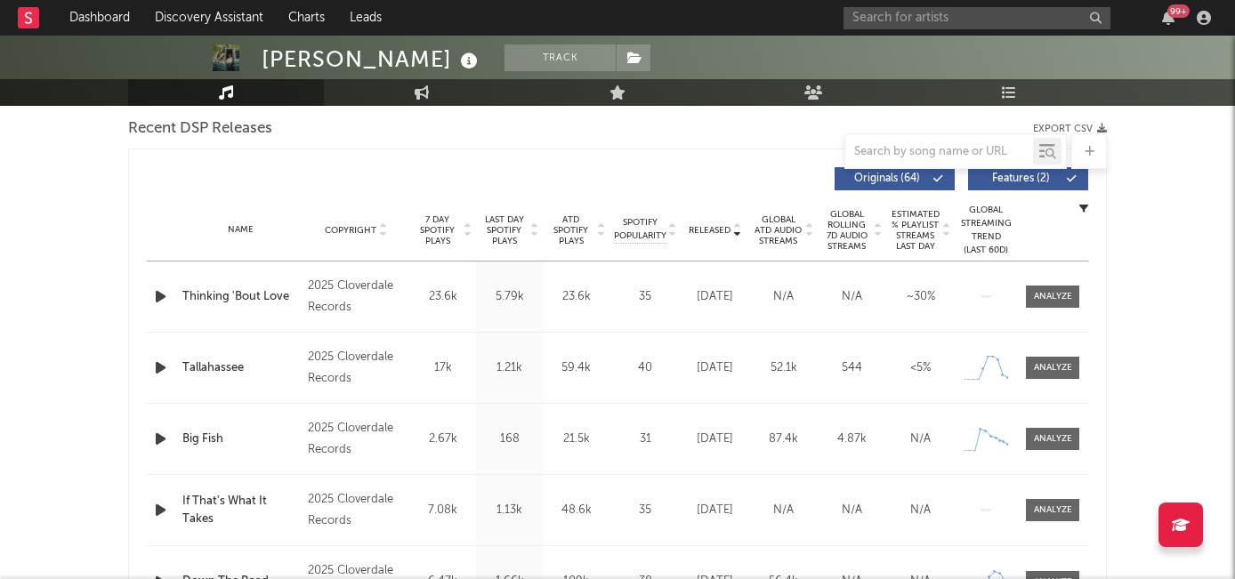
click at [451, 232] on span "7 Day Spotify Plays" at bounding box center [437, 230] width 47 height 32
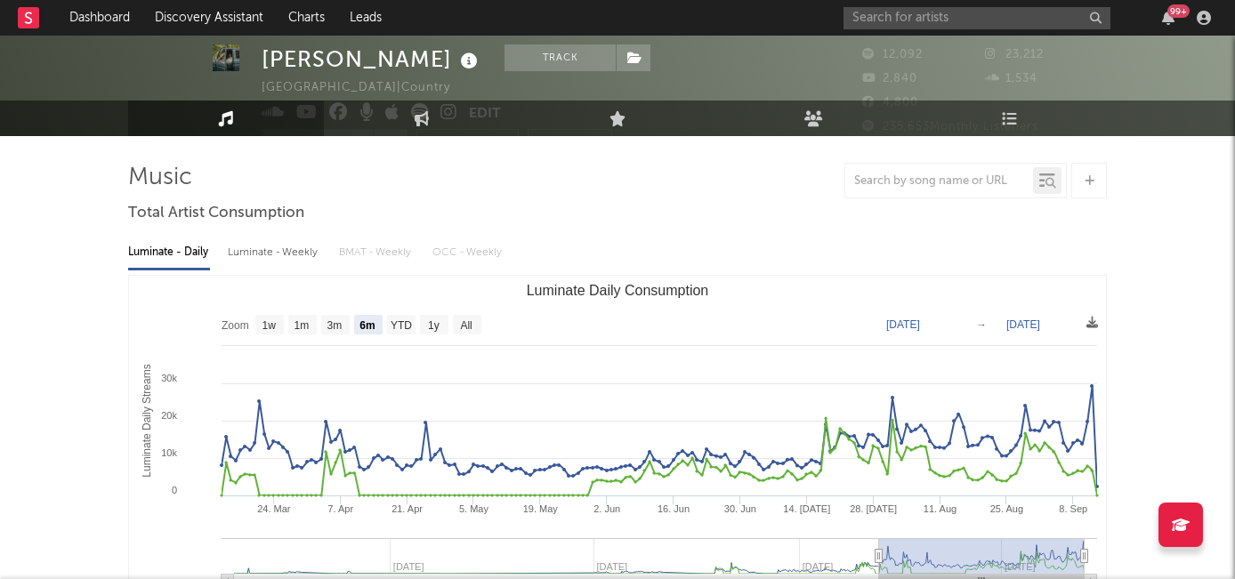
scroll to position [0, 0]
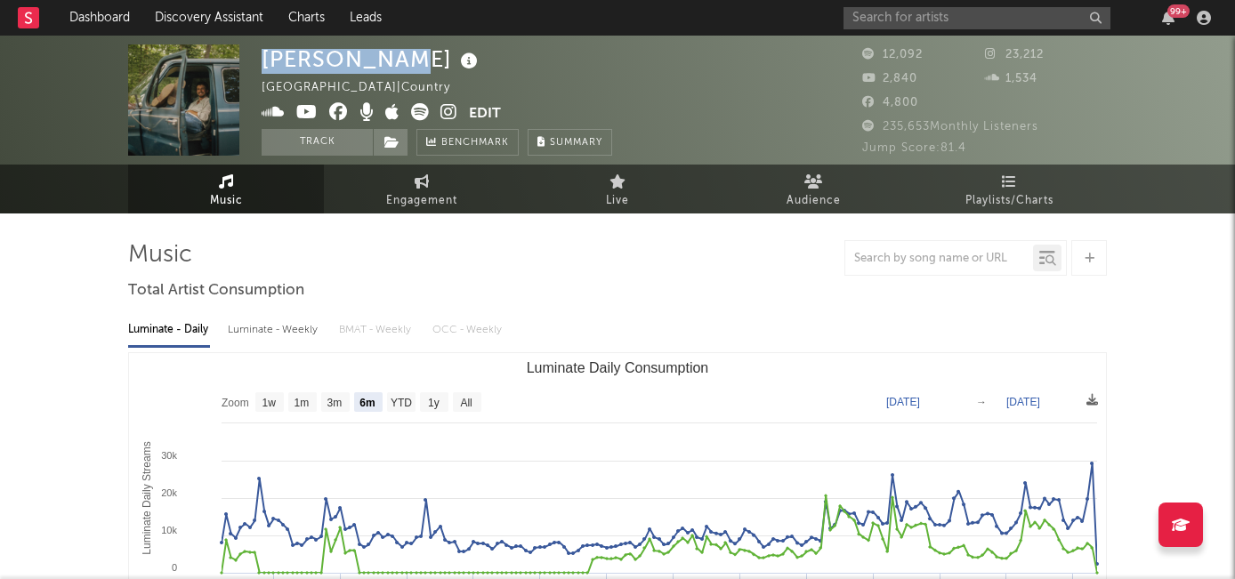
drag, startPoint x: 266, startPoint y: 62, endPoint x: 397, endPoint y: 61, distance: 130.8
click at [397, 61] on div "Leon Majcen" at bounding box center [372, 58] width 221 height 29
copy div "Leon Majcen"
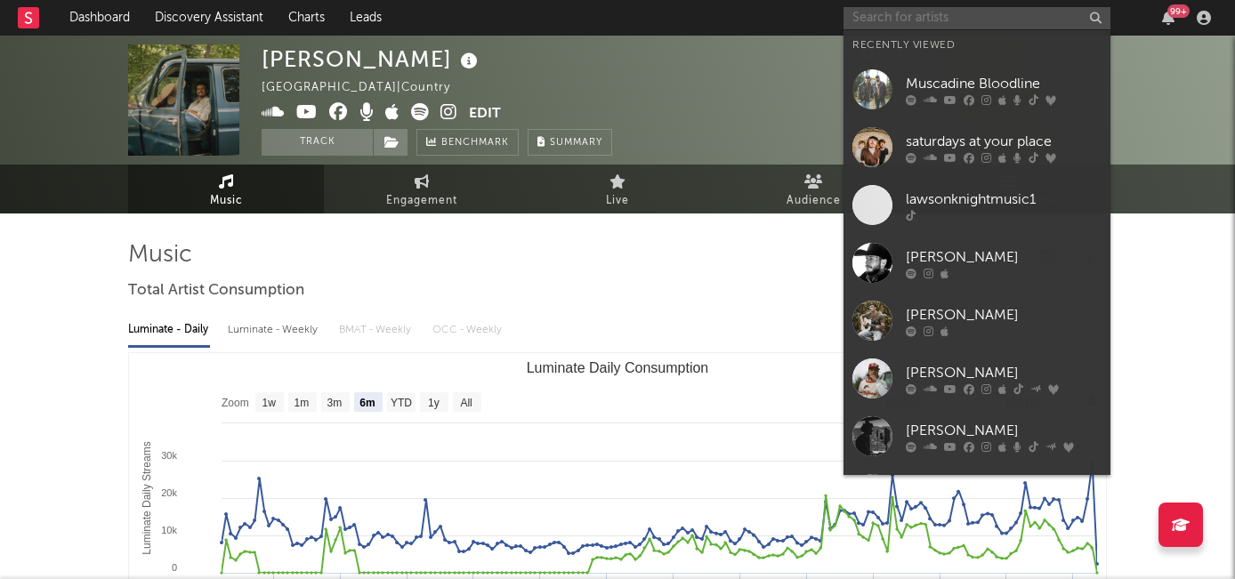
click at [880, 20] on input "text" at bounding box center [976, 18] width 267 height 22
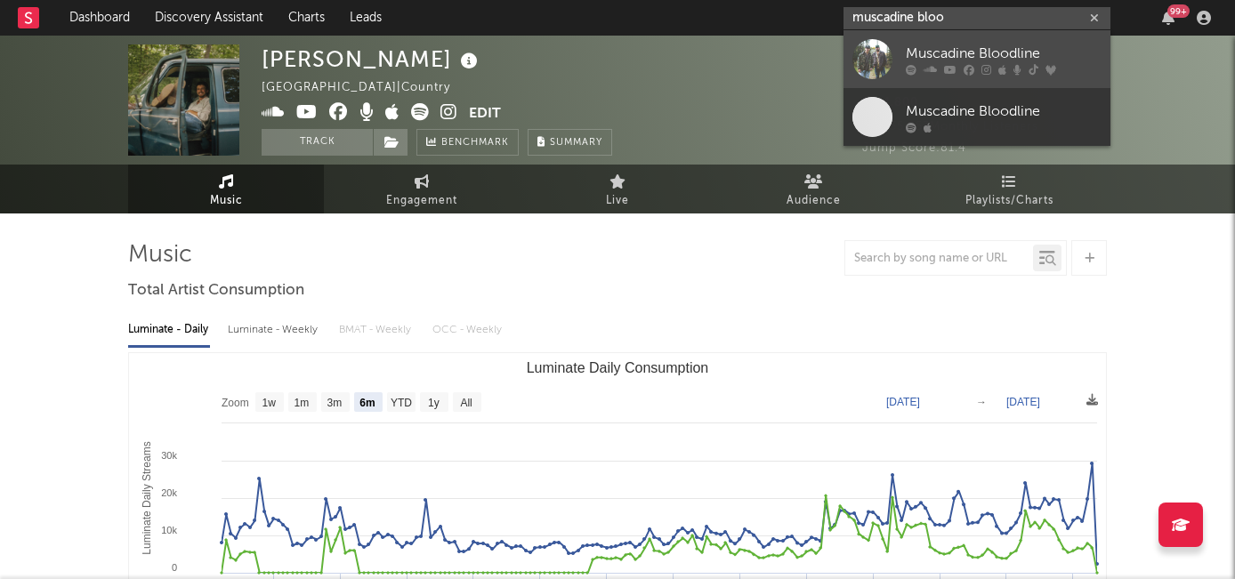
type input "muscadine bloo"
click at [918, 53] on div "Muscadine Bloodline" at bounding box center [1004, 53] width 196 height 21
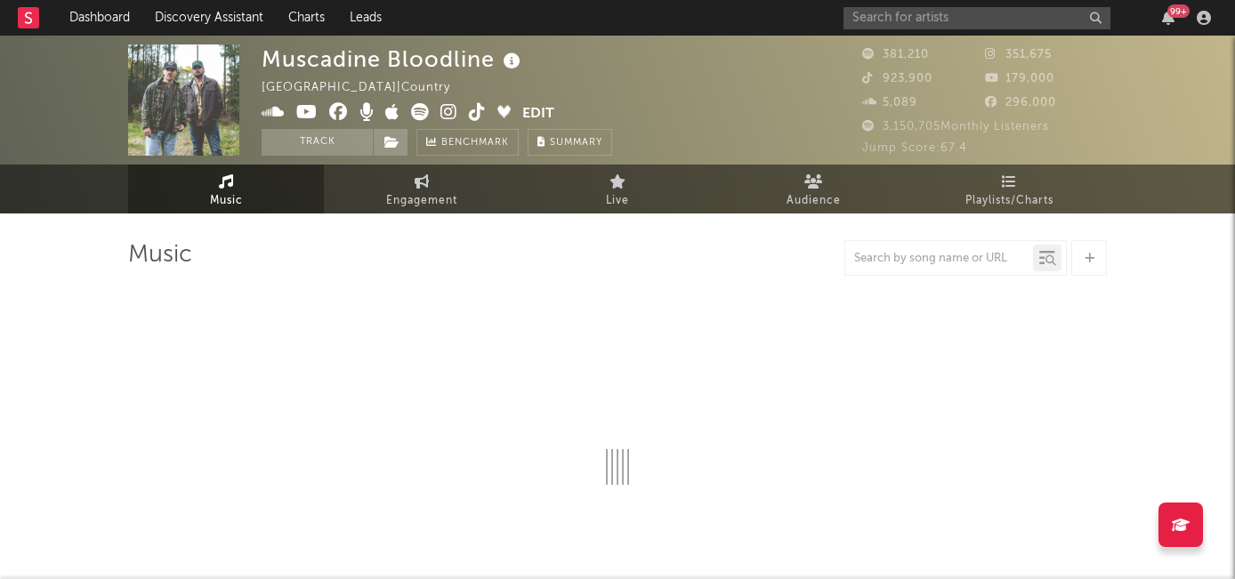
select select "6m"
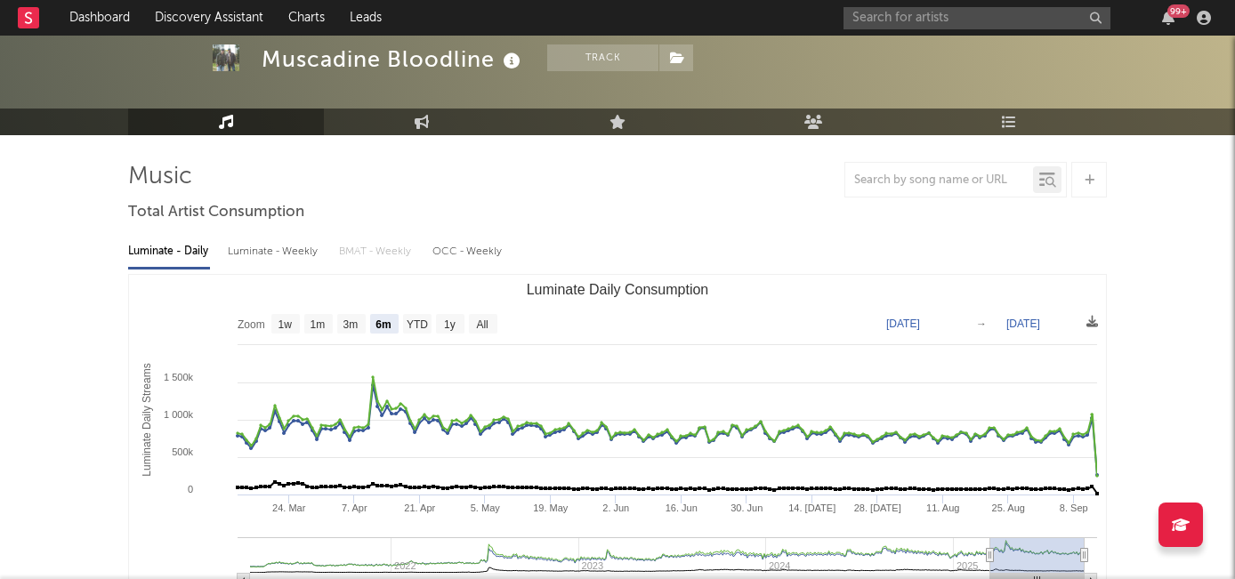
scroll to position [152, 0]
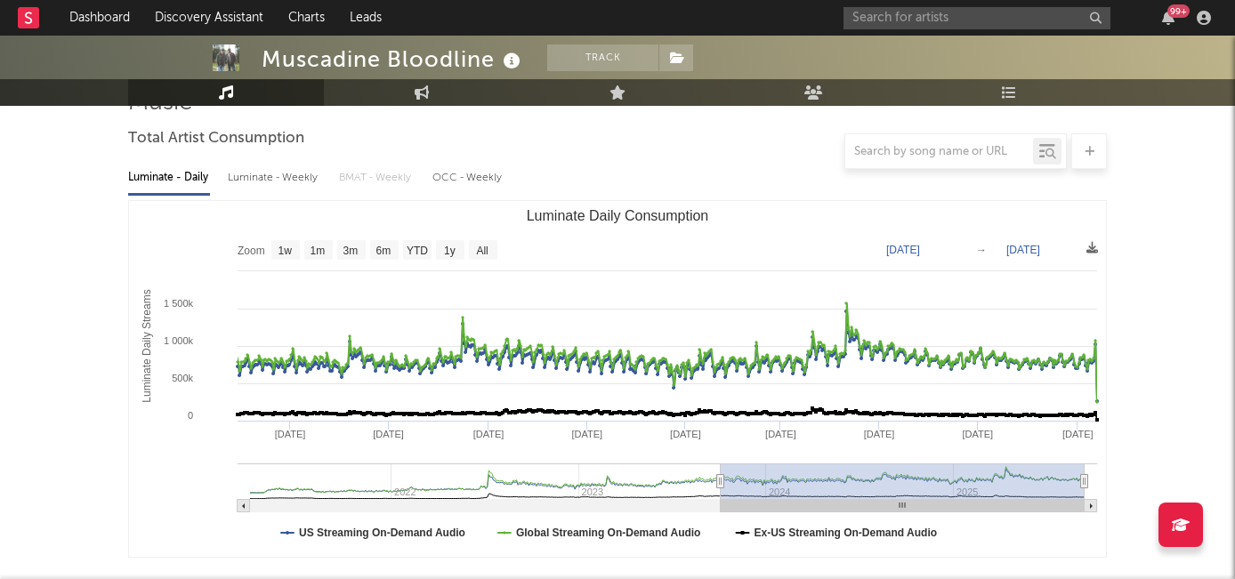
drag, startPoint x: 989, startPoint y: 483, endPoint x: 706, endPoint y: 477, distance: 283.0
click at [717, 477] on icon "Luminate Daily Consumption" at bounding box center [720, 481] width 7 height 13
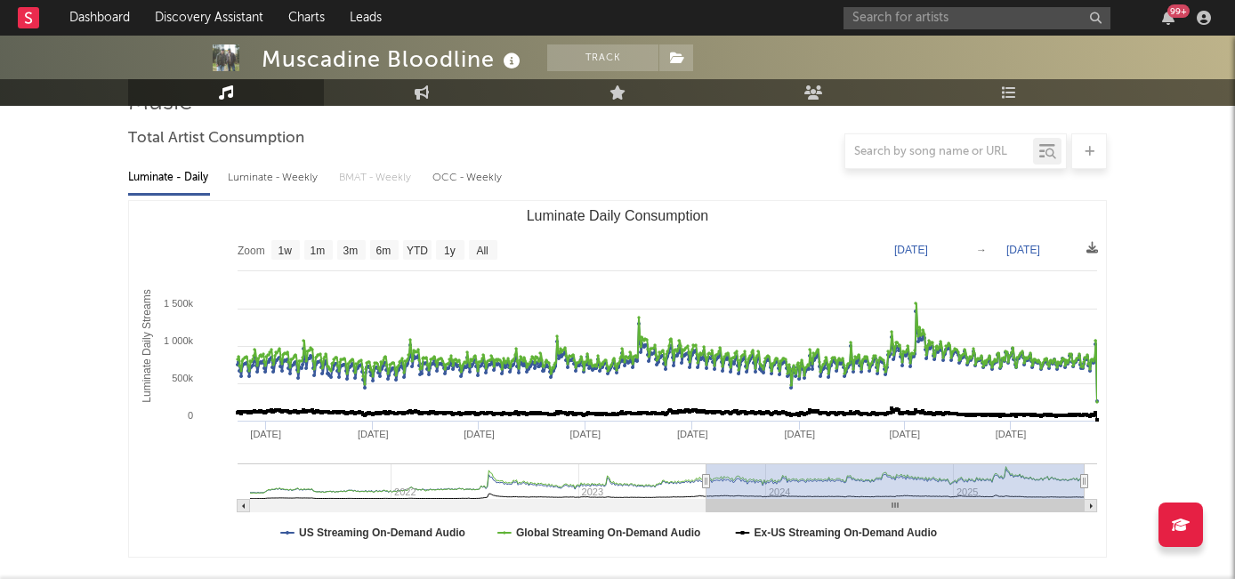
type input "2023-09-06"
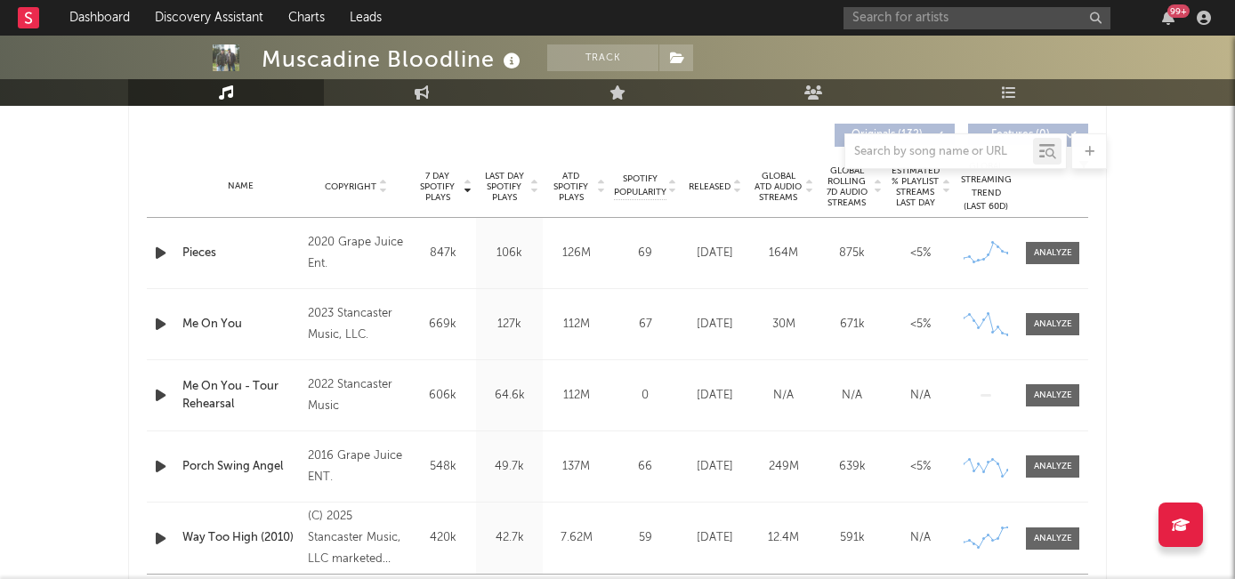
scroll to position [674, 0]
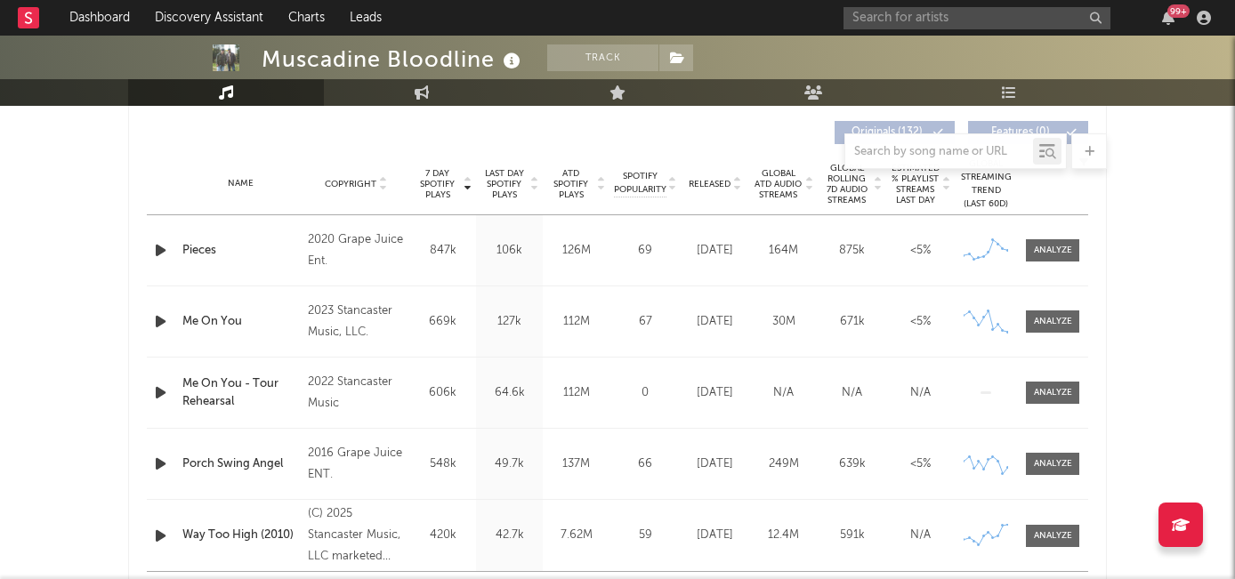
click at [707, 186] on span "Released" at bounding box center [710, 184] width 42 height 11
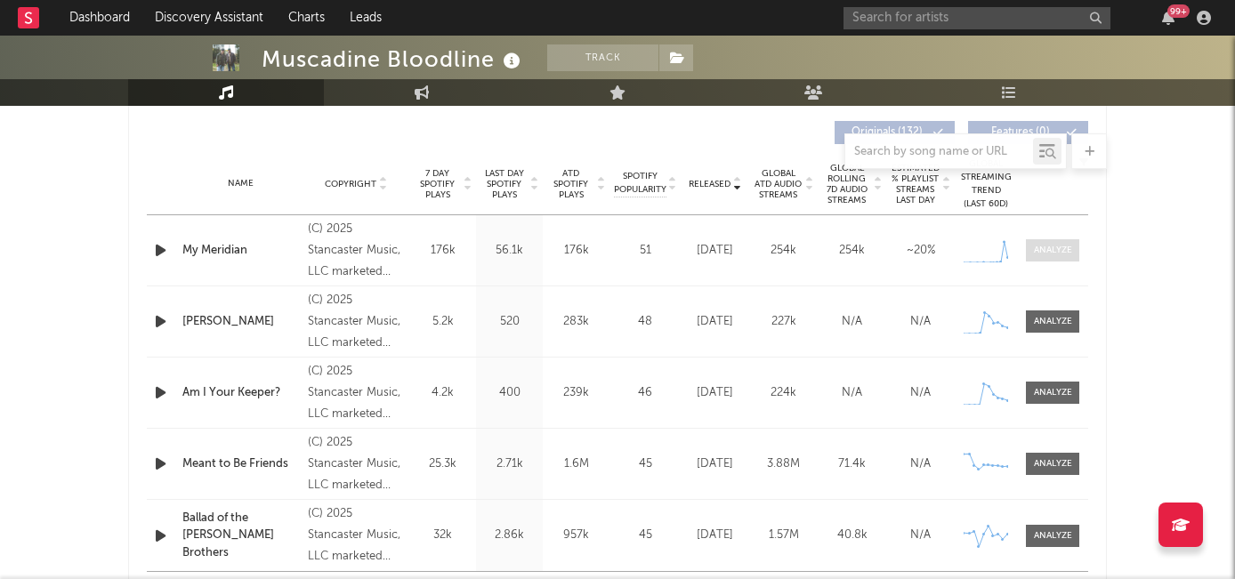
click at [1044, 249] on div at bounding box center [1053, 250] width 38 height 13
select select "1w"
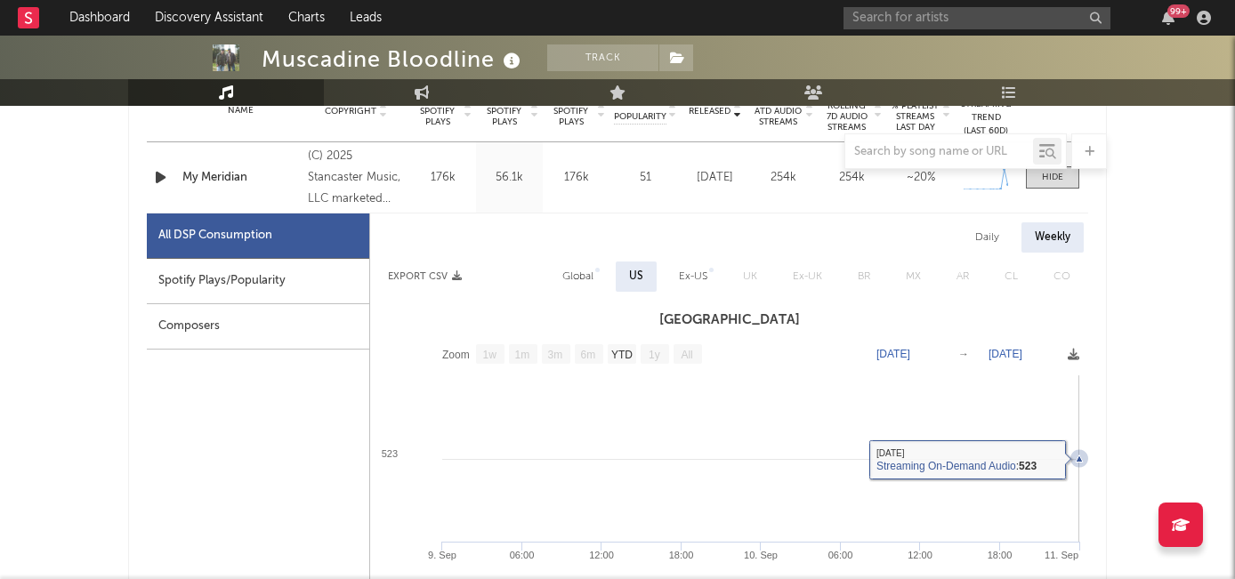
scroll to position [705, 0]
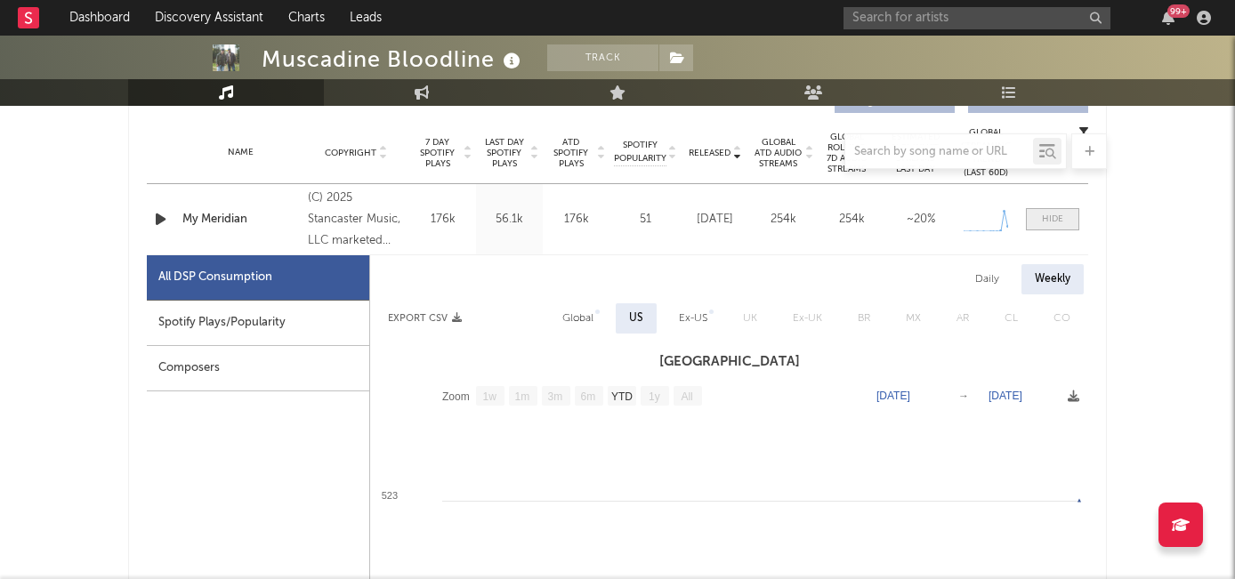
click at [1044, 221] on div at bounding box center [1052, 219] width 21 height 13
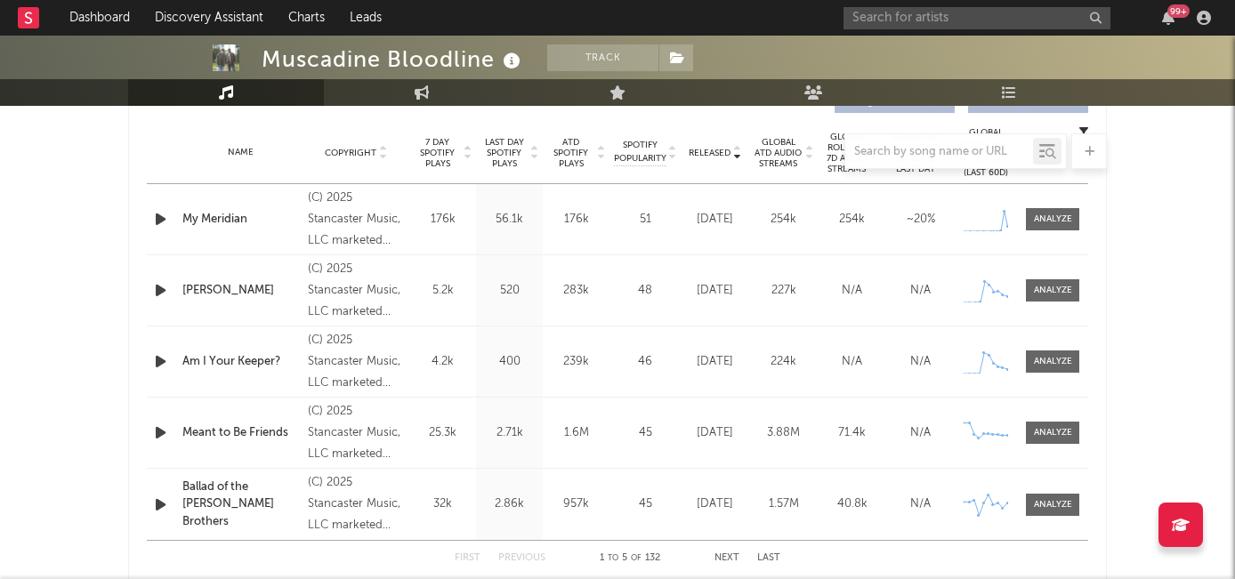
click at [446, 147] on div at bounding box center [617, 151] width 979 height 36
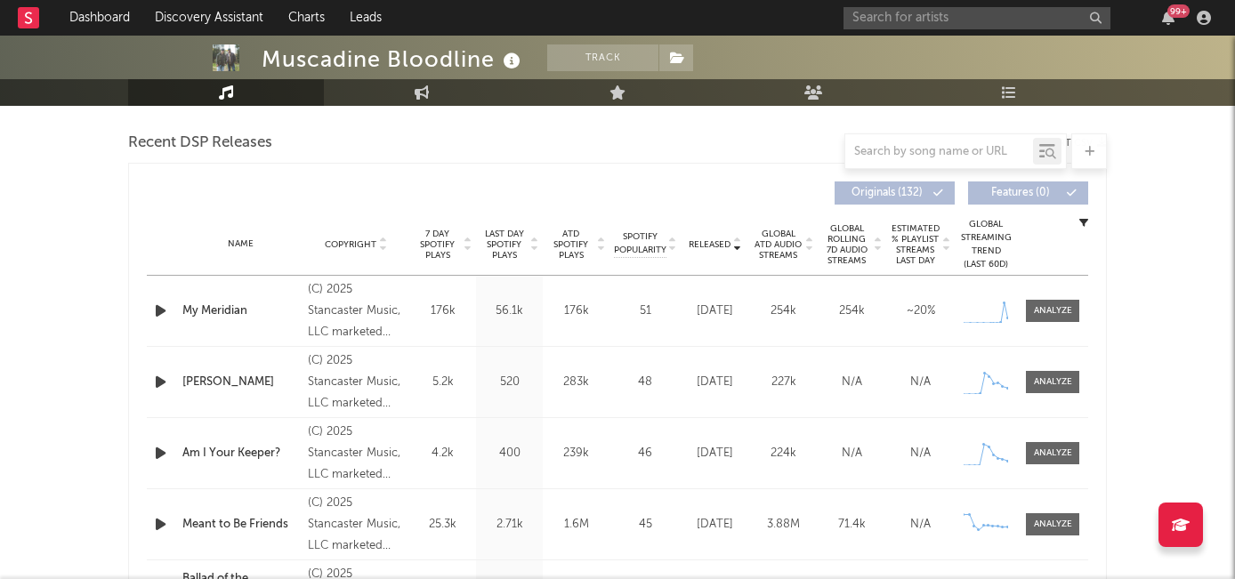
scroll to position [598, 0]
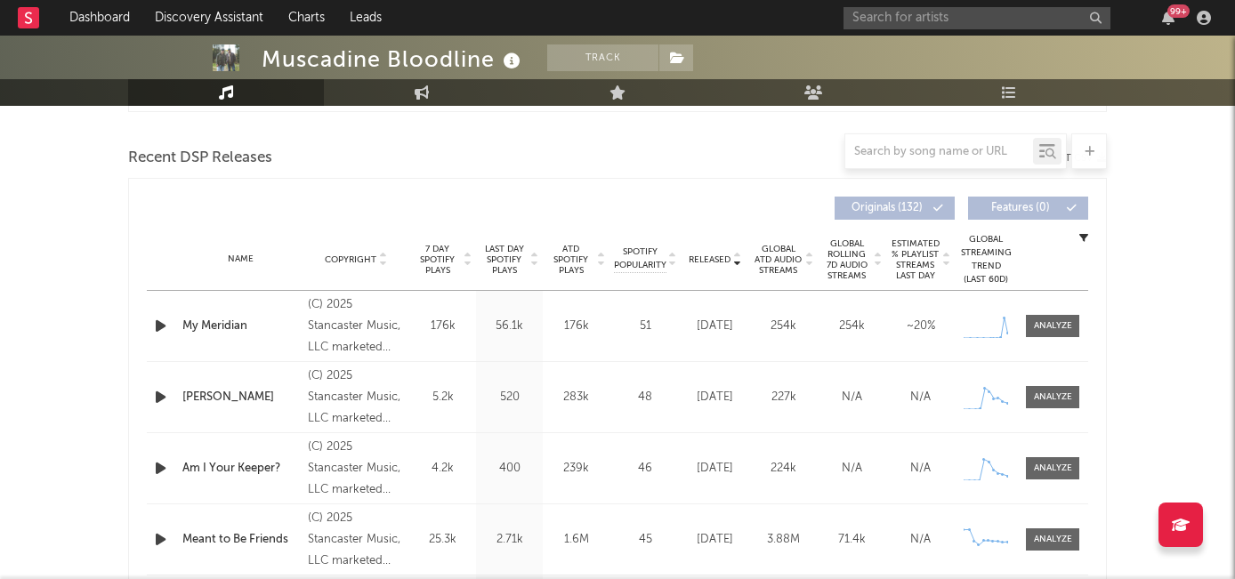
click at [444, 268] on span "7 Day Spotify Plays" at bounding box center [437, 260] width 47 height 32
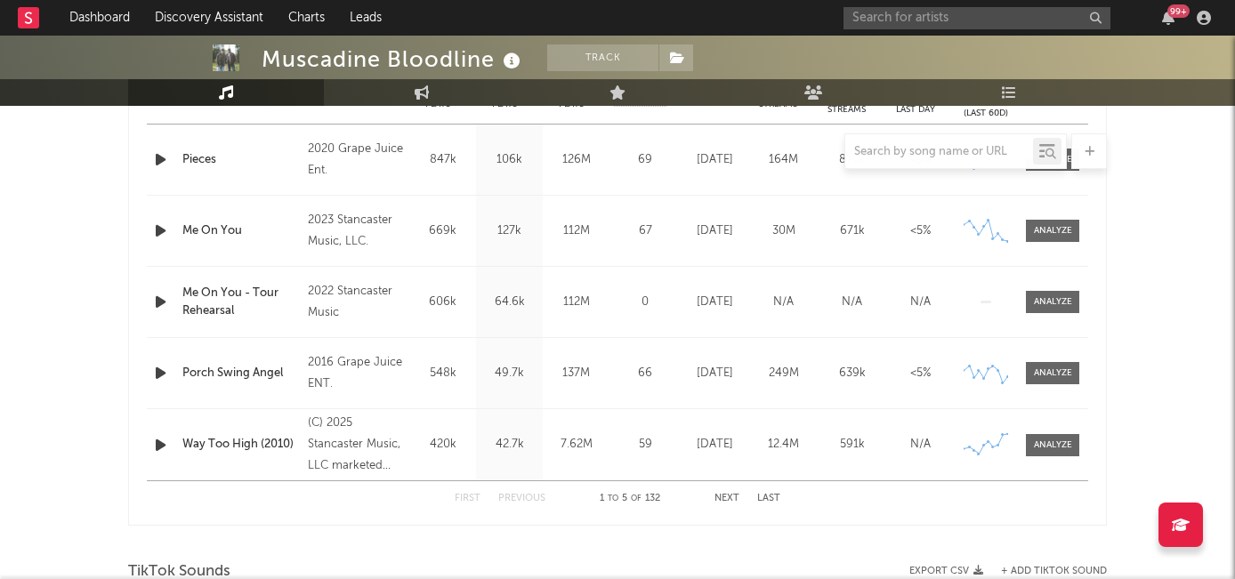
scroll to position [767, 0]
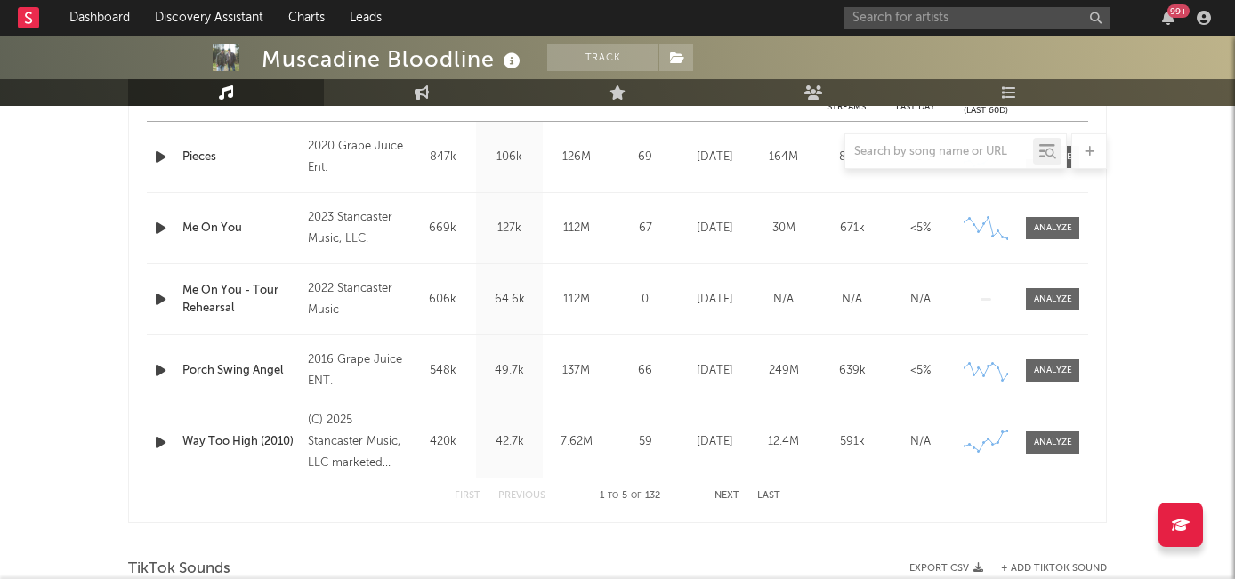
click at [723, 492] on button "Next" at bounding box center [726, 496] width 25 height 10
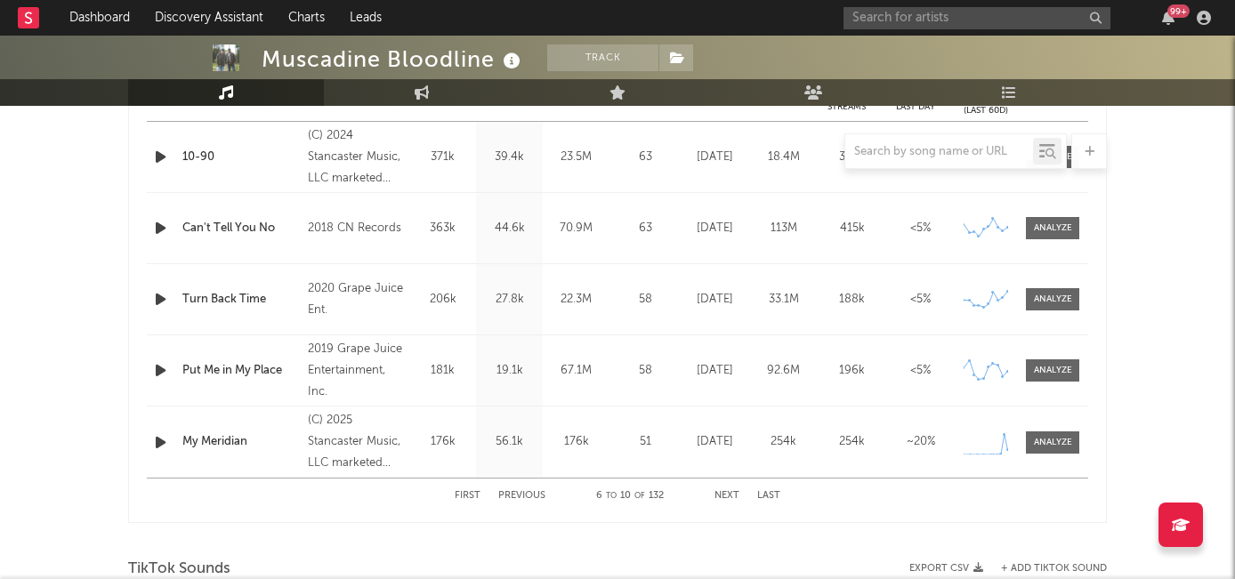
click at [479, 496] on button "First" at bounding box center [468, 496] width 26 height 10
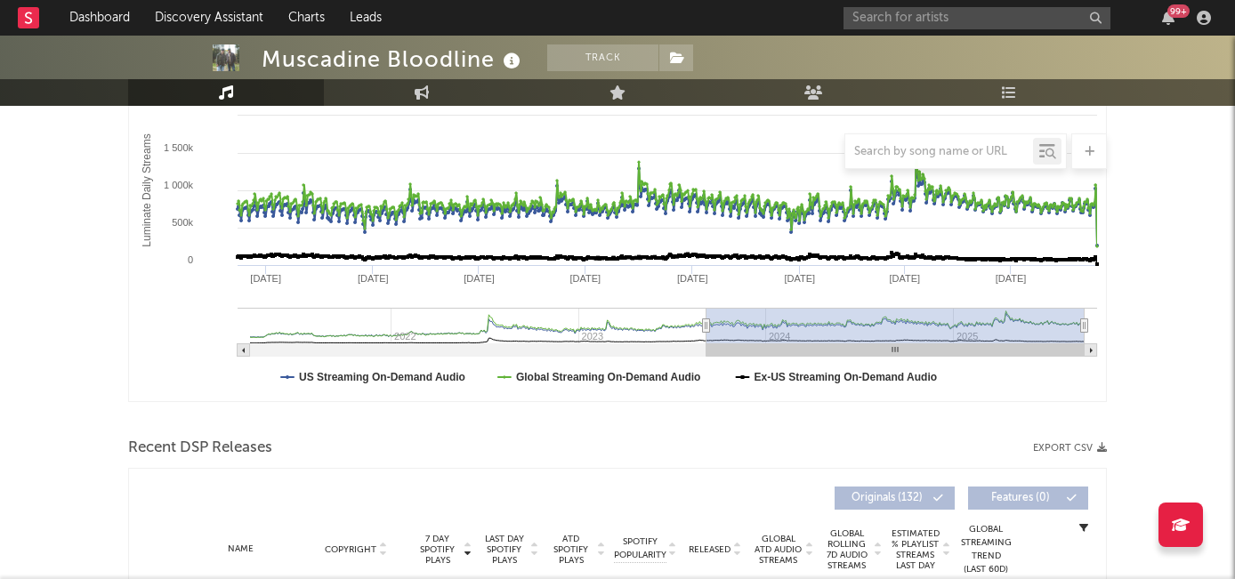
scroll to position [294, 0]
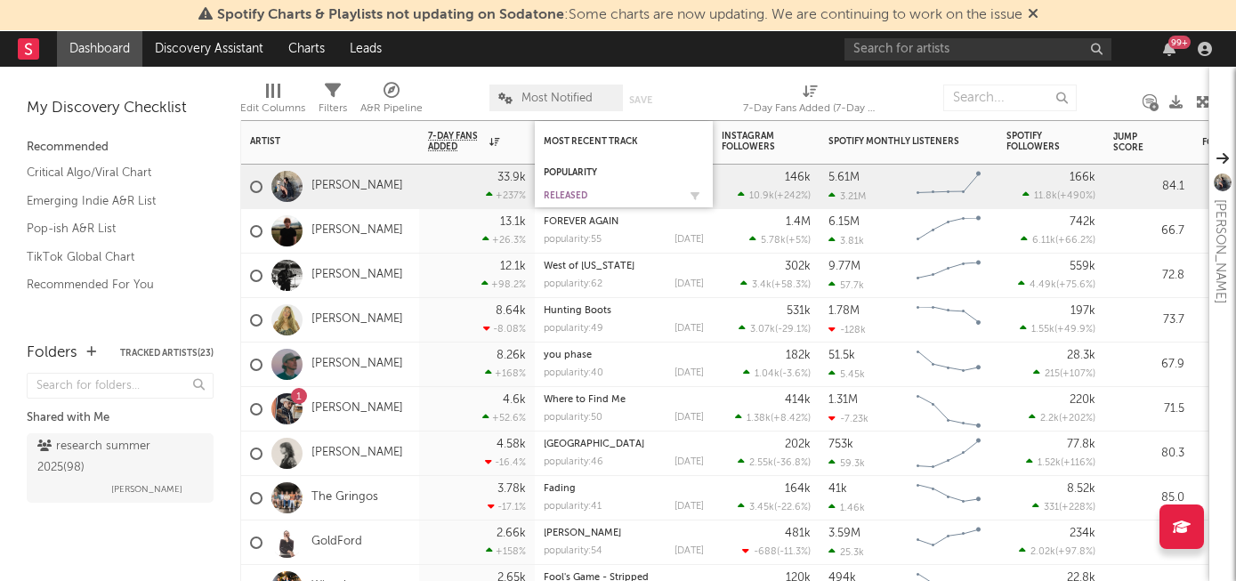
click at [570, 190] on div "Released" at bounding box center [610, 195] width 133 height 11
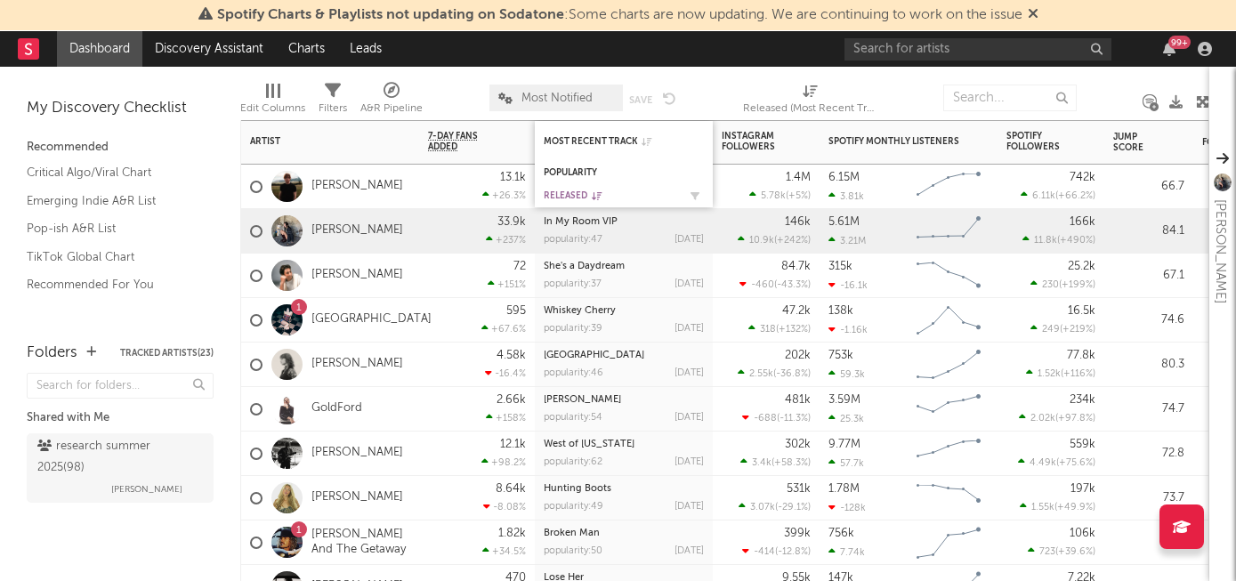
click at [562, 191] on div "Released" at bounding box center [610, 195] width 133 height 11
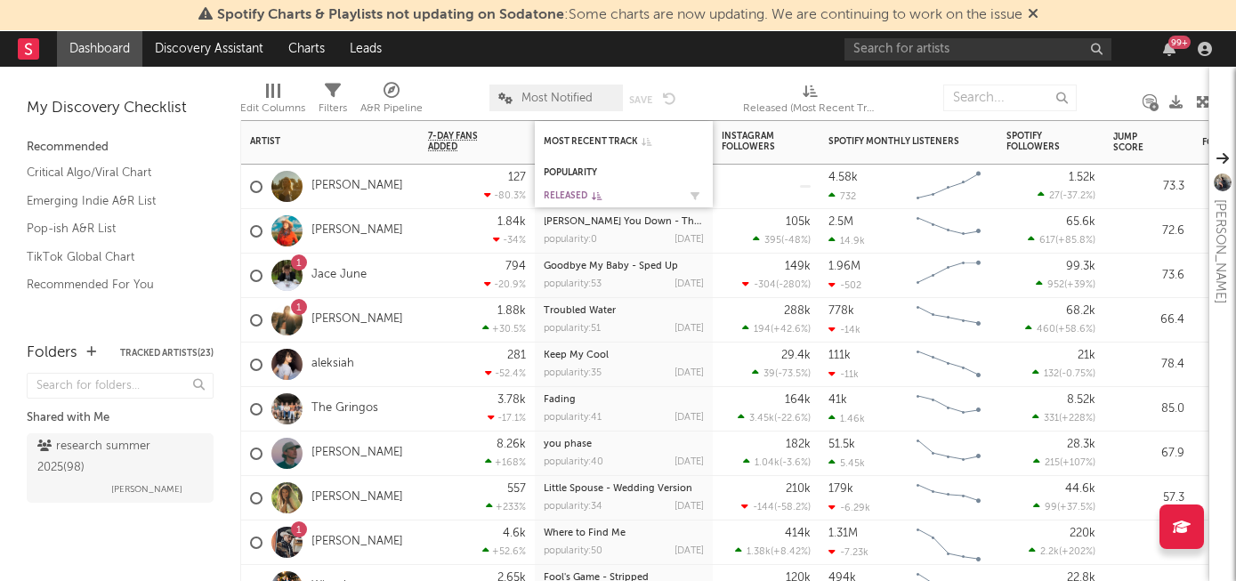
click at [576, 191] on div "Released" at bounding box center [610, 195] width 133 height 11
